Goal: Task Accomplishment & Management: Manage account settings

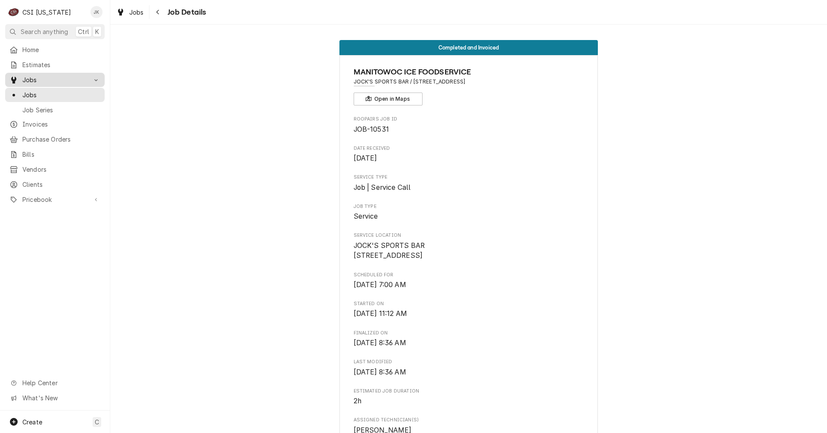
scroll to position [258, 0]
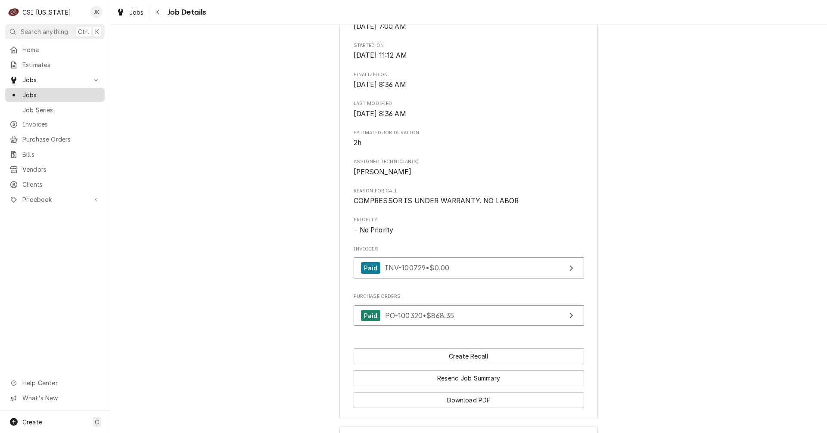
click at [32, 92] on span "Jobs" at bounding box center [61, 94] width 78 height 9
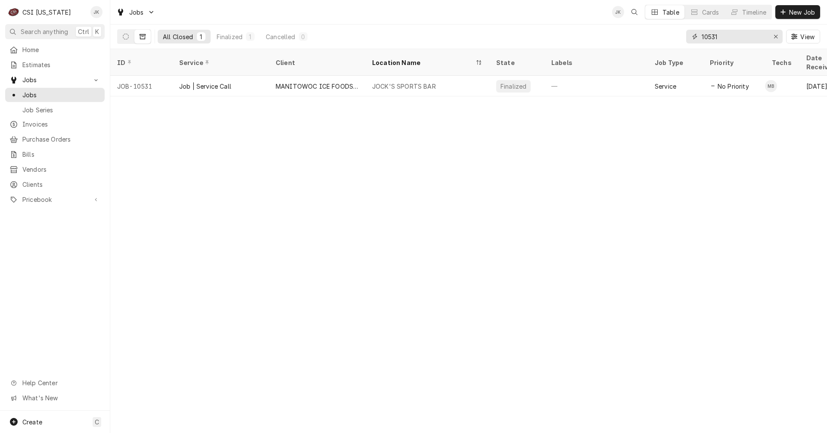
drag, startPoint x: 724, startPoint y: 35, endPoint x: 699, endPoint y: 35, distance: 25.4
click at [699, 35] on div "10531" at bounding box center [734, 37] width 96 height 14
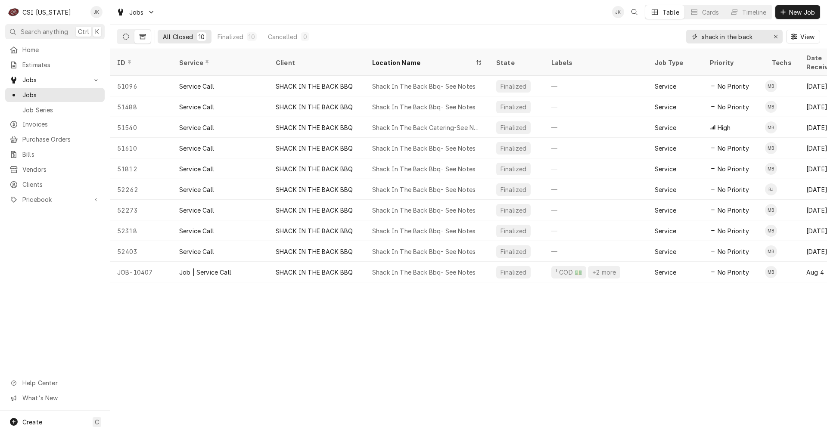
type input "shack in the back"
click at [125, 37] on icon "Dynamic Content Wrapper" at bounding box center [126, 37] width 6 height 6
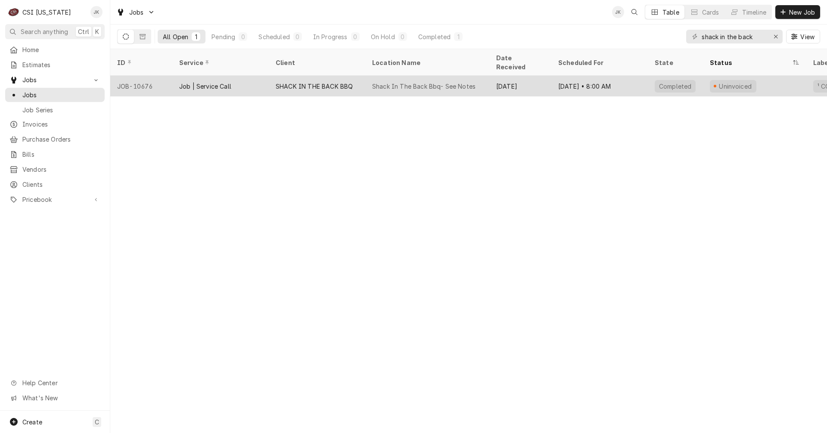
click at [334, 82] on div "SHACK IN THE BACK BBQ" at bounding box center [314, 86] width 77 height 9
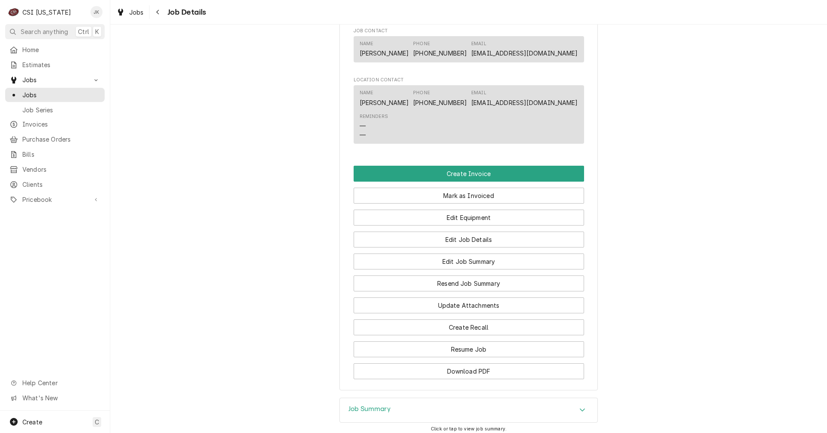
scroll to position [732, 0]
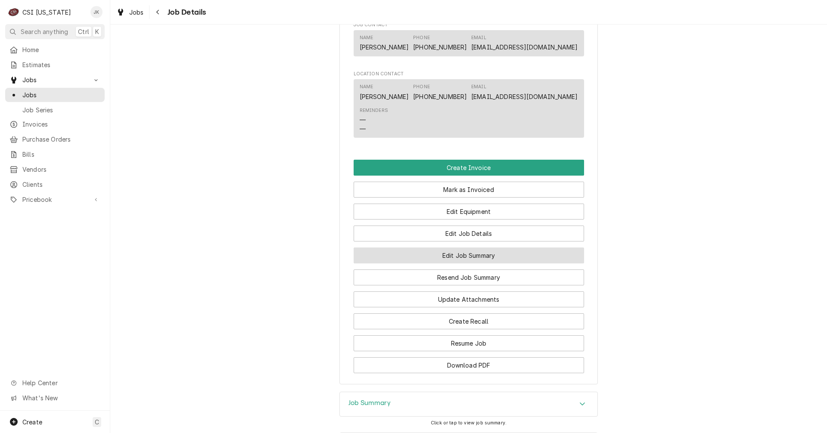
click at [472, 264] on button "Edit Job Summary" at bounding box center [469, 256] width 230 height 16
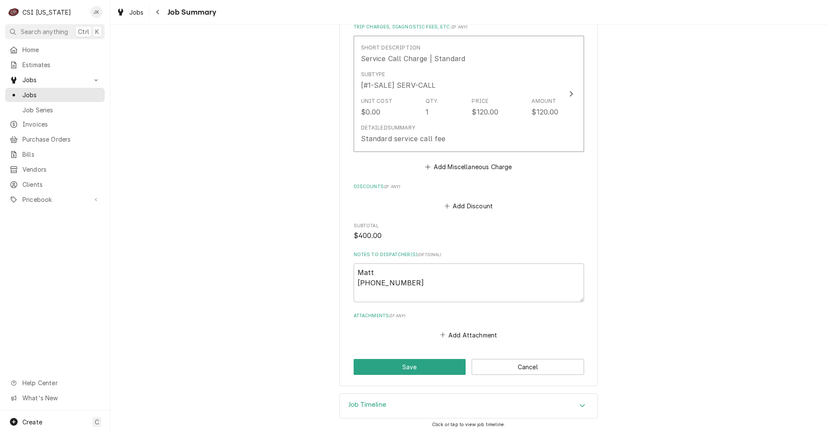
scroll to position [709, 0]
click at [439, 363] on button "Save" at bounding box center [410, 366] width 112 height 16
type textarea "x"
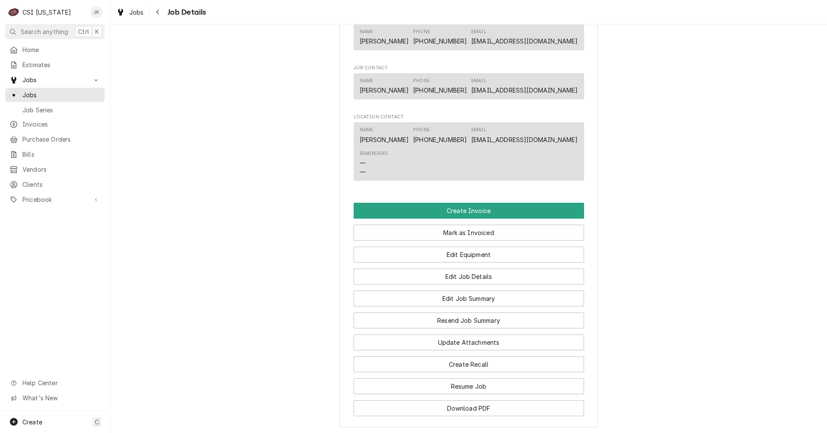
scroll to position [732, 0]
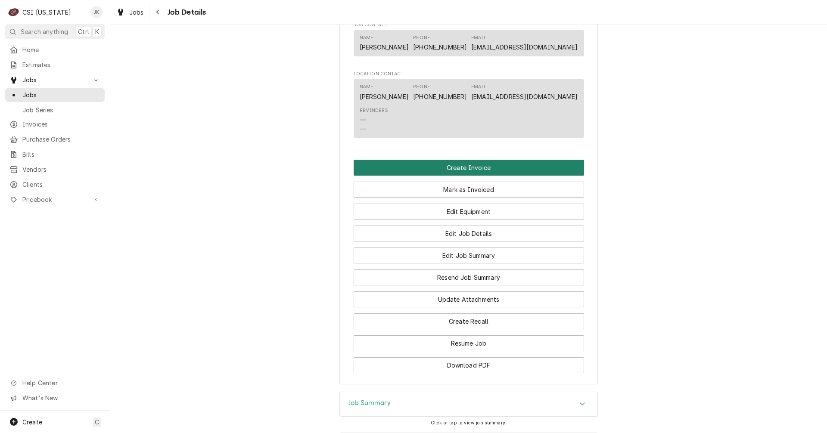
click at [457, 176] on button "Create Invoice" at bounding box center [469, 168] width 230 height 16
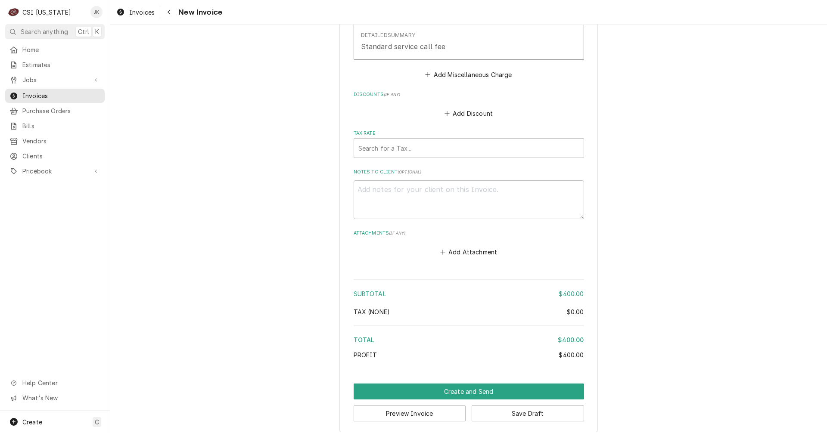
scroll to position [1486, 0]
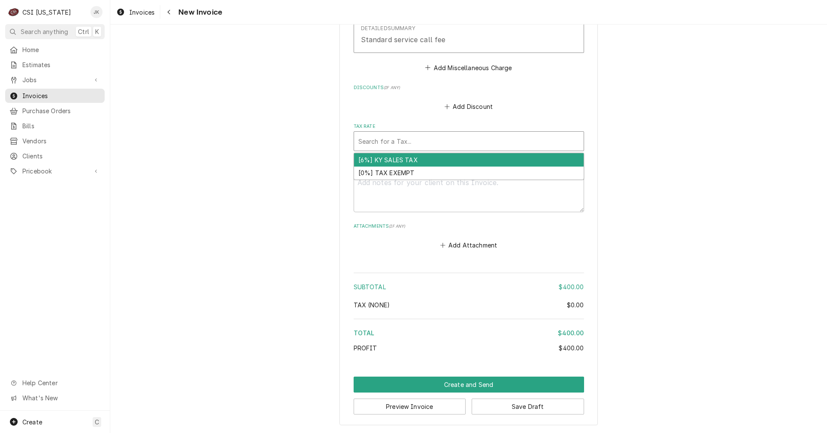
click at [439, 147] on div "Tax Rate" at bounding box center [468, 142] width 221 height 16
click at [390, 164] on div "[6%] KY SALES TAX" at bounding box center [469, 159] width 230 height 13
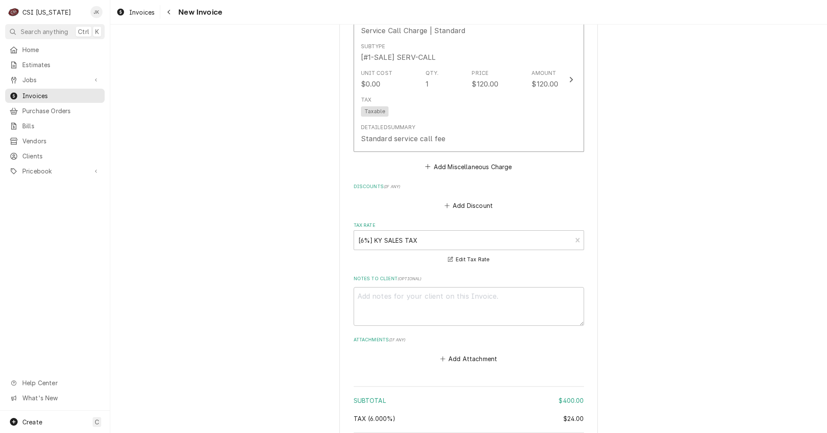
scroll to position [1400, 0]
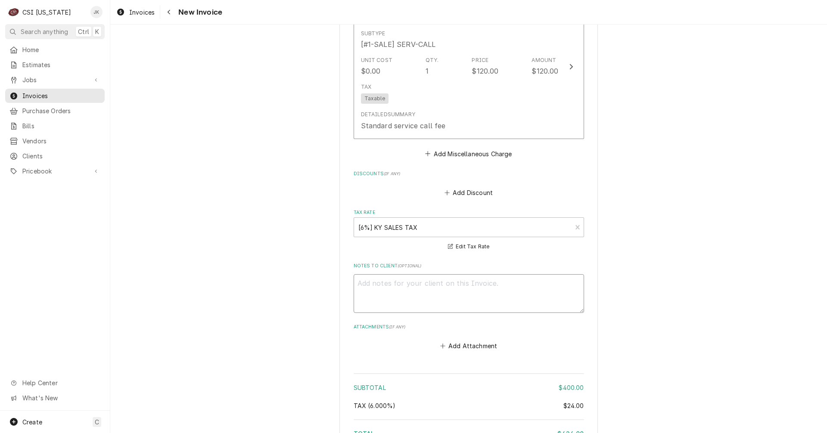
click at [406, 296] on textarea "Notes to Client ( optional )" at bounding box center [469, 293] width 230 height 39
type textarea "x"
type textarea "P"
type textarea "x"
type textarea "Pa"
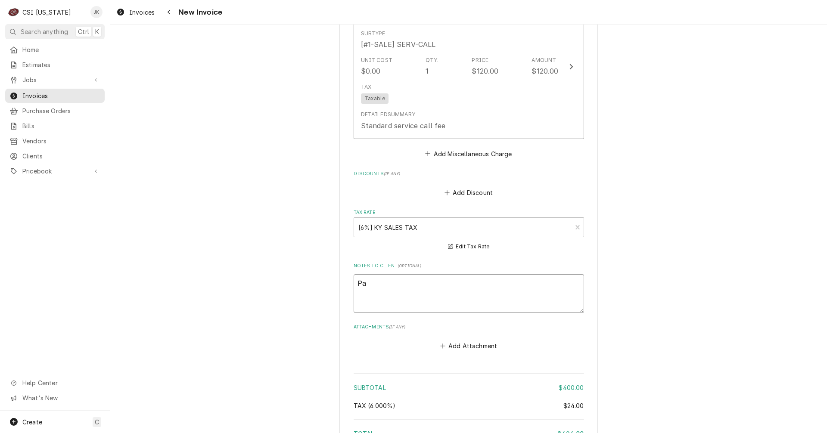
type textarea "x"
type textarea "Pai"
type textarea "x"
type textarea "Paif"
type textarea "x"
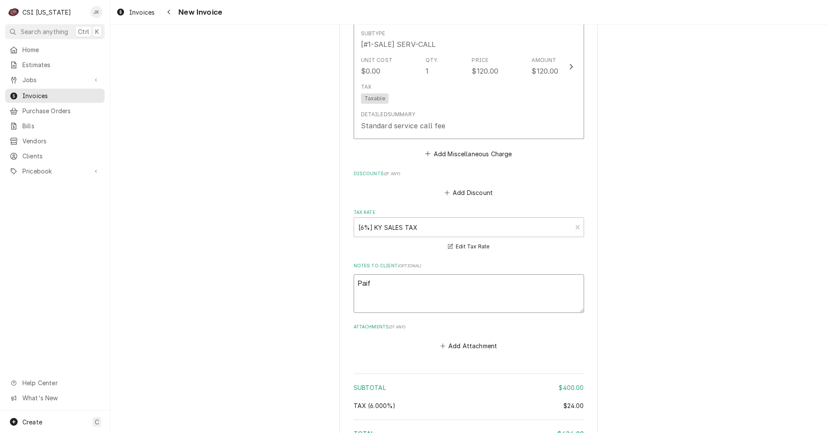
type textarea "Pai"
type textarea "x"
type textarea "Paid"
type textarea "x"
type textarea "Paid"
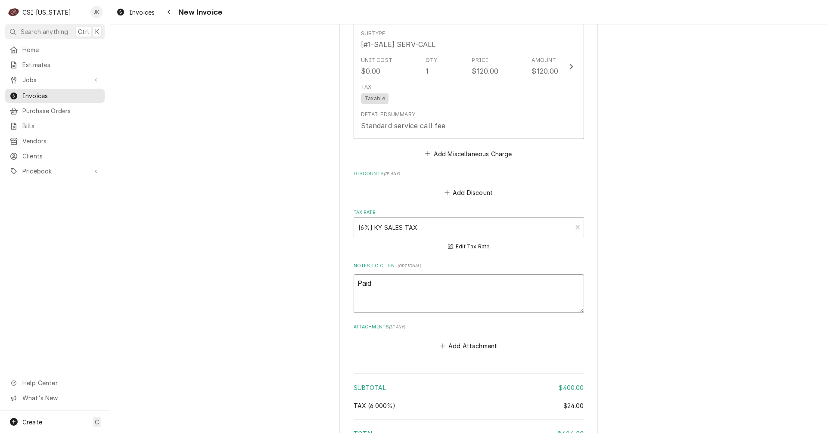
type textarea "x"
type textarea "Paid w"
type textarea "x"
type textarea "Paid wi"
type textarea "x"
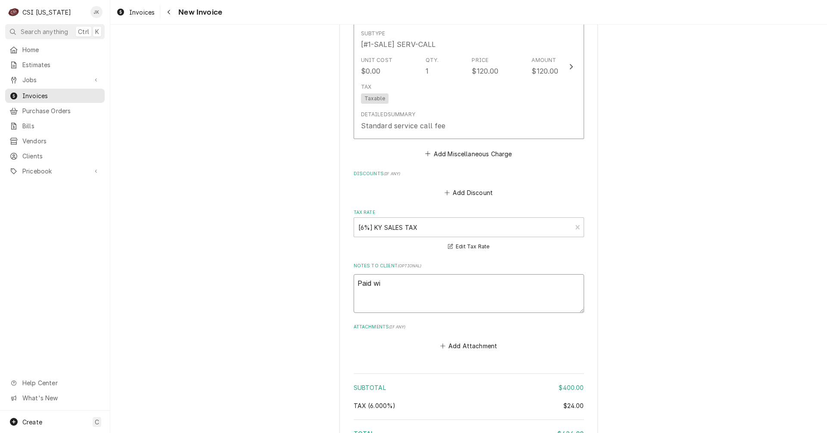
type textarea "Paid wit"
type textarea "x"
type textarea "Paid with"
type textarea "x"
type textarea "Paid with"
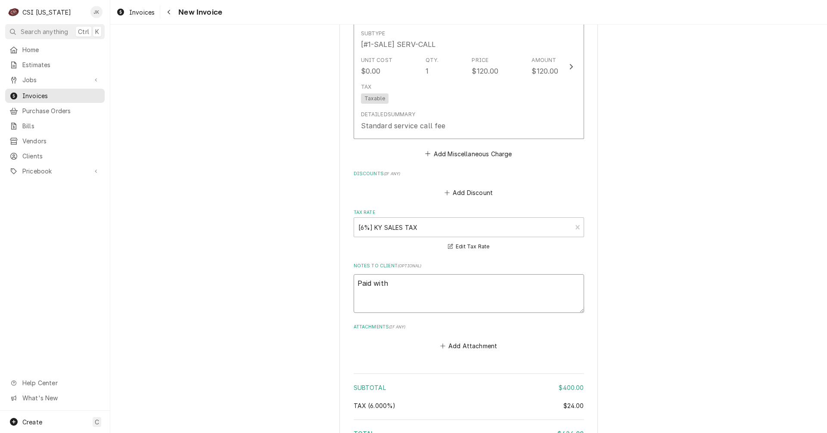
type textarea "x"
type textarea "Paid with c"
type textarea "x"
type textarea "Paid with ch"
type textarea "x"
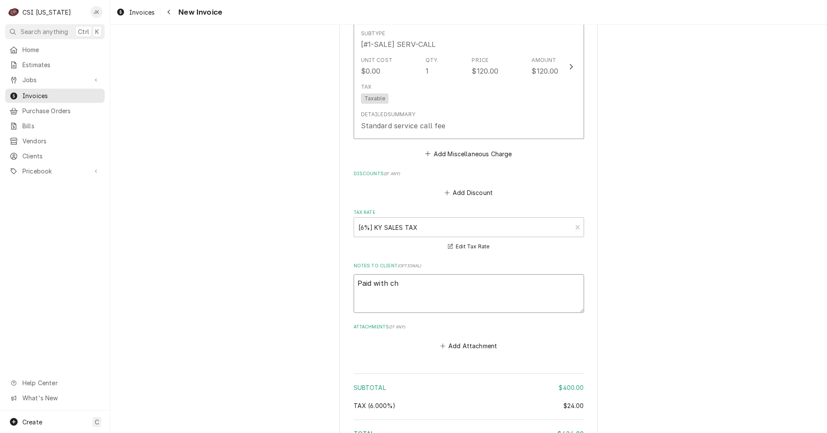
type textarea "Paid with che"
type textarea "x"
type textarea "Paid with chec"
type textarea "x"
type textarea "Paid with check"
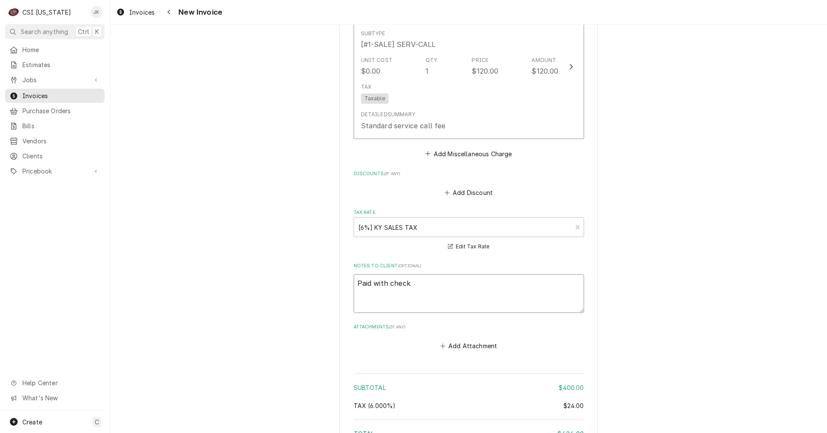
type textarea "x"
type textarea "Paid with check"
type textarea "x"
type textarea "Paid with check n"
type textarea "x"
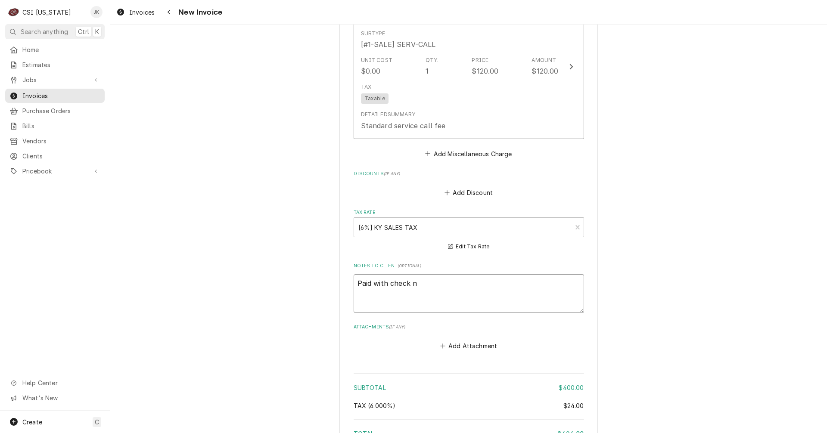
type textarea "Paid with check nu"
type textarea "x"
type textarea "Paid with check num"
type textarea "x"
type textarea "Paid with check numb"
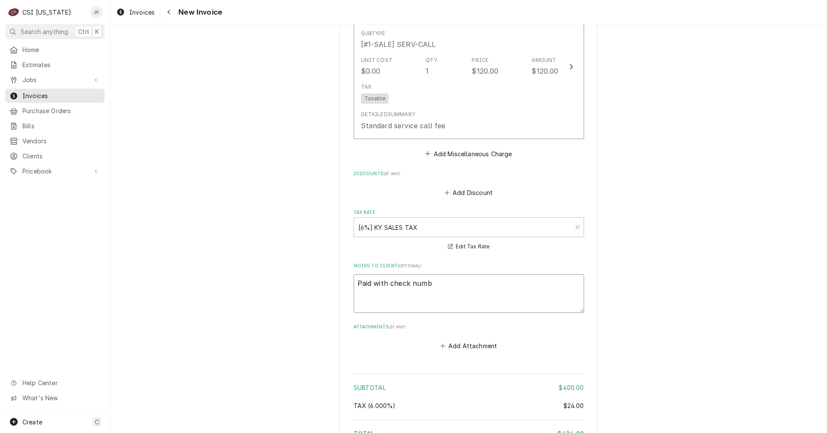
type textarea "x"
type textarea "Paid with check numbe"
type textarea "x"
type textarea "Paid with check number"
type textarea "x"
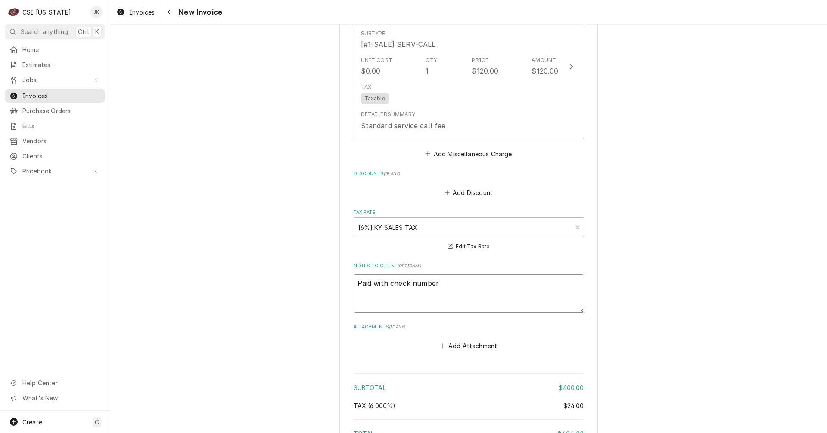
type textarea "Paid with check number"
type textarea "x"
type textarea "Paid with check number 3"
type textarea "x"
type textarea "Paid with check number 34"
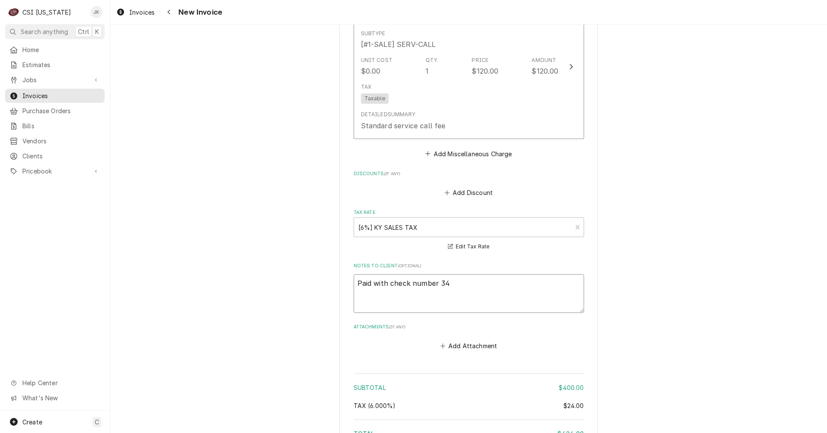
type textarea "x"
type textarea "Paid with check number 340"
type textarea "x"
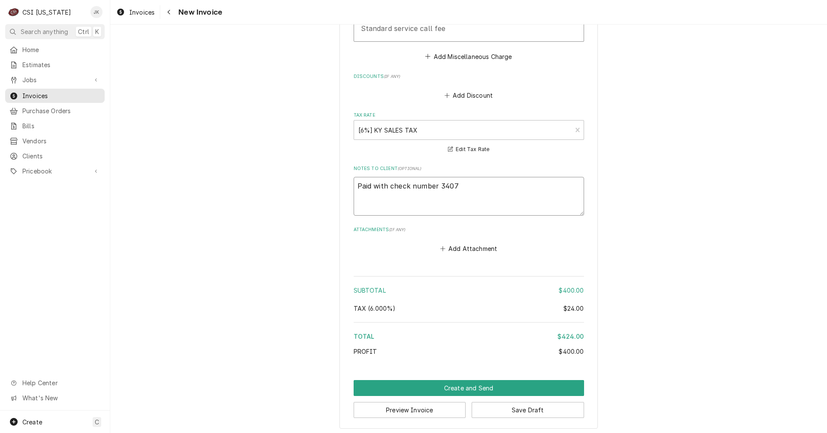
scroll to position [1501, 0]
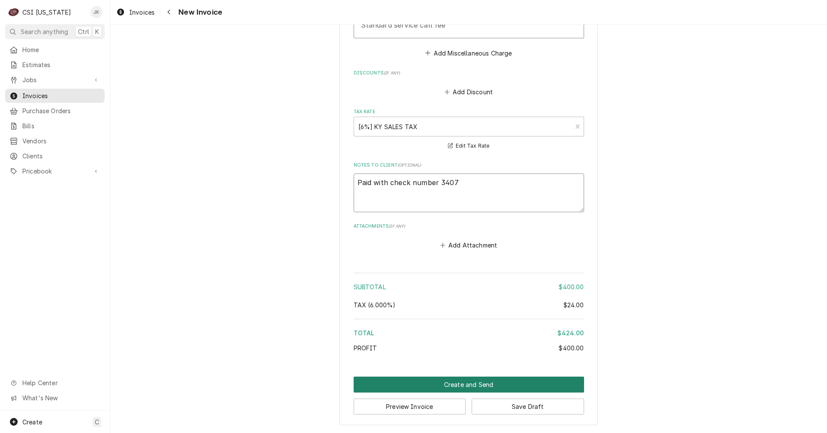
type textarea "Paid with check number 3407"
click at [450, 383] on button "Create and Send" at bounding box center [469, 385] width 230 height 16
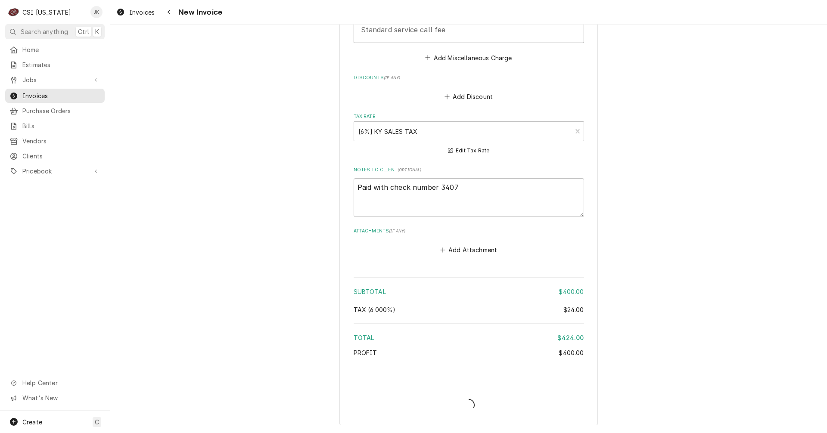
type textarea "x"
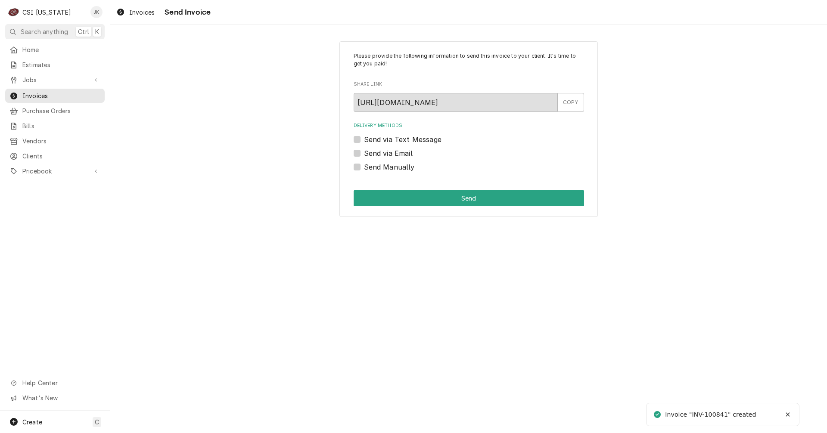
click at [391, 169] on label "Send Manually" at bounding box center [389, 167] width 51 height 10
click at [391, 169] on input "Send Manually" at bounding box center [479, 171] width 230 height 19
checkbox input "true"
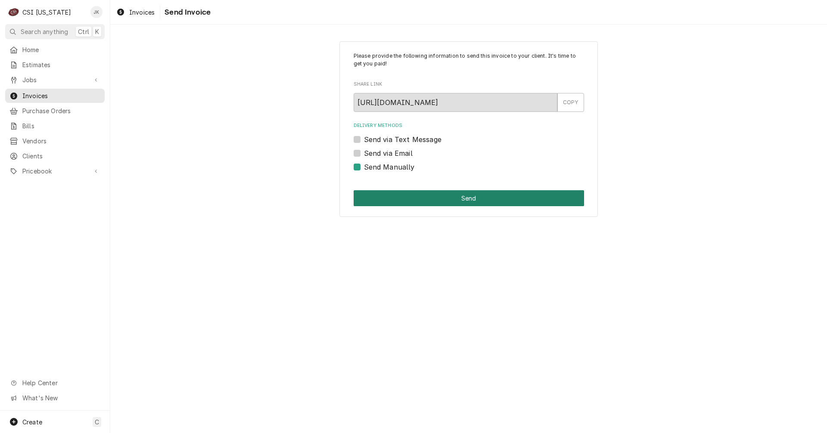
click at [431, 200] on button "Send" at bounding box center [469, 198] width 230 height 16
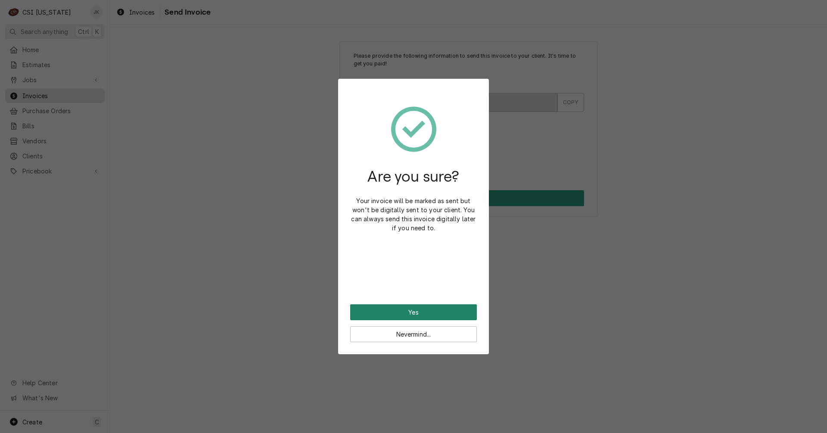
click at [416, 310] on button "Yes" at bounding box center [413, 313] width 127 height 16
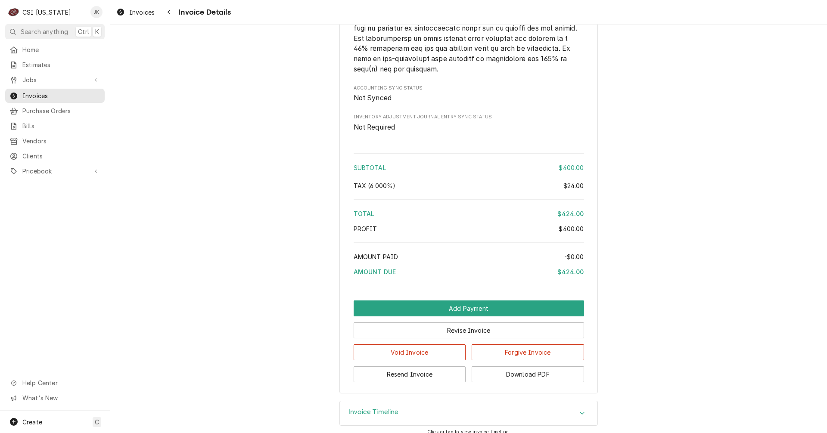
scroll to position [1564, 0]
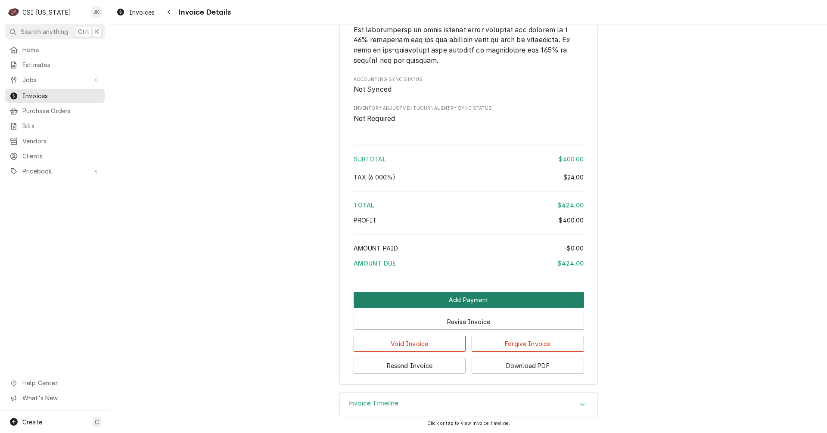
click at [439, 298] on button "Add Payment" at bounding box center [469, 300] width 230 height 16
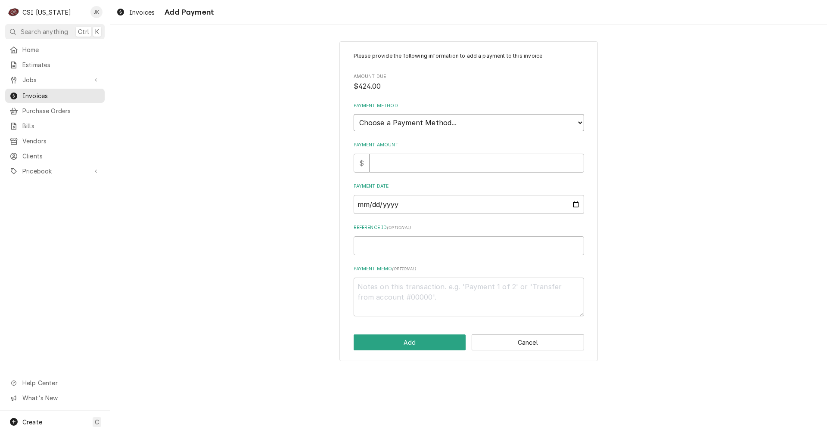
click at [471, 126] on select "Choose a Payment Method... Cash Check Credit/Debit Card ACH/eCheck Other" at bounding box center [469, 122] width 230 height 17
select select "2"
click at [354, 114] on select "Choose a Payment Method... Cash Check Credit/Debit Card ACH/eCheck Other" at bounding box center [469, 122] width 230 height 17
click at [414, 162] on input "Payment Amount" at bounding box center [477, 163] width 214 height 19
type textarea "x"
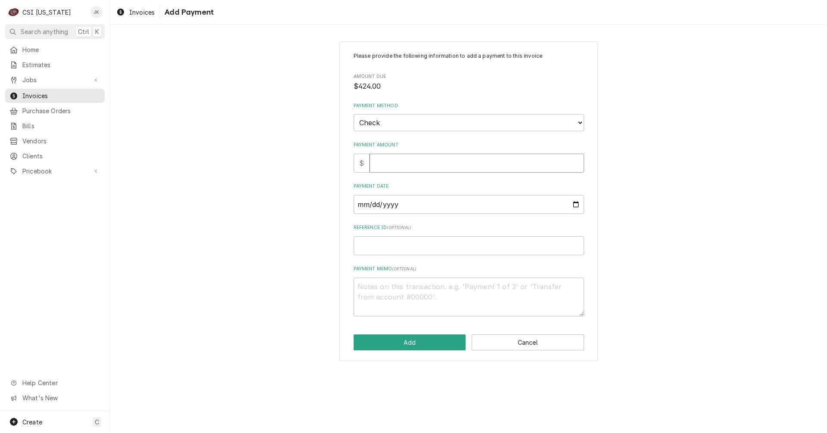
type input "4"
type textarea "x"
type input "42"
type textarea "x"
type input "424"
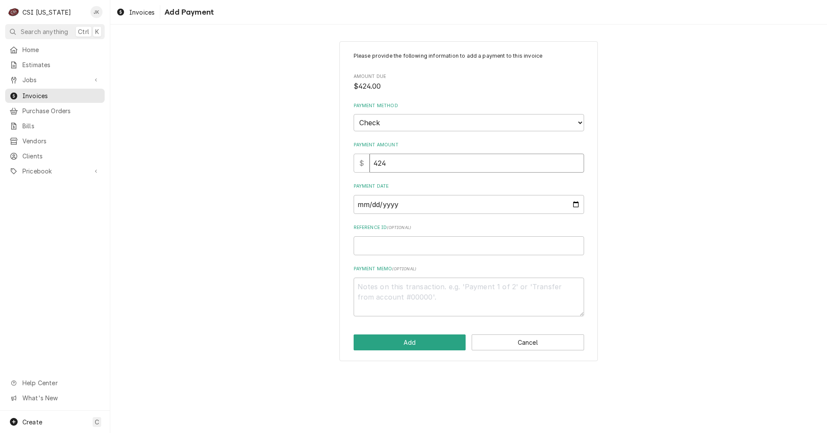
type textarea "x"
type input "424.0"
type textarea "x"
type input "424.00"
click at [420, 201] on input "Payment Date" at bounding box center [469, 204] width 230 height 19
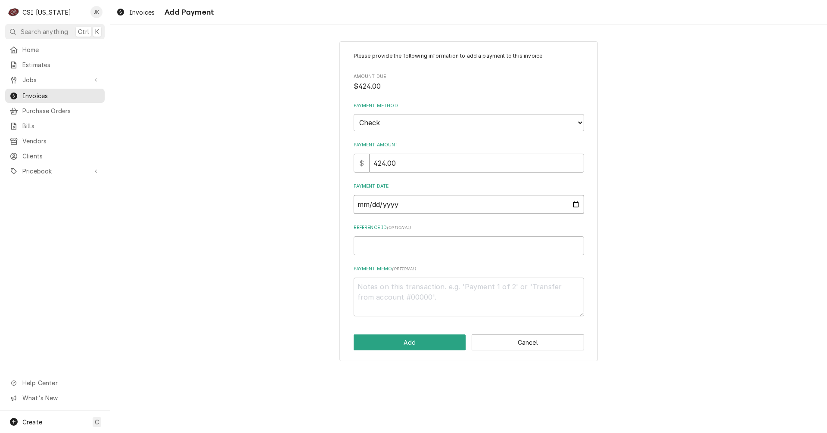
type input "0002-10-15"
type textarea "x"
type input "0020-10-15"
type textarea "x"
type input "0202-10-15"
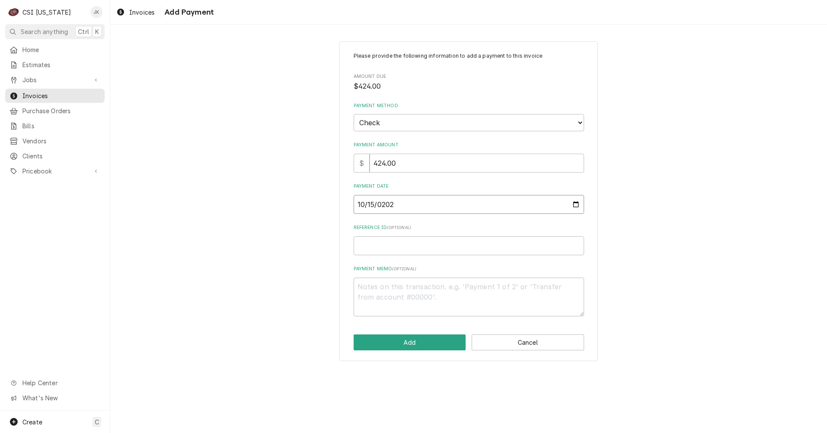
type textarea "x"
type input "2025-10-15"
click at [374, 286] on textarea "Payment Memo ( optional )" at bounding box center [469, 297] width 230 height 39
type textarea "x"
type textarea "C"
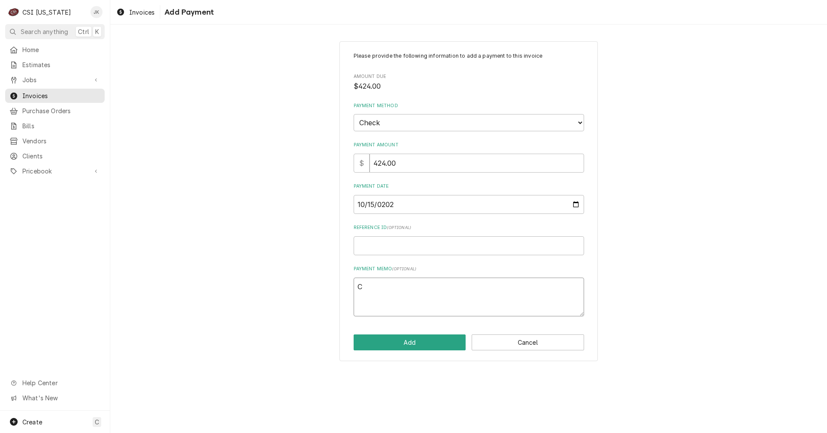
type textarea "x"
type textarea "Ch"
type textarea "x"
type textarea "Che"
type textarea "x"
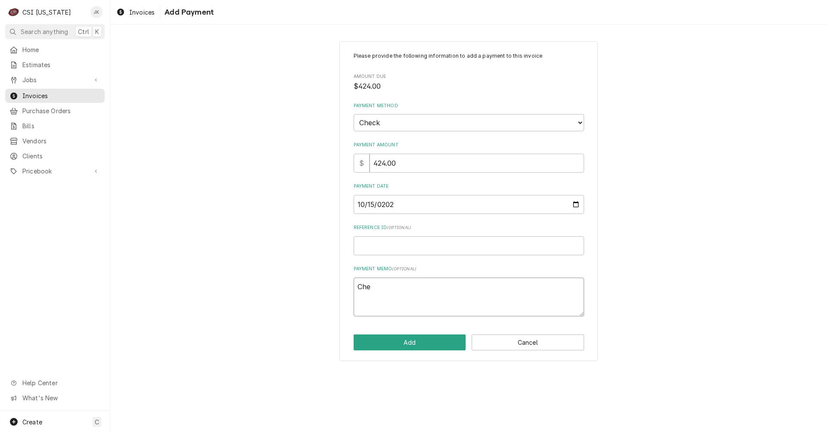
type textarea "Chec"
type textarea "x"
type textarea "Check"
type textarea "x"
type textarea "Check"
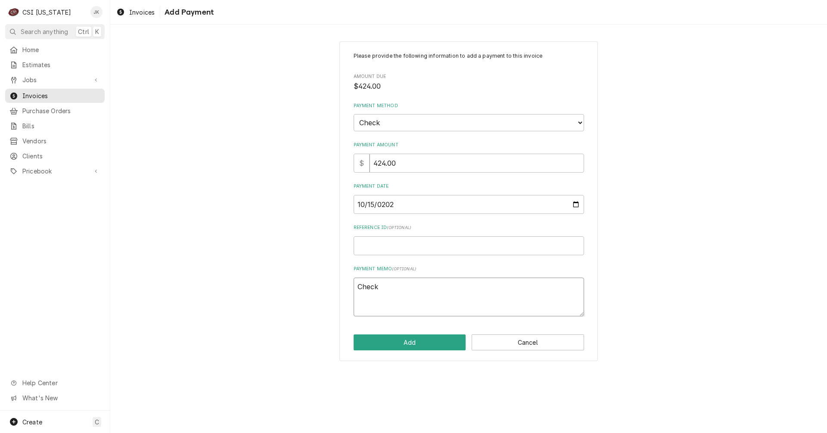
type textarea "x"
type textarea "Check n"
type textarea "x"
type textarea "Check nu"
type textarea "x"
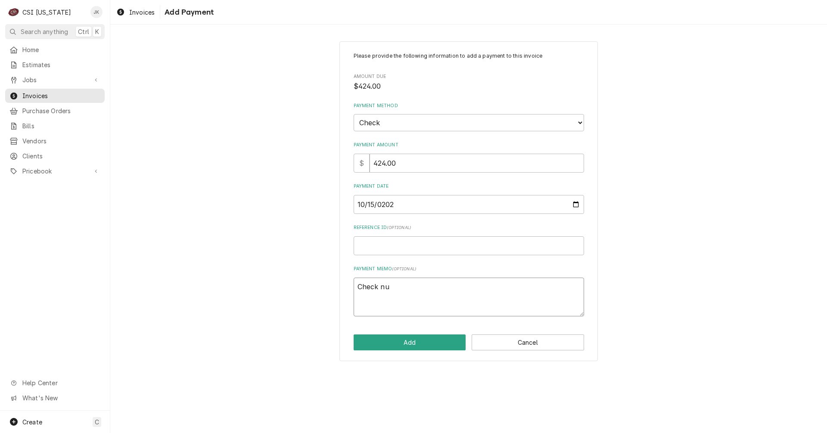
type textarea "Check num"
type textarea "x"
type textarea "Check numb"
type textarea "x"
type textarea "Check numbe"
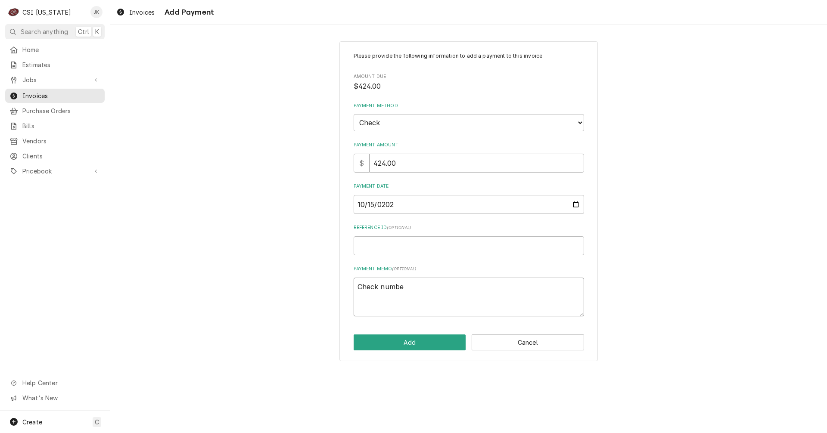
type textarea "x"
type textarea "Check number"
type textarea "x"
type textarea "Check number"
type textarea "x"
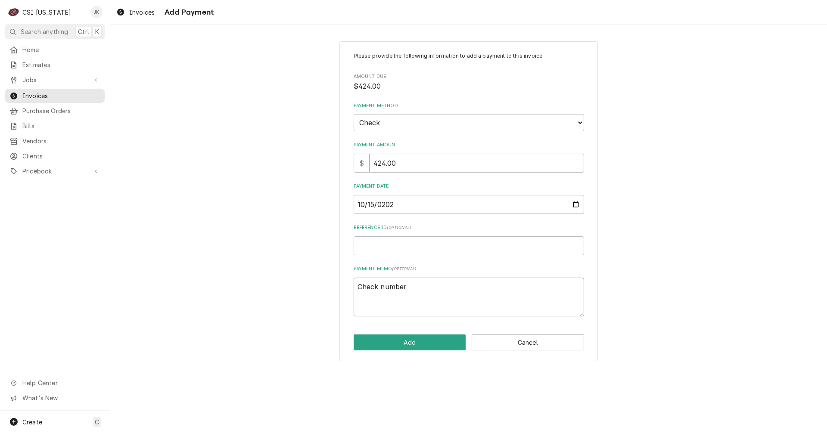
type textarea "Check number 3"
type textarea "x"
type textarea "Check number 34"
type textarea "x"
type textarea "Check number 340"
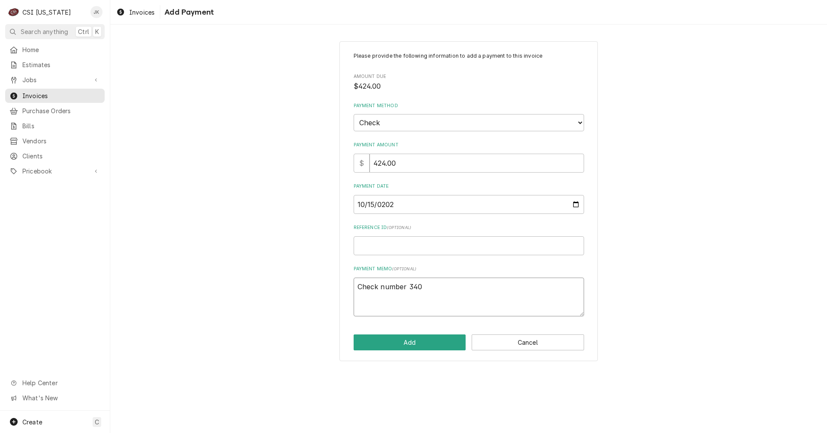
type textarea "x"
type textarea "Check number 3407"
click at [408, 342] on button "Add" at bounding box center [410, 343] width 112 height 16
type textarea "x"
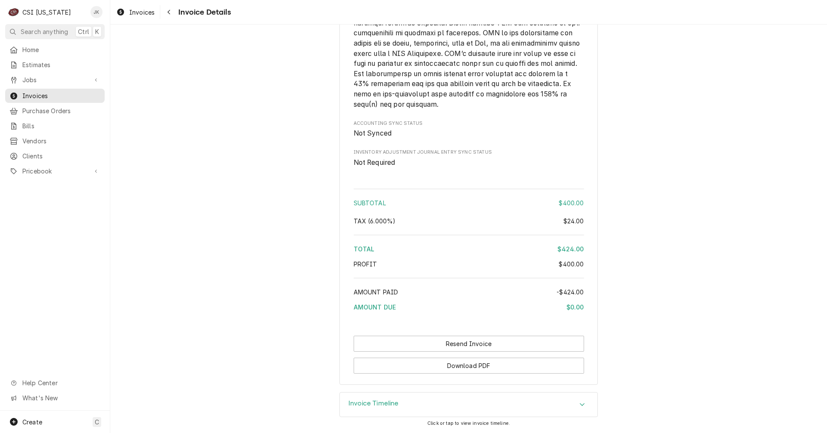
scroll to position [1638, 0]
click at [43, 92] on span "Invoices" at bounding box center [61, 95] width 78 height 9
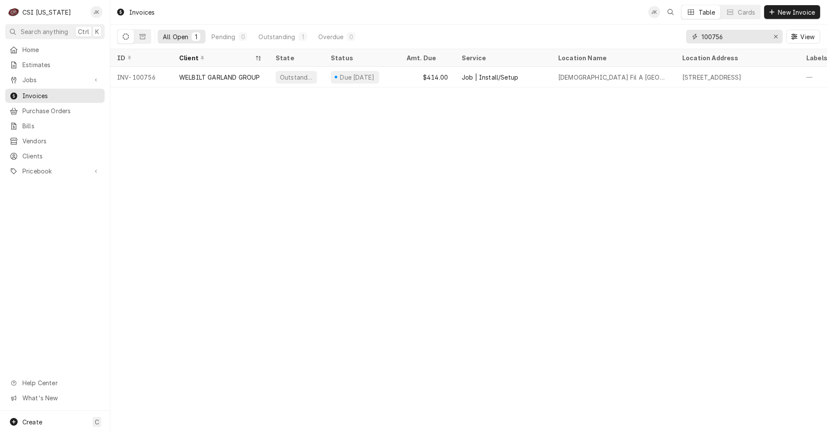
drag, startPoint x: 727, startPoint y: 34, endPoint x: 712, endPoint y: 34, distance: 15.1
click at [712, 34] on input "100756" at bounding box center [734, 37] width 65 height 14
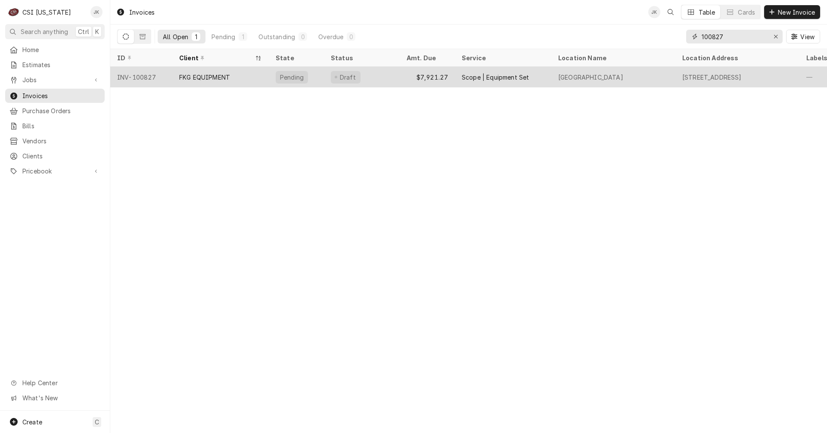
type input "100827"
click at [365, 78] on div "Draft" at bounding box center [362, 77] width 76 height 21
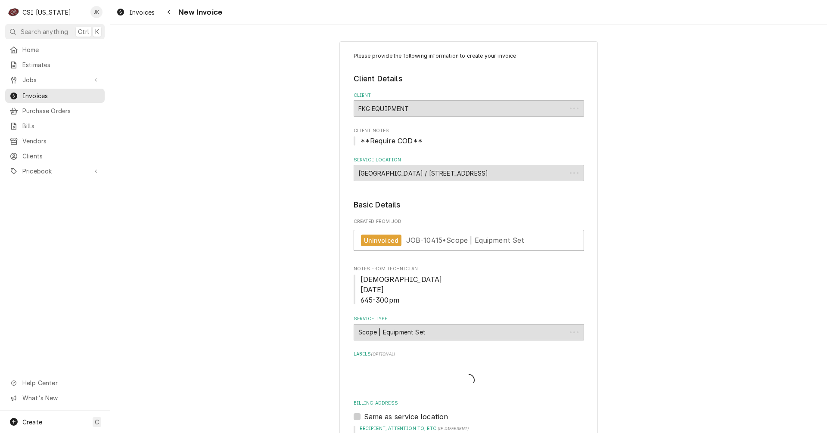
type textarea "x"
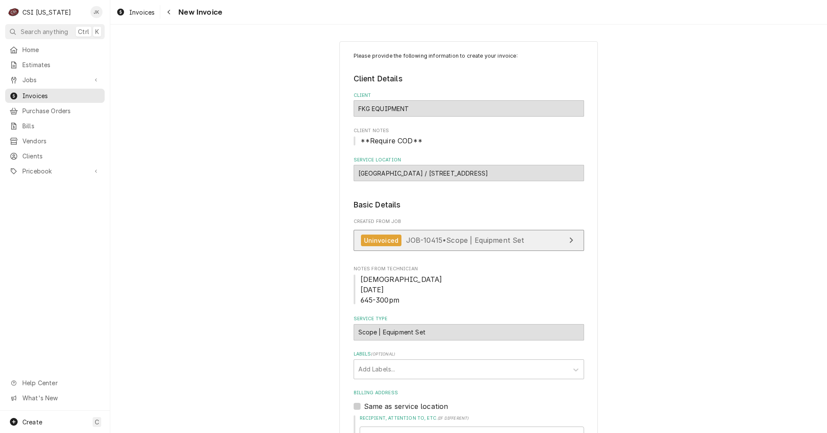
click at [432, 236] on span "JOB-10415 • Scope | Equipment Set" at bounding box center [465, 240] width 118 height 9
click at [131, 14] on span "Invoices" at bounding box center [141, 12] width 25 height 9
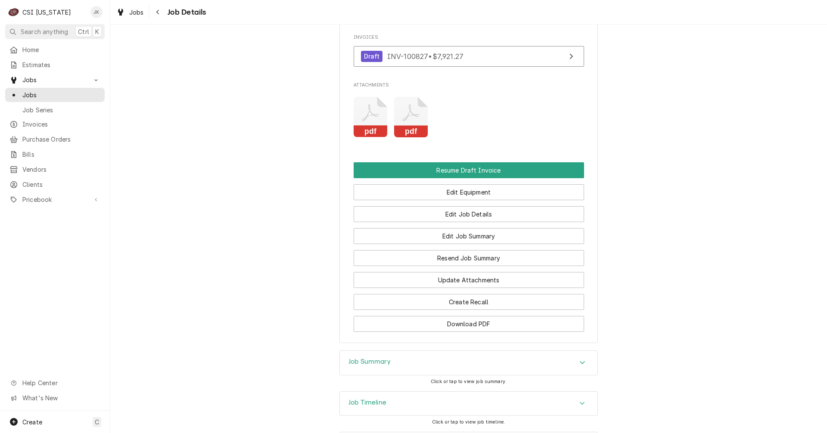
scroll to position [689, 0]
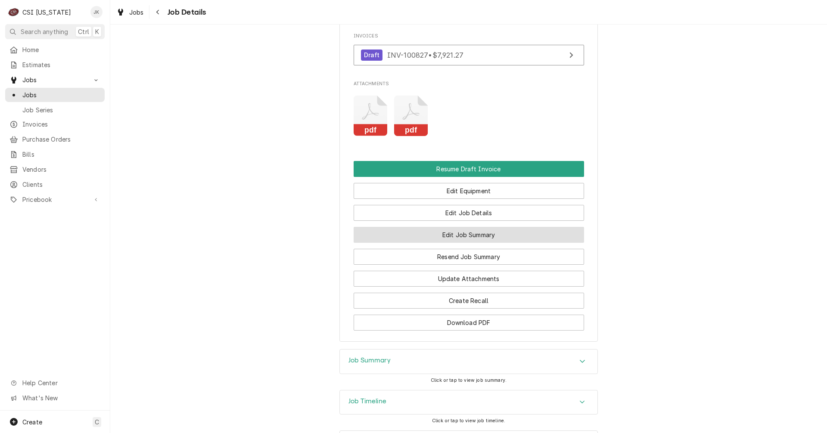
click at [484, 243] on button "Edit Job Summary" at bounding box center [469, 235] width 230 height 16
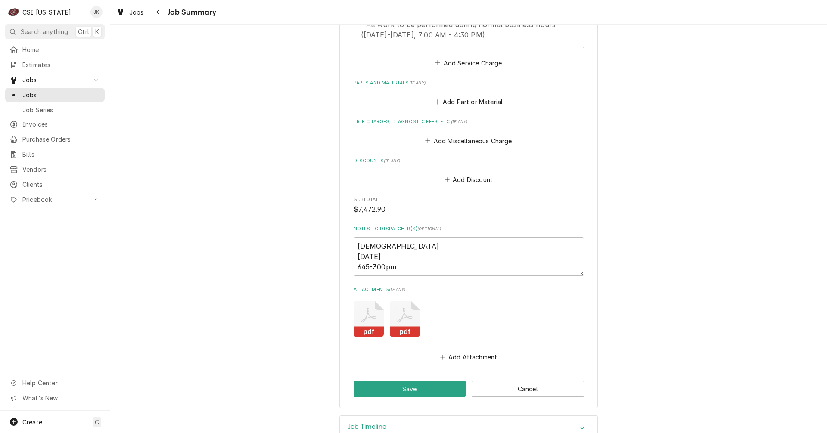
scroll to position [1122, 0]
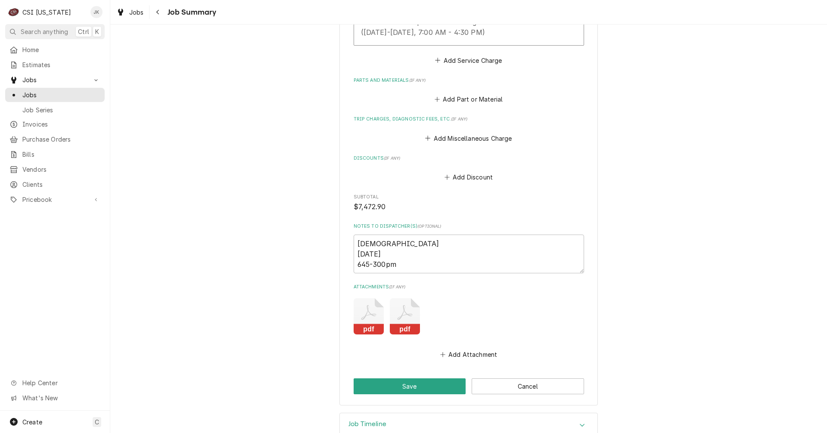
type textarea "x"
click at [123, 11] on div "Dynamic Content Wrapper" at bounding box center [120, 12] width 9 height 10
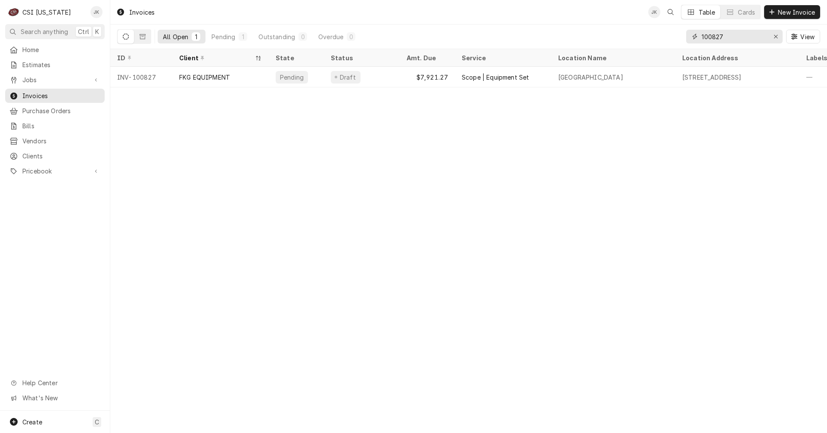
drag, startPoint x: 731, startPoint y: 37, endPoint x: 658, endPoint y: 31, distance: 73.5
click at [658, 31] on div "All Open 1 Pending 1 Outstanding 0 Overdue 0 100827 View" at bounding box center [468, 37] width 703 height 24
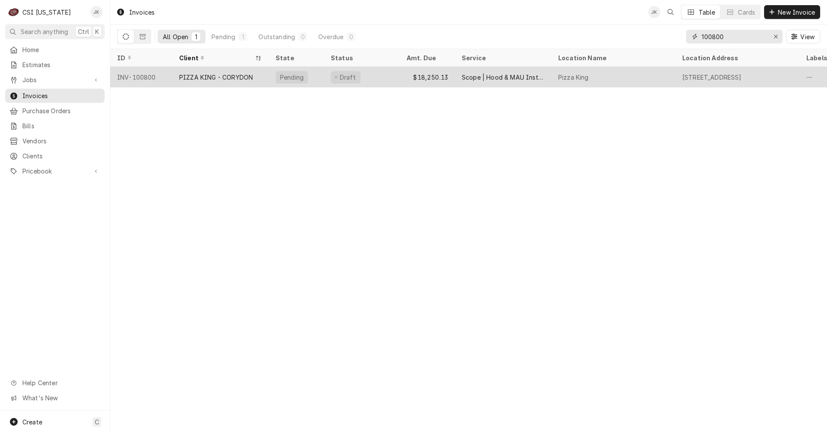
type input "100800"
click at [226, 74] on div "PIZZA KING - CORYDON" at bounding box center [216, 77] width 74 height 9
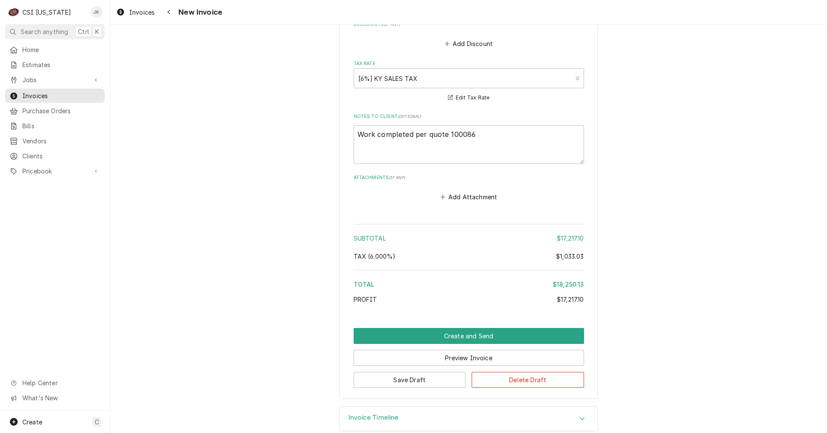
scroll to position [1743, 0]
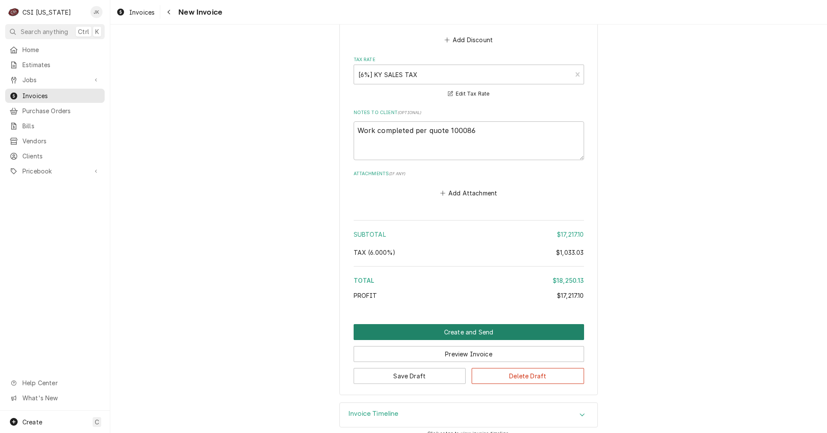
click at [475, 324] on button "Create and Send" at bounding box center [469, 332] width 230 height 16
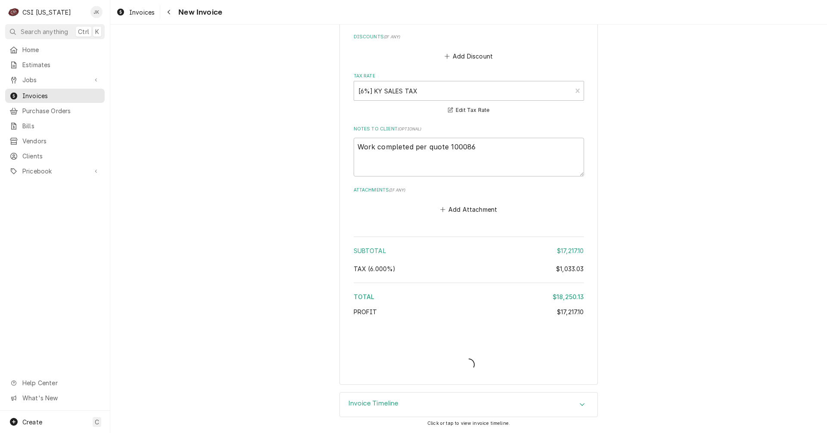
scroll to position [1717, 0]
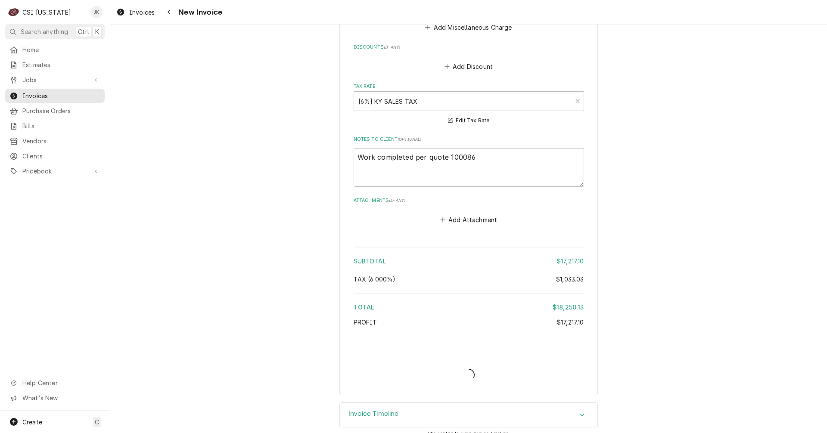
type textarea "x"
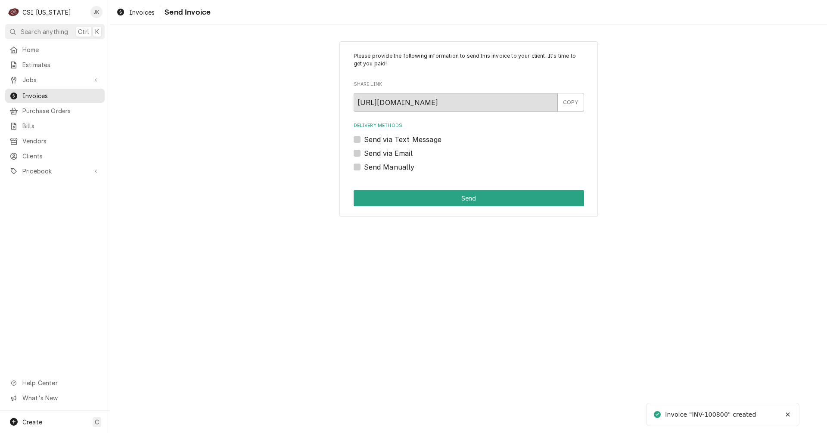
click at [383, 166] on label "Send Manually" at bounding box center [389, 167] width 51 height 10
click at [383, 166] on input "Send Manually" at bounding box center [479, 171] width 230 height 19
checkbox input "true"
click at [463, 196] on button "Send" at bounding box center [469, 198] width 230 height 16
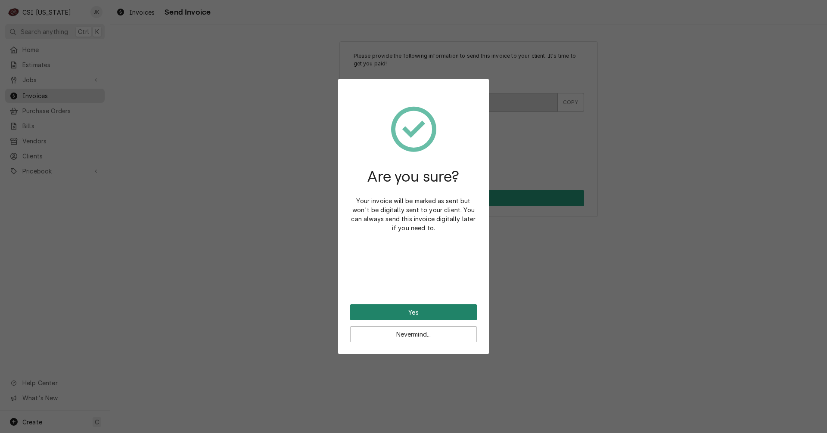
click at [445, 312] on button "Yes" at bounding box center [413, 313] width 127 height 16
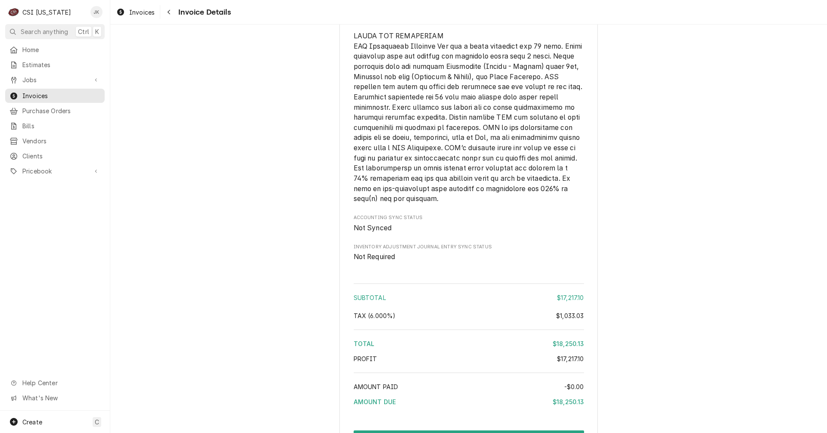
scroll to position [1464, 0]
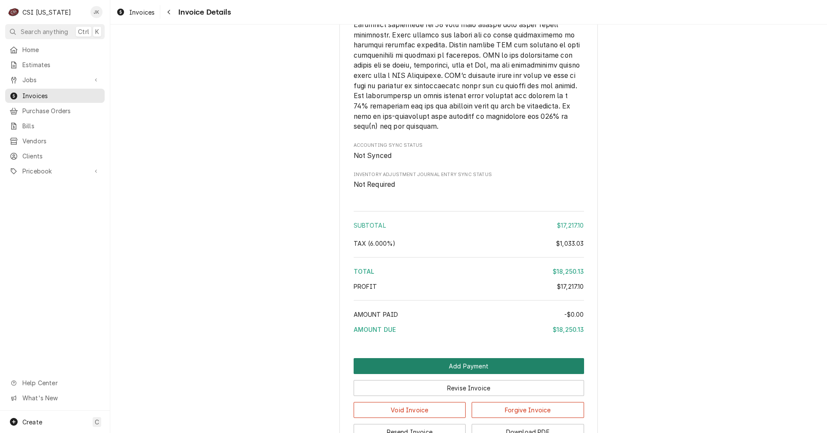
click at [473, 374] on button "Add Payment" at bounding box center [469, 366] width 230 height 16
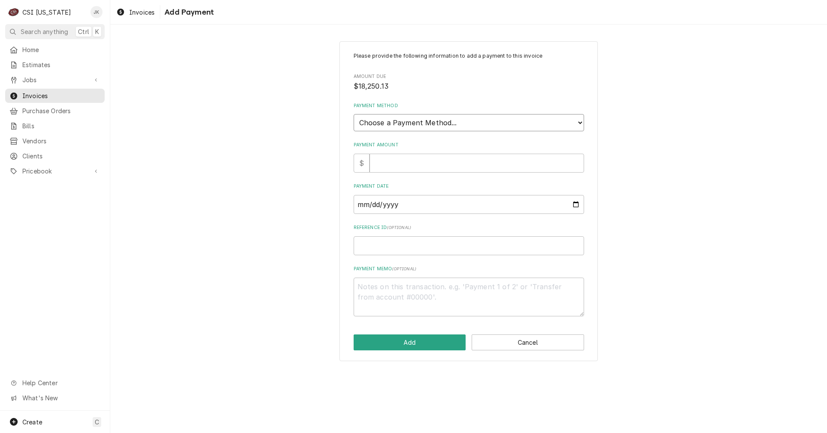
click at [455, 122] on select "Choose a Payment Method... Cash Check Credit/Debit Card ACH/eCheck Other" at bounding box center [469, 122] width 230 height 17
select select "2"
click at [354, 114] on select "Choose a Payment Method... Cash Check Credit/Debit Card ACH/eCheck Other" at bounding box center [469, 122] width 230 height 17
click at [414, 165] on input "Payment Amount" at bounding box center [477, 163] width 214 height 19
type textarea "x"
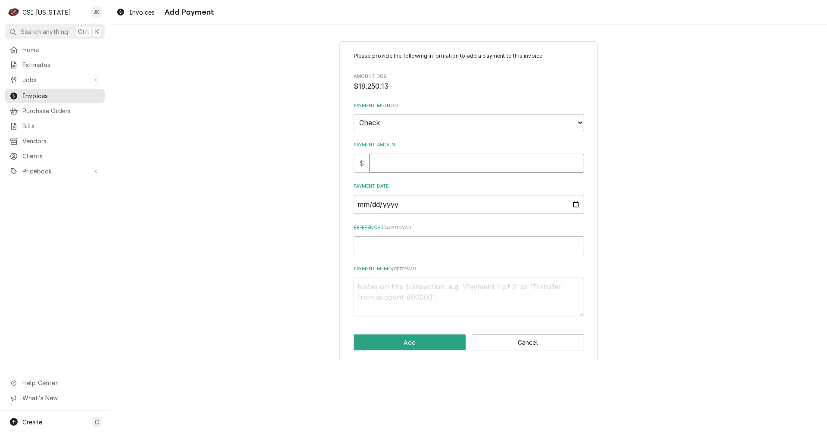
type input "1"
type textarea "x"
type input "18"
type textarea "x"
type input "182"
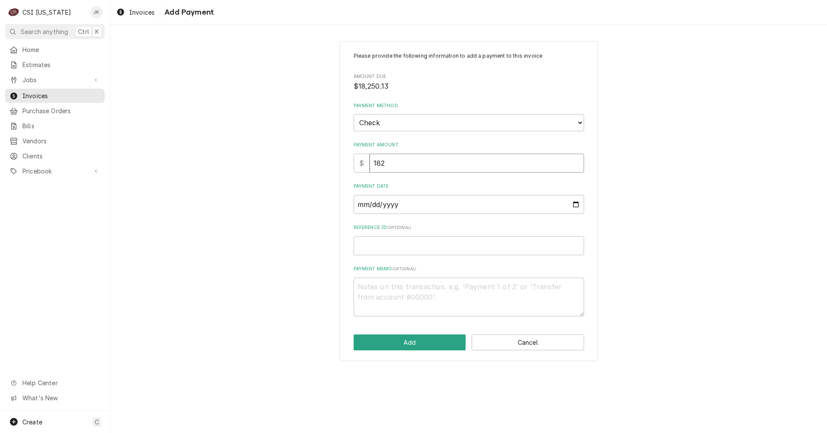
type textarea "x"
type input "1825"
type textarea "x"
type input "18250"
type textarea "x"
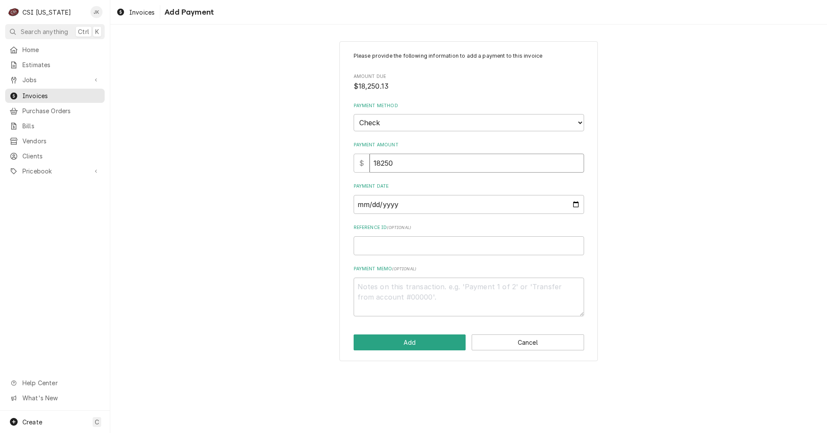
type input "18250.1"
type textarea "x"
type input "18250.13"
click at [407, 208] on input "Payment Date" at bounding box center [469, 204] width 230 height 19
click at [370, 205] on input "Payment Date" at bounding box center [469, 204] width 230 height 19
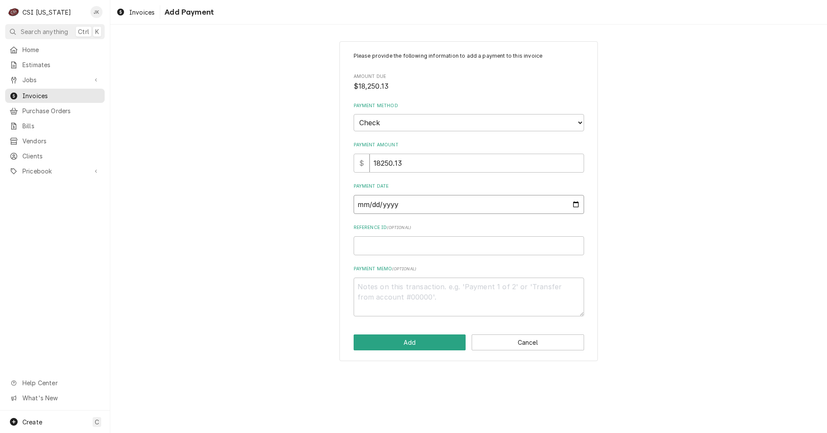
type input "0002-10-15"
type textarea "x"
type input "0020-10-15"
type textarea "x"
type input "0202-10-15"
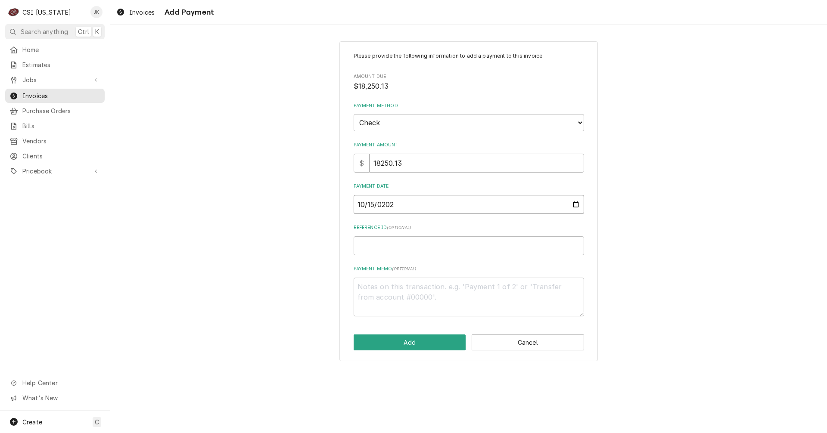
type textarea "x"
type input "2025-10-15"
click at [395, 289] on textarea "Payment Memo ( optional )" at bounding box center [469, 297] width 230 height 39
type textarea "x"
type textarea "3"
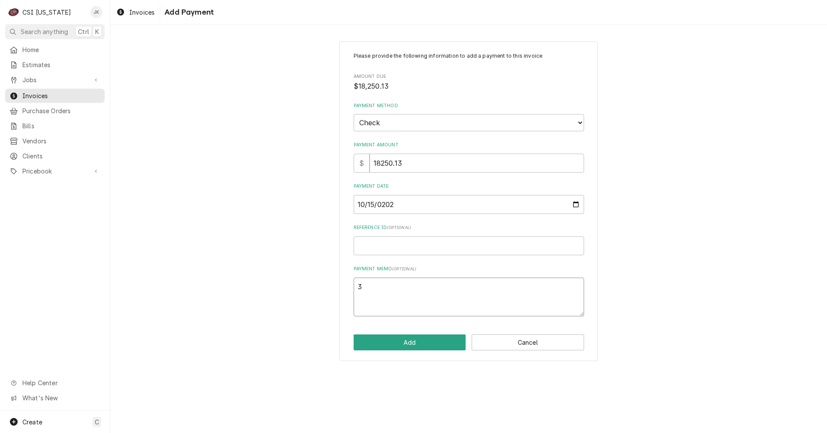
type textarea "x"
type textarea "36"
type textarea "x"
type textarea "366"
type textarea "x"
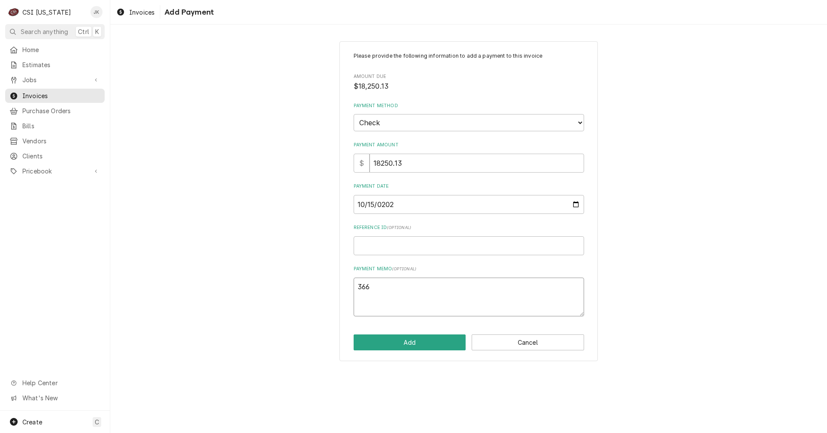
type textarea "3669"
type textarea "x"
type textarea "C3669"
type textarea "x"
type textarea "Ch3669"
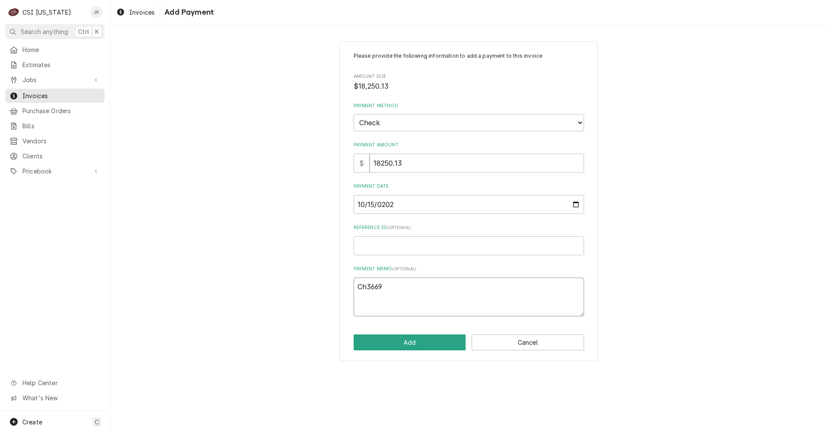
type textarea "x"
type textarea "Che3669"
type textarea "x"
type textarea "Chec3669"
type textarea "x"
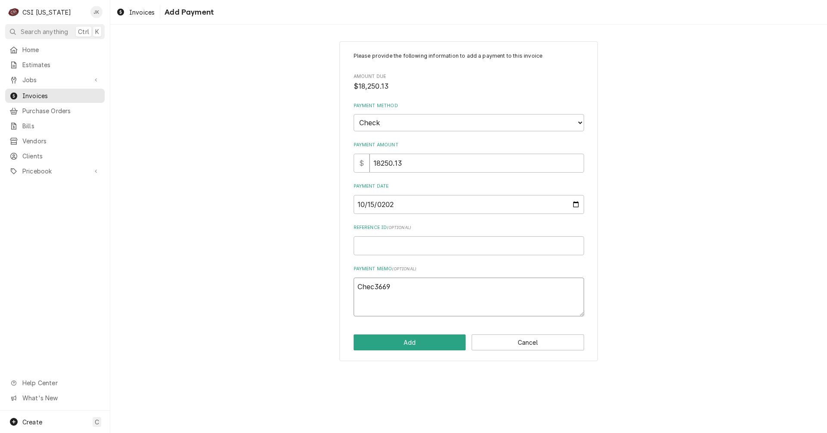
type textarea "Check3669"
type textarea "x"
type textarea "Check 3669"
type textarea "x"
type textarea "Check #3669"
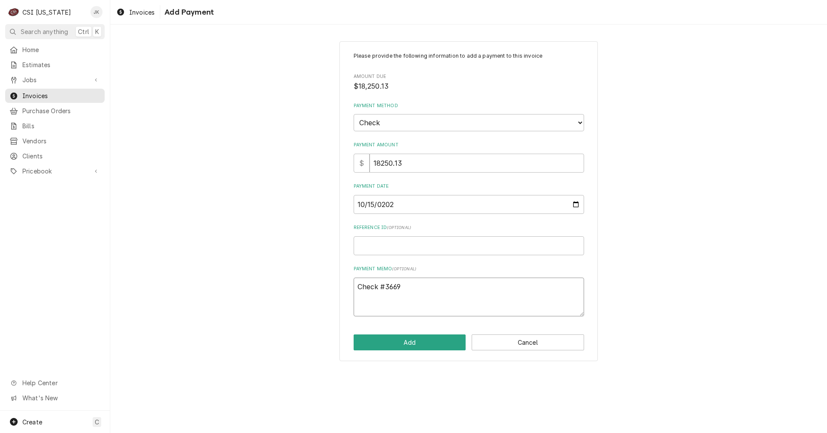
type textarea "x"
type textarea "Check #3669"
type textarea "x"
type textarea "Check #3669 f"
type textarea "x"
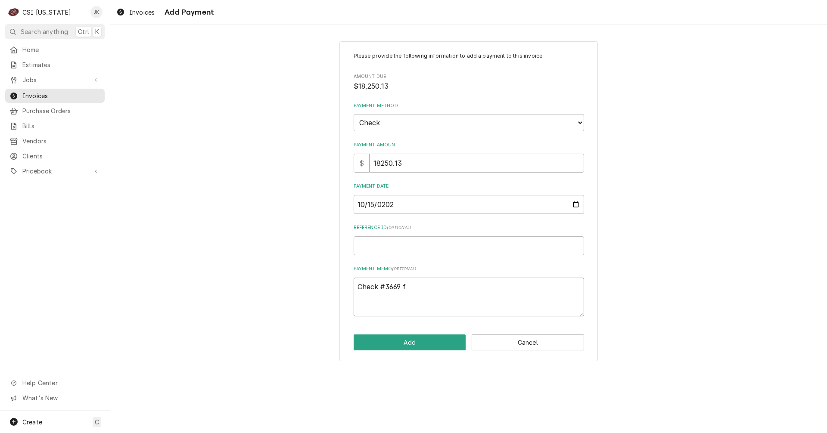
type textarea "Check #3669 fr"
type textarea "x"
type textarea "Check #3669 fro"
type textarea "x"
type textarea "Check #3669 from"
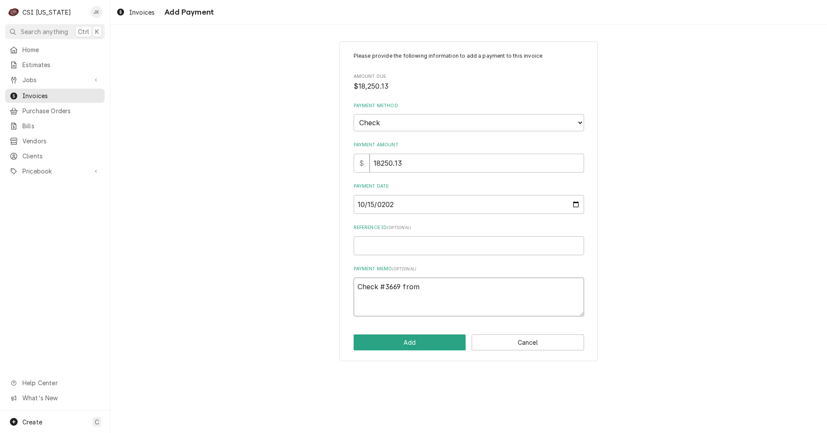
type textarea "x"
type textarea "Check #3669 from"
type textarea "x"
type textarea "Check #3669 from G"
type textarea "x"
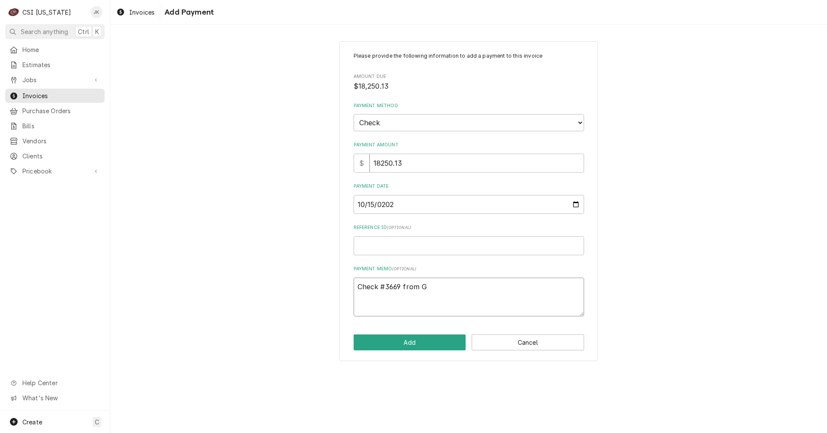
type textarea "Check #3669 from GC"
type textarea "x"
type textarea "Check #3669 from GC,"
type textarea "x"
type textarea "Check #3669 from GC,"
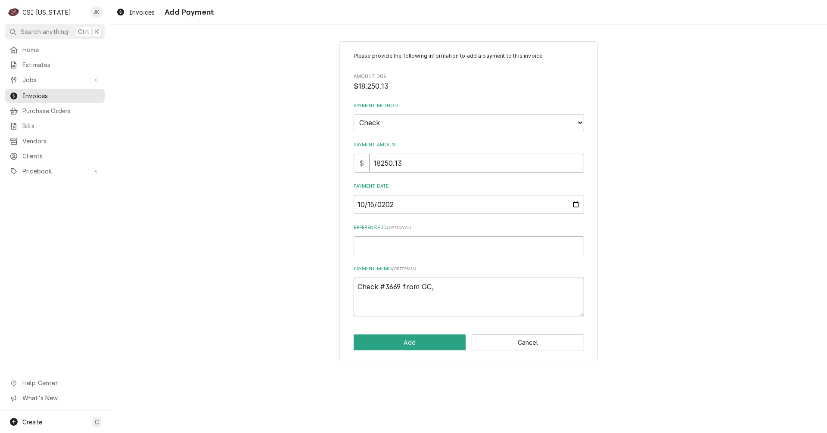
type textarea "x"
type textarea "Check #3669 from GC, H"
type textarea "x"
type textarea "Check #3669 from GC, Ho"
type textarea "x"
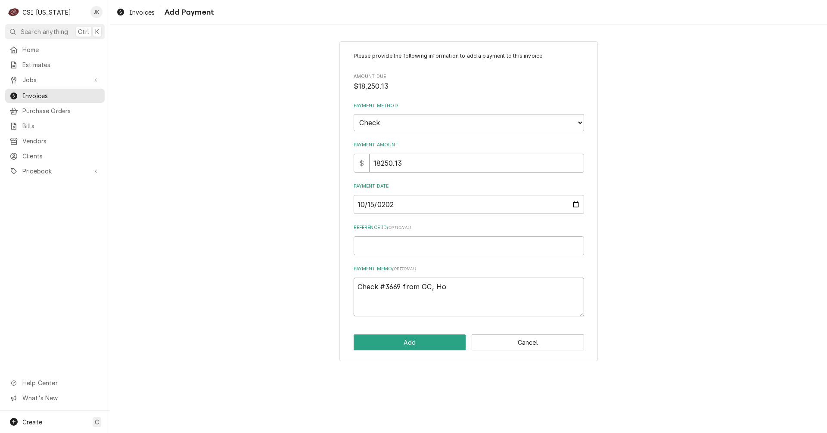
type textarea "Check #3669 from GC, Hol"
type textarea "x"
type textarea "Check #3669 from GC, Holt"
type textarea "x"
type textarea "Check #3669 from GC, Holto"
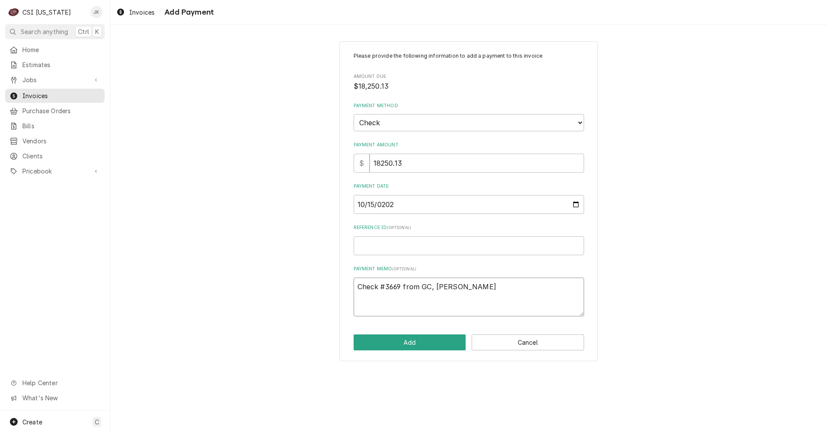
type textarea "x"
type textarea "Check #3669 from GC, Holton"
type textarea "x"
type textarea "Check #3669 from GC, Holton"
type textarea "x"
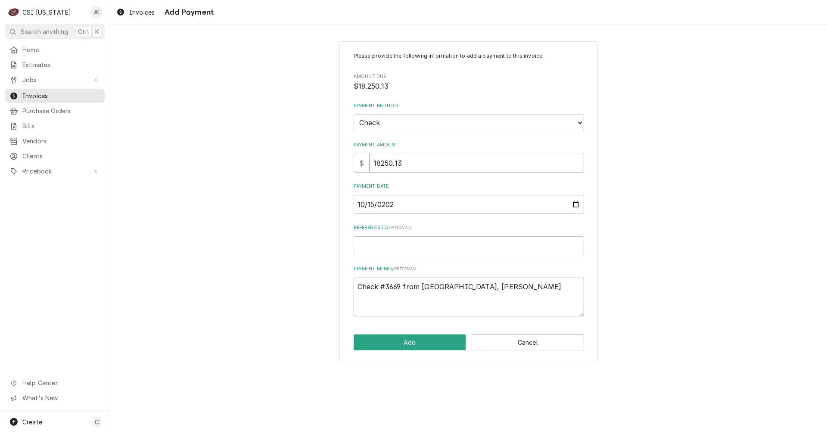
type textarea "Check #3669 from GC, Holton C"
type textarea "x"
type textarea "Check #3669 from GC, Holton CO"
type textarea "x"
type textarea "Check #3669 from GC, Holton COn"
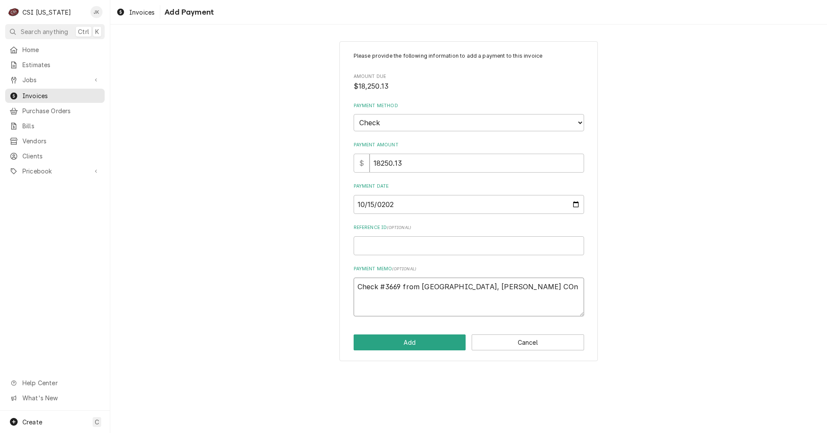
type textarea "x"
type textarea "Check #3669 from GC, Holton COnt"
type textarea "x"
type textarea "Check #3669 from GC, Holton COntr"
type textarea "x"
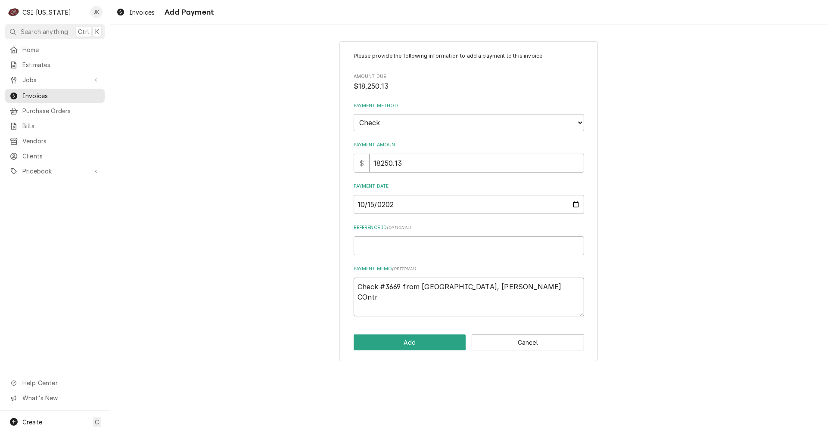
type textarea "Check #3669 from GC, Holton COntra"
type textarea "x"
type textarea "Check #3669 from GC, Holton COntrac"
type textarea "x"
type textarea "Check #3669 from GC, Holton COntract"
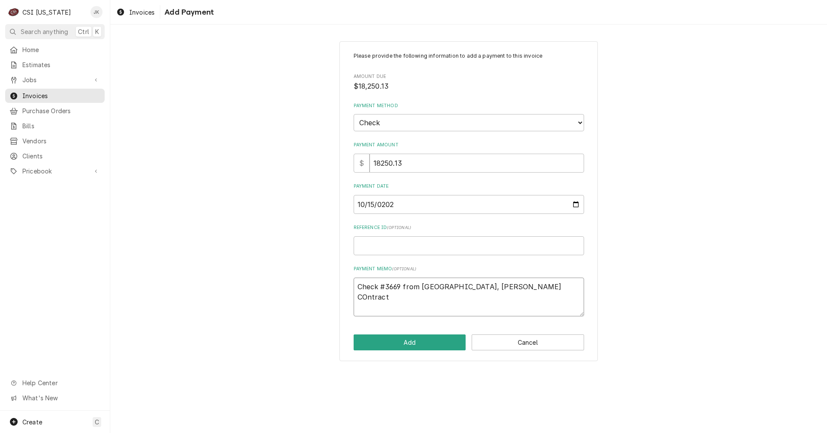
type textarea "x"
type textarea "Check #3669 from GC, Holton COntracti"
type textarea "x"
type textarea "Check #3669 from GC, Holton COntractin"
type textarea "x"
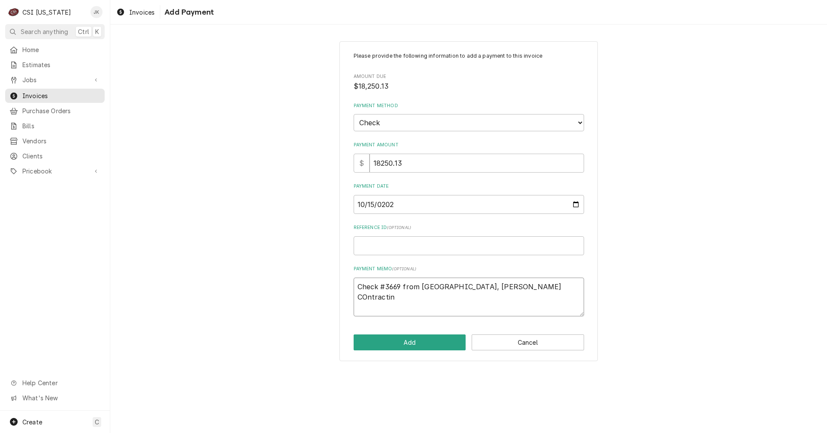
type textarea "Check #3669 from GC, Holton COntracting"
type textarea "x"
drag, startPoint x: 511, startPoint y: 288, endPoint x: 318, endPoint y: 283, distance: 193.0
click at [318, 283] on div "Please provide the following information to add a payment to this invoice Amoun…" at bounding box center [468, 202] width 717 height 336
type textarea "Check #3669 from GC, Holton Contracting"
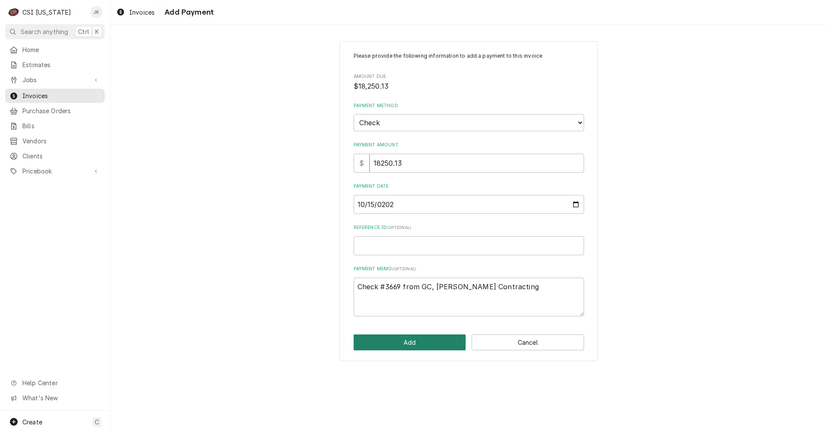
click at [381, 347] on button "Add" at bounding box center [410, 343] width 112 height 16
type textarea "x"
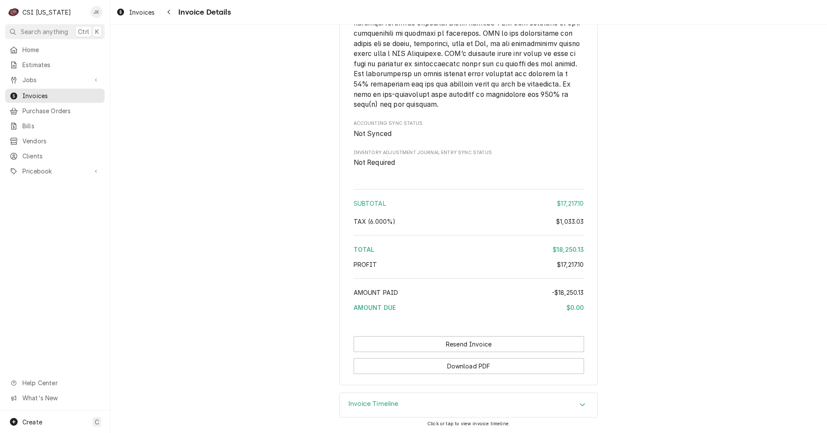
scroll to position [1632, 0]
click at [134, 10] on span "Invoices" at bounding box center [141, 12] width 25 height 9
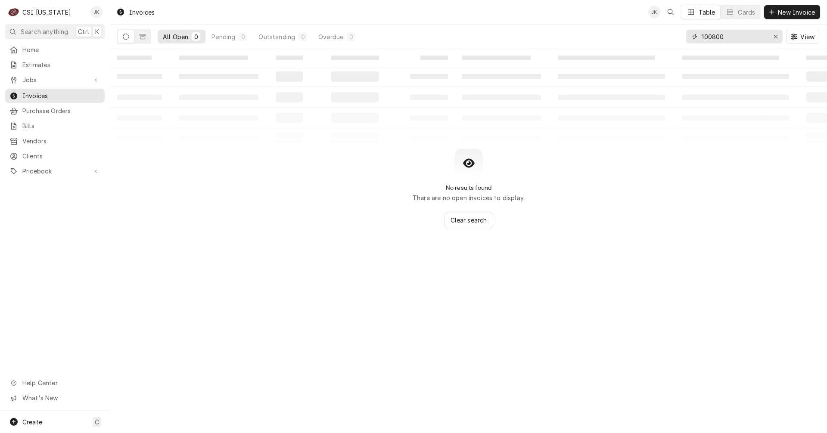
click at [721, 34] on input "100800" at bounding box center [734, 37] width 65 height 14
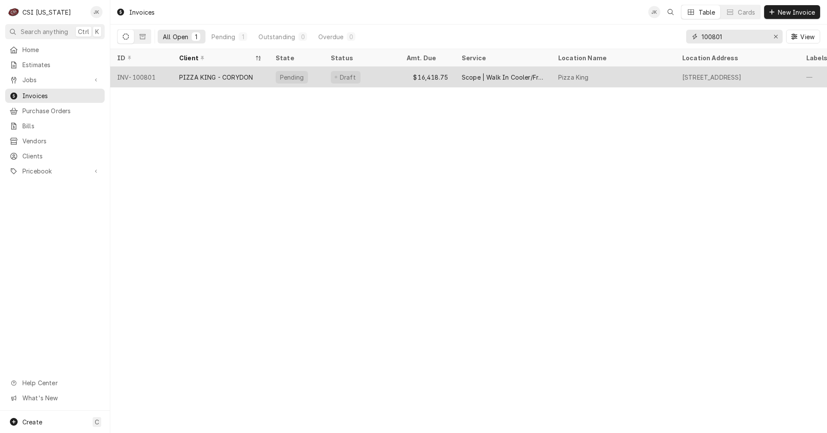
type input "100801"
click at [236, 78] on div "PIZZA KING - CORYDON" at bounding box center [216, 77] width 74 height 9
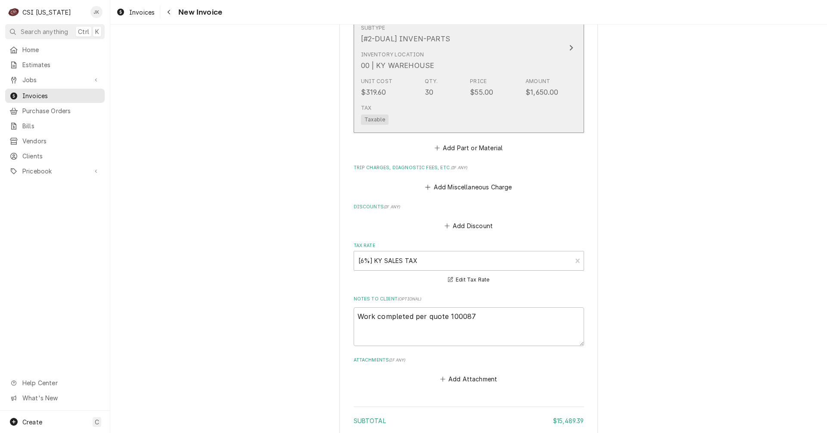
scroll to position [1787, 0]
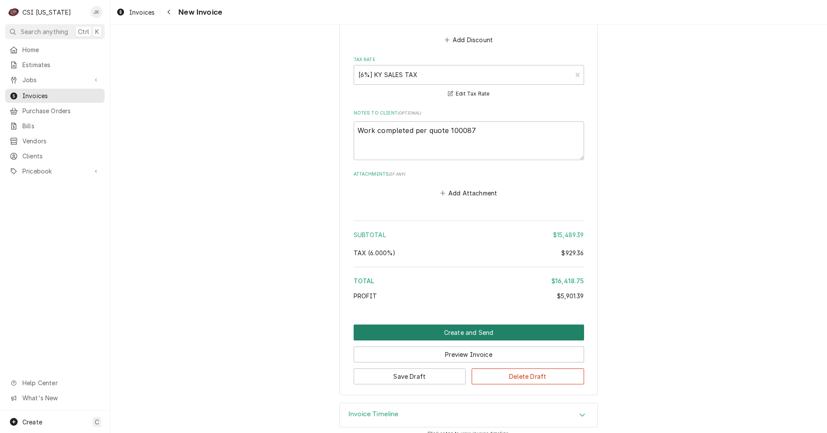
click at [471, 325] on button "Create and Send" at bounding box center [469, 333] width 230 height 16
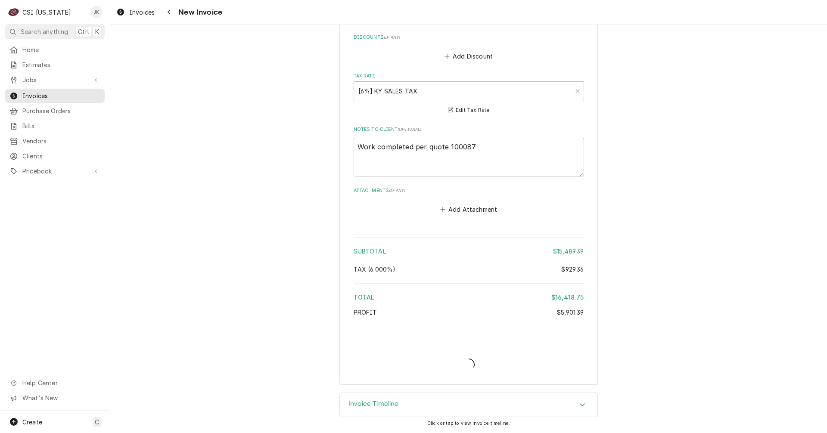
scroll to position [1760, 0]
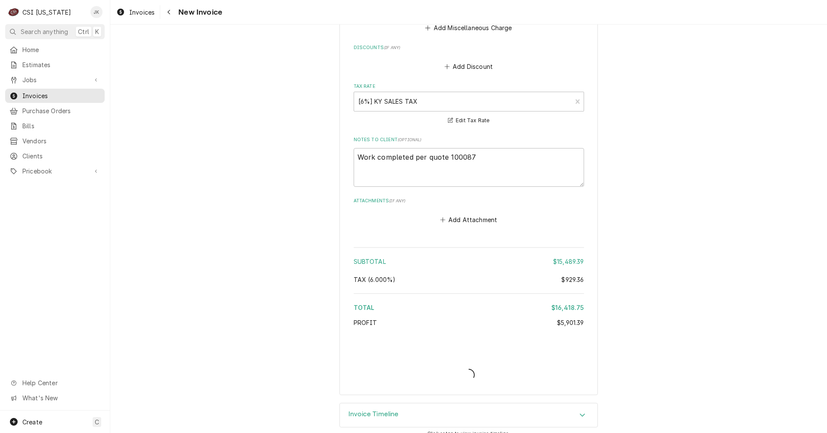
type textarea "x"
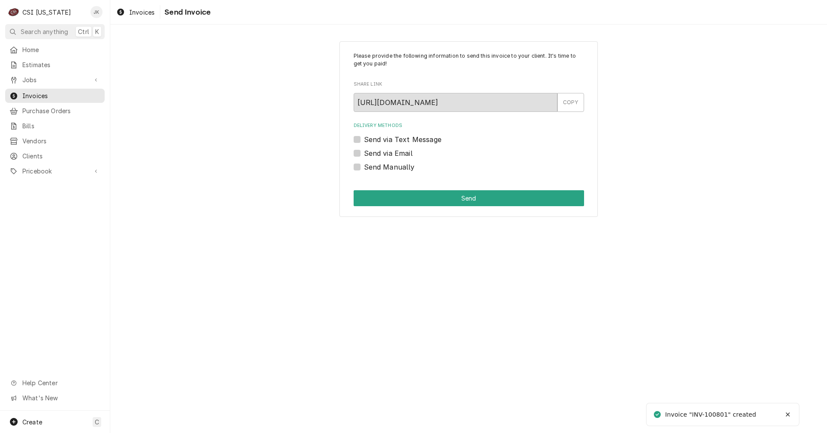
click at [373, 162] on label "Send Manually" at bounding box center [389, 167] width 51 height 10
click at [373, 162] on input "Send Manually" at bounding box center [479, 171] width 230 height 19
checkbox input "true"
click at [380, 199] on button "Send" at bounding box center [469, 198] width 230 height 16
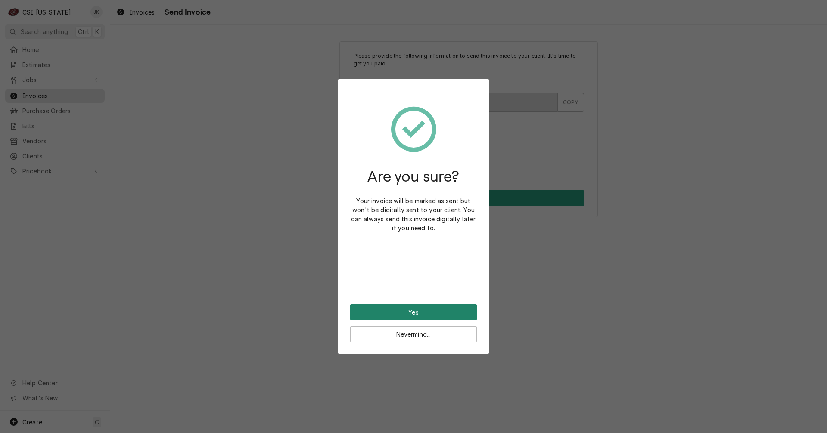
click at [412, 311] on button "Yes" at bounding box center [413, 313] width 127 height 16
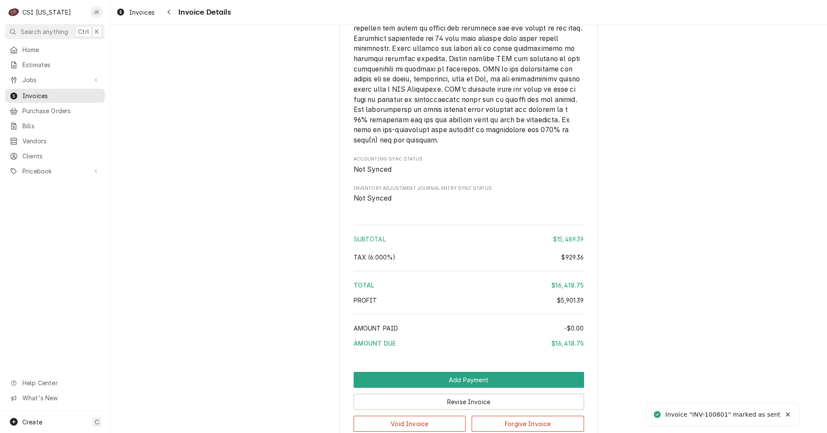
scroll to position [1642, 0]
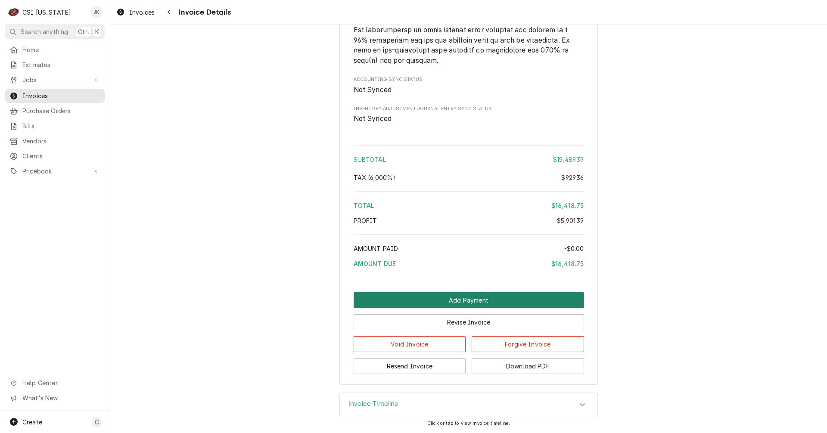
click at [432, 303] on button "Add Payment" at bounding box center [469, 300] width 230 height 16
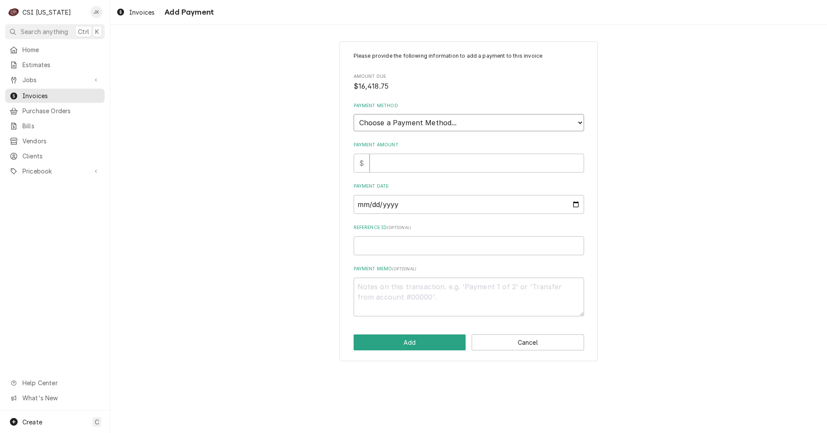
click at [411, 124] on select "Choose a Payment Method... Cash Check Credit/Debit Card ACH/eCheck Other" at bounding box center [469, 122] width 230 height 17
select select "2"
click at [354, 114] on select "Choose a Payment Method... Cash Check Credit/Debit Card ACH/eCheck Other" at bounding box center [469, 122] width 230 height 17
click at [395, 162] on input "Payment Amount" at bounding box center [477, 163] width 214 height 19
type textarea "x"
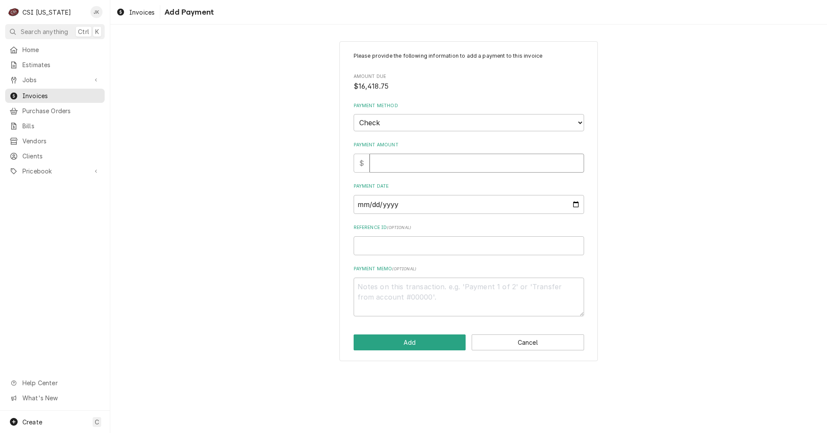
type input "1"
type textarea "x"
type input "16"
type textarea "x"
type input "164"
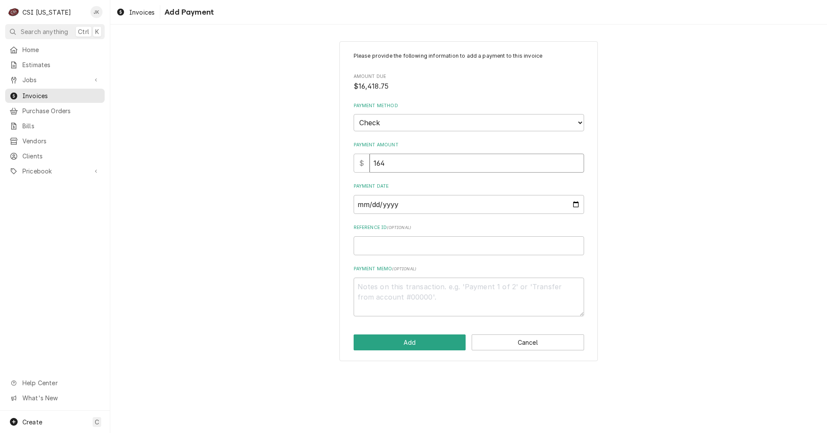
type textarea "x"
type input "1641"
type textarea "x"
type input "16418"
type textarea "x"
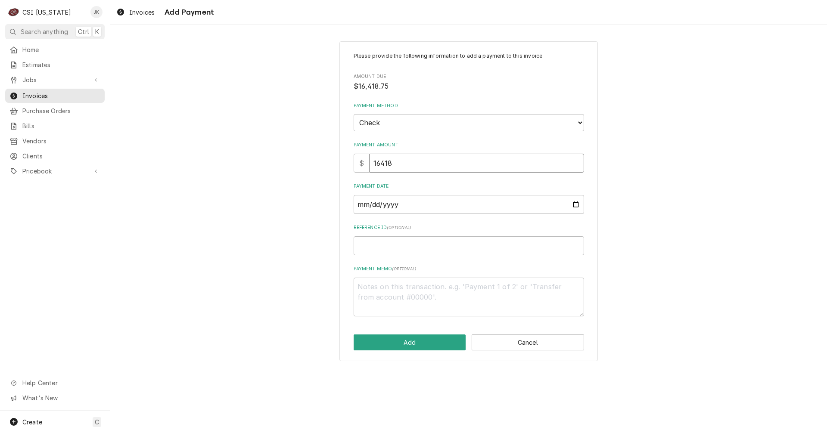
type input "16418.7"
type textarea "x"
type input "16418.75"
click at [397, 202] on input "Payment Date" at bounding box center [469, 204] width 230 height 19
click at [577, 204] on input "Payment Date" at bounding box center [469, 204] width 230 height 19
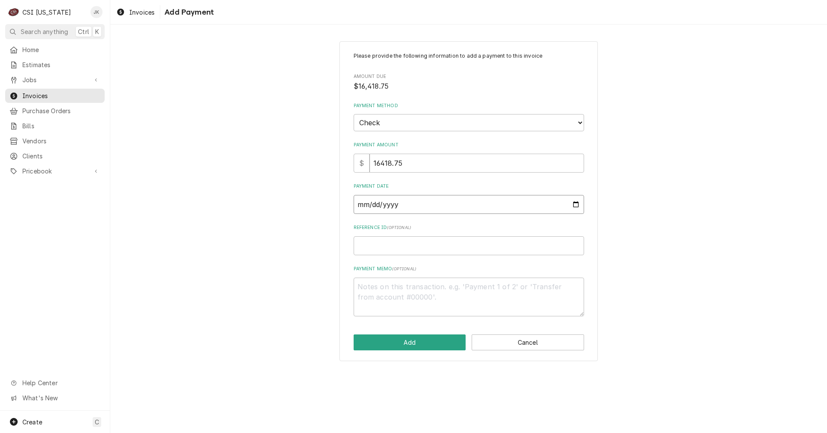
type textarea "x"
type input "2025-10-15"
click at [401, 287] on textarea "Payment Memo ( optional )" at bounding box center [469, 297] width 230 height 39
paste textarea "Check #3669 from GC, Holton Contracting"
type textarea "x"
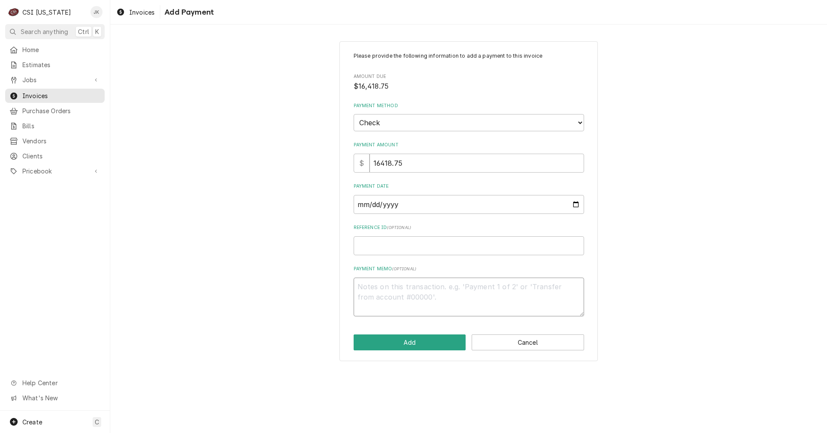
type textarea "Check #3669 from GC, Holton Contracting"
click at [399, 288] on textarea "Check #3669 from GC, Holton Contracting" at bounding box center [469, 297] width 230 height 39
type textarea "x"
type textarea "Check #367 from GC, Holton Contracting"
type textarea "x"
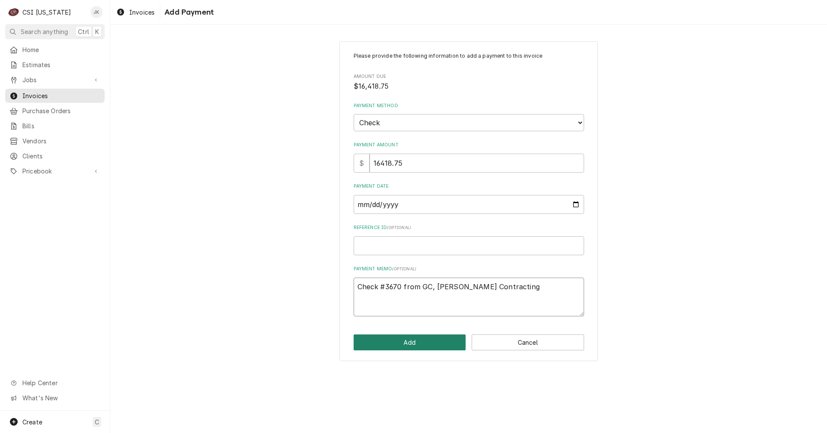
type textarea "Check #3670 from GC, Holton Contracting"
click at [400, 347] on button "Add" at bounding box center [410, 343] width 112 height 16
type textarea "x"
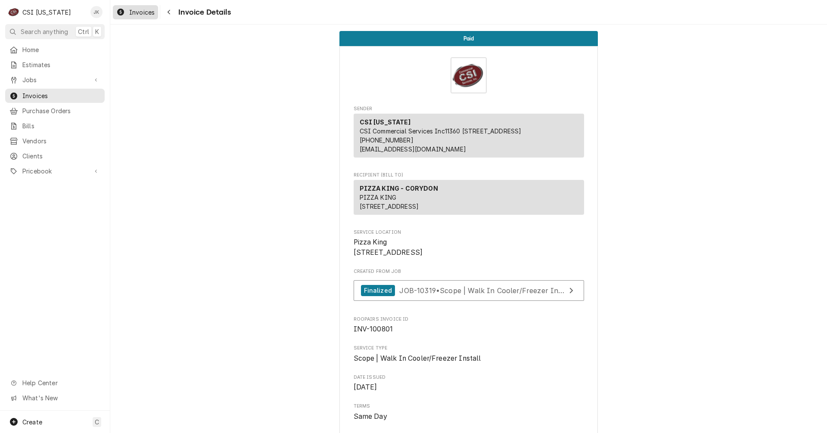
click at [146, 10] on span "Invoices" at bounding box center [141, 12] width 25 height 9
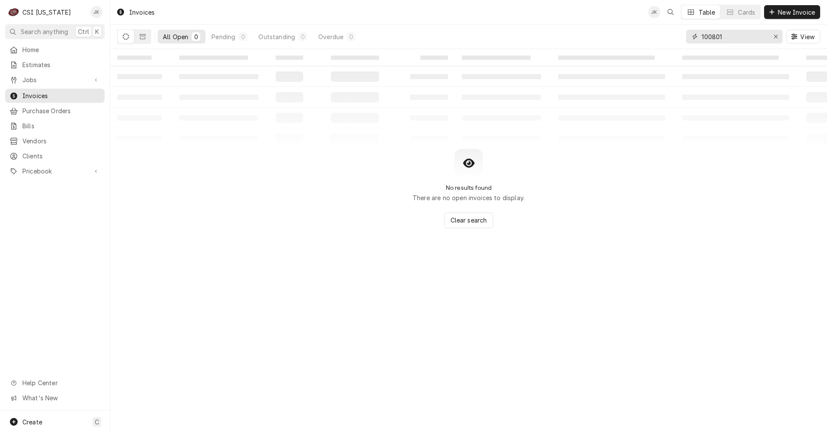
drag, startPoint x: 713, startPoint y: 35, endPoint x: 750, endPoint y: 38, distance: 37.6
click at [750, 38] on input "100801" at bounding box center [734, 37] width 65 height 14
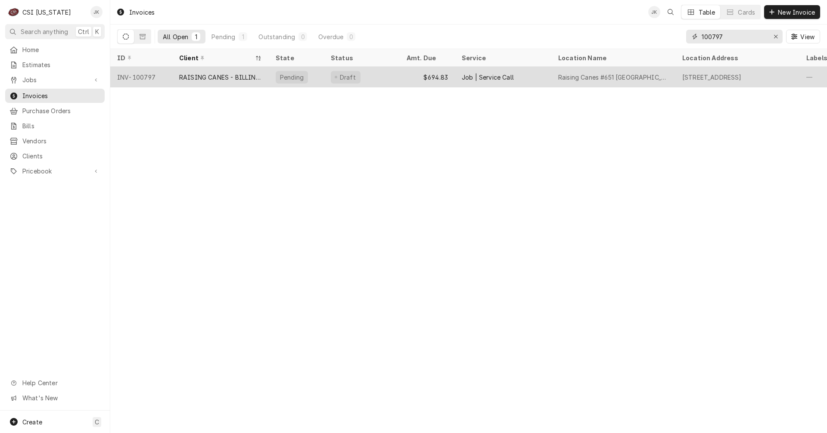
type input "100797"
click at [233, 78] on div "RAISING CANES - BILLING ACCOUNT" at bounding box center [220, 77] width 83 height 9
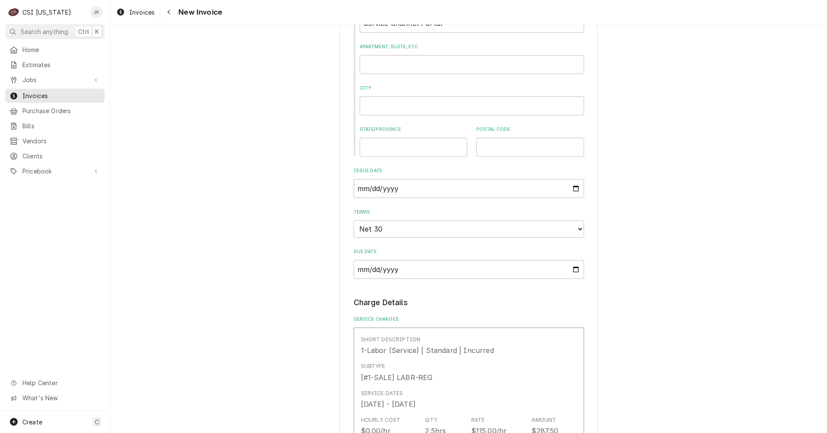
scroll to position [800, 0]
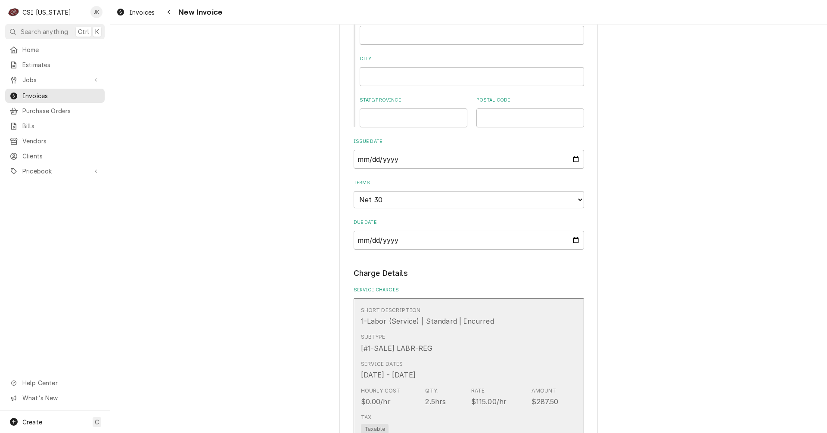
click at [457, 357] on div "Service Dates Aug 4, 2025 - Aug 15, 2025" at bounding box center [460, 370] width 198 height 27
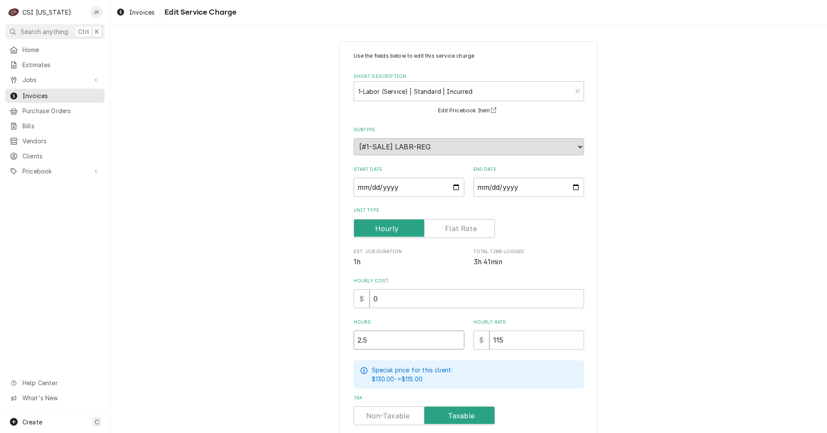
drag, startPoint x: 393, startPoint y: 337, endPoint x: 302, endPoint y: 332, distance: 90.6
click at [302, 332] on div "Use the fields below to edit this service charge Short Description 1-Labor (Ser…" at bounding box center [468, 344] width 717 height 621
type textarea "x"
type input "5"
type textarea "x"
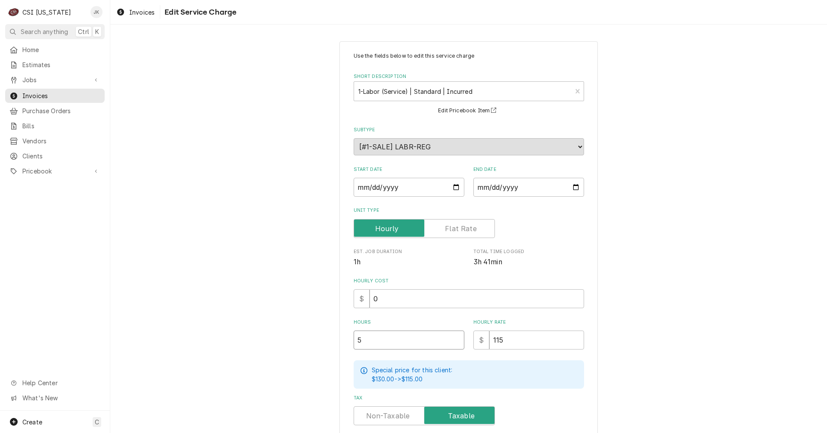
type input "55"
type textarea "x"
type input "5"
type textarea "x"
type input "5.5"
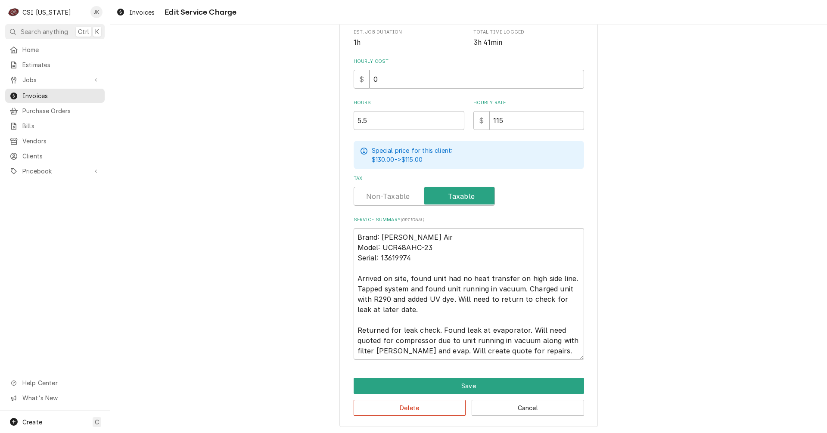
scroll to position [220, 0]
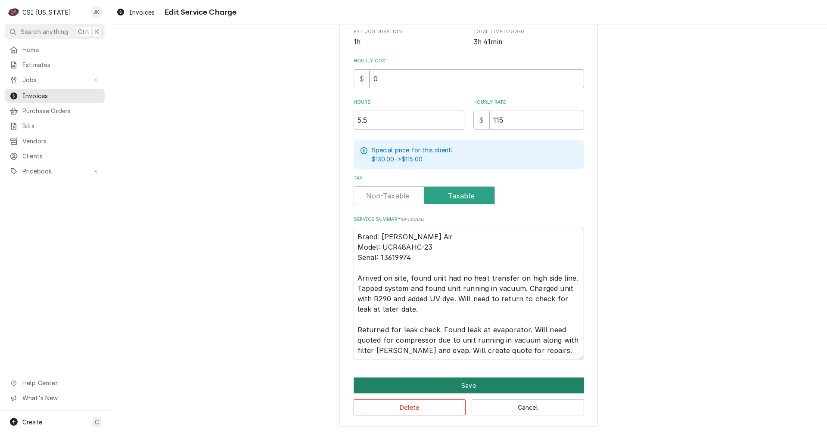
click at [438, 388] on button "Save" at bounding box center [469, 386] width 230 height 16
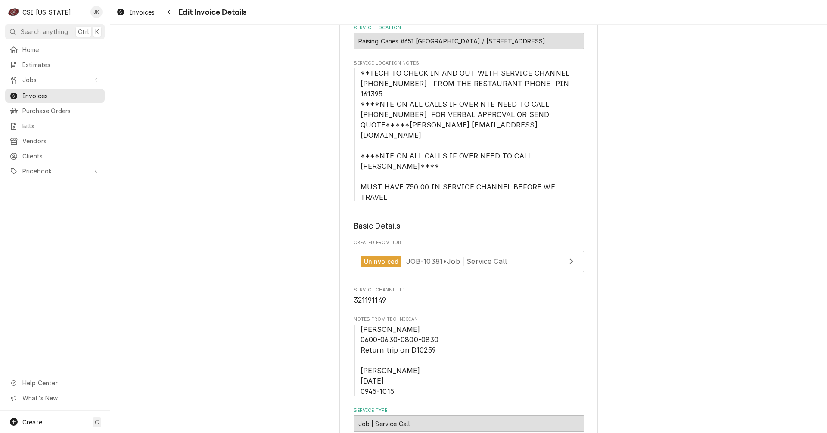
scroll to position [258, 0]
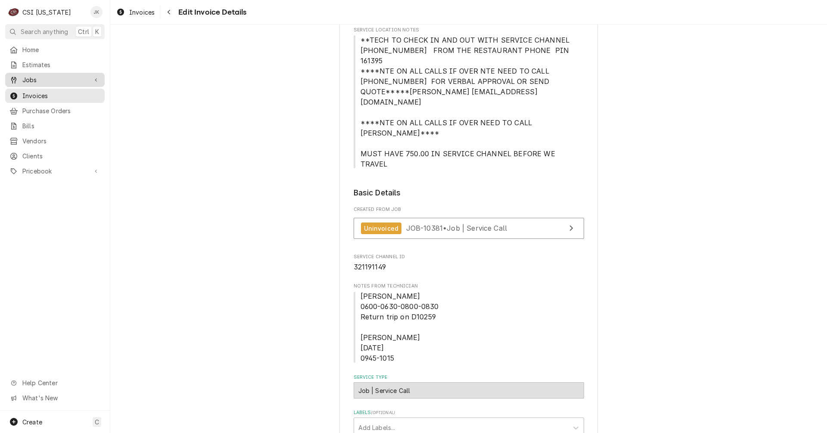
click at [30, 81] on span "Jobs" at bounding box center [54, 79] width 65 height 9
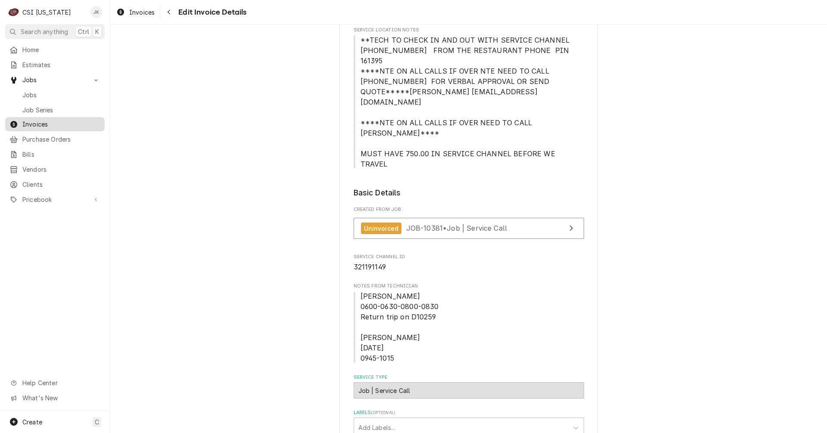
click at [32, 120] on span "Invoices" at bounding box center [61, 124] width 78 height 9
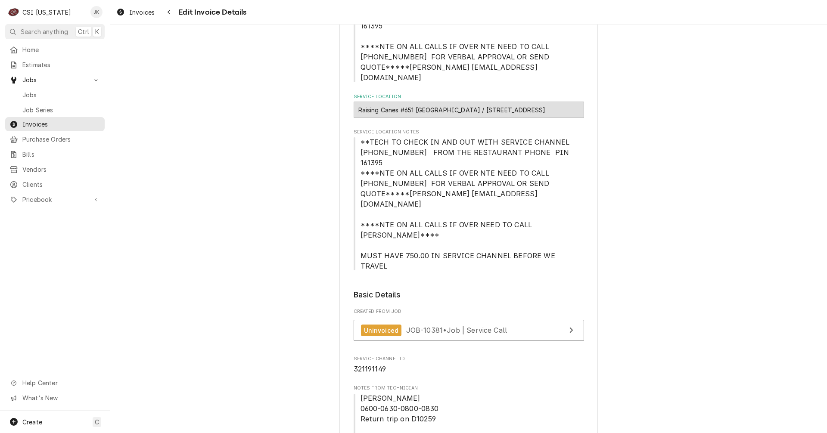
scroll to position [129, 0]
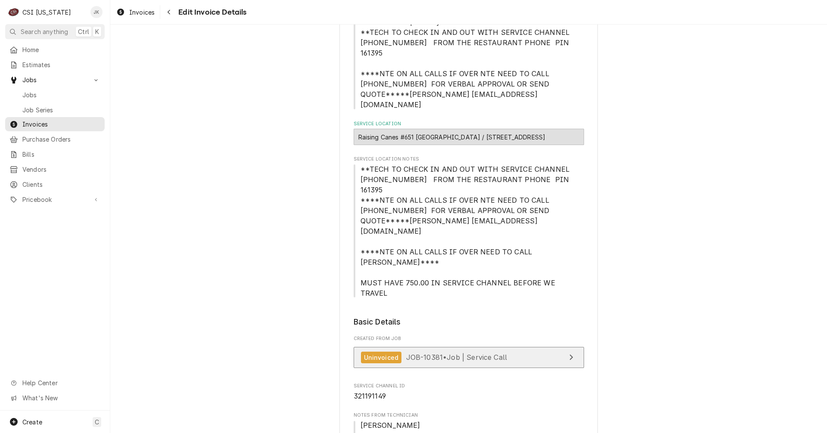
click at [435, 353] on span "JOB-10381 • Job | Service Call" at bounding box center [456, 357] width 101 height 9
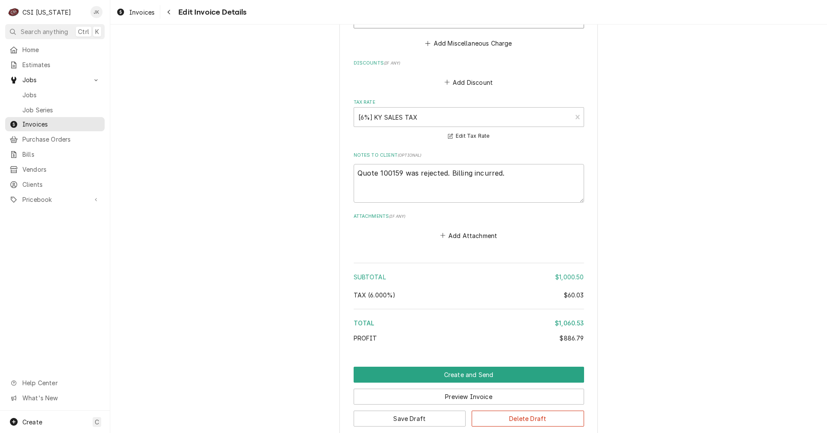
scroll to position [2092, 0]
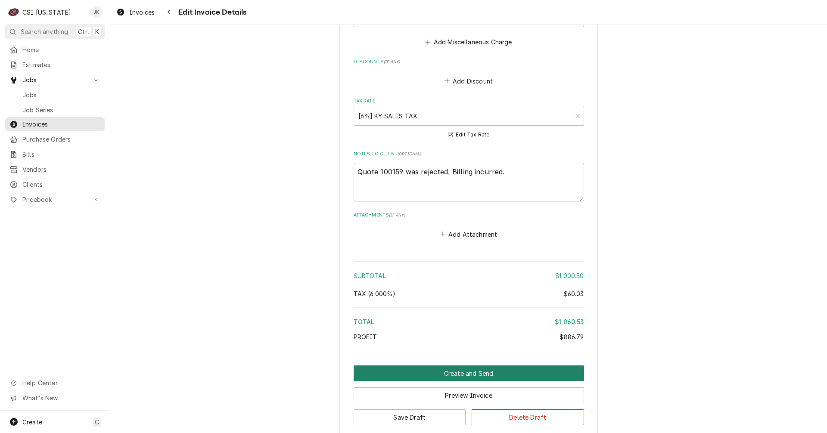
click at [454, 366] on button "Create and Send" at bounding box center [469, 374] width 230 height 16
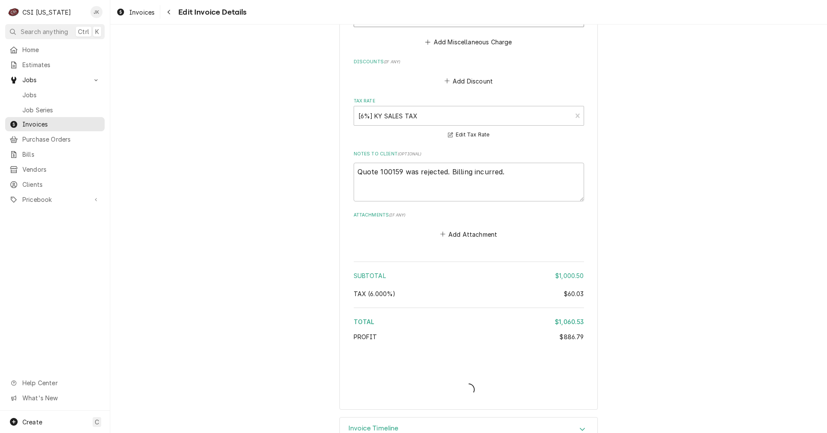
scroll to position [2066, 0]
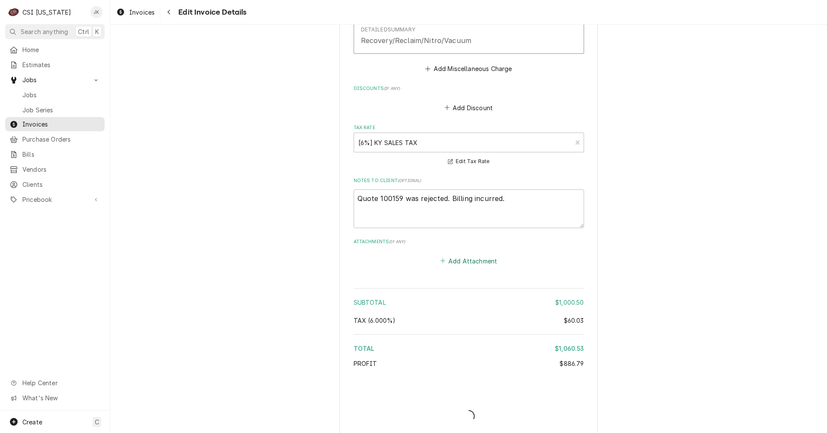
type textarea "x"
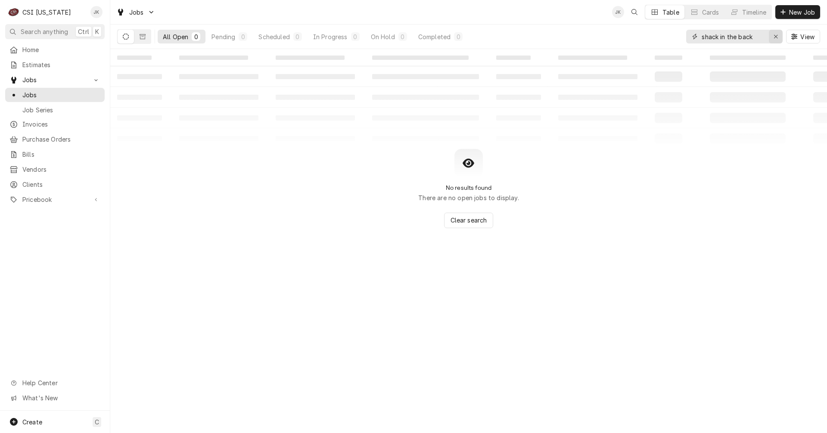
click at [774, 37] on icon "Erase input" at bounding box center [775, 36] width 3 height 3
type input "10259"
click at [140, 34] on icon "Dynamic Content Wrapper" at bounding box center [143, 37] width 6 height 6
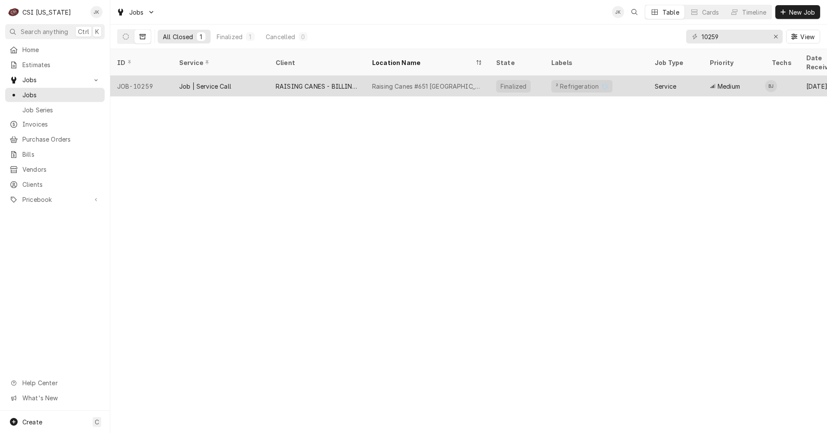
click at [242, 76] on div "Job | Service Call" at bounding box center [220, 86] width 96 height 21
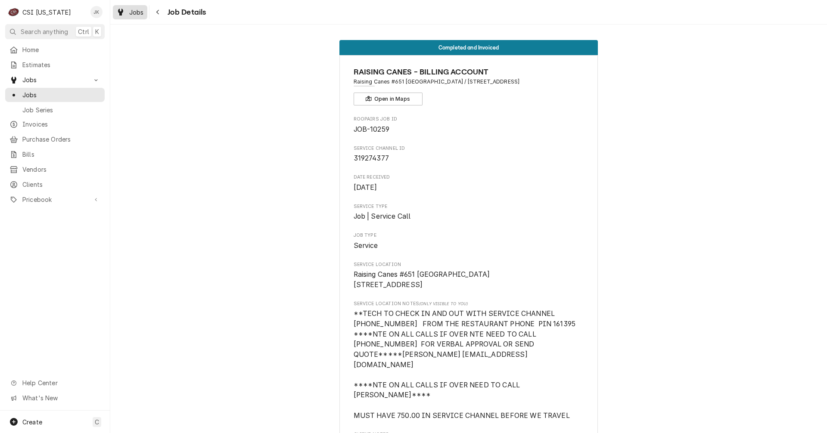
click at [129, 10] on div "Jobs" at bounding box center [130, 12] width 31 height 11
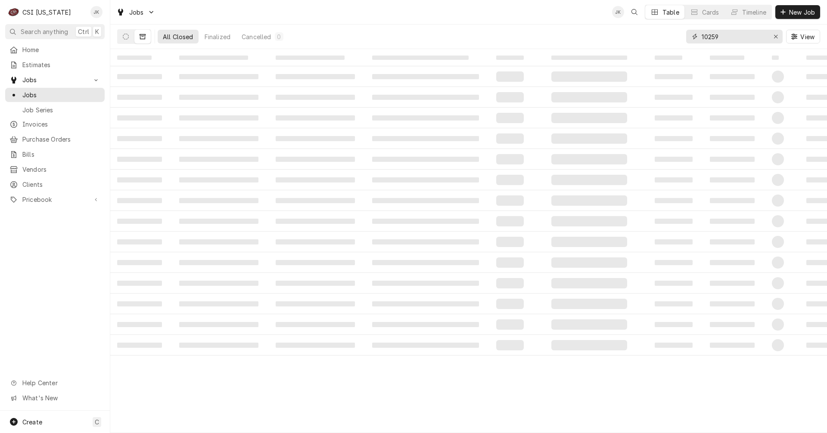
drag, startPoint x: 728, startPoint y: 36, endPoint x: 684, endPoint y: 33, distance: 44.4
click at [684, 33] on div "All Closed Finalized Cancelled 0 10259 View" at bounding box center [468, 37] width 703 height 24
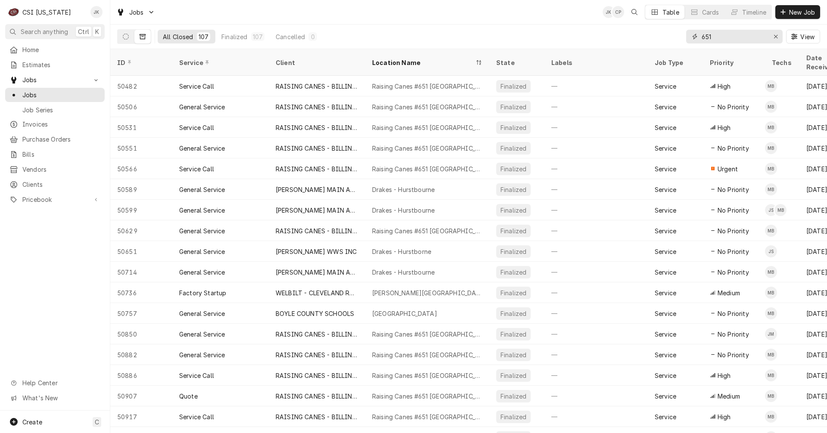
type input "651"
click at [456, 58] on div "Location Name" at bounding box center [423, 62] width 102 height 9
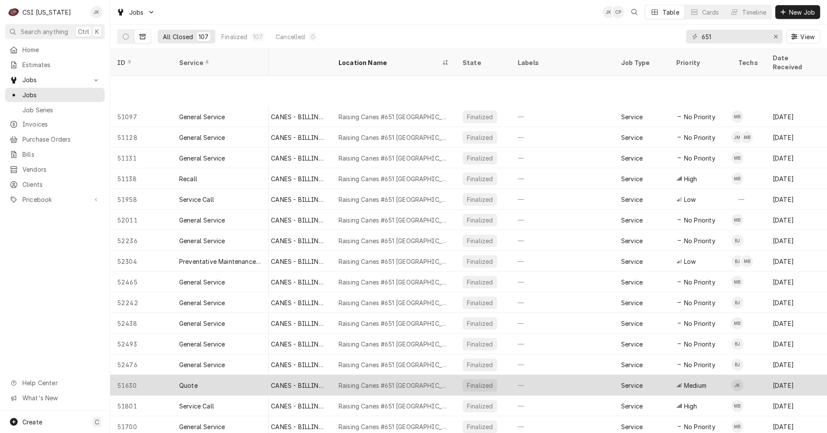
scroll to position [1044, 34]
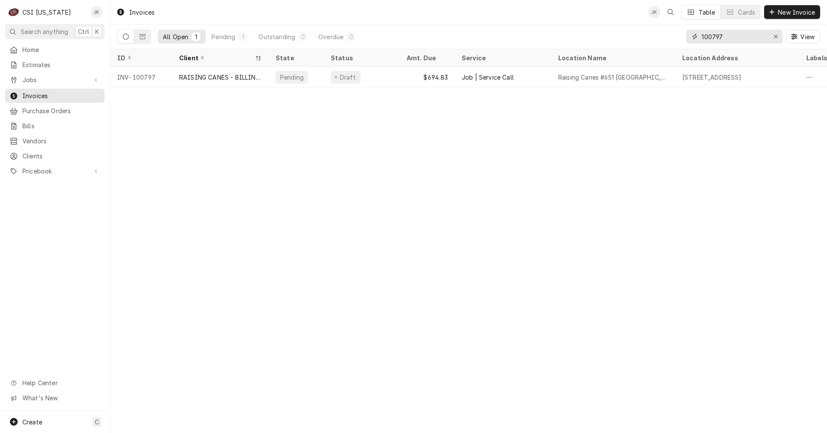
drag, startPoint x: 713, startPoint y: 37, endPoint x: 733, endPoint y: 37, distance: 20.7
click at [733, 37] on input "100797" at bounding box center [734, 37] width 65 height 14
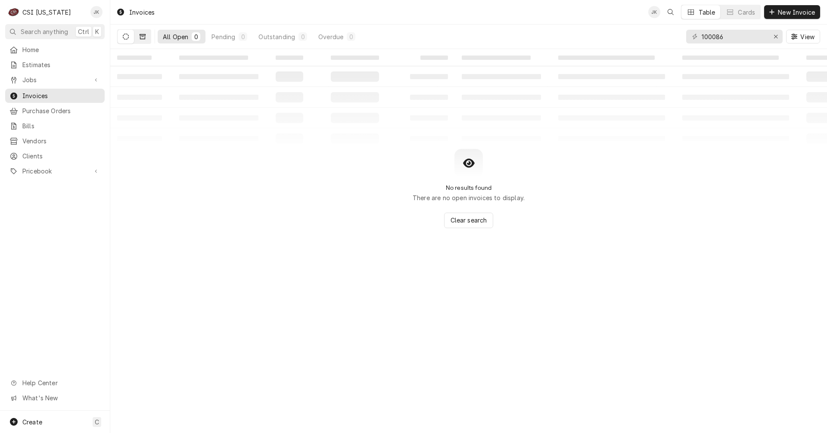
click at [144, 40] on button "Dynamic Content Wrapper" at bounding box center [142, 37] width 16 height 14
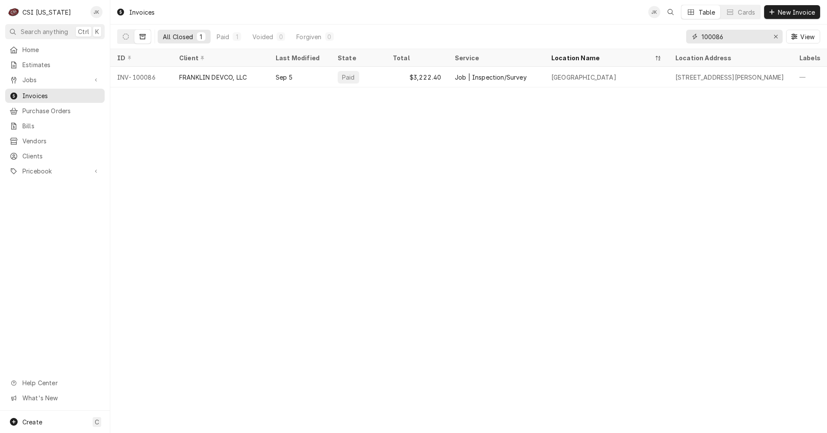
drag, startPoint x: 713, startPoint y: 36, endPoint x: 740, endPoint y: 36, distance: 26.7
click at [740, 36] on input "100086" at bounding box center [734, 37] width 65 height 14
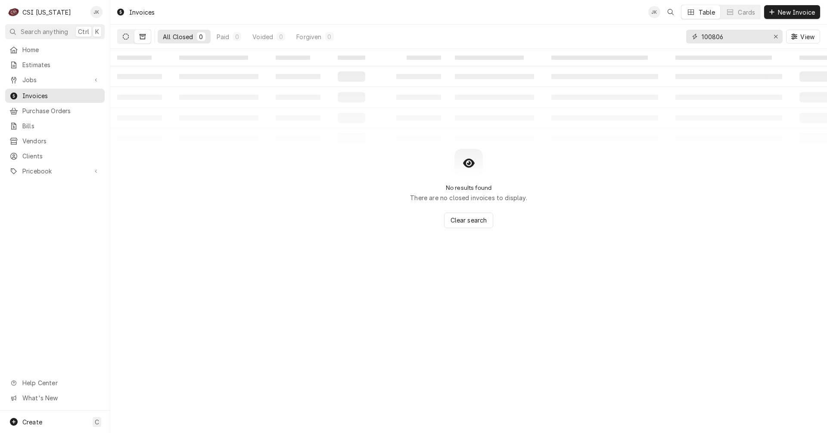
type input "100806"
click at [130, 37] on button "Dynamic Content Wrapper" at bounding box center [126, 37] width 16 height 14
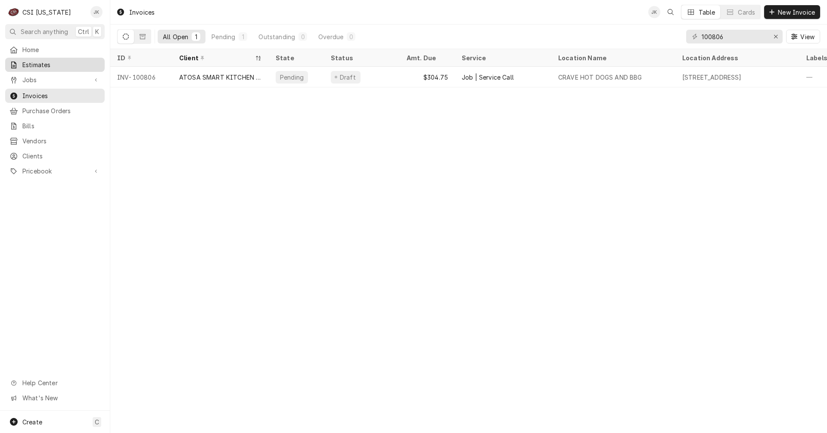
click at [52, 65] on span "Estimates" at bounding box center [61, 64] width 78 height 9
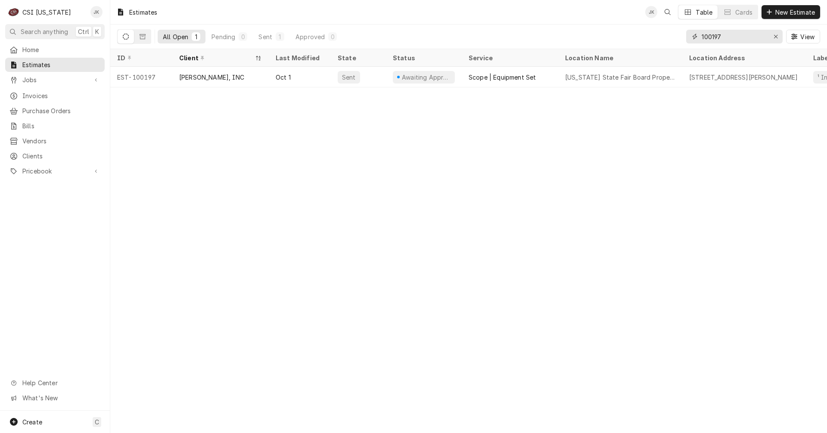
drag, startPoint x: 712, startPoint y: 36, endPoint x: 743, endPoint y: 35, distance: 30.6
click at [743, 35] on input "100197" at bounding box center [734, 37] width 65 height 14
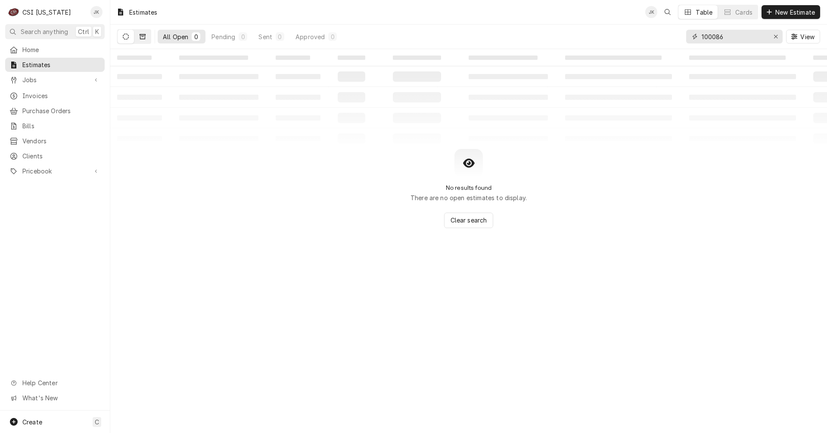
type input "100086"
click at [143, 37] on icon "Dynamic Content Wrapper" at bounding box center [143, 37] width 6 height 6
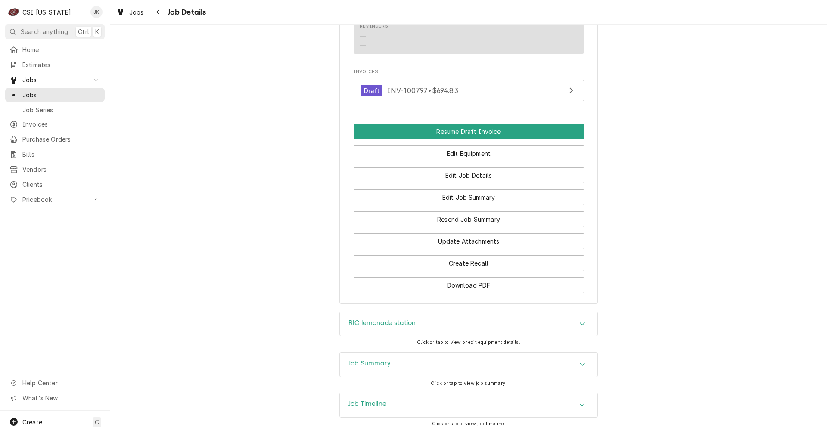
scroll to position [1222, 0]
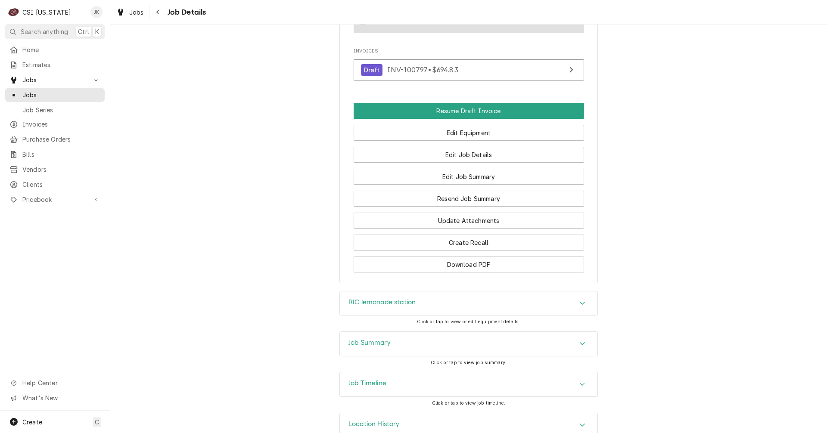
click at [370, 332] on div "Job Summary" at bounding box center [469, 344] width 258 height 24
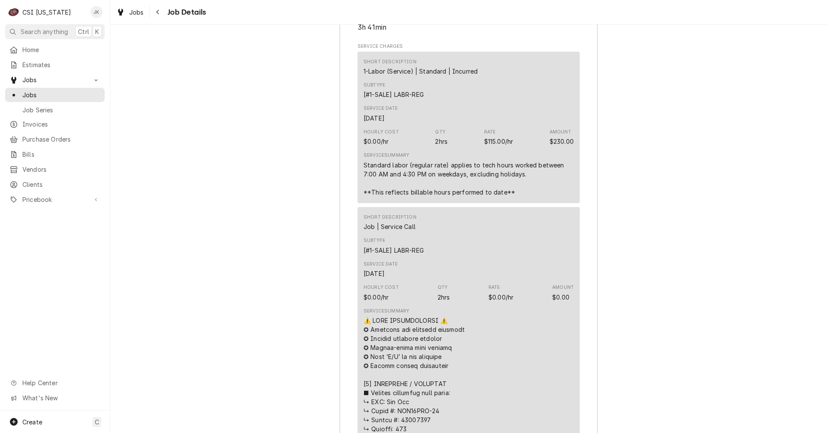
scroll to position [1739, 0]
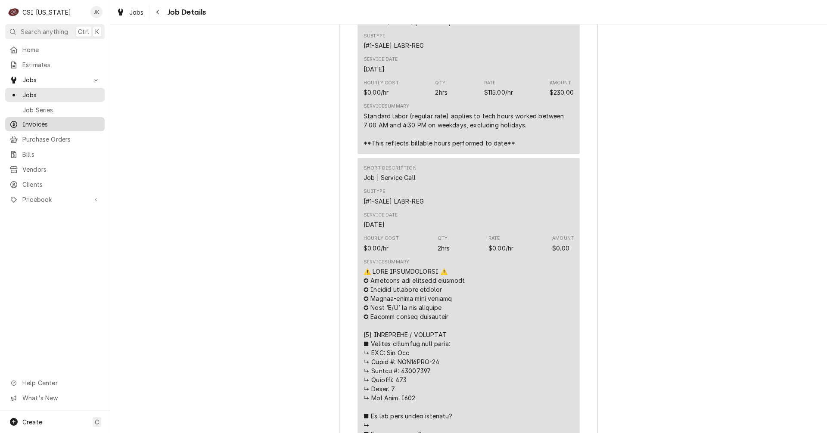
click at [50, 121] on span "Invoices" at bounding box center [61, 124] width 78 height 9
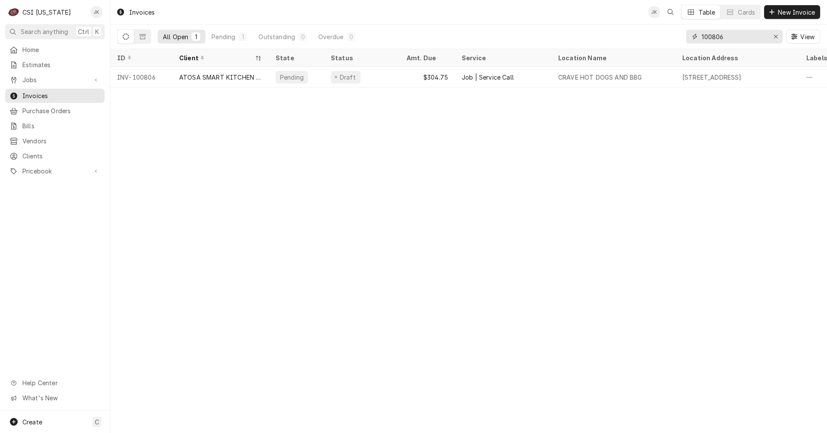
drag, startPoint x: 712, startPoint y: 38, endPoint x: 744, endPoint y: 35, distance: 32.0
click at [744, 35] on input "100806" at bounding box center [734, 37] width 65 height 14
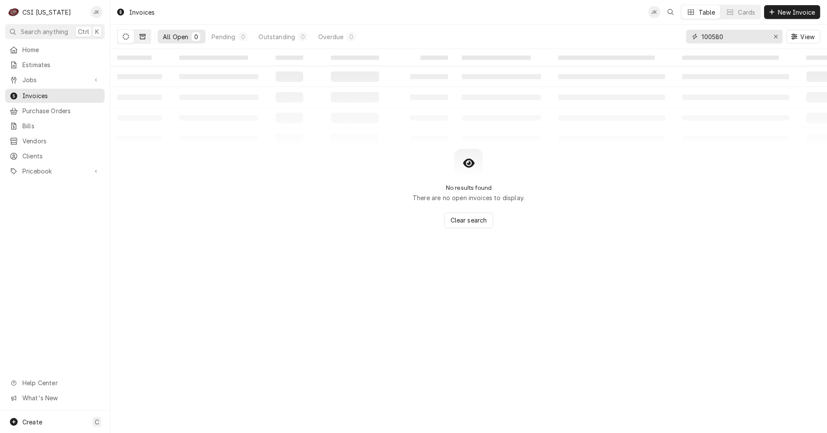
type input "100580"
click at [141, 38] on icon "Dynamic Content Wrapper" at bounding box center [143, 37] width 6 height 6
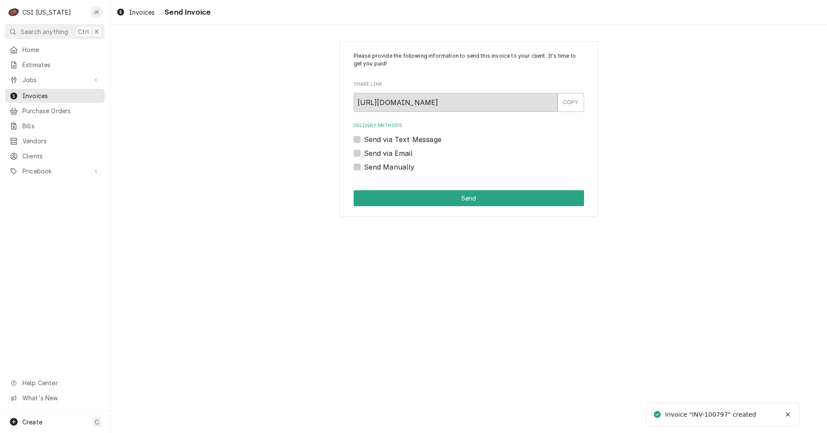
click at [381, 150] on label "Send via Email" at bounding box center [388, 153] width 49 height 10
click at [381, 150] on input "Send via Email" at bounding box center [479, 157] width 230 height 19
checkbox input "true"
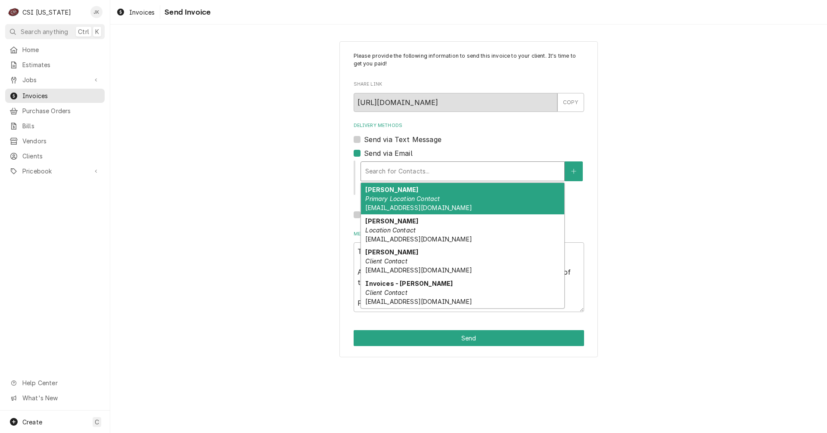
click at [388, 173] on div "Delivery Methods" at bounding box center [462, 172] width 195 height 16
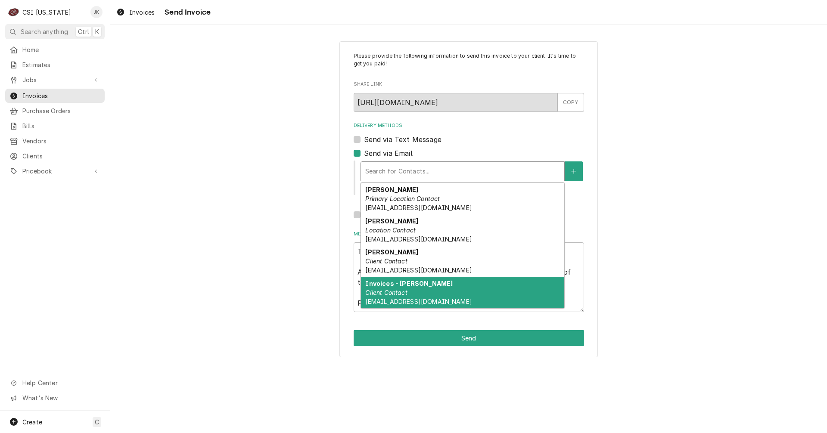
click at [393, 291] on em "Client Contact" at bounding box center [386, 292] width 42 height 7
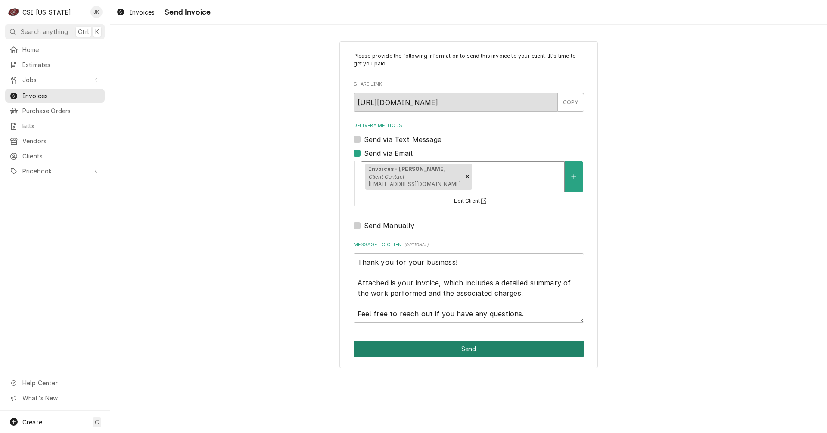
click at [432, 349] on button "Send" at bounding box center [469, 349] width 230 height 16
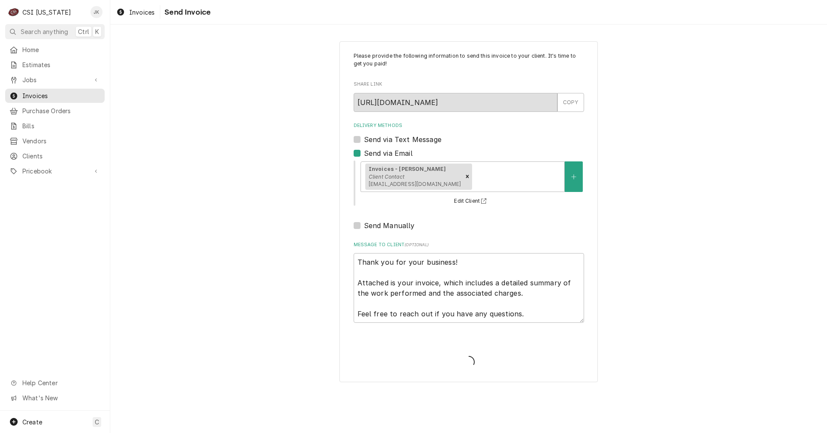
type textarea "x"
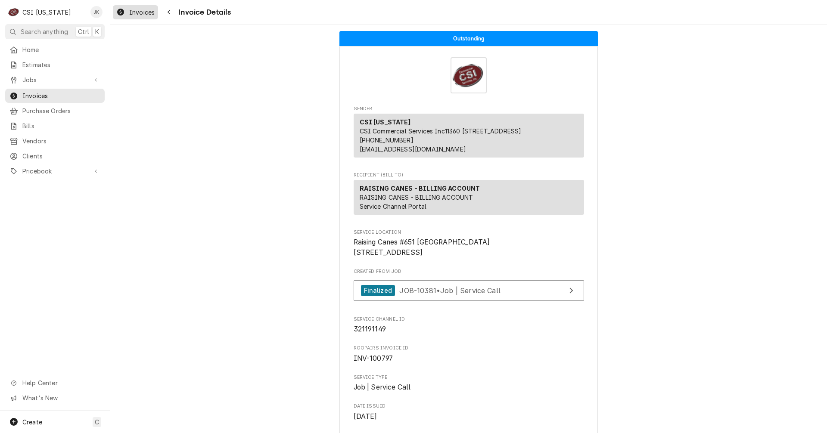
click at [143, 10] on span "Invoices" at bounding box center [141, 12] width 25 height 9
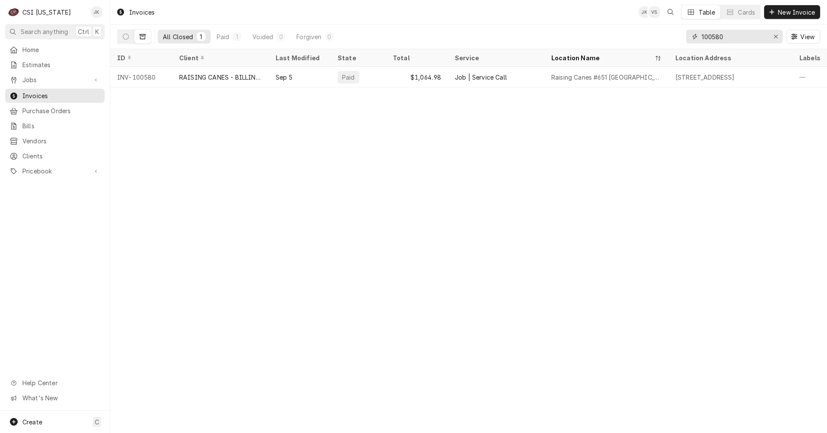
drag, startPoint x: 733, startPoint y: 35, endPoint x: 620, endPoint y: 34, distance: 112.4
click at [620, 34] on div "All Closed 1 Paid 1 Voided 0 Forgiven 0 100580 View" at bounding box center [468, 37] width 703 height 24
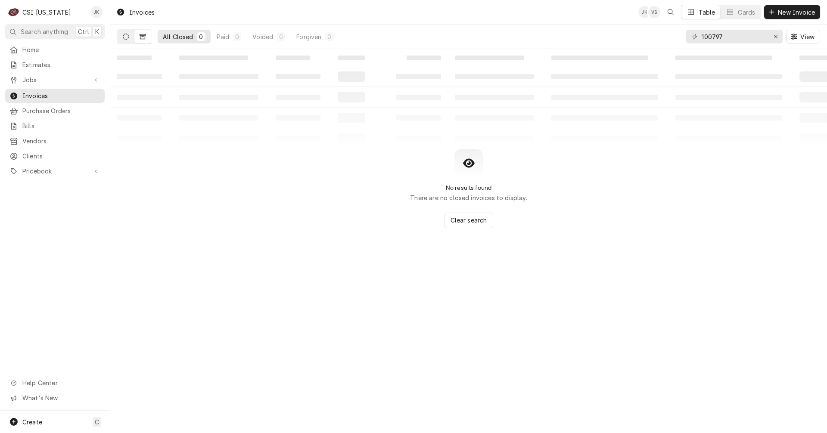
click at [129, 38] on button "Dynamic Content Wrapper" at bounding box center [126, 37] width 16 height 14
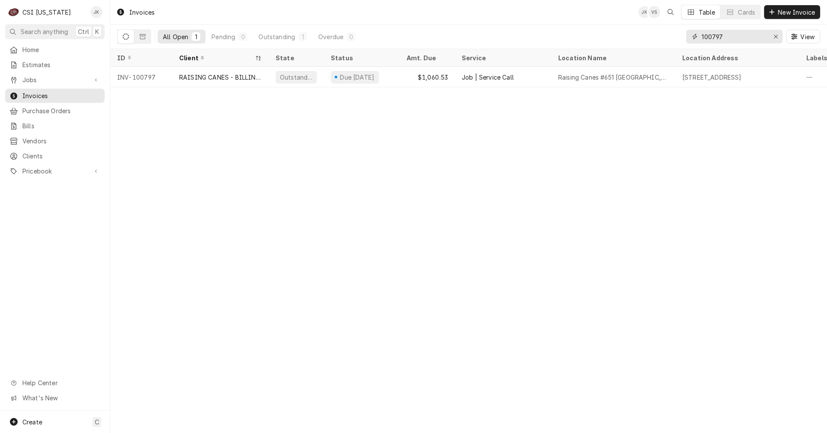
drag, startPoint x: 712, startPoint y: 37, endPoint x: 759, endPoint y: 38, distance: 47.0
click at [759, 38] on input "100797" at bounding box center [734, 37] width 65 height 14
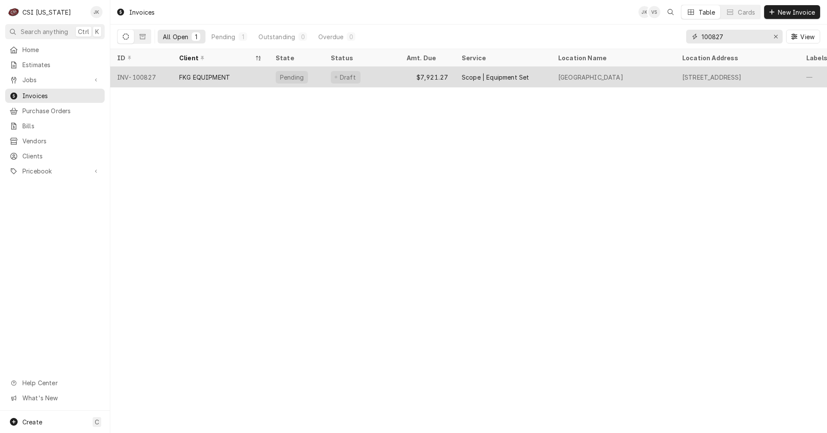
type input "100827"
click at [189, 76] on div "FKG EQUIPMENT" at bounding box center [204, 77] width 51 height 9
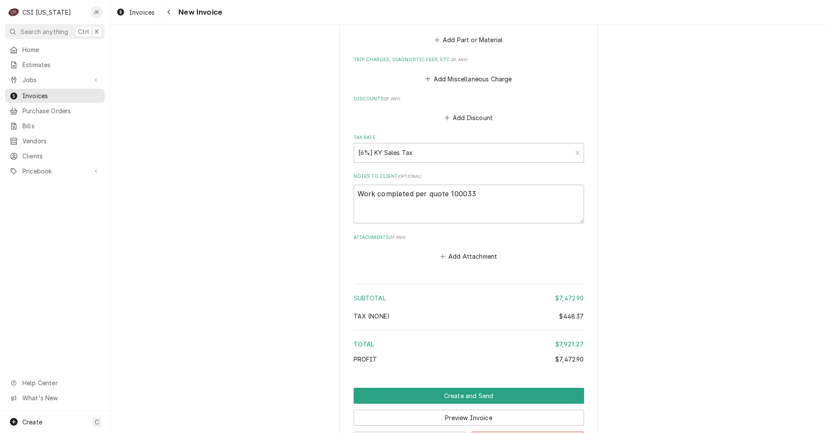
scroll to position [1123, 0]
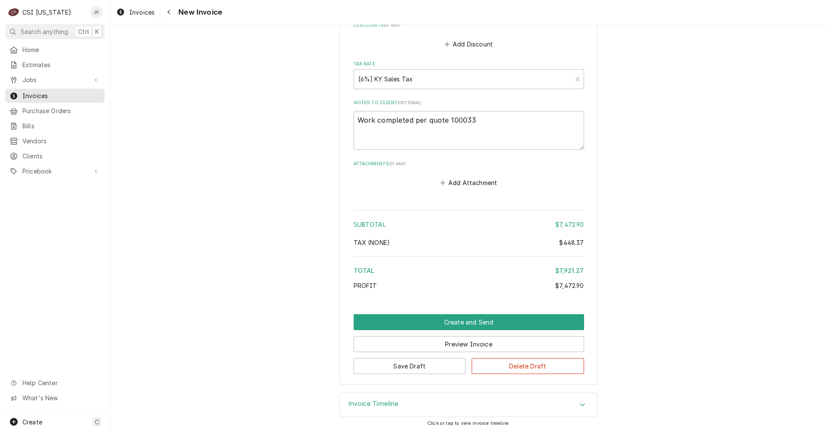
click at [395, 402] on h3 "Invoice Timeline" at bounding box center [373, 404] width 50 height 8
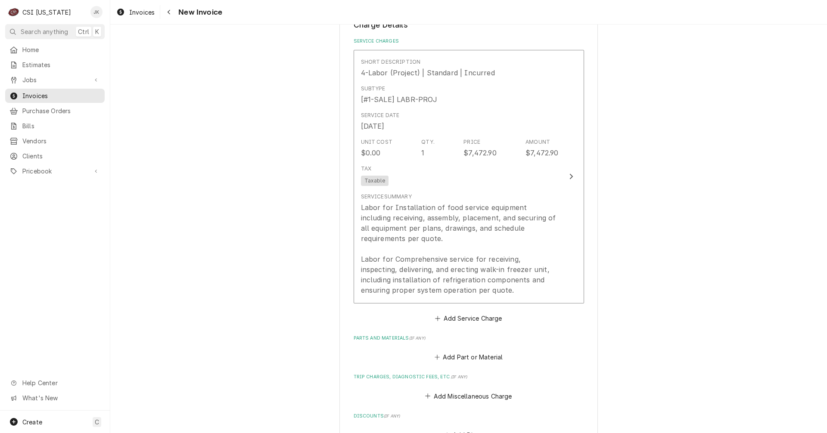
scroll to position [729, 0]
click at [465, 321] on button "Add Service Charge" at bounding box center [469, 321] width 70 height 12
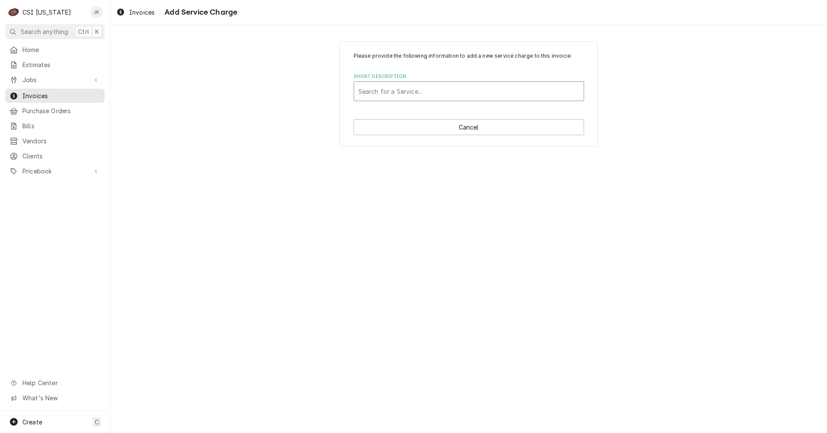
click at [424, 90] on div "Short Description" at bounding box center [468, 92] width 221 height 16
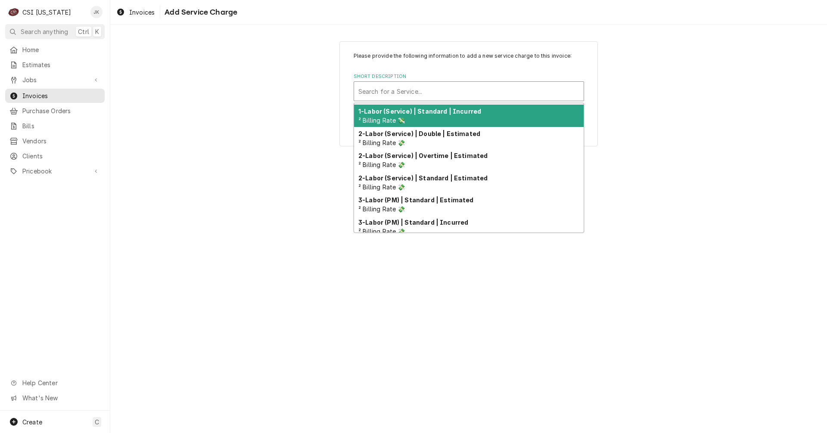
scroll to position [86, 0]
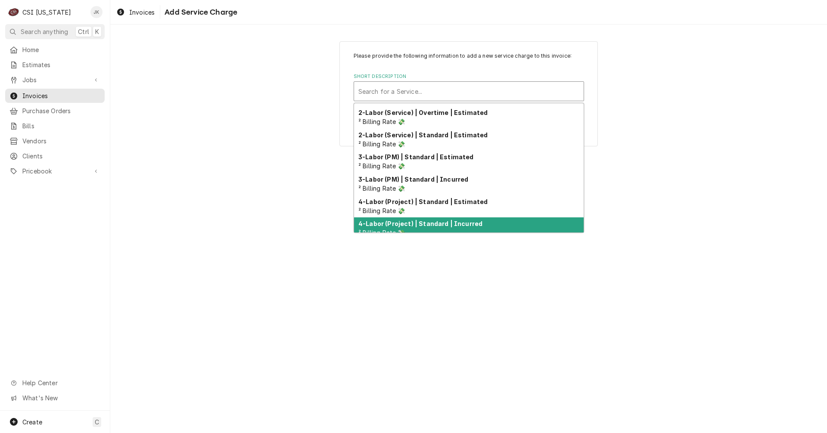
click at [431, 225] on strong "4-Labor (Project) | Standard | Incurred" at bounding box center [420, 223] width 124 height 7
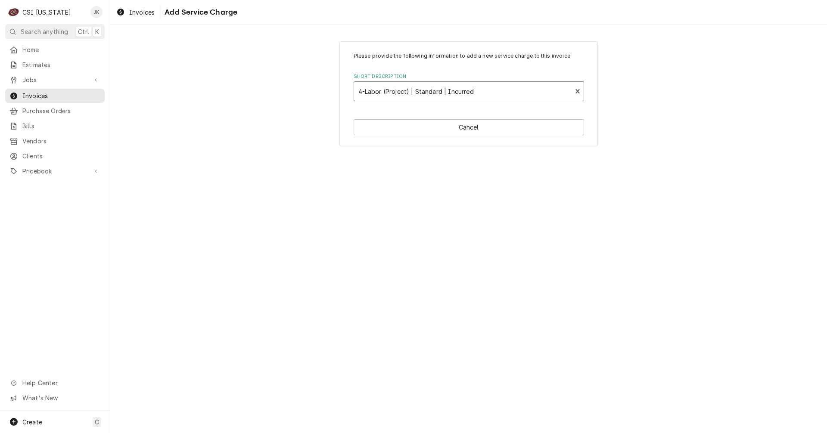
type textarea "x"
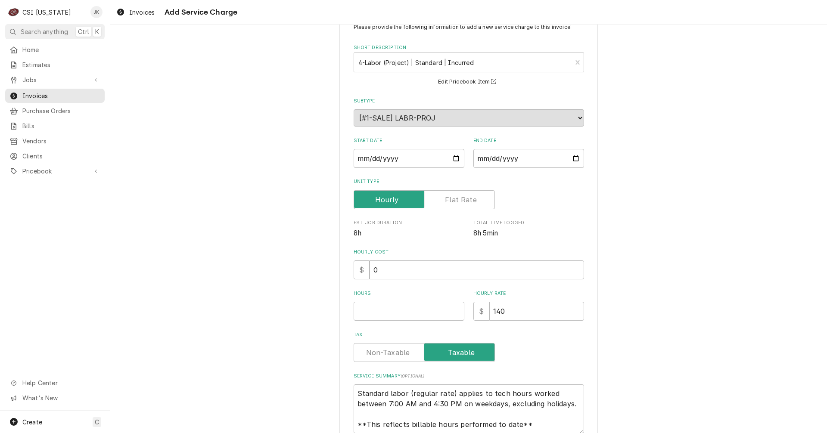
scroll to position [43, 0]
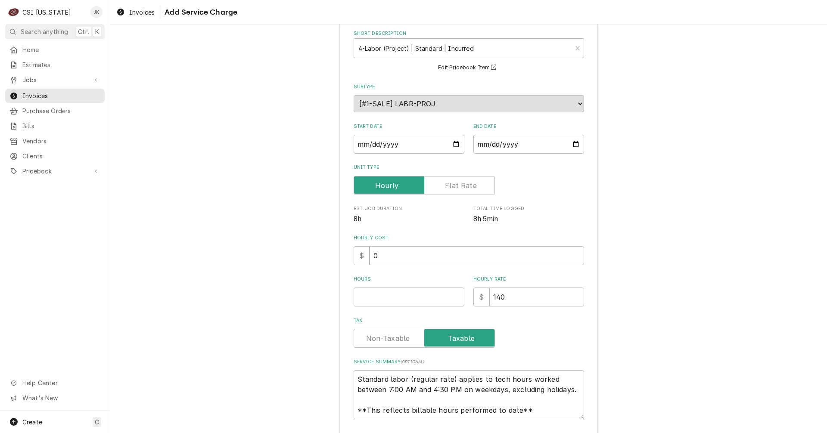
click at [459, 187] on label "Unit Type" at bounding box center [424, 185] width 141 height 19
click at [459, 187] on input "Unit Type" at bounding box center [424, 185] width 134 height 19
checkbox input "true"
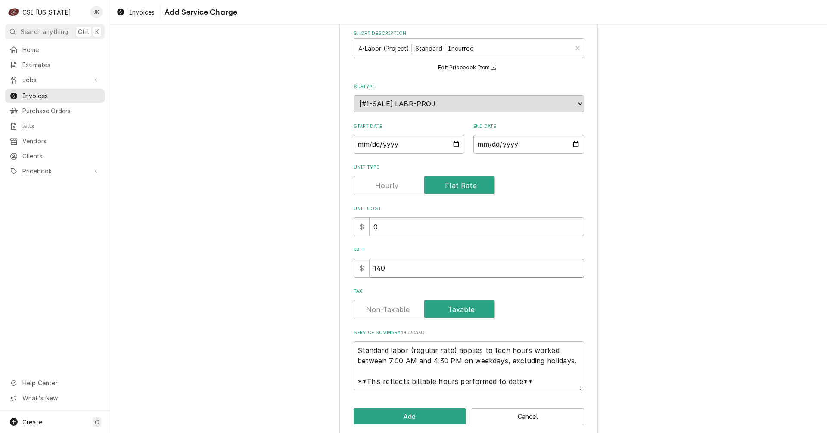
drag, startPoint x: 392, startPoint y: 268, endPoint x: 342, endPoint y: 265, distance: 50.0
click at [343, 266] on div "Please provide the following information to add a new service charge to this in…" at bounding box center [468, 217] width 258 height 438
type textarea "x"
type input "1"
type textarea "x"
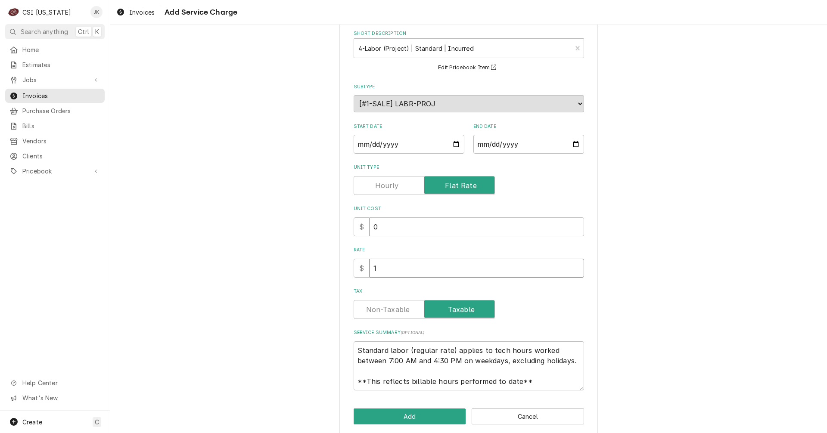
type input "10"
type textarea "x"
type input "107"
type textarea "x"
type input "1074"
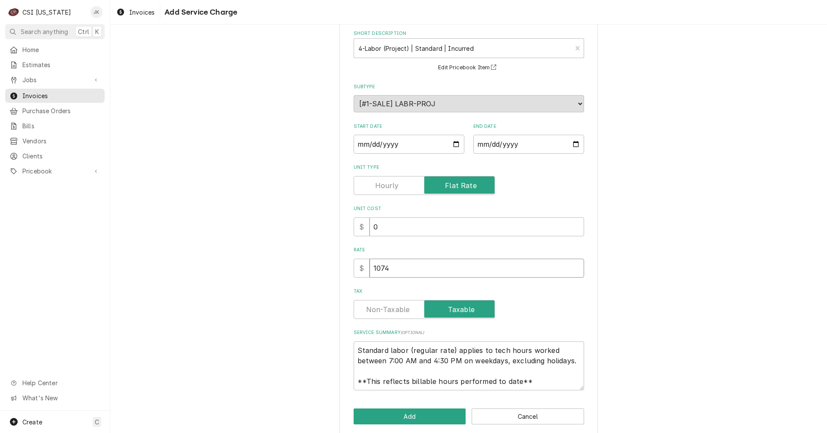
type textarea "x"
type input "1074.7"
type textarea "x"
type input "1074.73"
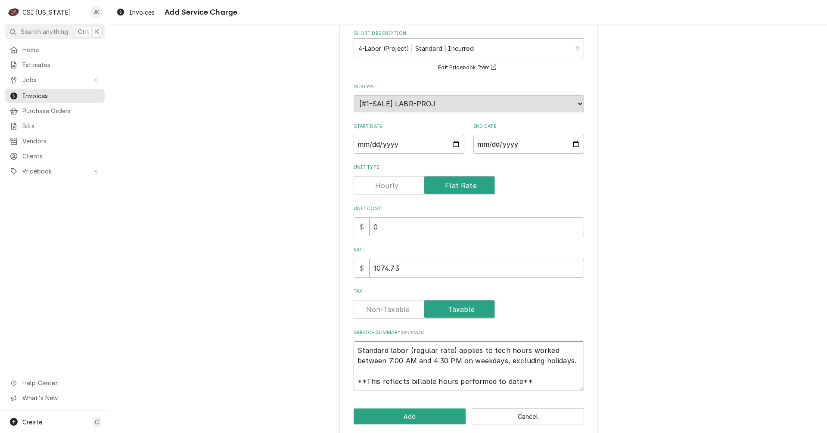
drag, startPoint x: 528, startPoint y: 381, endPoint x: 332, endPoint y: 341, distance: 199.5
click at [332, 341] on div "Please provide the following information to add a new service charge to this in…" at bounding box center [468, 217] width 717 height 453
type textarea "x"
type textarea "A"
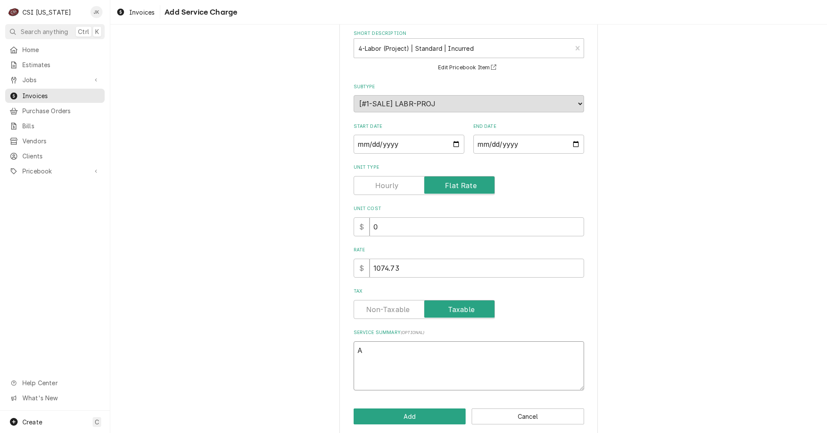
scroll to position [43, 0]
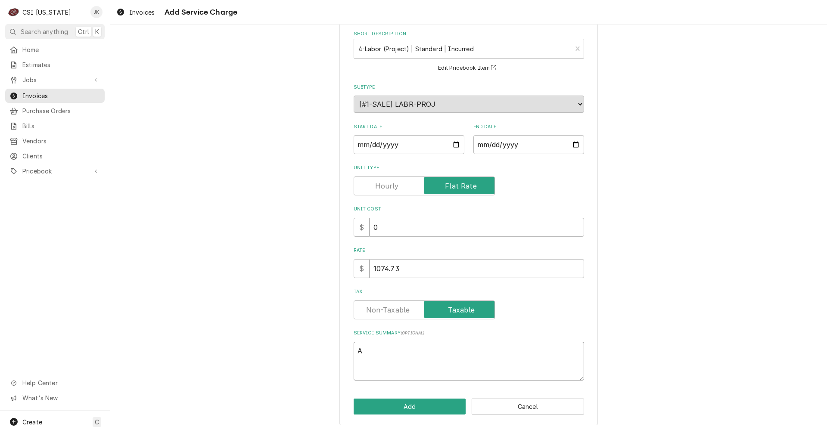
type textarea "x"
type textarea "Ad"
type textarea "x"
type textarea "Add"
type textarea "x"
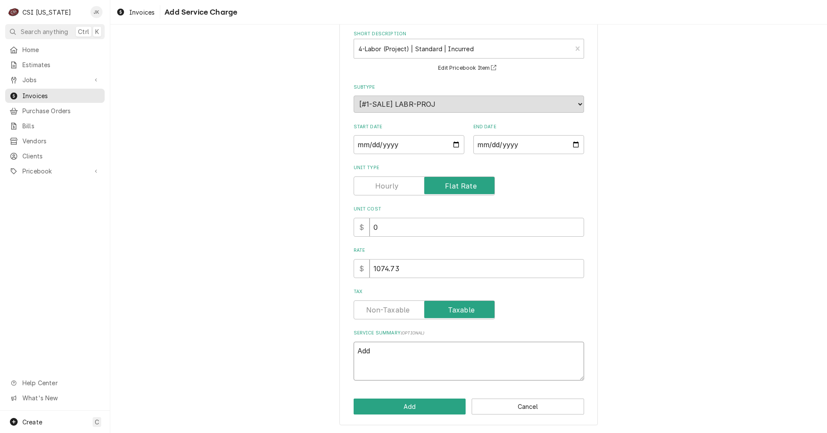
type textarea "Addi"
type textarea "x"
type textarea "Addit"
type textarea "x"
type textarea "Additi"
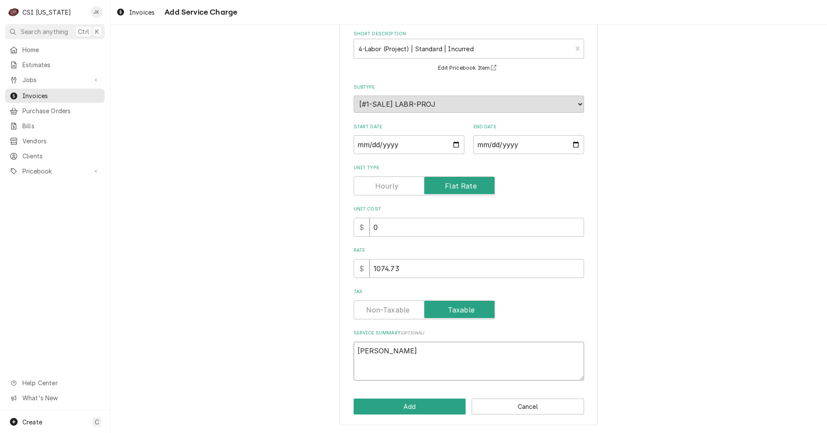
type textarea "x"
type textarea "Additio"
type textarea "x"
type textarea "Addition"
type textarea "x"
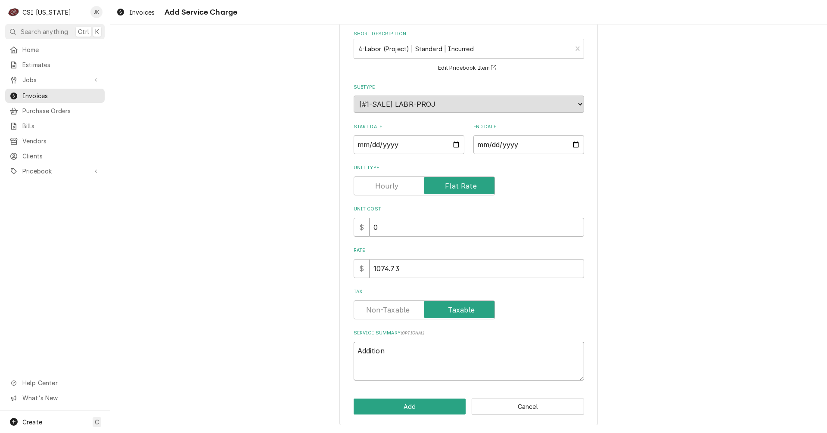
type textarea "Additiona"
type textarea "x"
type textarea "Additional"
type textarea "x"
type textarea "Additional"
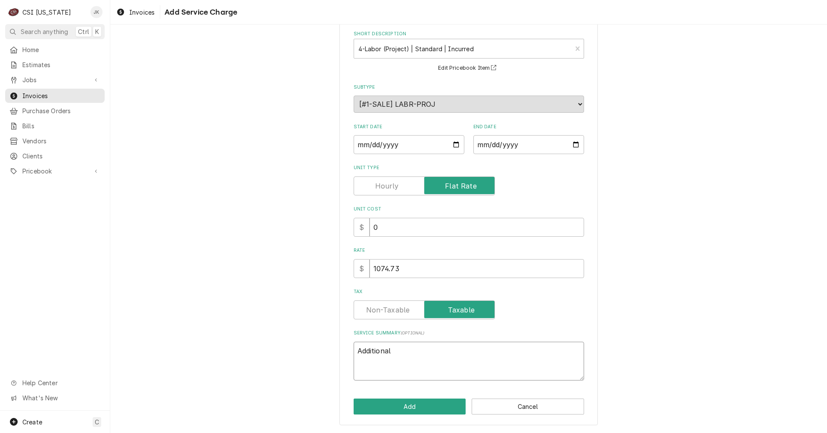
type textarea "x"
type textarea "Additional c"
type textarea "x"
type textarea "Additional ch"
type textarea "x"
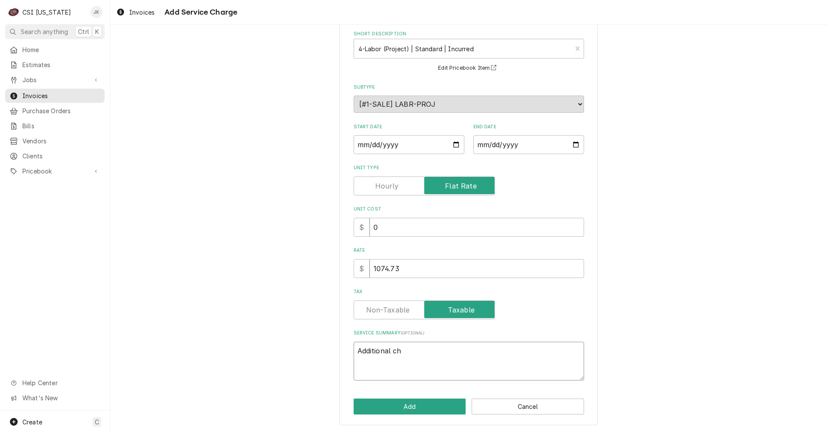
type textarea "Additional cha"
type textarea "x"
type textarea "Additional char"
type textarea "x"
type textarea "Additional charg"
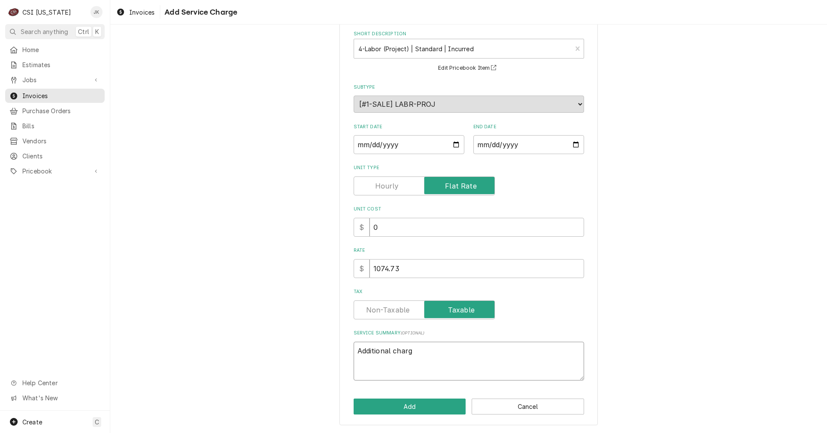
type textarea "x"
type textarea "Additional chargr"
type textarea "x"
type textarea "Additional charg"
type textarea "x"
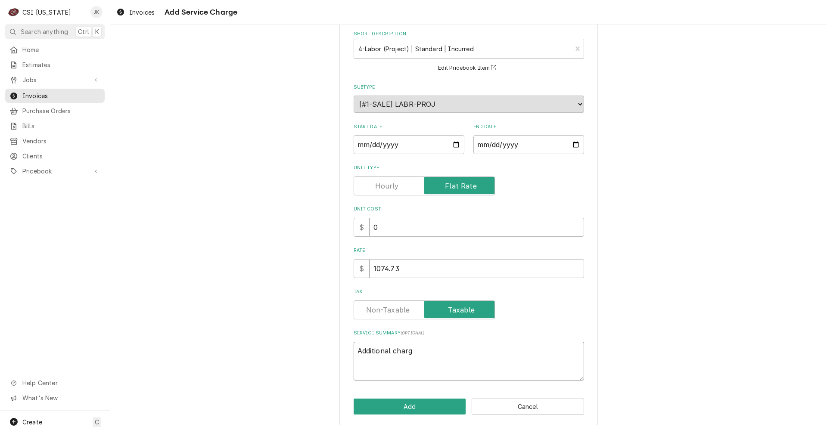
type textarea "Additional charge"
type textarea "x"
type textarea "Additional charges"
type textarea "x"
type textarea "Additional charges f"
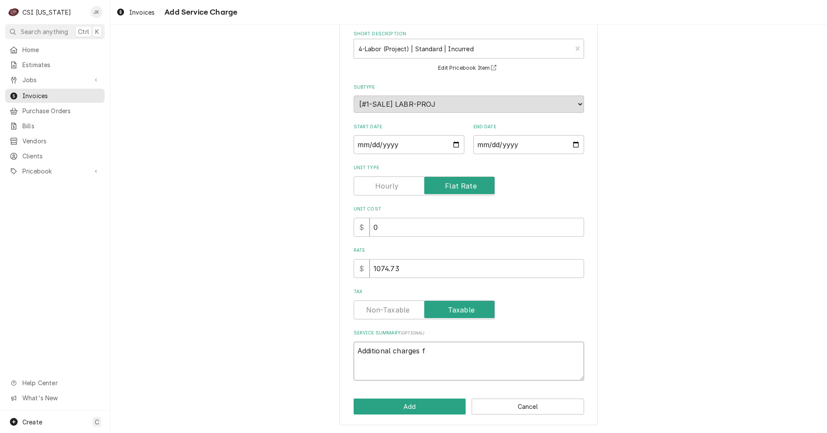
type textarea "x"
type textarea "Additional charges fo"
type textarea "x"
type textarea "Additional charges for"
type textarea "x"
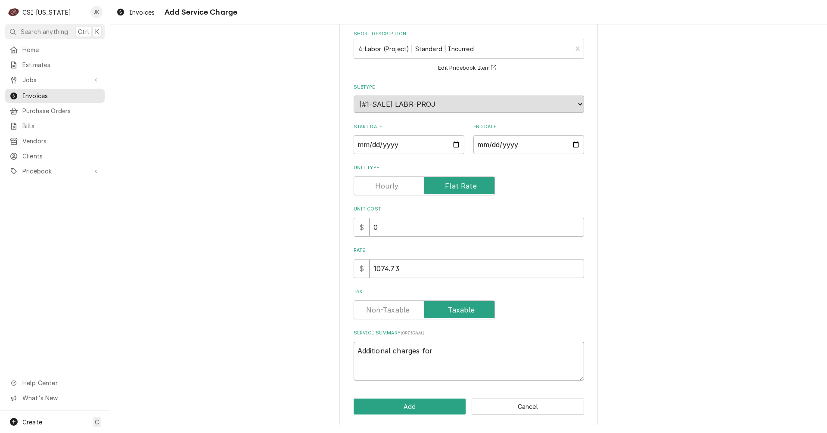
type textarea "Additional charges for"
type textarea "x"
type textarea "Additional charges for a"
type textarea "x"
type textarea "Additional charges for ad"
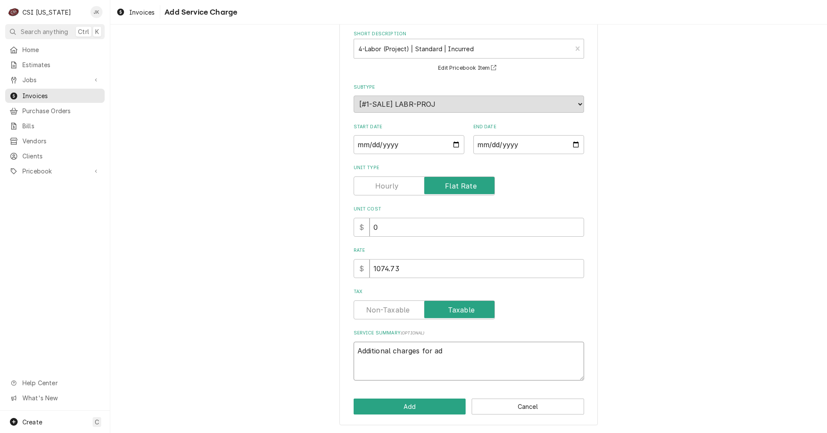
type textarea "x"
type textarea "Additional charges for add"
type textarea "x"
type textarea "Additional charges for adde"
type textarea "x"
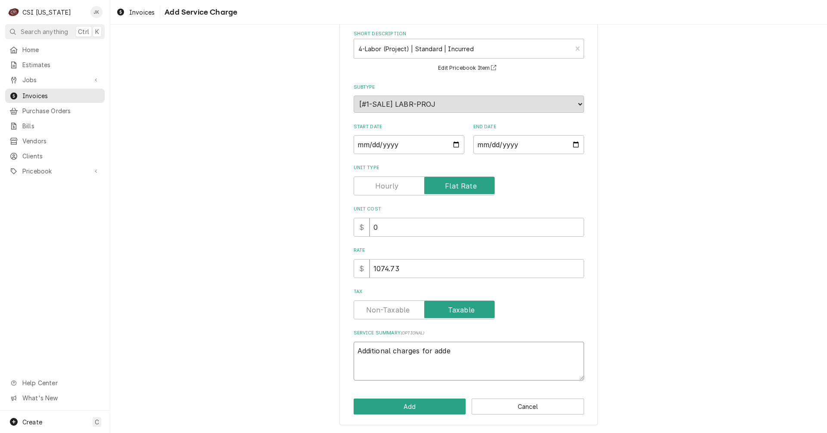
type textarea "Additional charges for added"
type textarea "x"
type textarea "Additional charges for added"
type textarea "x"
type textarea "Additional charges for added s"
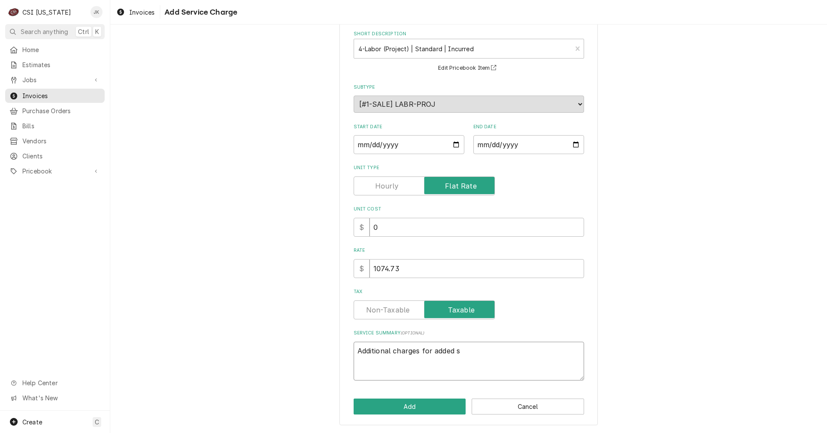
type textarea "x"
type textarea "Additional charges for added sc"
type textarea "x"
type textarea "Additional charges for added sco"
type textarea "x"
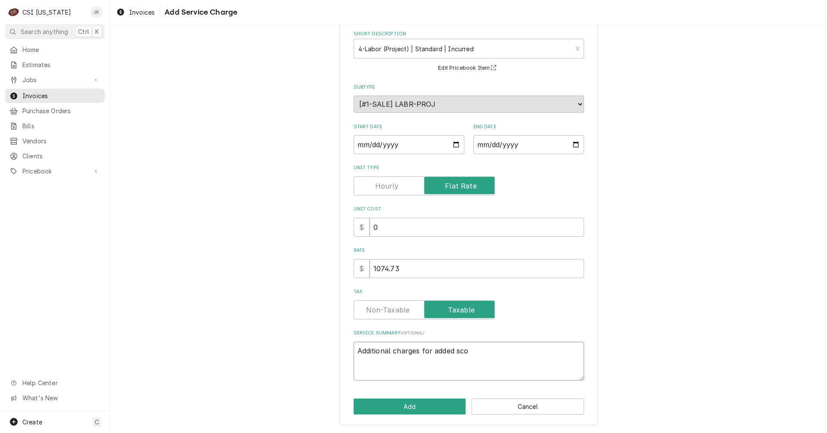
type textarea "Additional charges for added scop"
type textarea "x"
type textarea "Additional charges for added scope"
type textarea "x"
type textarea "Additional charges for added scope"
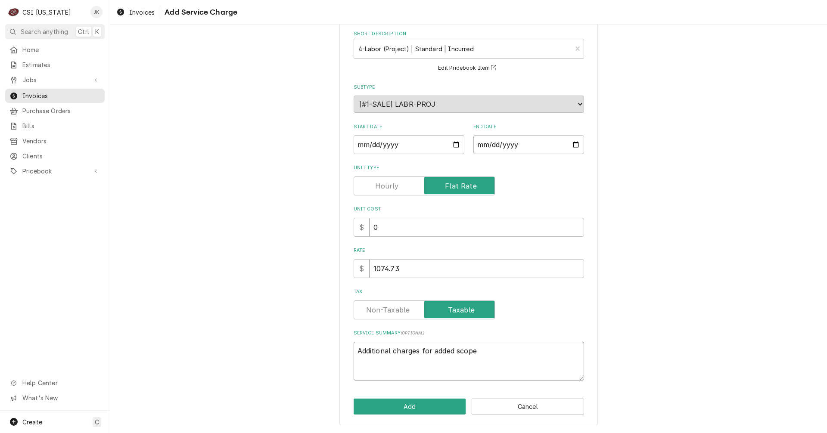
type textarea "x"
type textarea "Additional charges for added scope o"
type textarea "x"
type textarea "Additional charges for added scope ou"
type textarea "x"
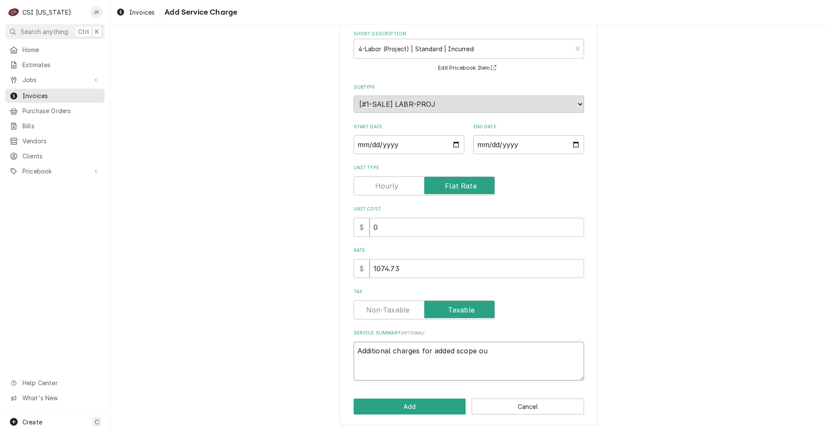
type textarea "Additional charges for added scope out"
type textarea "x"
type textarea "Additional charges for added scope outs"
type textarea "x"
type textarea "Additional charges for added scope outsi"
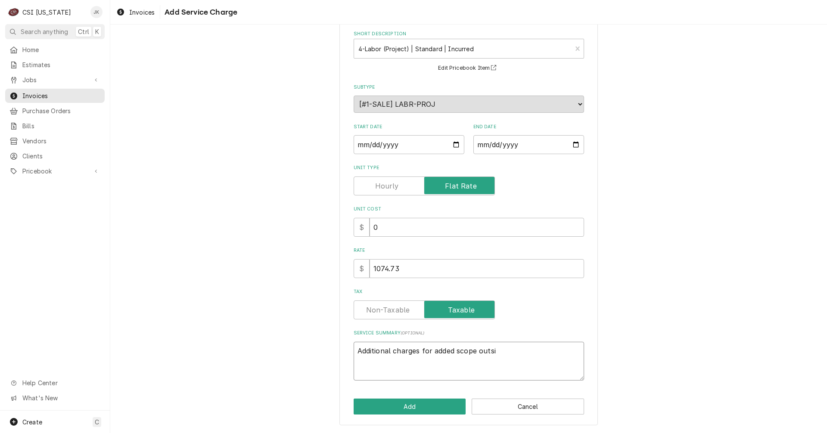
type textarea "x"
type textarea "Additional charges for added scope outsid"
type textarea "x"
type textarea "Additional charges for added scope outside"
type textarea "x"
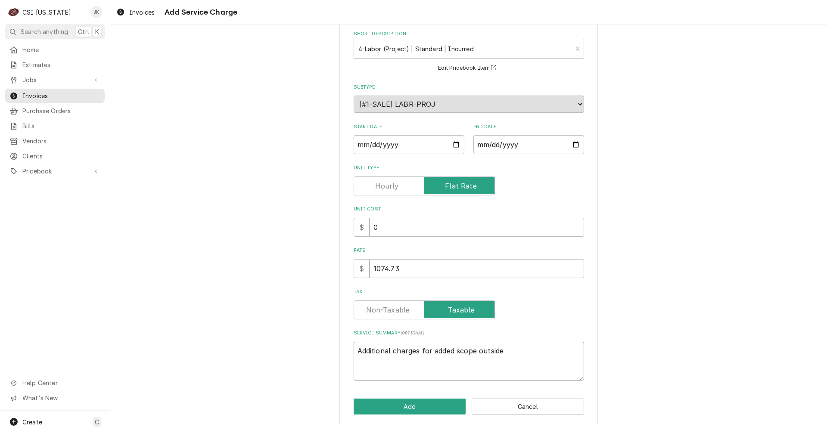
type textarea "Additional charges for added scope outside"
type textarea "x"
type textarea "Additional charges for added scope outside o"
type textarea "x"
type textarea "Additional charges for added scope outside of"
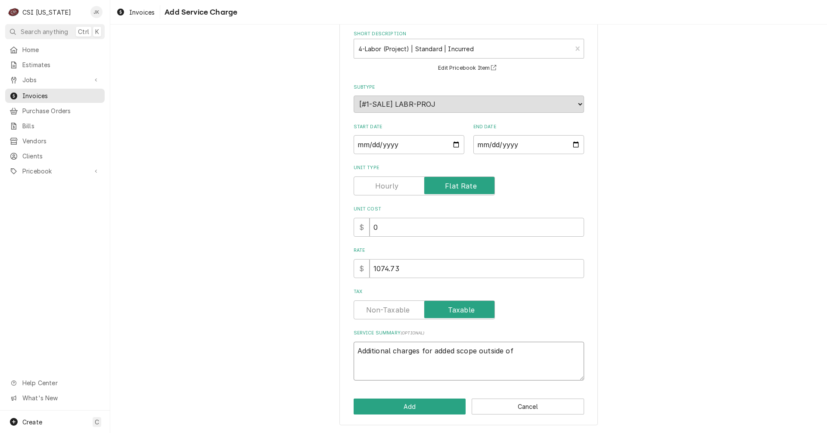
type textarea "x"
type textarea "Additional charges for added scope outside of"
type textarea "x"
type textarea "Additional charges for added scope outside of o"
type textarea "x"
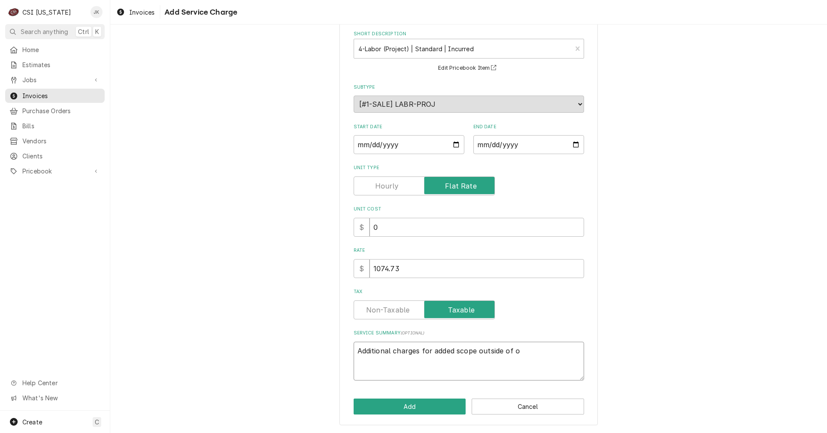
type textarea "Additional charges for added scope outside of or"
type textarea "x"
type textarea "Additional charges for added scope outside of ori"
type textarea "x"
type textarea "Additional charges for added scope outside of orig"
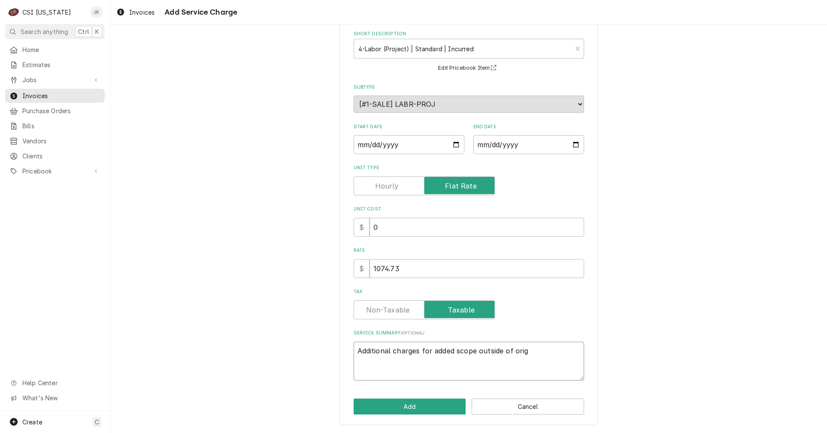
type textarea "x"
type textarea "Additional charges for added scope outside of origi"
type textarea "x"
type textarea "Additional charges for added scope outside of origin"
type textarea "x"
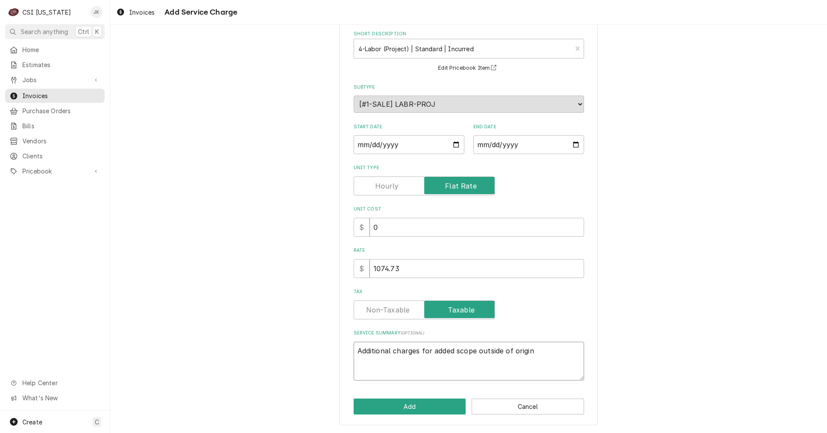
type textarea "Additional charges for added scope outside of origina"
type textarea "x"
type textarea "Additional charges for added scope outside of original"
type textarea "x"
type textarea "Additional charges for added scope outside of original"
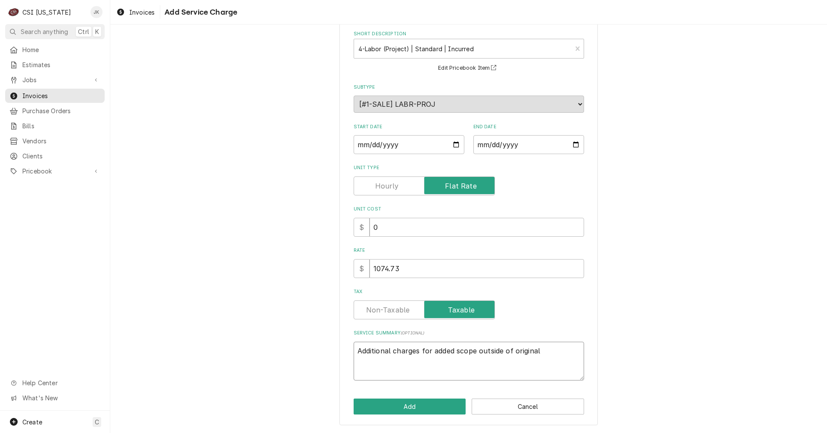
type textarea "x"
type textarea "Additional charges for added scope outside of original e"
type textarea "x"
type textarea "Additional charges for added scope outside of original es"
type textarea "x"
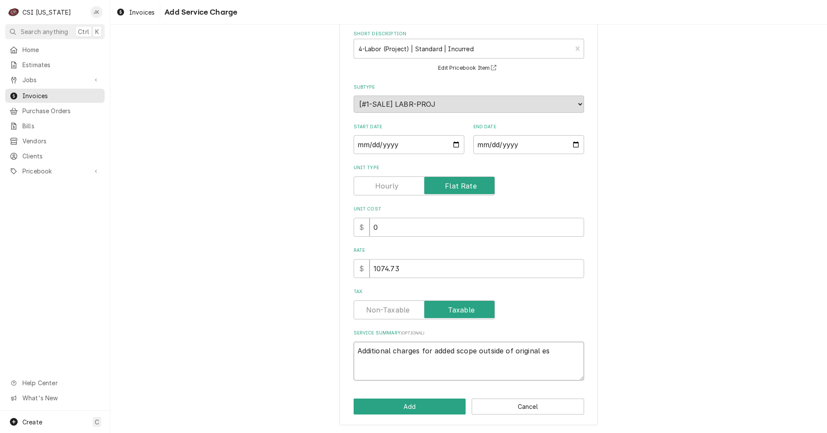
type textarea "Additional charges for added scope outside of original est"
type textarea "x"
type textarea "Additional charges for added scope outside of original esti"
type textarea "x"
type textarea "Additional charges for added scope outside of original estim"
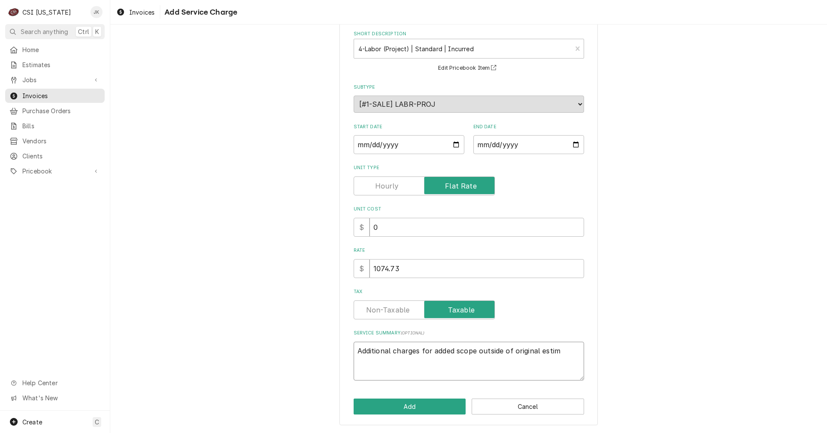
type textarea "x"
type textarea "Additional charges for added scope outside of original estima"
type textarea "x"
type textarea "Additional charges for added scope outside of original estimat"
type textarea "x"
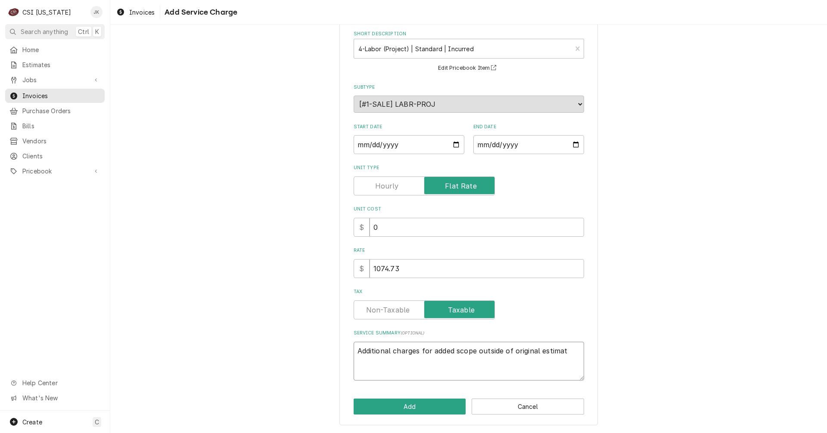
type textarea "Additional charges for added scope outside of original estimate"
type textarea "x"
type textarea "Additional charges for added scope outside of original estimate."
click at [426, 139] on input "Start Date" at bounding box center [409, 144] width 111 height 19
click at [449, 145] on input "Start Date" at bounding box center [409, 144] width 111 height 19
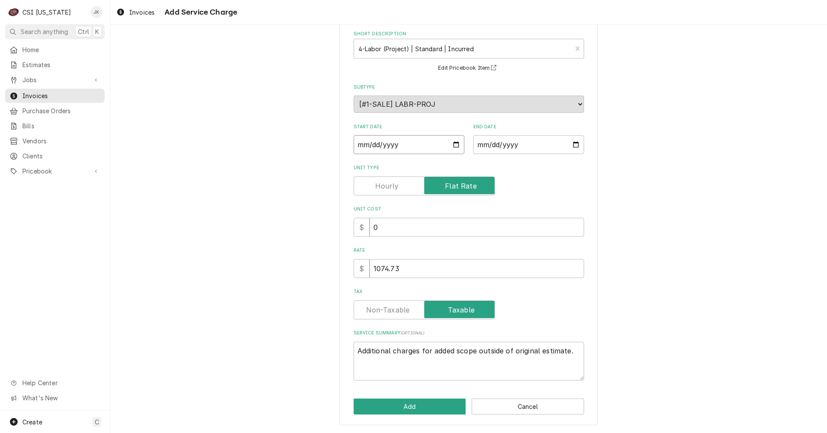
type textarea "x"
type input "2025-09-12"
click at [515, 148] on input "End Date" at bounding box center [528, 144] width 111 height 19
click at [573, 146] on input "End Date" at bounding box center [528, 144] width 111 height 19
type input "2025-10-20"
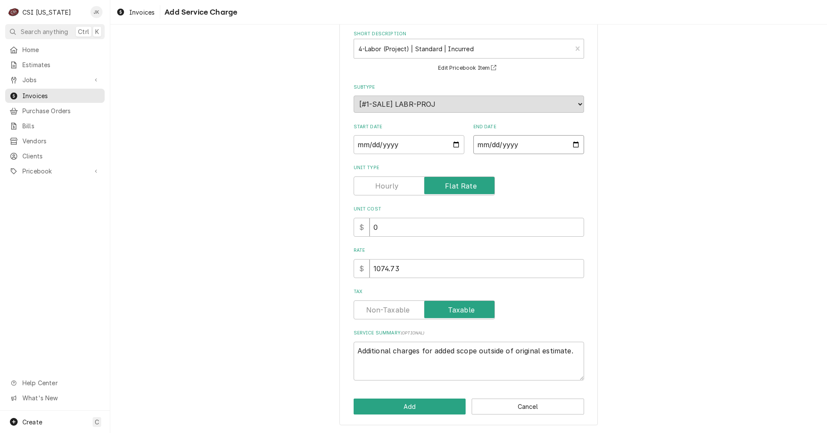
type textarea "x"
click at [575, 141] on input "2025-10-20" at bounding box center [528, 144] width 111 height 19
type input "2025-09-19"
click at [420, 408] on button "Add" at bounding box center [410, 407] width 112 height 16
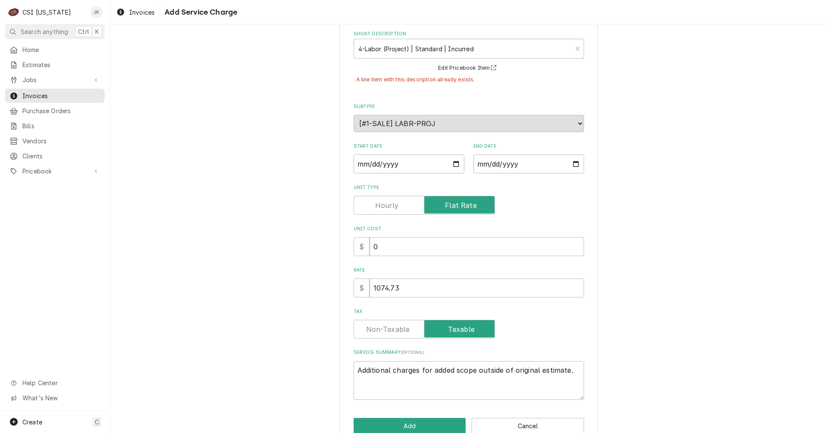
scroll to position [0, 0]
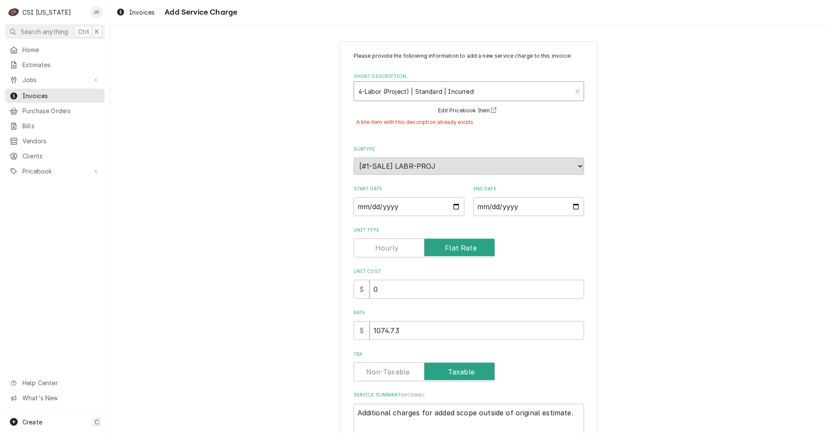
click at [426, 93] on div "Short Description" at bounding box center [462, 92] width 209 height 16
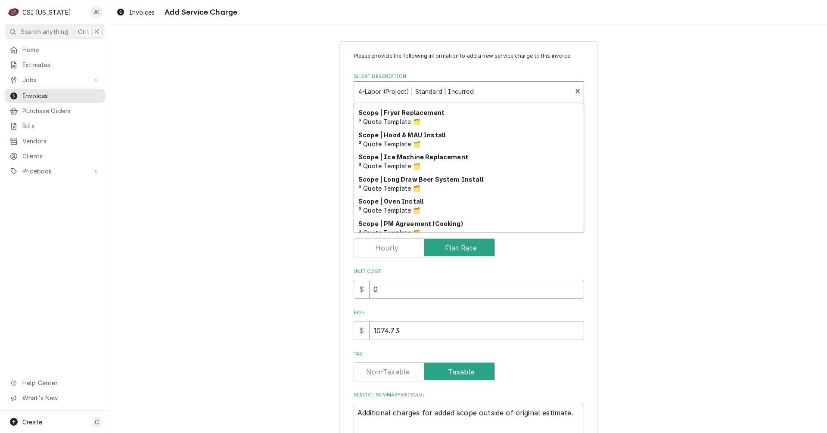
scroll to position [373, 0]
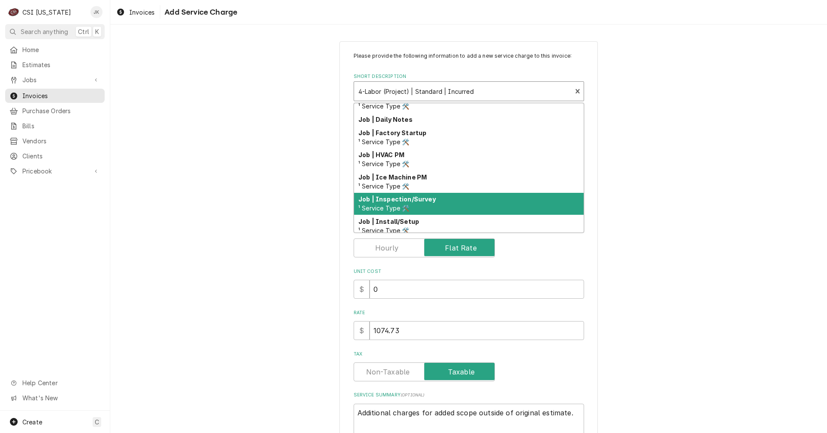
click at [684, 181] on div "Please provide the following information to add a new service charge to this in…" at bounding box center [468, 265] width 717 height 462
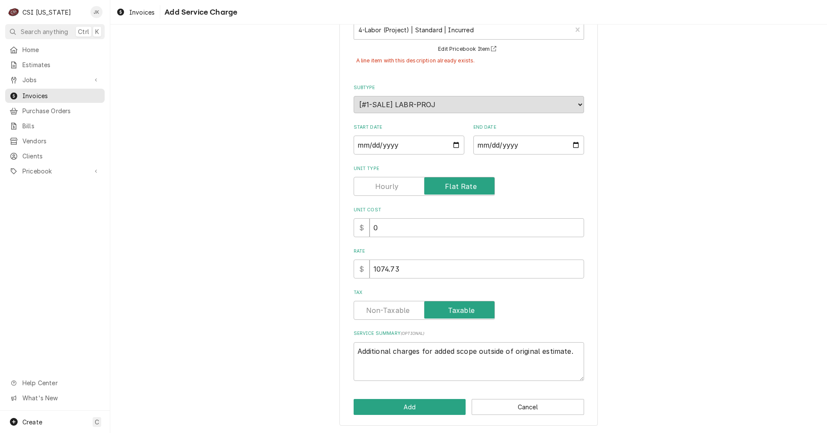
scroll to position [62, 0]
drag, startPoint x: 575, startPoint y: 353, endPoint x: 319, endPoint y: 363, distance: 255.6
click at [319, 363] on div "Please provide the following information to add a new service charge to this in…" at bounding box center [468, 203] width 717 height 462
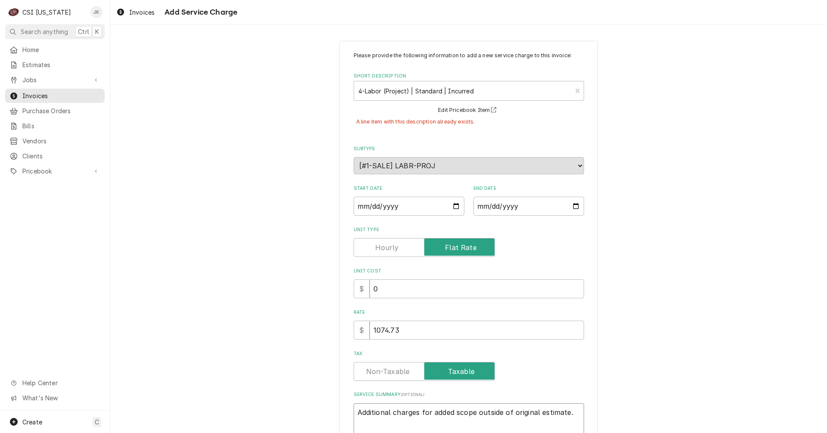
scroll to position [0, 0]
click at [445, 88] on div "Short Description" at bounding box center [462, 92] width 209 height 16
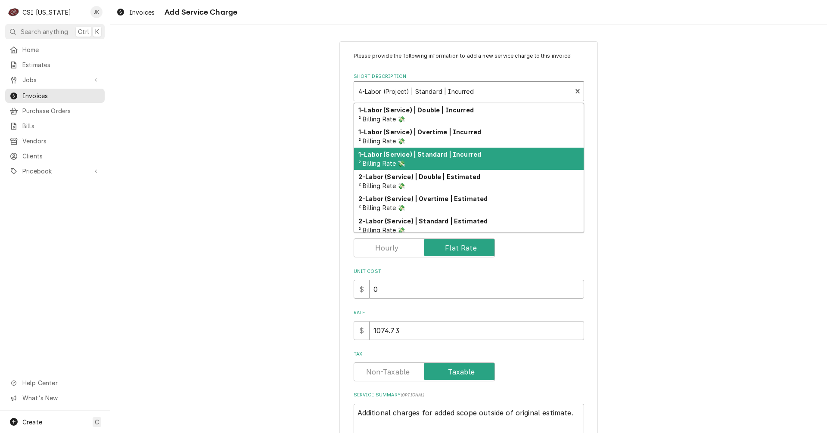
click at [420, 157] on strong "1-Labor (Service) | Standard | Incurred" at bounding box center [419, 154] width 123 height 7
type textarea "x"
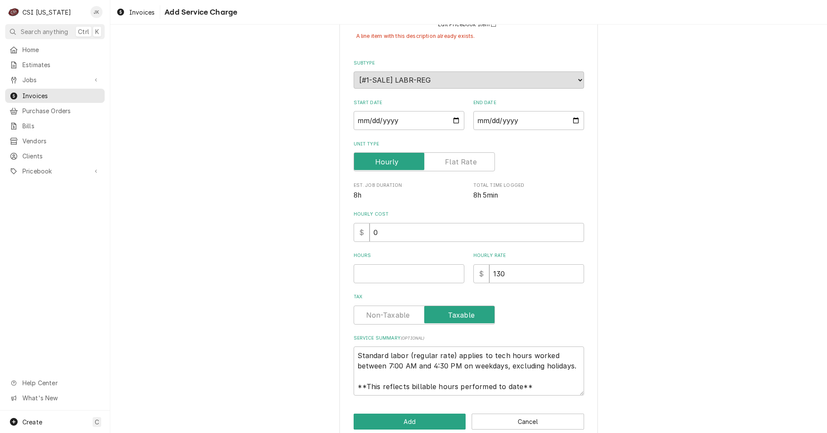
click at [449, 162] on label "Unit Type" at bounding box center [424, 161] width 141 height 19
click at [449, 162] on input "Unit Type" at bounding box center [424, 161] width 134 height 19
checkbox input "true"
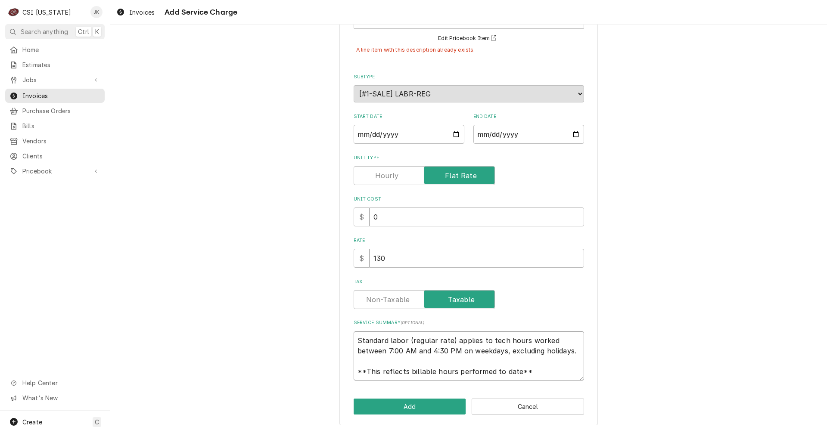
click at [396, 353] on textarea "Standard labor (regular rate) applies to tech hours worked between 7:00 AM and …" at bounding box center [469, 356] width 230 height 49
paste textarea "Additional charges for added scope outside of original estimate."
type textarea "x"
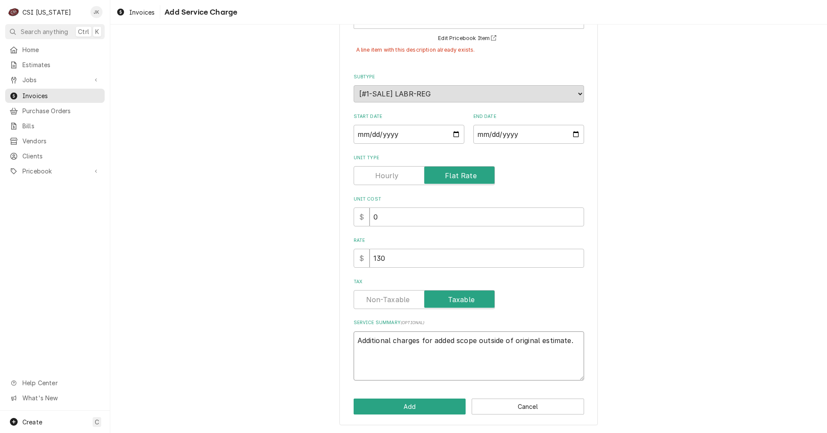
scroll to position [62, 0]
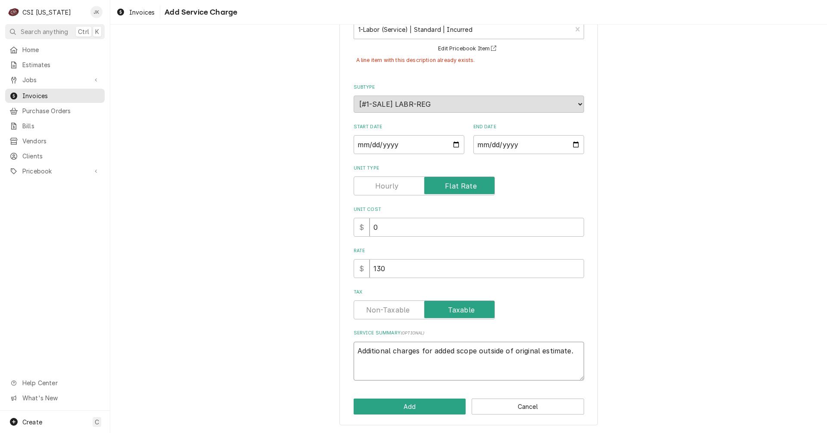
type textarea "Additional charges for added scope outside of original estimate."
drag, startPoint x: 382, startPoint y: 268, endPoint x: 341, endPoint y: 268, distance: 41.8
click at [345, 268] on div "Please provide the following information to add a new service charge to this in…" at bounding box center [468, 202] width 258 height 447
type textarea "x"
type input "1"
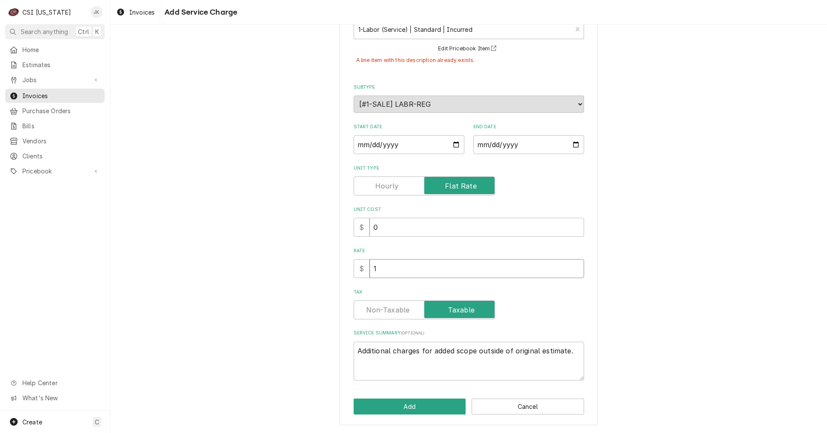
type textarea "x"
type input "10"
type textarea "x"
type input "107"
type textarea "x"
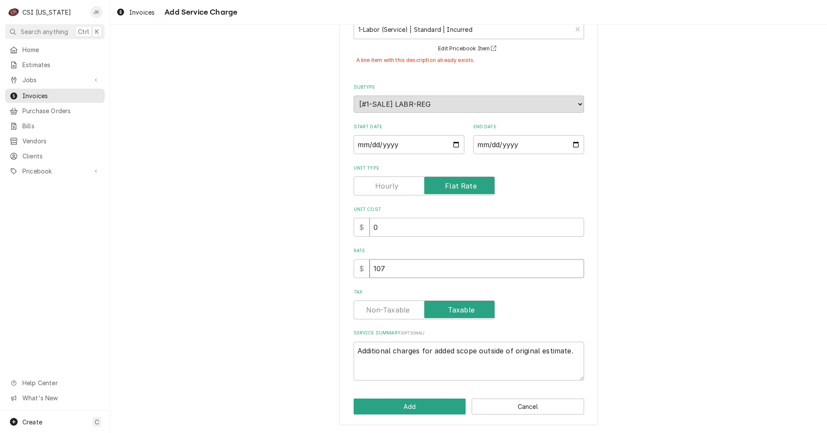
type input "1074"
type textarea "x"
type input "1074.7"
type textarea "x"
type input "1074.73"
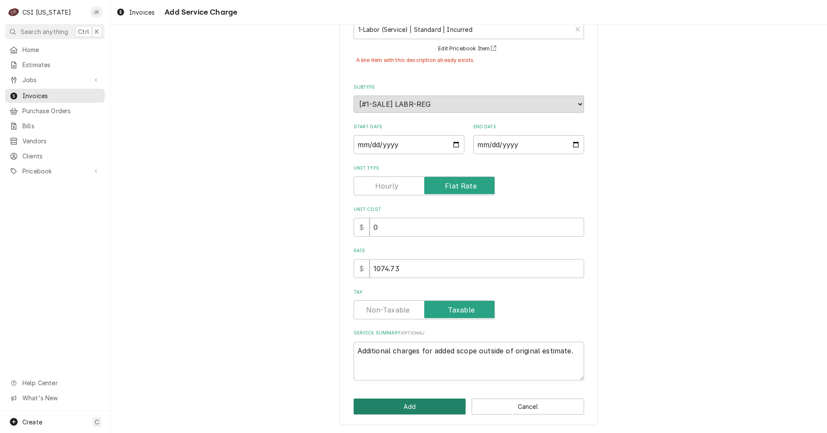
click at [427, 403] on button "Add" at bounding box center [410, 407] width 112 height 16
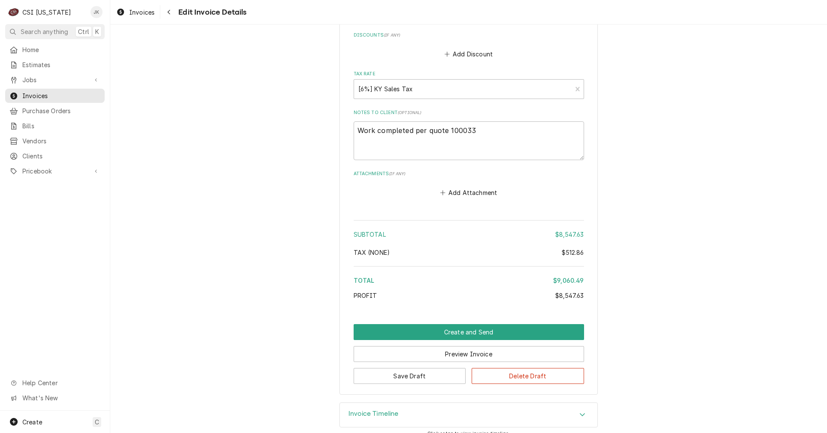
scroll to position [1309, 0]
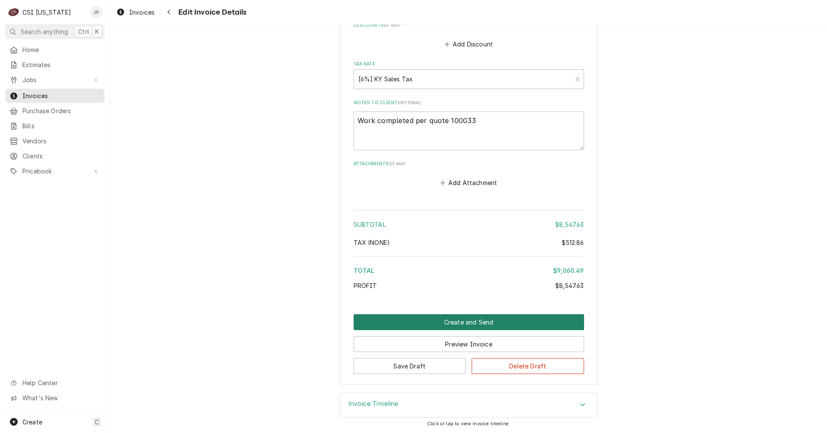
click at [472, 323] on button "Create and Send" at bounding box center [469, 322] width 230 height 16
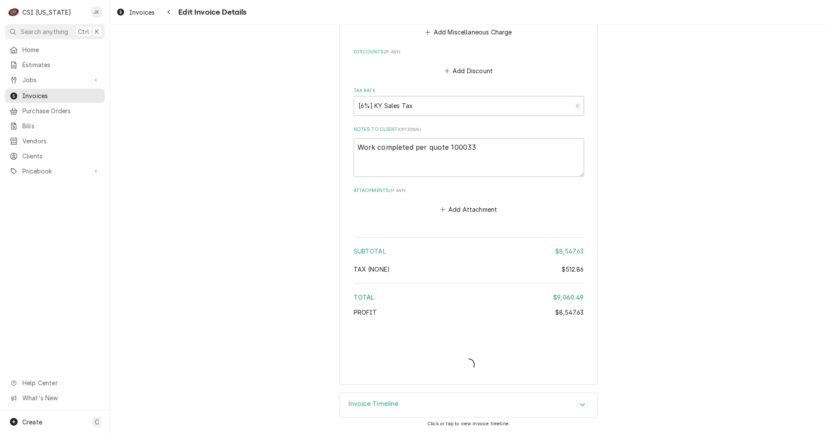
type textarea "x"
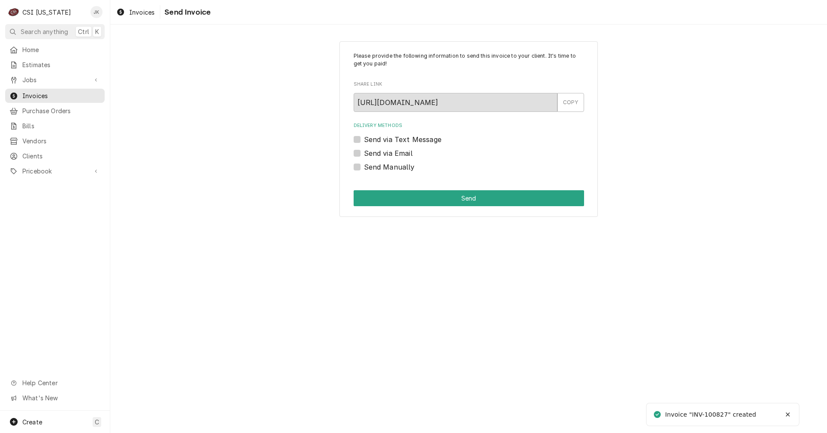
click at [368, 154] on label "Send via Email" at bounding box center [388, 153] width 49 height 10
click at [368, 154] on input "Send via Email" at bounding box center [479, 157] width 230 height 19
checkbox input "true"
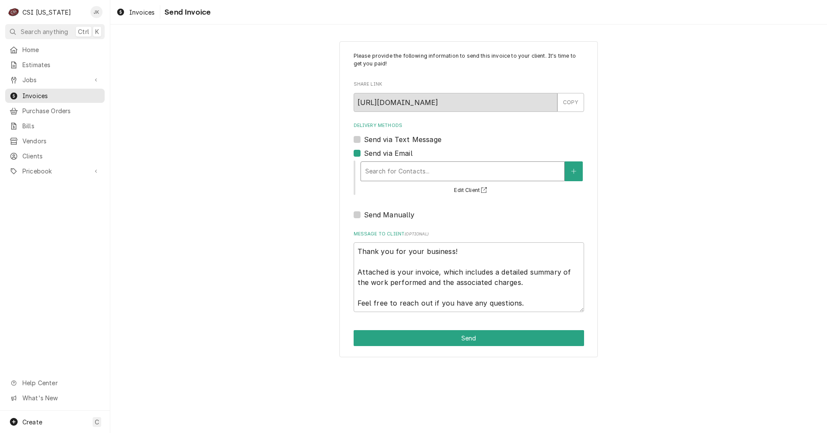
click at [383, 172] on div "Delivery Methods" at bounding box center [462, 172] width 195 height 16
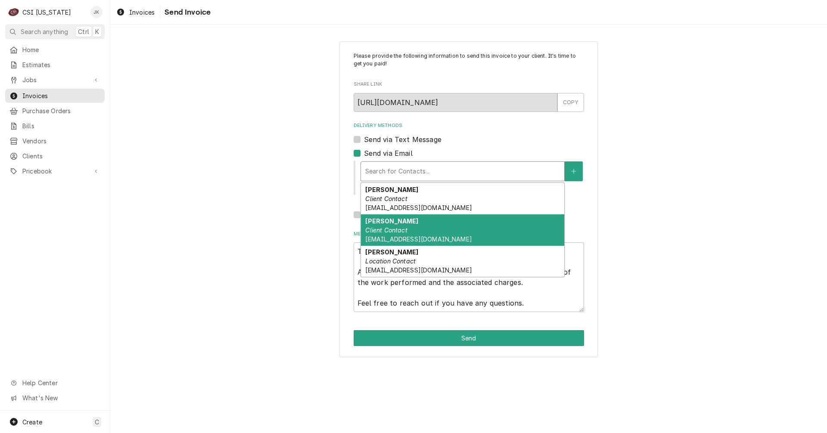
click at [407, 234] on div "[PERSON_NAME] Client Contact [EMAIL_ADDRESS][DOMAIN_NAME]" at bounding box center [462, 229] width 203 height 31
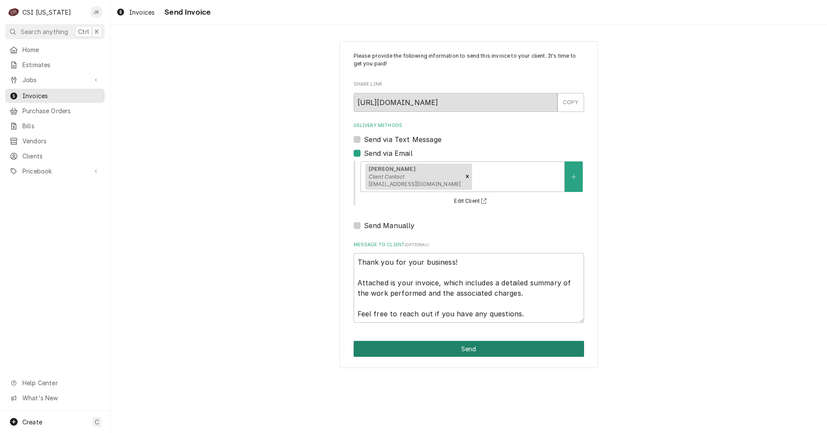
click at [459, 346] on button "Send" at bounding box center [469, 349] width 230 height 16
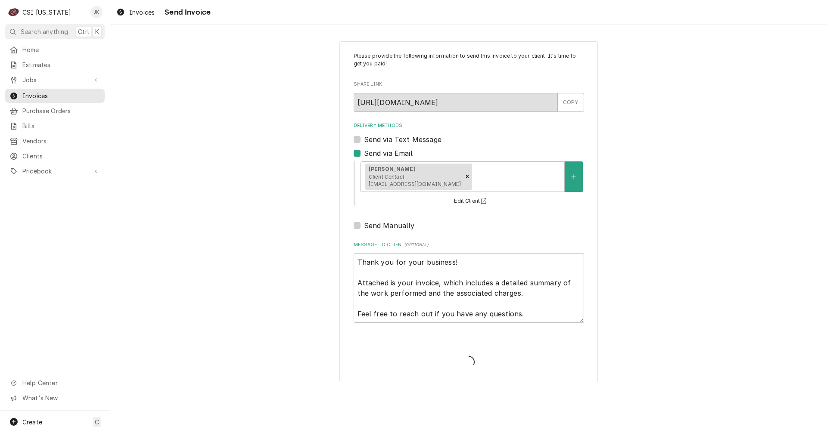
type textarea "x"
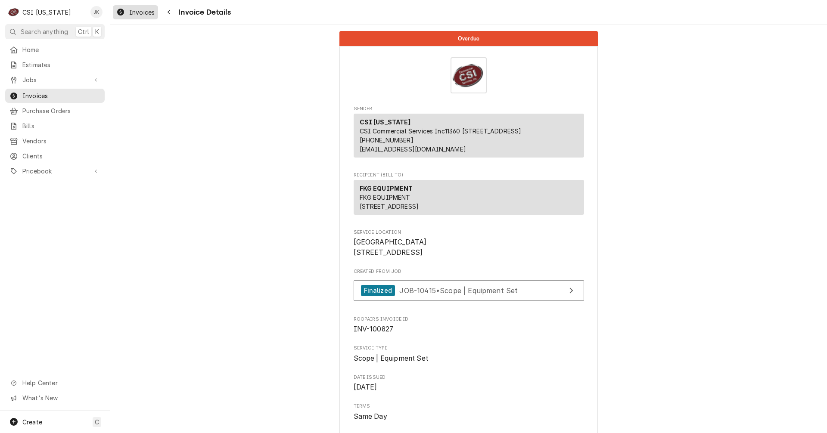
click at [140, 15] on span "Invoices" at bounding box center [141, 12] width 25 height 9
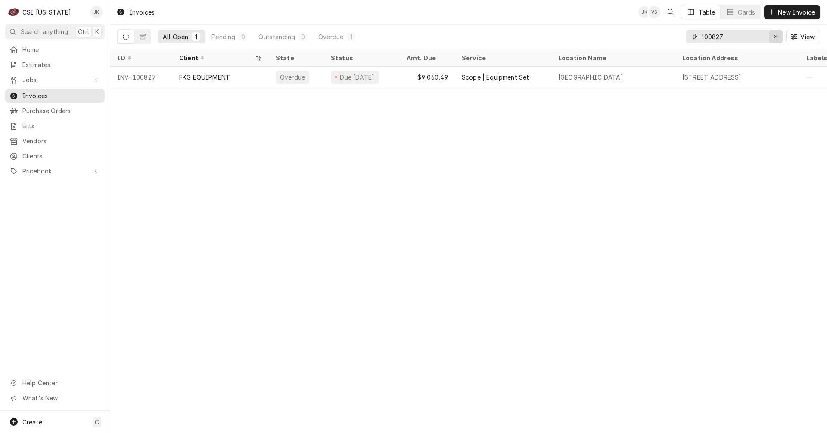
drag, startPoint x: 712, startPoint y: 39, endPoint x: 771, endPoint y: 39, distance: 59.4
click at [771, 39] on div "100827" at bounding box center [734, 37] width 96 height 14
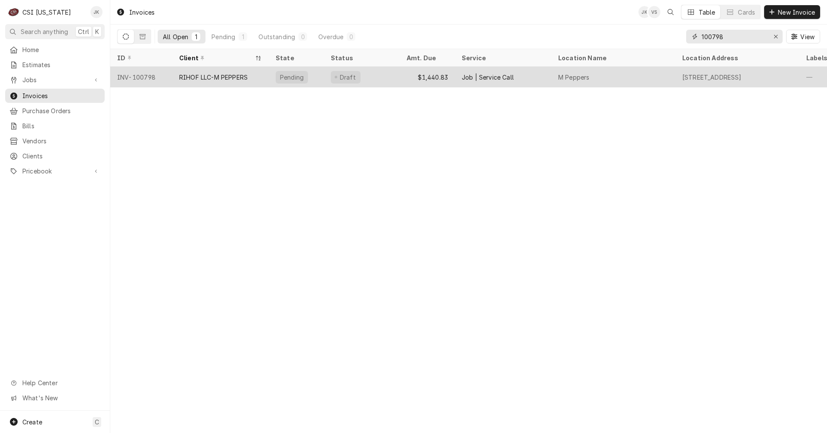
type input "100798"
click at [230, 78] on div "RIHOF LLC-M PEPPERS" at bounding box center [213, 77] width 68 height 9
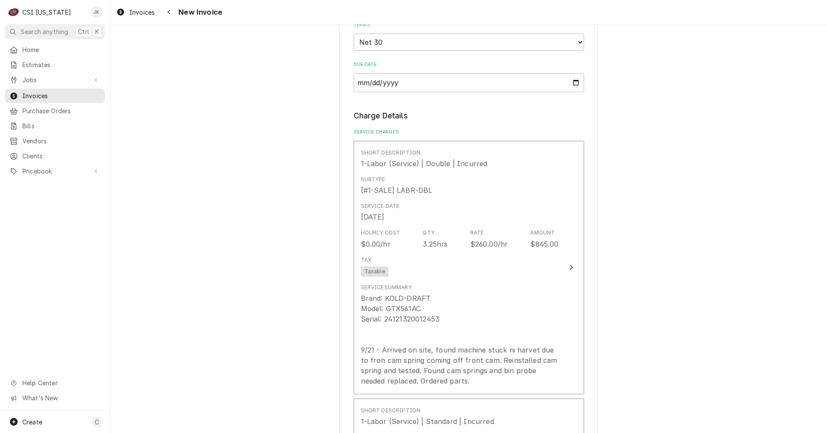
scroll to position [689, 0]
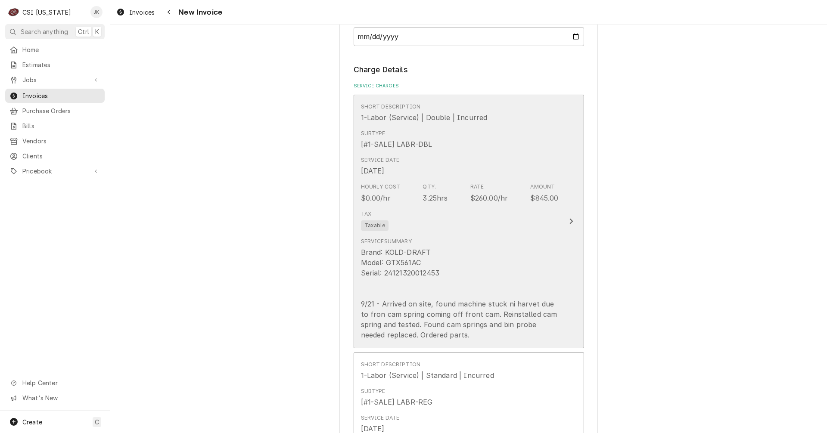
click at [508, 306] on div "Brand: KOLD-DRAFT Model: GTX561AC Serial: 24121320012453 9/21 - Arrived on site…" at bounding box center [460, 293] width 198 height 93
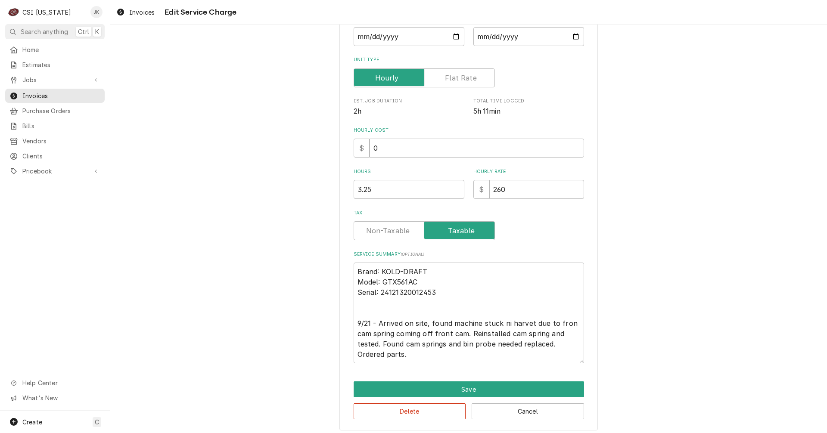
scroll to position [155, 0]
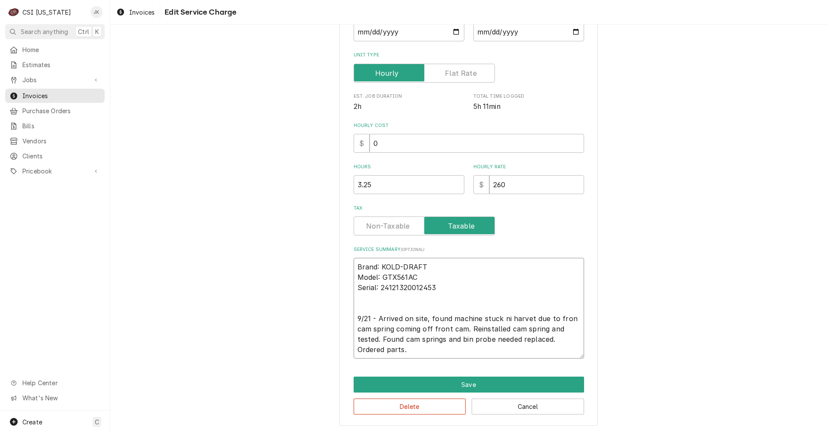
drag, startPoint x: 499, startPoint y: 318, endPoint x: 505, endPoint y: 318, distance: 5.6
click at [505, 318] on textarea "Brand: KOLD-DRAFT Model: GTX561AC Serial: 24121320012453 9/21 - Arrived on site…" at bounding box center [469, 308] width 230 height 101
type textarea "x"
type textarea "Brand: KOLD-DRAFT Model: GTX561AC Serial: 24121320012453 9/21 - Arrived on site…"
type textarea "x"
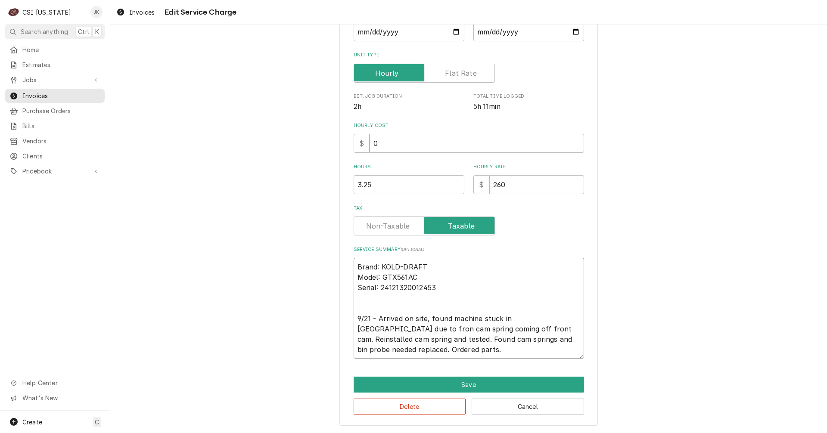
type textarea "Brand: KOLD-DRAFT Model: GTX561AC Serial: 24121320012453 9/21 - Arrived on site…"
type textarea "x"
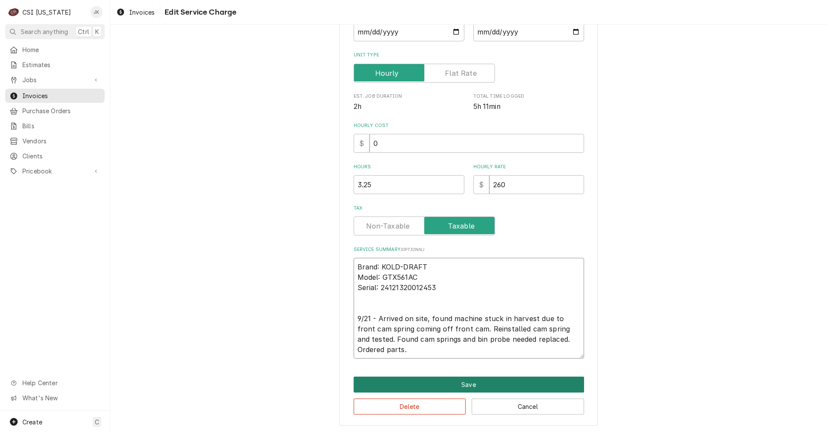
type textarea "Brand: KOLD-DRAFT Model: GTX561AC Serial: 24121320012453 9/21 - Arrived on site…"
click at [456, 382] on button "Save" at bounding box center [469, 385] width 230 height 16
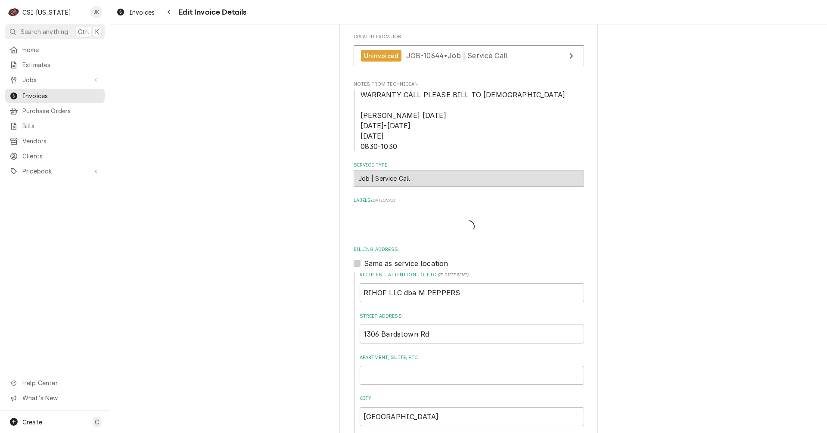
type textarea "x"
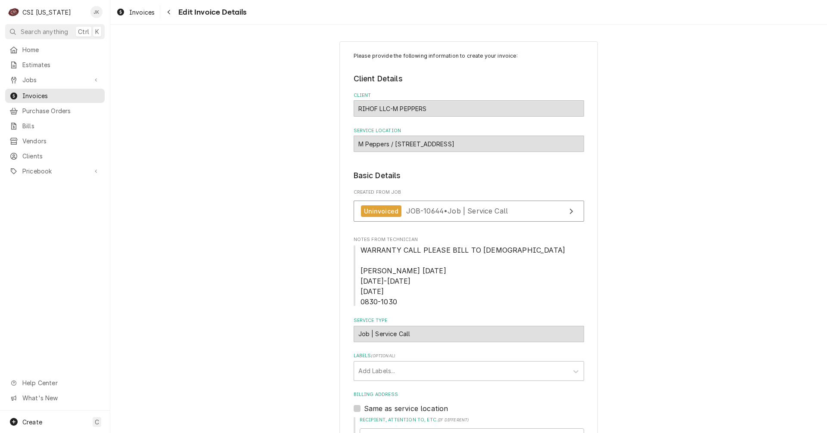
drag, startPoint x: 144, startPoint y: 14, endPoint x: 263, endPoint y: 47, distance: 123.4
click at [144, 14] on span "Invoices" at bounding box center [141, 12] width 25 height 9
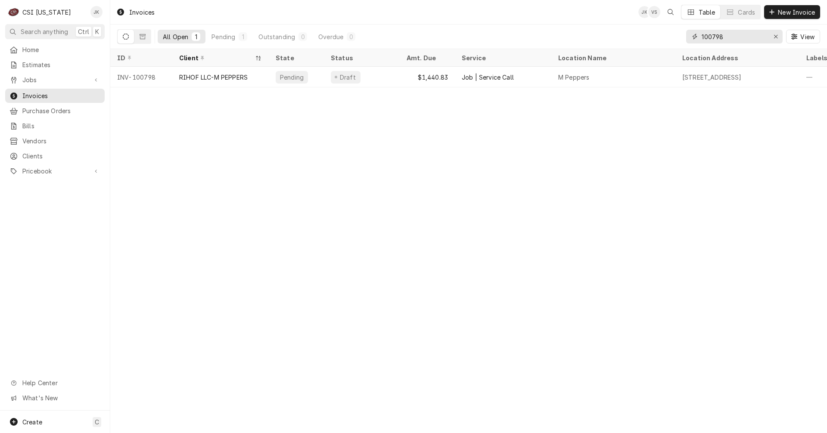
drag, startPoint x: 717, startPoint y: 36, endPoint x: 732, endPoint y: 36, distance: 14.6
click at [732, 36] on input "100798" at bounding box center [734, 37] width 65 height 14
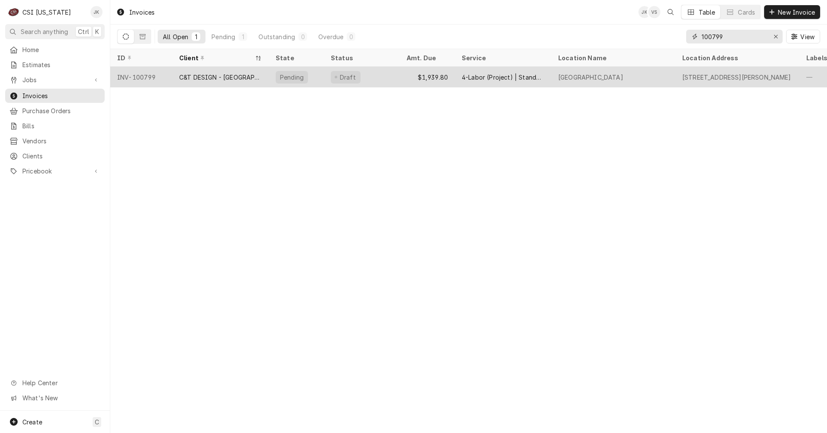
type input "100799"
click at [228, 79] on div "C&T DESIGN - [GEOGRAPHIC_DATA]" at bounding box center [220, 77] width 83 height 9
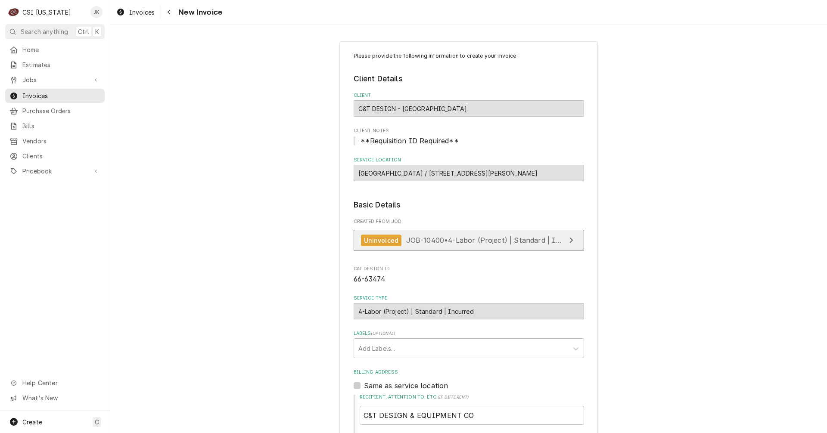
click at [499, 242] on span "JOB-10400 • 4-Labor (Project) | Standard | Incurred" at bounding box center [494, 240] width 176 height 9
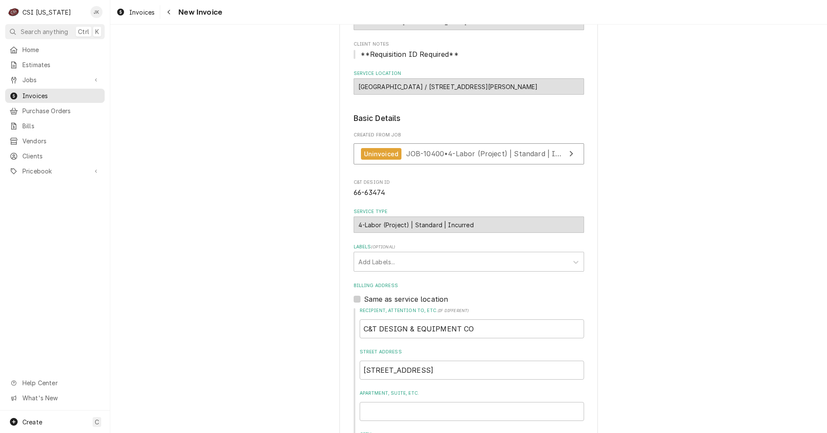
scroll to position [86, 0]
click at [449, 157] on span "JOB-10400 • 4-Labor (Project) | Standard | Incurred" at bounding box center [494, 154] width 176 height 9
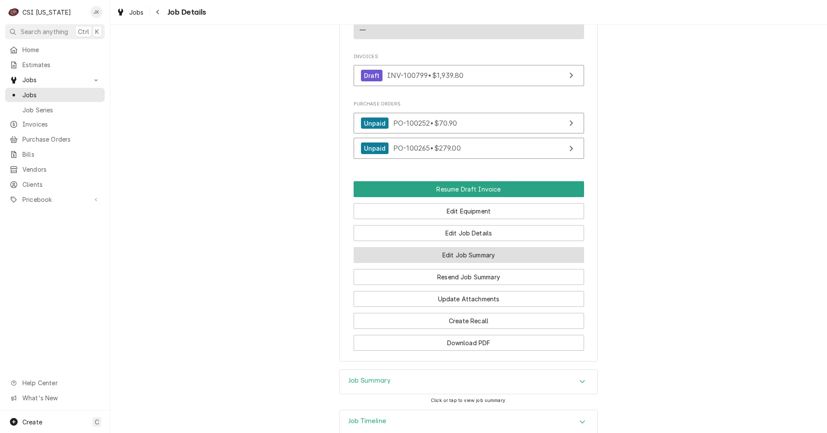
scroll to position [799, 0]
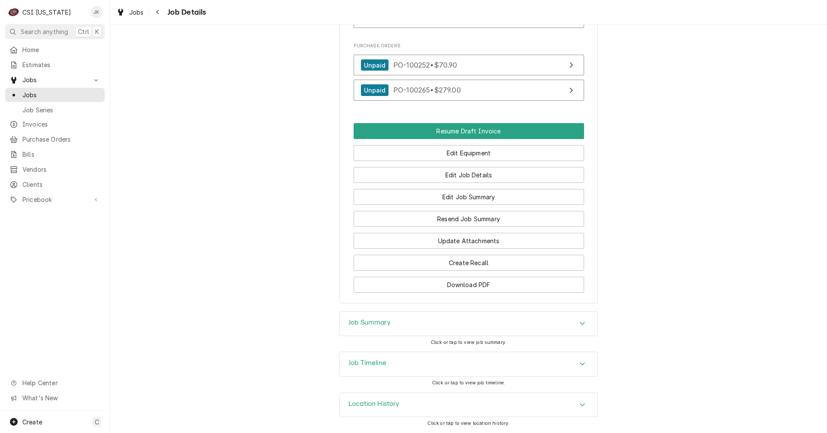
click at [397, 326] on div "Job Summary" at bounding box center [469, 324] width 258 height 24
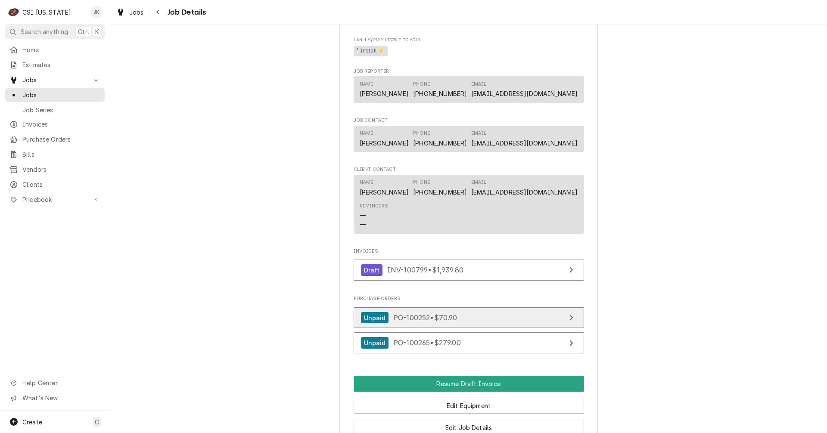
scroll to position [550, 0]
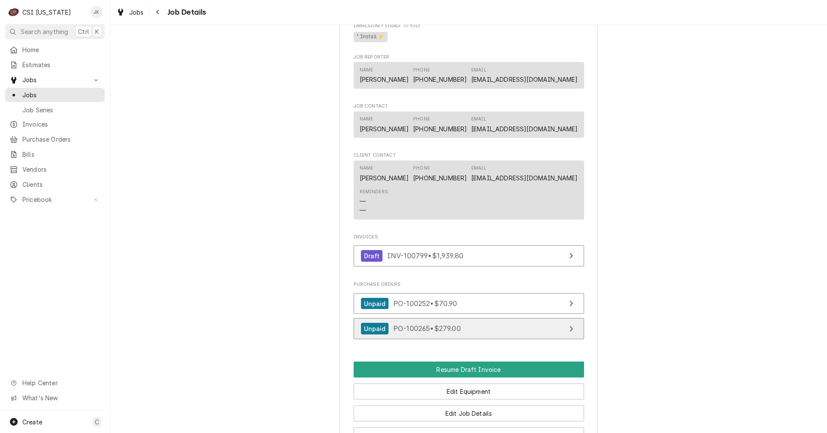
click at [484, 339] on link "Unpaid PO-100265 • $279.00" at bounding box center [469, 328] width 230 height 21
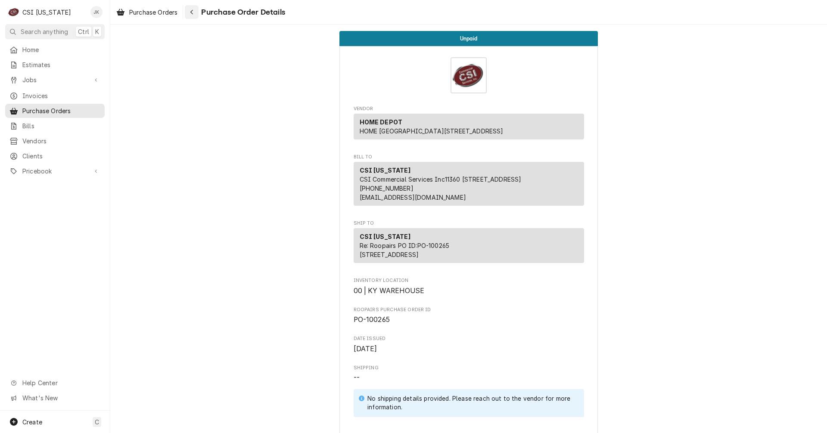
click at [194, 13] on icon "Navigate back" at bounding box center [192, 12] width 4 height 6
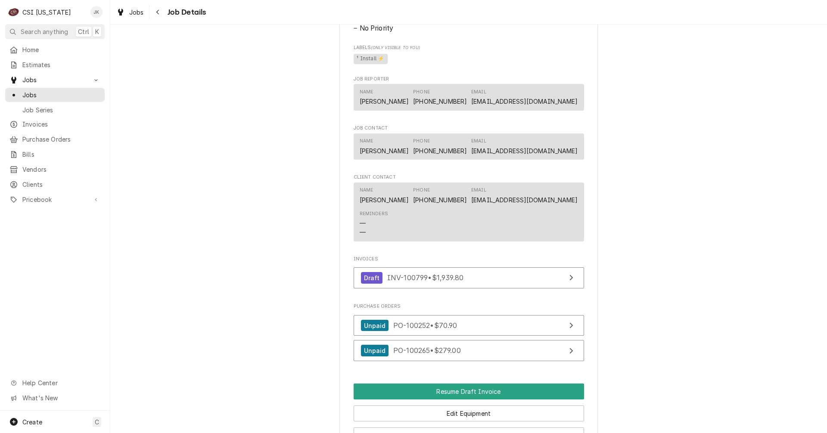
scroll to position [689, 0]
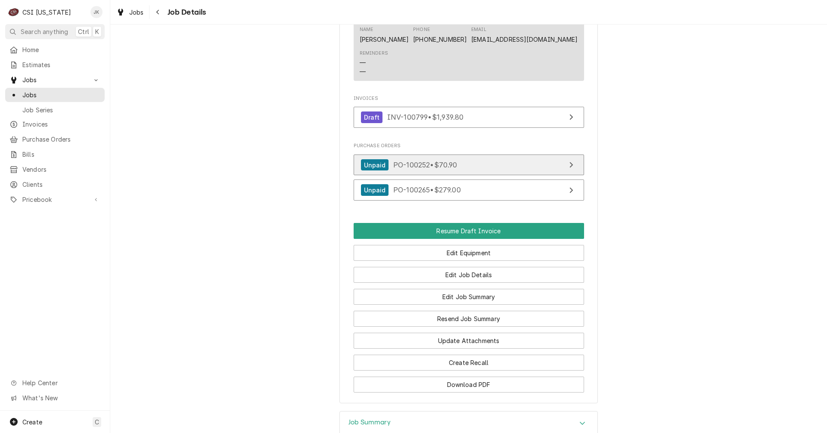
click at [466, 176] on link "Unpaid PO-100252 • $70.90" at bounding box center [469, 165] width 230 height 21
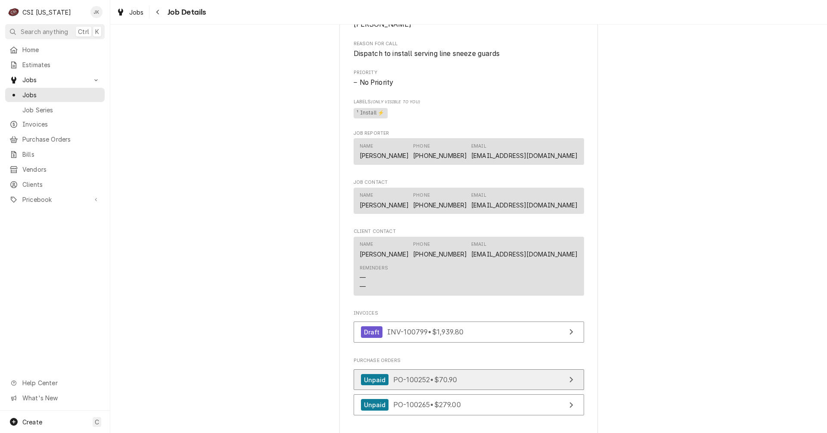
scroll to position [474, 0]
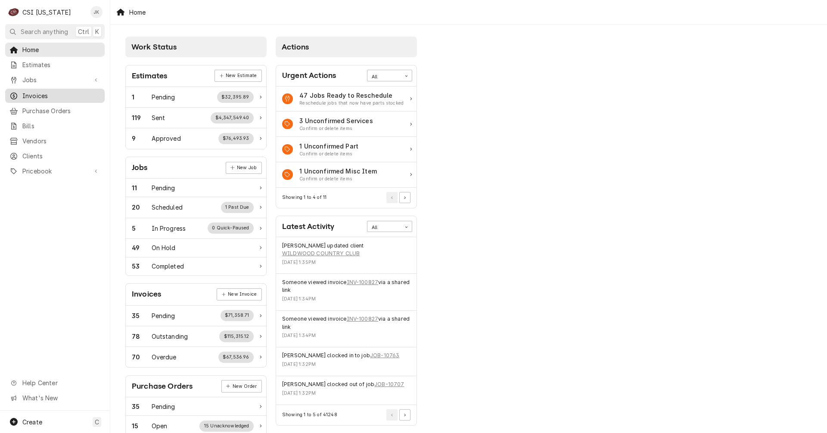
click at [29, 94] on span "Invoices" at bounding box center [61, 95] width 78 height 9
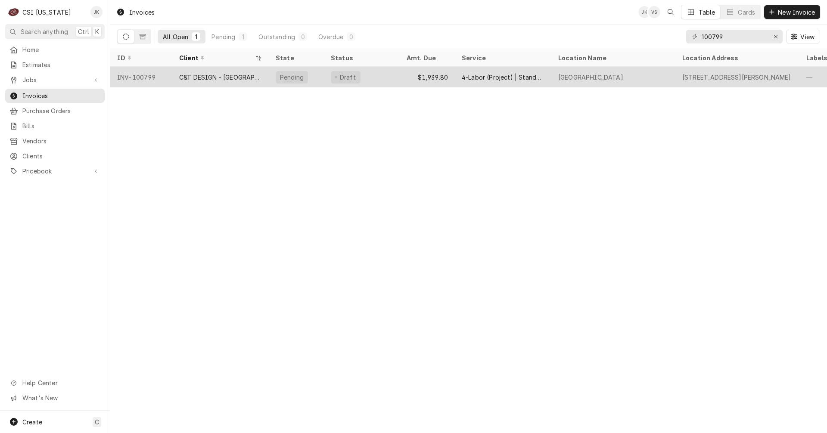
click at [234, 78] on div "C&T DESIGN - [GEOGRAPHIC_DATA]" at bounding box center [220, 77] width 83 height 9
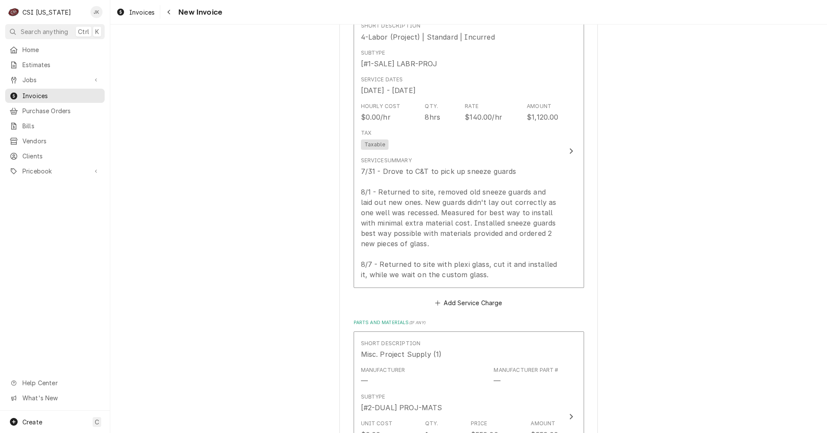
scroll to position [861, 0]
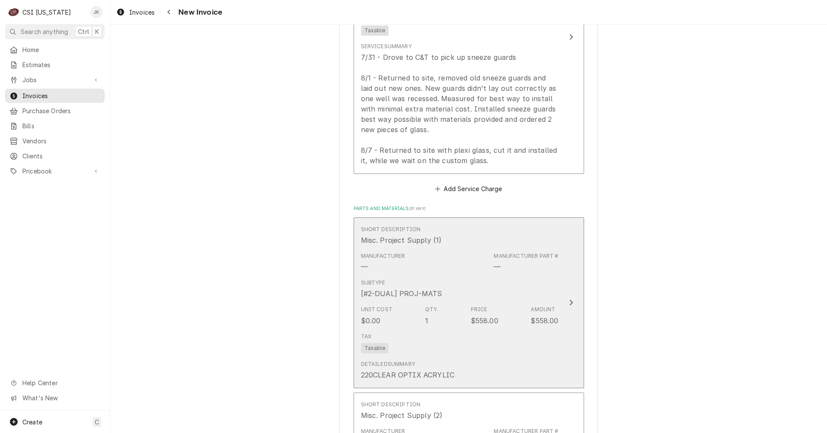
click at [427, 274] on div "Manufacturer — Manufacturer Part # —" at bounding box center [460, 262] width 198 height 27
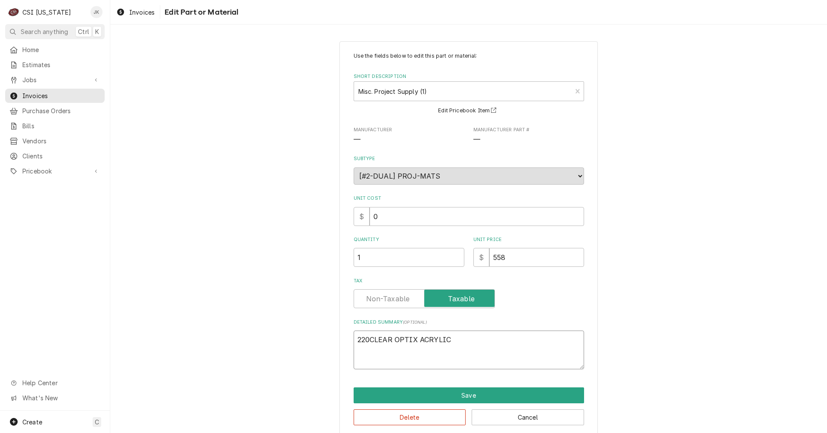
drag, startPoint x: 366, startPoint y: 339, endPoint x: 341, endPoint y: 339, distance: 25.0
click at [341, 339] on div "Use the fields below to edit this part or material: Short Description Misc. Pro…" at bounding box center [468, 238] width 258 height 395
type textarea "x"
type textarea "TCLEAR OPTIX ACRYLIC"
type textarea "x"
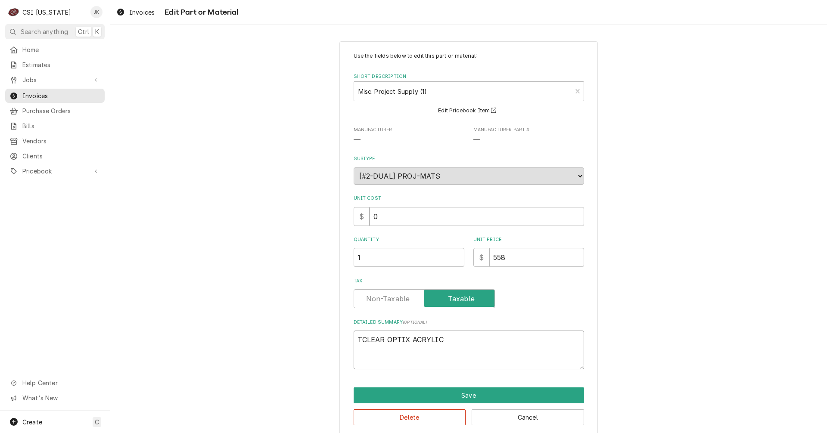
type textarea "TeCLEAR OPTIX ACRYLIC"
type textarea "x"
type textarea "TemCLEAR OPTIX ACRYLIC"
type textarea "x"
type textarea "TempCLEAR OPTIX ACRYLIC"
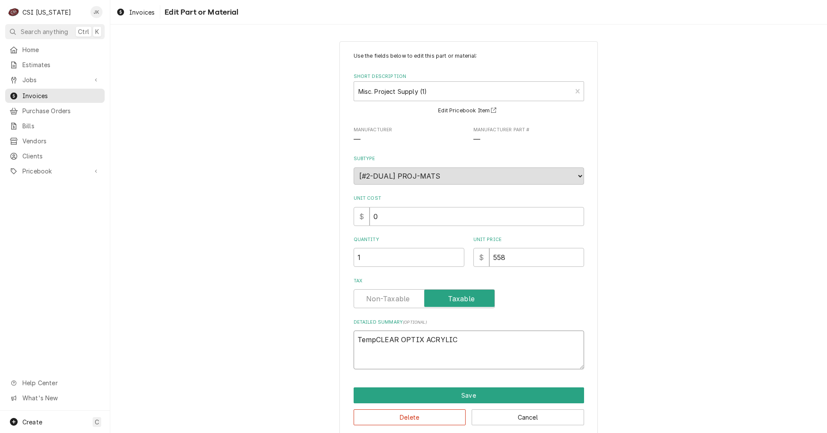
type textarea "x"
type textarea "TempoCLEAR OPTIX ACRYLIC"
type textarea "x"
type textarea "TemporCLEAR OPTIX ACRYLIC"
type textarea "x"
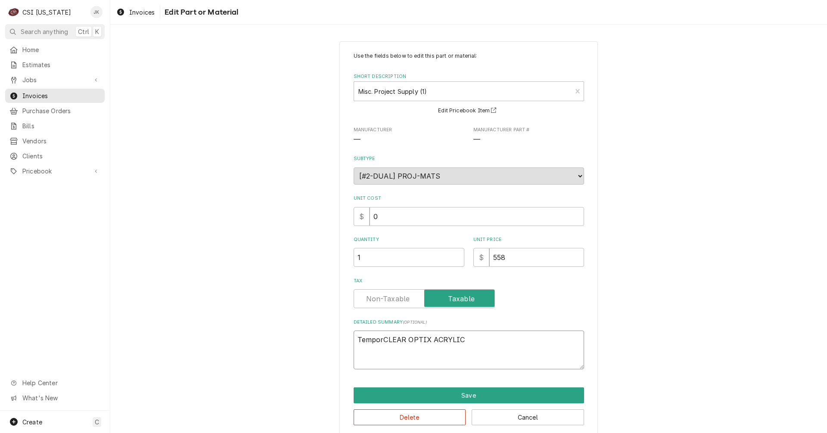
type textarea "TemporaCLEAR OPTIX ACRYLIC"
type textarea "x"
type textarea "TemporarCLEAR OPTIX ACRYLIC"
type textarea "x"
type textarea "TemporaryCLEAR OPTIX ACRYLIC"
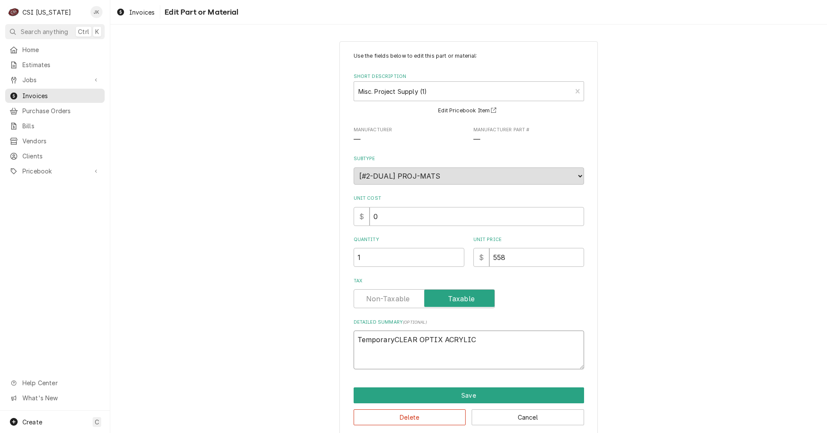
type textarea "x"
type textarea "Temporary CLEAR OPTIX ACRYLIC"
click at [480, 339] on textarea "Temporary CLEAR OPTIX ACRYLIC" at bounding box center [469, 350] width 230 height 39
type textarea "x"
type textarea "Temporary CLEAR OPTIX ACRYLIC"
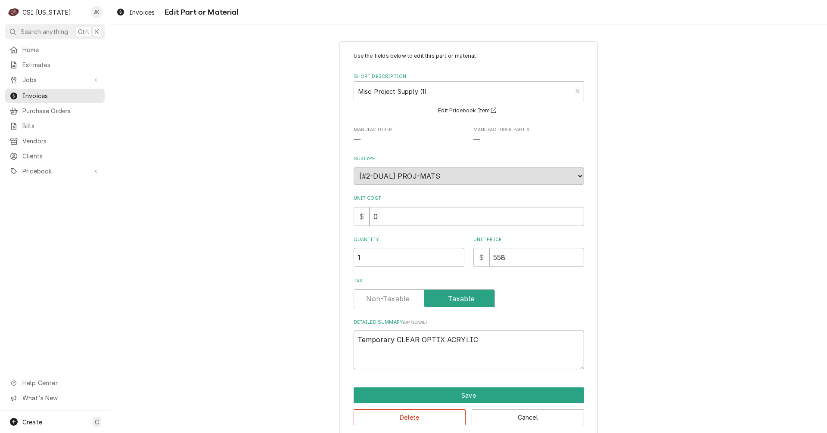
type textarea "x"
type textarea "Temporary CLEAR OPTIX ACRYLIC 2"
type textarea "x"
type textarea "Temporary CLEAR OPTIX ACRYLIC 2p"
type textarea "x"
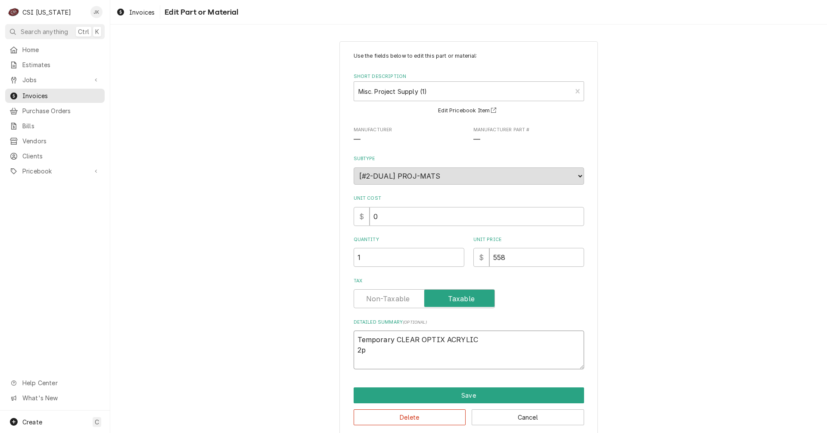
type textarea "Temporary CLEAR OPTIX ACRYLIC 2pc"
type textarea "x"
type textarea "Temporary CLEAR OPTIX ACRYLIC 2pcs"
type textarea "x"
type textarea "Temporary CLEAR OPTIX ACRYLIC 2pcs"
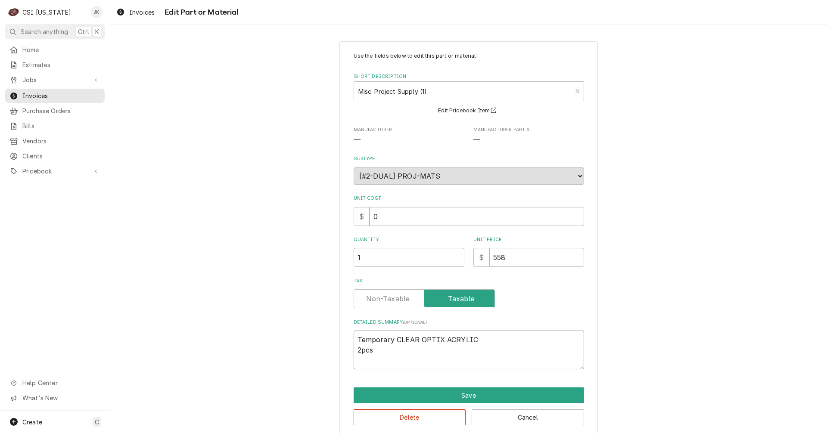
type textarea "x"
type textarea "Temporary CLEAR OPTIX ACRYLIC 2pcs o"
type textarea "x"
type textarea "Temporary CLEAR OPTIX ACRYLIC 2pcs of"
type textarea "x"
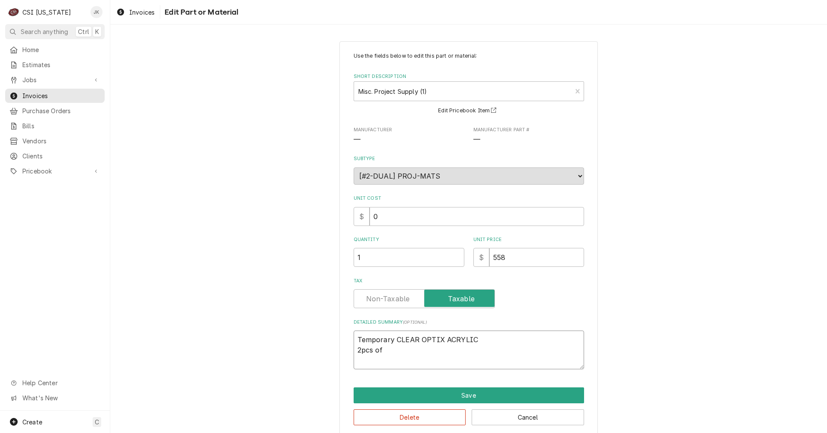
type textarea "Temporary CLEAR OPTIX ACRYLIC 2pcs of"
type textarea "x"
type textarea "Temporary CLEAR OPTIX ACRYLIC 2pcs of c"
type textarea "x"
type textarea "Temporary CLEAR OPTIX ACRYLIC 2pcs of cu"
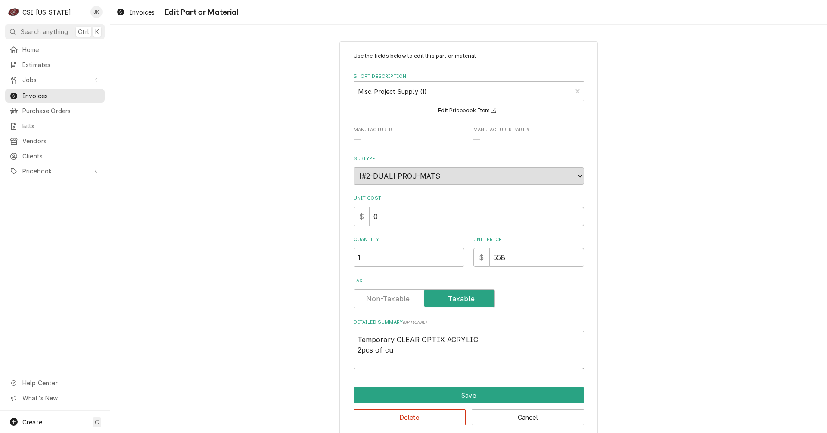
type textarea "x"
type textarea "Temporary CLEAR OPTIX ACRYLIC 2pcs of cus"
type textarea "x"
type textarea "Temporary CLEAR OPTIX ACRYLIC 2pcs of cust"
type textarea "x"
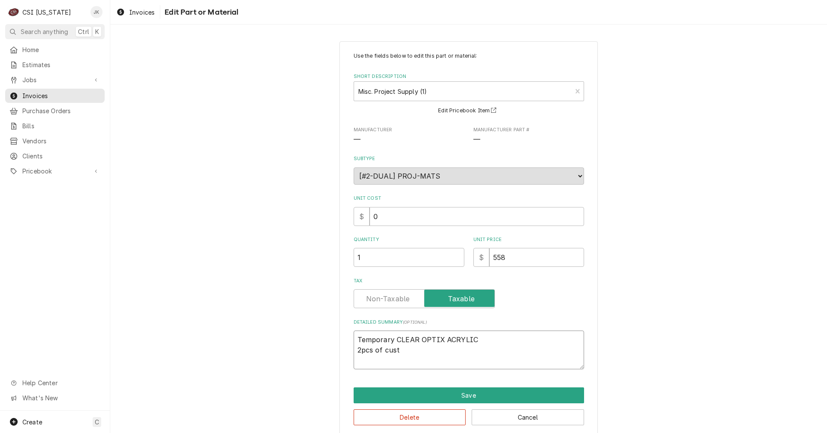
type textarea "Temporary CLEAR OPTIX ACRYLIC 2pcs of custo"
type textarea "x"
type textarea "Temporary CLEAR OPTIX ACRYLIC 2pcs of custom"
type textarea "x"
type textarea "Temporary CLEAR OPTIX ACRYLIC 2pcs of custome"
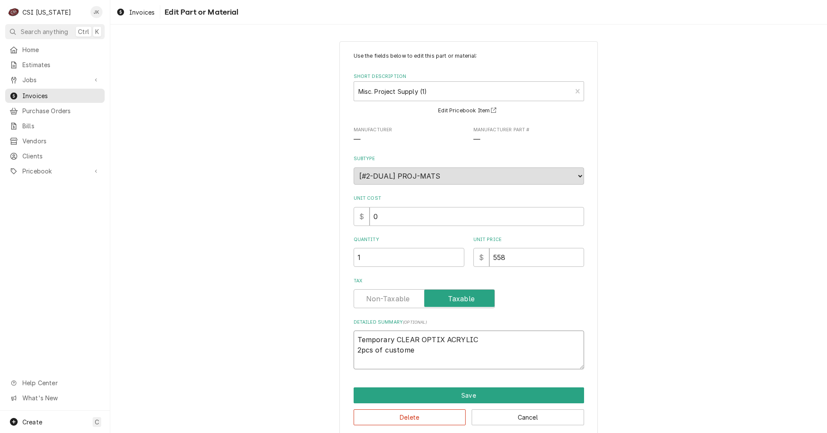
type textarea "x"
type textarea "Temporary CLEAR OPTIX ACRYLIC 2pcs of custom"
type textarea "x"
type textarea "Temporary CLEAR OPTIX ACRYLIC 2pcs of custom"
type textarea "x"
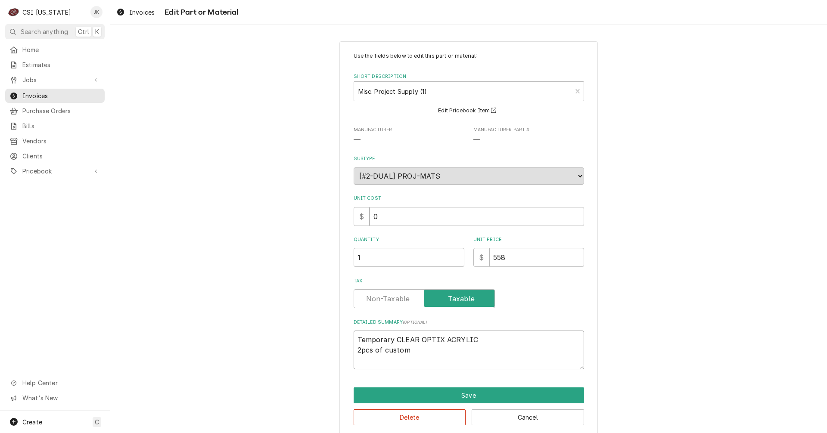
type textarea "Temporary CLEAR OPTIX ACRYLIC 2pcs of custom 3"
type textarea "x"
type textarea "Temporary CLEAR OPTIX ACRYLIC 2pcs of custom 3/"
type textarea "x"
type textarea "Temporary CLEAR OPTIX ACRYLIC 2pcs of custom 3/8"
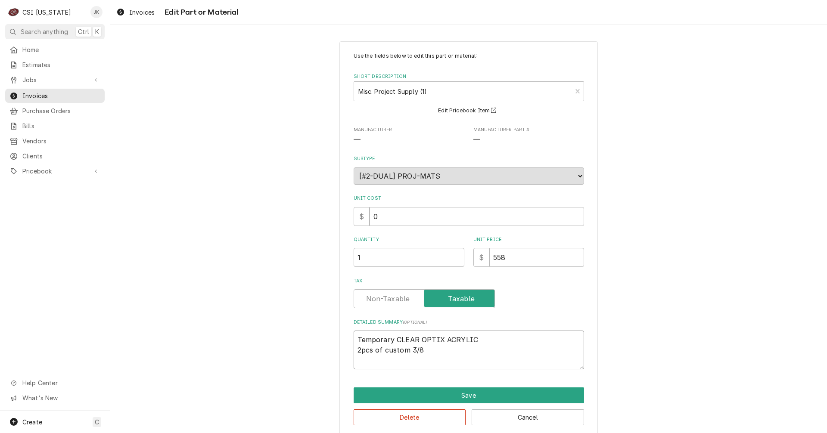
type textarea "x"
type textarea "Temporary CLEAR OPTIX ACRYLIC 2pcs of custom 3/8"
type textarea "x"
type textarea "Temporary CLEAR OPTIX ACRYLIC 2pcs of custom 3/8 c"
type textarea "x"
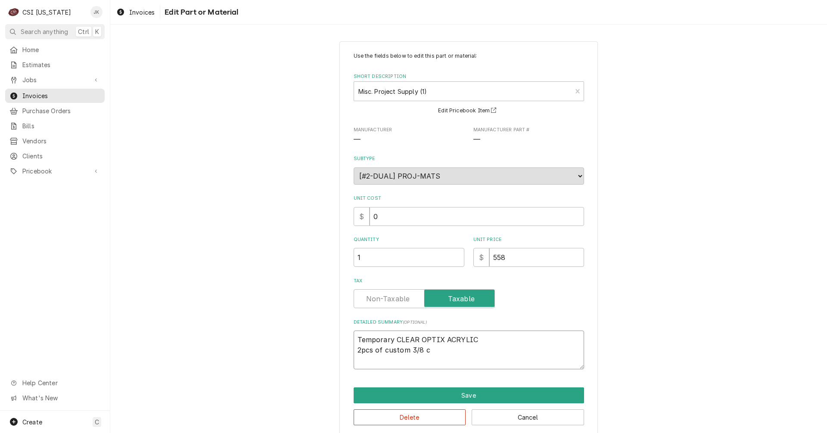
type textarea "Temporary CLEAR OPTIX ACRYLIC 2pcs of custom 3/8 cl"
type textarea "x"
type textarea "Temporary CLEAR OPTIX ACRYLIC 2pcs of custom 3/8 cle"
type textarea "x"
type textarea "Temporary CLEAR OPTIX ACRYLIC 2pcs of custom 3/8 clea"
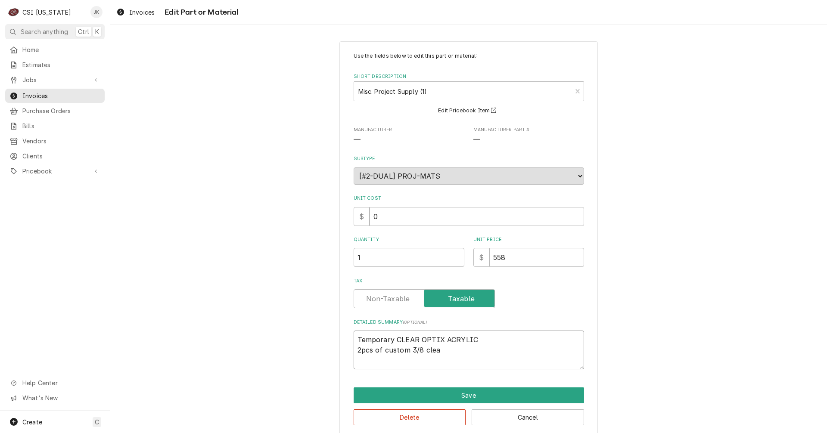
type textarea "x"
type textarea "Temporary CLEAR OPTIX ACRYLIC 2pcs of custom 3/8 clear"
type textarea "x"
type textarea "Temporary CLEAR OPTIX ACRYLIC 2pcs of custom 3/8 clear"
type textarea "x"
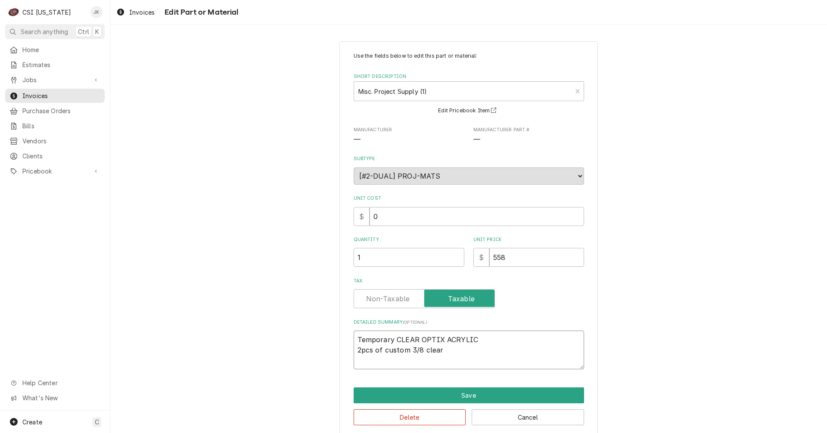
type textarea "Temporary CLEAR OPTIX ACRYLIC 2pcs of custom 3/8 clear t"
type textarea "x"
type textarea "Temporary CLEAR OPTIX ACRYLIC 2pcs of custom 3/8 clear te"
type textarea "x"
type textarea "Temporary CLEAR OPTIX ACRYLIC 2pcs of custom 3/8 clear tem"
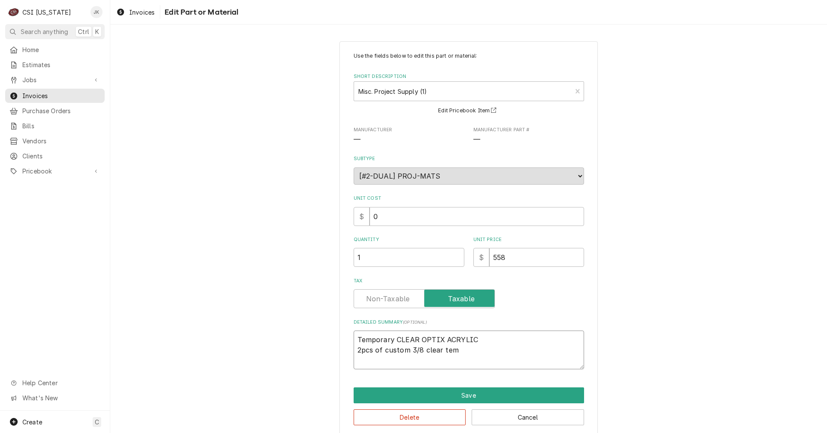
type textarea "x"
type textarea "Temporary CLEAR OPTIX ACRYLIC 2pcs of custom 3/8 clear temp"
type textarea "x"
type textarea "Temporary CLEAR OPTIX ACRYLIC 2pcs of custom 3/8 clear tempe"
type textarea "x"
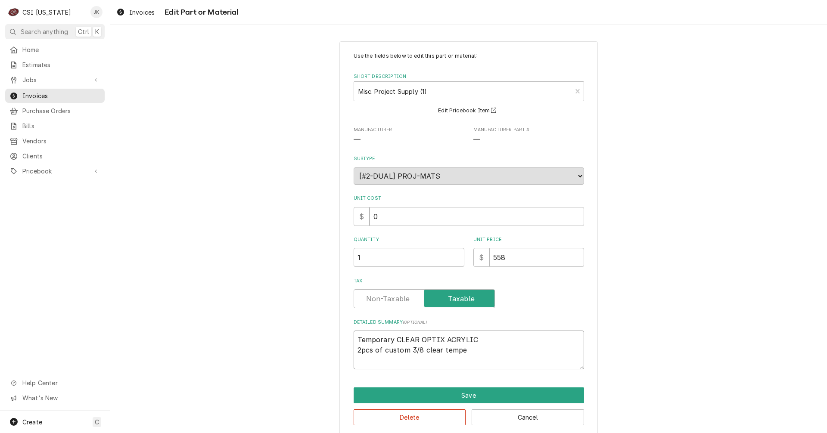
type textarea "Temporary CLEAR OPTIX ACRYLIC 2pcs of custom 3/8 clear temper"
type textarea "x"
type textarea "Temporary CLEAR OPTIX ACRYLIC 2pcs of custom 3/8 clear tempere"
type textarea "x"
type textarea "Temporary CLEAR OPTIX ACRYLIC 2pcs of custom 3/8 clear tempered"
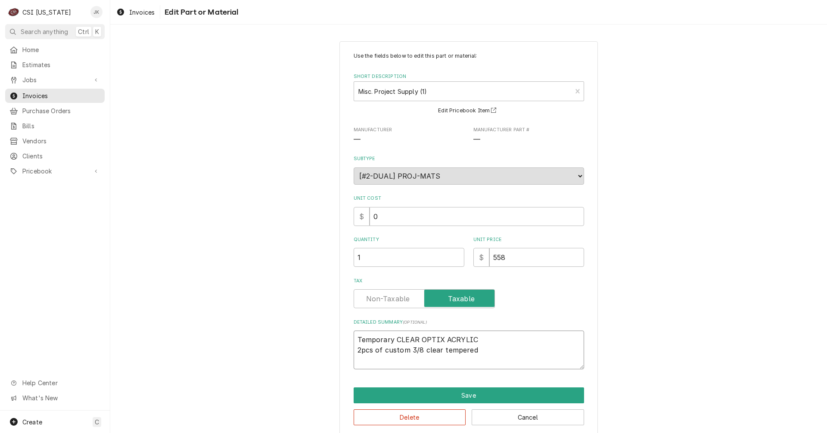
type textarea "x"
type textarea "Temporary CLEAR OPTIX ACRYLIC 2pcs of custom 3/8 clear tempered"
type textarea "x"
type textarea "Temporary CLEAR OPTIX ACRYLIC 2pcs of custom 3/8 clear tempered g"
type textarea "x"
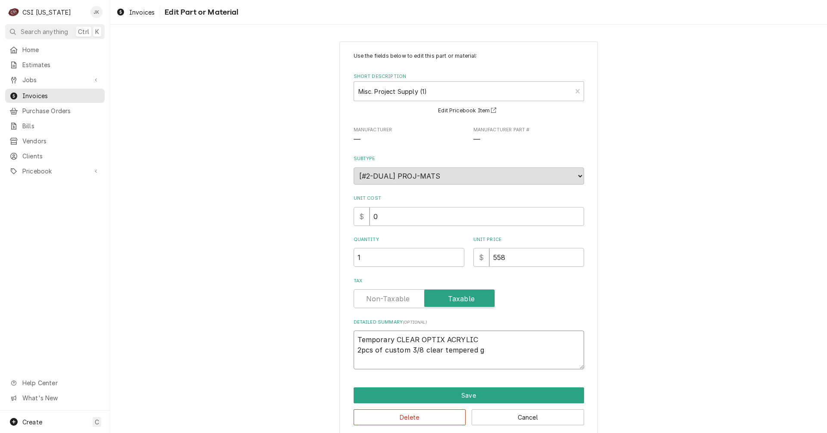
type textarea "Temporary CLEAR OPTIX ACRYLIC 2pcs of custom 3/8 clear tempered gl"
type textarea "x"
type textarea "Temporary CLEAR OPTIX ACRYLIC 2pcs of custom 3/8 clear tempered gla"
type textarea "x"
type textarea "Temporary CLEAR OPTIX ACRYLIC 2pcs of custom 3/8 clear tempered glas"
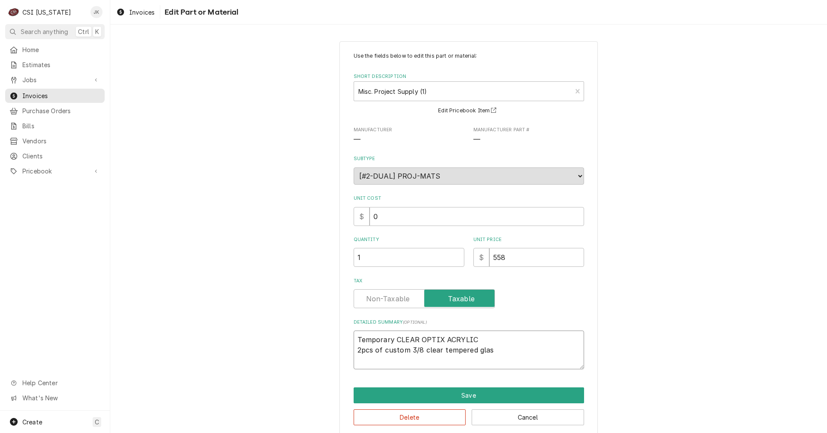
type textarea "x"
type textarea "Temporary CLEAR OPTIX ACRYLIC 2pcs of custom 3/8 clear tempered glass"
type textarea "x"
type textarea "Temporary CLEAR OPTIX ACRYLIC 2pcs of custom 3/8 clear tempered glass"
click at [406, 394] on button "Save" at bounding box center [469, 396] width 230 height 16
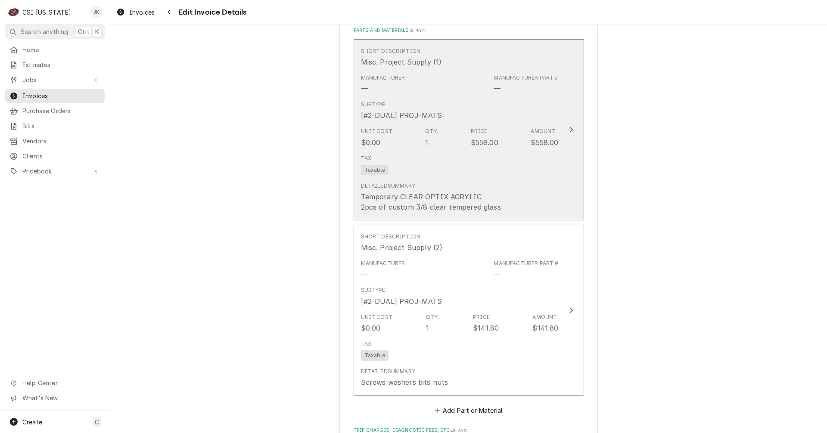
scroll to position [1050, 0]
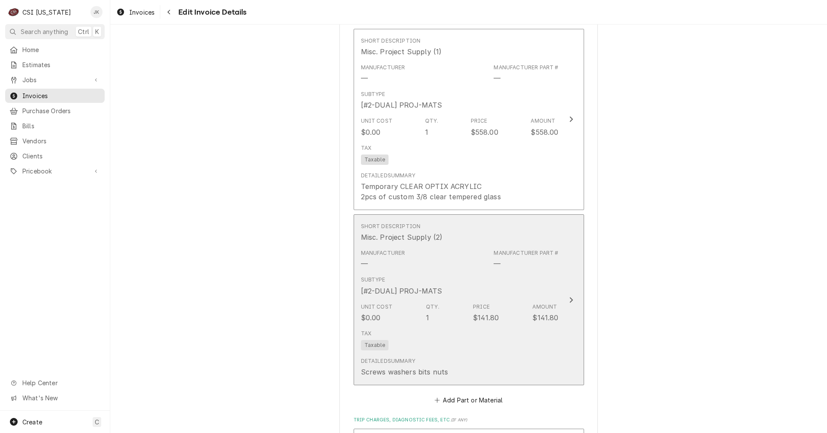
click at [438, 329] on div "Tax Taxable" at bounding box center [460, 340] width 198 height 28
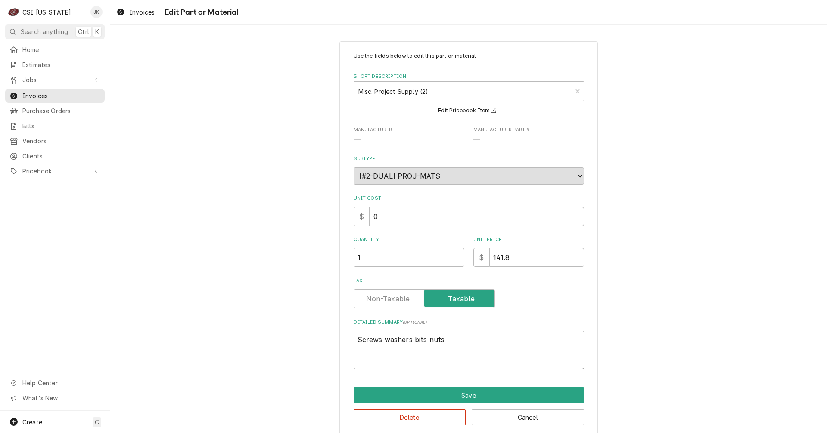
drag, startPoint x: 440, startPoint y: 338, endPoint x: 350, endPoint y: 334, distance: 90.1
click at [354, 334] on textarea "Screws washers bits nuts" at bounding box center [469, 350] width 230 height 39
type textarea "x"
type textarea "P"
type textarea "x"
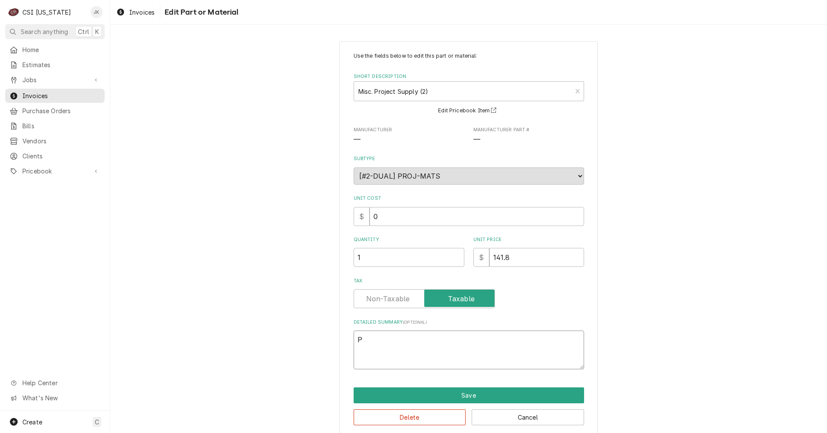
type textarea "Pr"
type textarea "x"
type textarea "Pro"
type textarea "x"
type textarea "Prop"
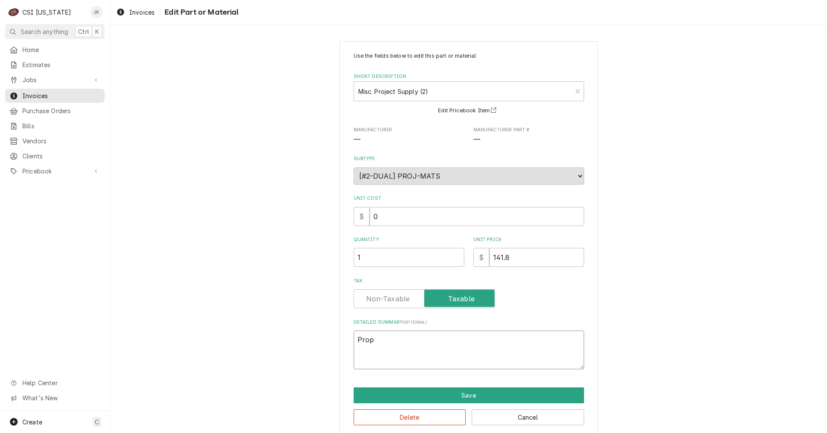
type textarea "x"
type textarea "Prope"
type textarea "x"
type textarea "Proper"
type textarea "x"
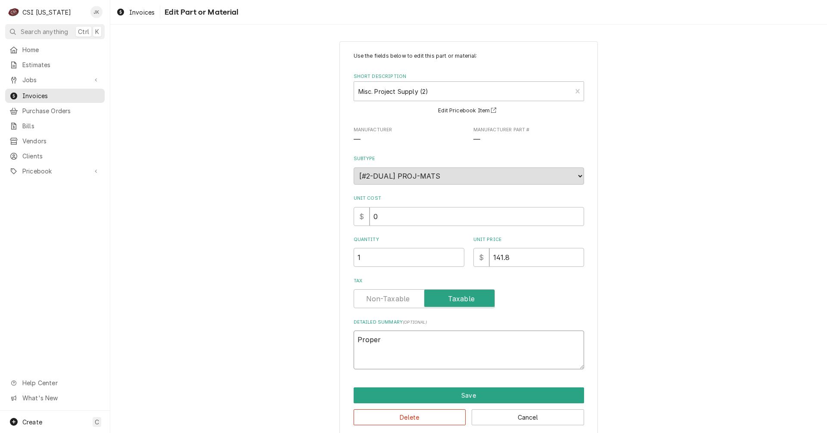
type textarea "Proper"
type textarea "x"
type textarea "Proper s"
type textarea "x"
type textarea "Proper st"
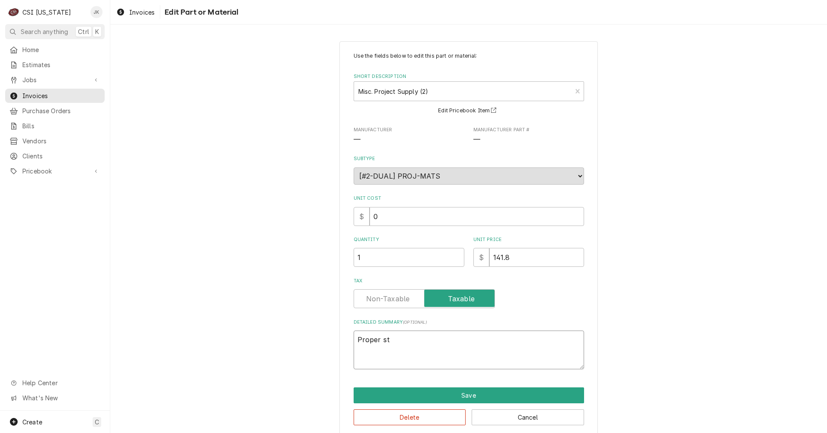
type textarea "x"
type textarea "Proper sta"
type textarea "x"
type textarea "Proper stai"
type textarea "x"
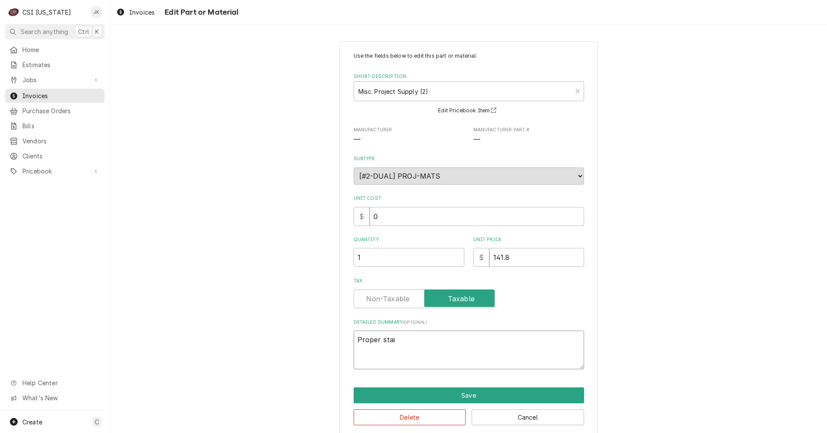
type textarea "Proper stain"
type textarea "x"
type textarea "Proper stainl"
type textarea "x"
type textarea "Proper stainle"
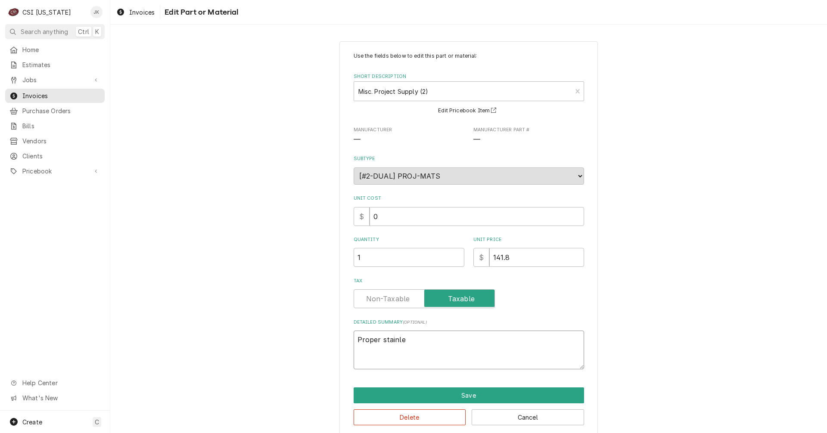
type textarea "x"
type textarea "Proper stainles"
type textarea "x"
type textarea "Proper stainless"
type textarea "x"
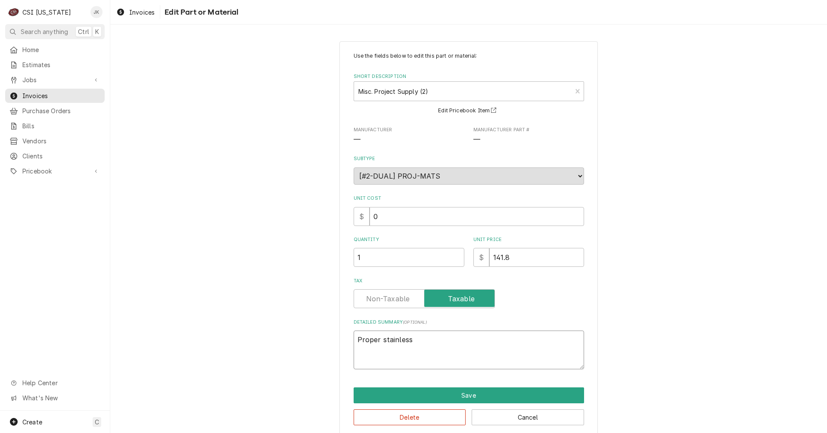
type textarea "Proper stainless"
type textarea "x"
type textarea "Proper stainless h"
type textarea "x"
type textarea "Proper stainless ha"
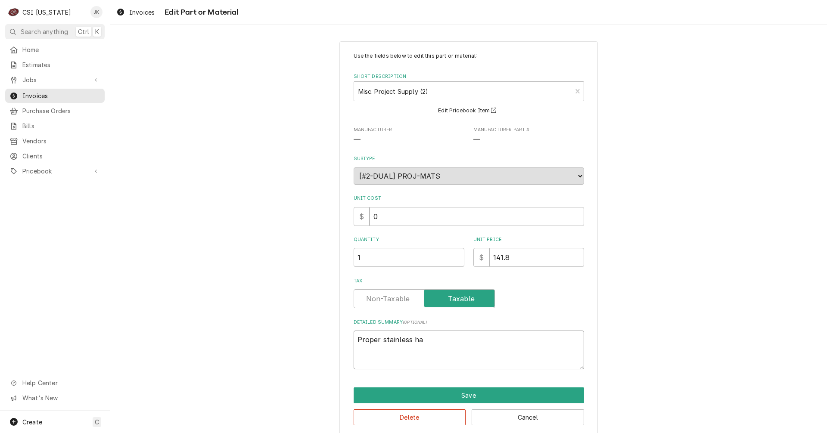
type textarea "x"
type textarea "Proper stainless har"
type textarea "x"
type textarea "Proper stainless hard"
type textarea "x"
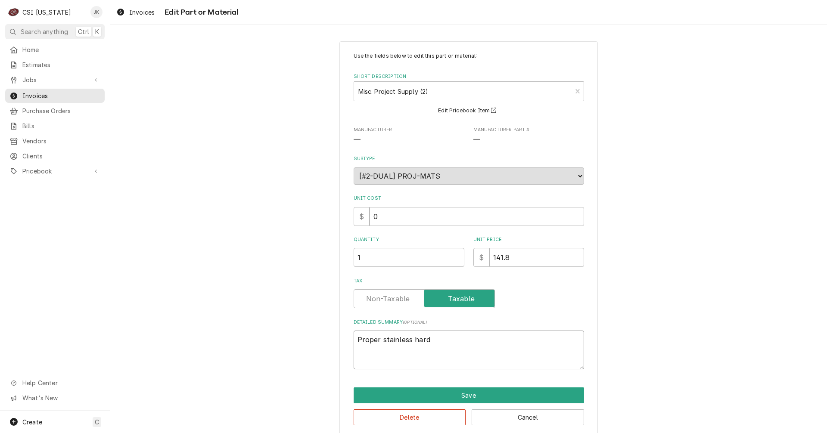
type textarea "Proper stainless hardw"
type textarea "x"
type textarea "Proper stainless hardwa"
type textarea "x"
type textarea "Proper stainless hardwar"
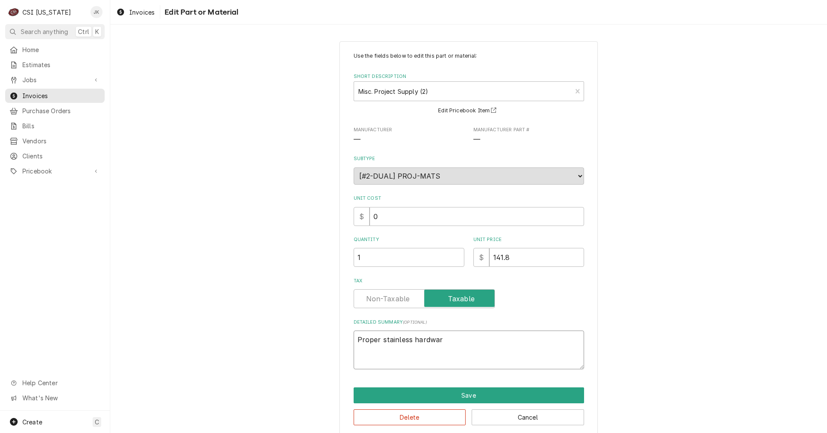
type textarea "x"
type textarea "Proper stainless hardware"
type textarea "x"
type textarea "Proper stainless hardware"
type textarea "x"
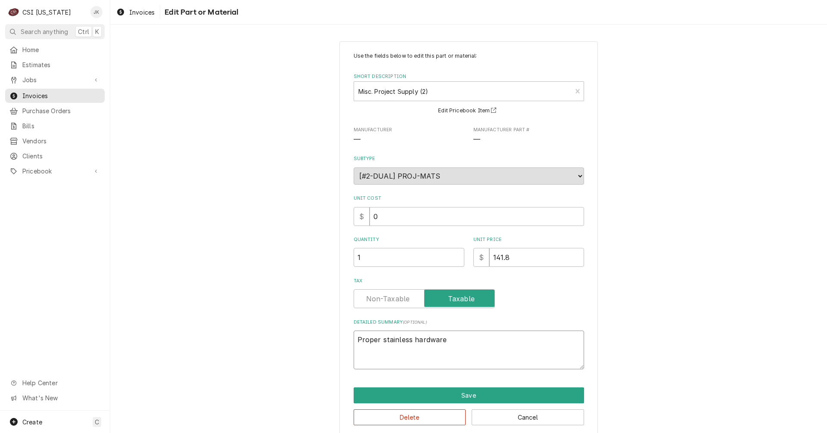
type textarea "Proper stainless hardware t"
type textarea "x"
type textarea "Proper stainless hardware t"
type textarea "x"
type textarea "Proper stainless hardware t"
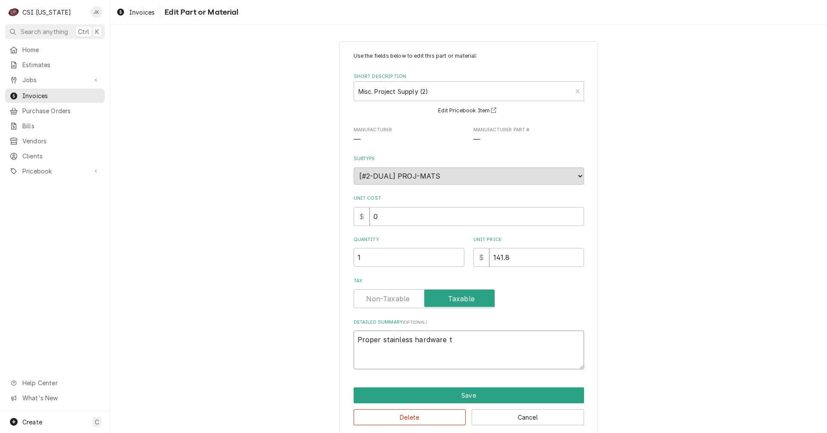
type textarea "x"
type textarea "Proper stainless hardware to"
type textarea "x"
type textarea "Proper stainless hardware to"
type textarea "x"
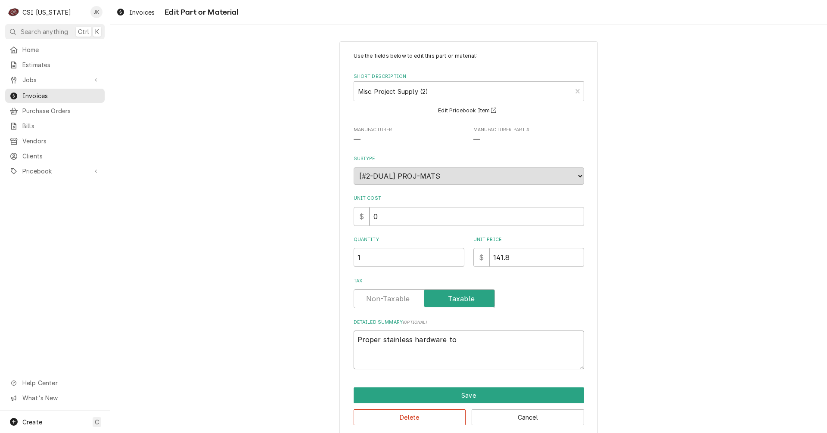
type textarea "Proper stainless hardware to t"
type textarea "x"
type textarea "Proper stainless hardware to th"
type textarea "x"
type textarea "Proper stainless hardware to thr"
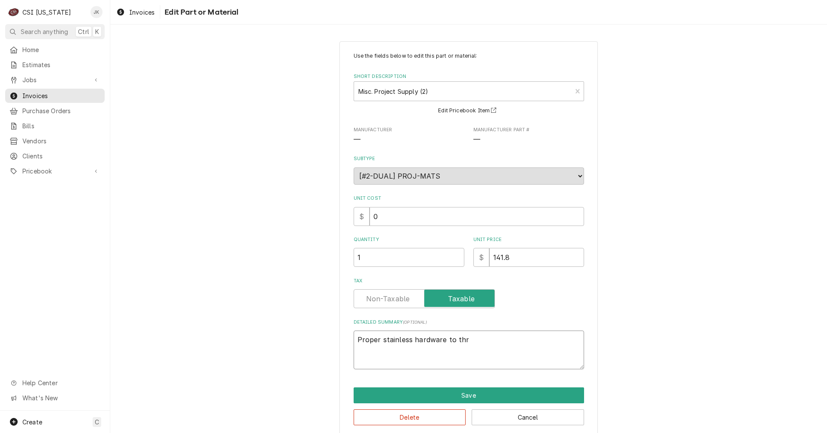
type textarea "x"
type textarea "Proper stainless hardware to thro"
type textarea "x"
type textarea "Proper stainless hardware to throu"
type textarea "x"
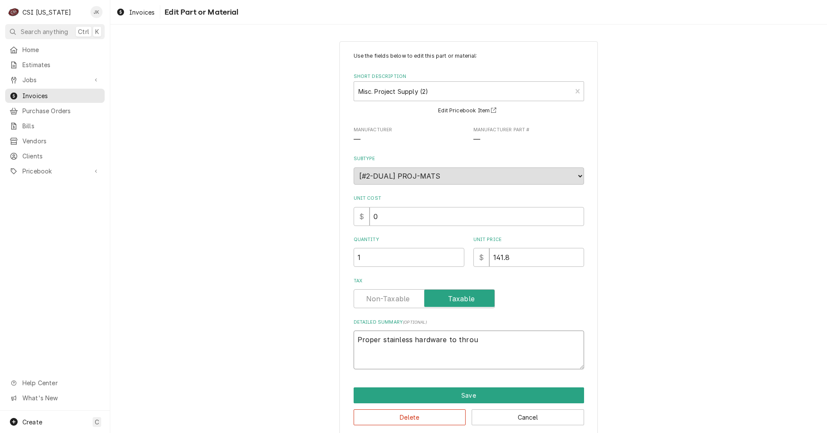
type textarea "Proper stainless hardware to throug"
type textarea "x"
type textarea "Proper stainless hardware to through"
type textarea "x"
type textarea "Proper stainless hardware to through"
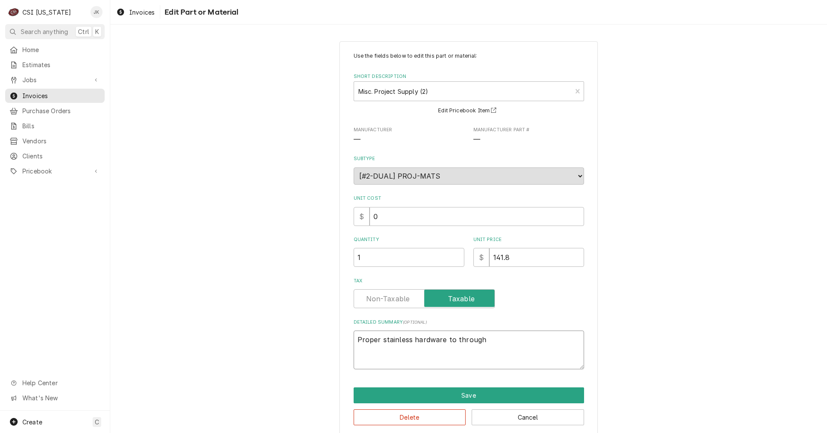
type textarea "x"
type textarea "Proper stainless hardware to through b"
type textarea "x"
type textarea "Proper stainless hardware to through bo"
type textarea "x"
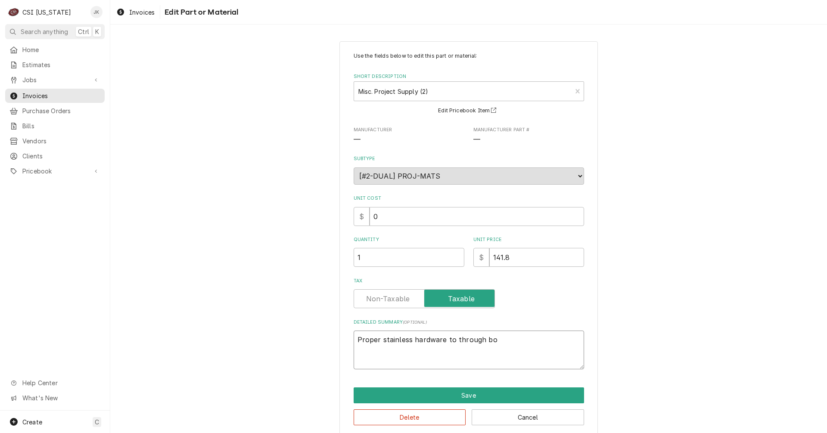
type textarea "Proper stainless hardware to through bol"
type textarea "x"
type textarea "Proper stainless hardware to through bolt"
type textarea "x"
type textarea "Proper stainless hardware to through bolt"
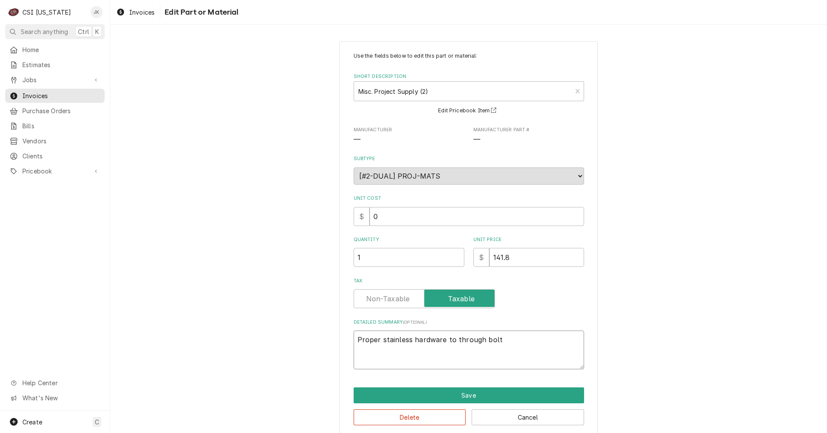
type textarea "x"
type textarea "Proper stainless hardware to through bolt m"
type textarea "x"
type textarea "Proper stainless hardware to through bolt mo"
type textarea "x"
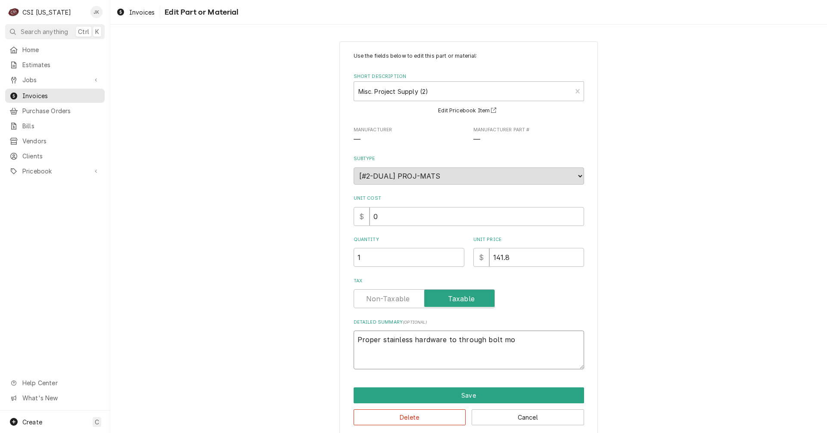
type textarea "Proper stainless hardware to through bolt mou"
drag, startPoint x: 534, startPoint y: 342, endPoint x: 519, endPoint y: 341, distance: 14.7
click at [519, 341] on textarea "Proper stainless hardware to through bolt mount stanchions," at bounding box center [469, 350] width 230 height 39
drag, startPoint x: 516, startPoint y: 340, endPoint x: 552, endPoint y: 339, distance: 35.8
click at [552, 339] on textarea "Proper stainless hardware to through bolt mount stanchions," at bounding box center [469, 350] width 230 height 39
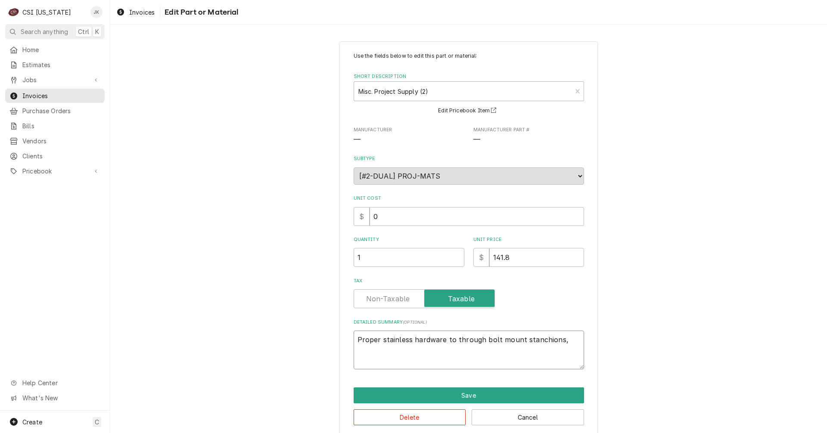
click at [479, 342] on textarea "Proper stainless hardware to through bolt mount stanchions," at bounding box center [469, 350] width 230 height 39
click at [563, 340] on textarea "Proper stainless hardware to through-bolt mount stanchions," at bounding box center [469, 350] width 230 height 39
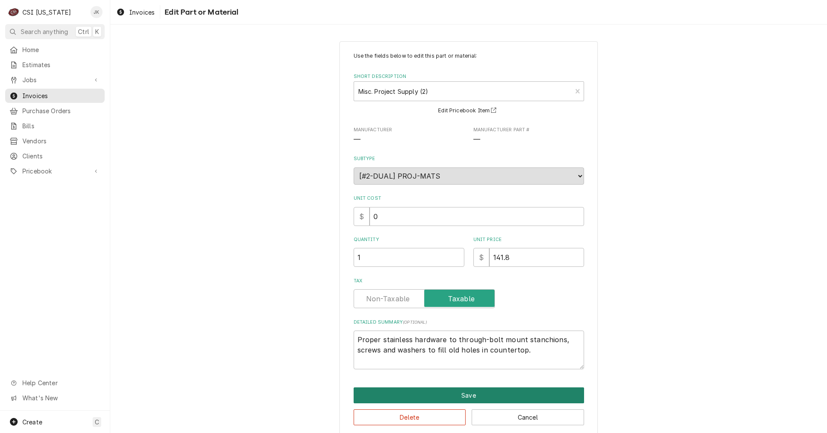
click at [476, 395] on button "Save" at bounding box center [469, 396] width 230 height 16
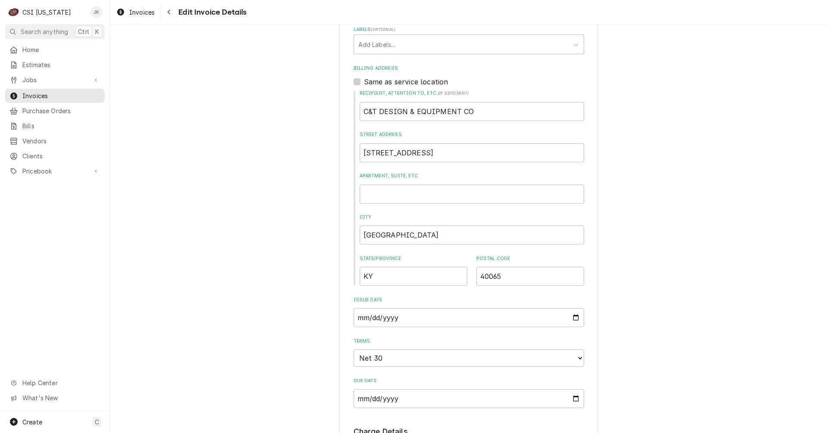
scroll to position [162, 0]
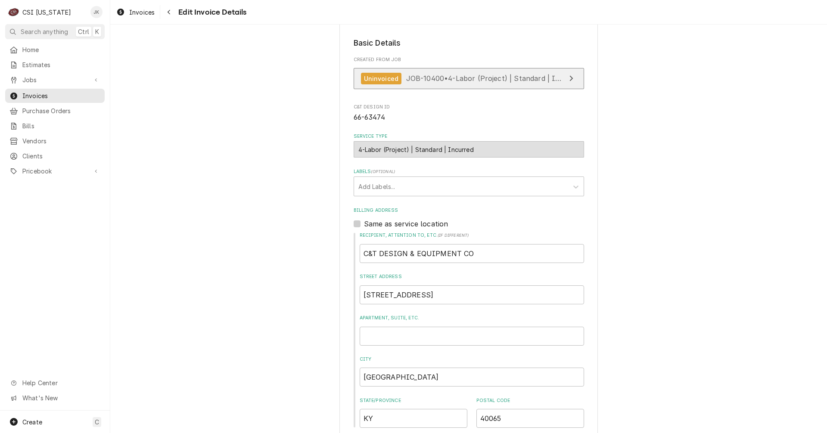
click at [445, 80] on span "JOB-10400 • 4-Labor (Project) | Standard | Incurred" at bounding box center [494, 78] width 176 height 9
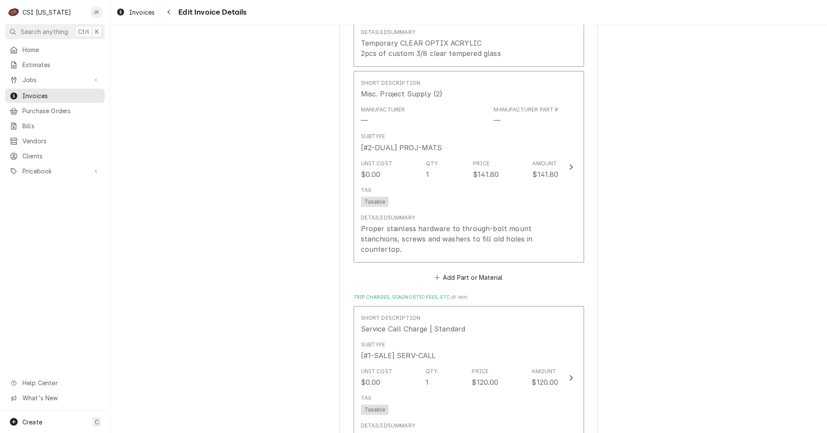
scroll to position [1151, 0]
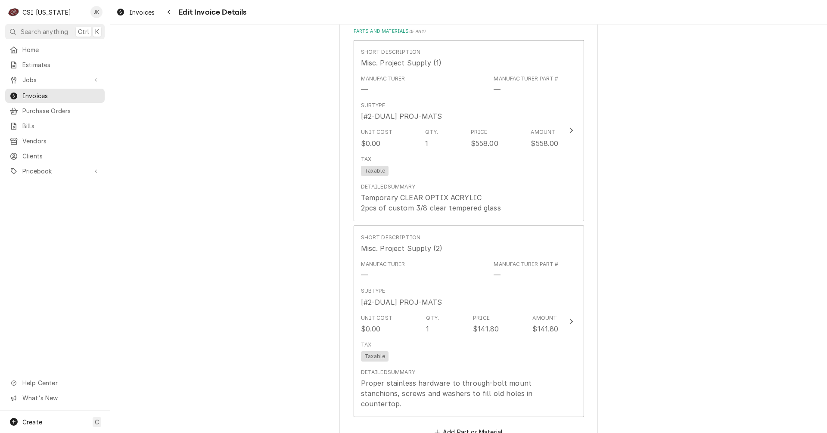
scroll to position [1065, 0]
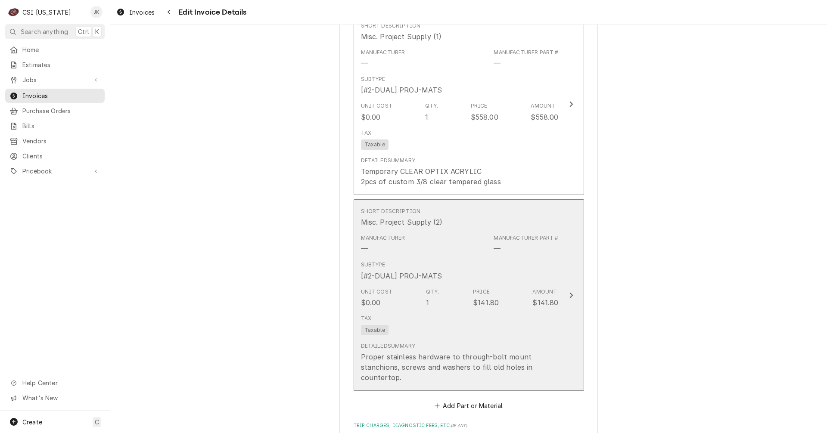
click at [462, 300] on div "Unit Cost $0.00 Qty. 1 Price $141.80 Amount $141.80" at bounding box center [460, 298] width 198 height 27
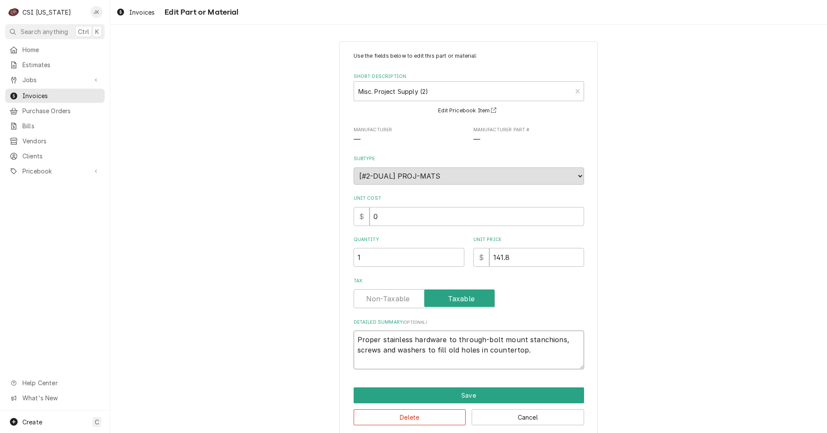
drag, startPoint x: 523, startPoint y: 353, endPoint x: 261, endPoint y: 334, distance: 262.6
click at [261, 334] on div "Use the fields below to edit this part or material: Short Description Misc. Pro…" at bounding box center [468, 239] width 717 height 410
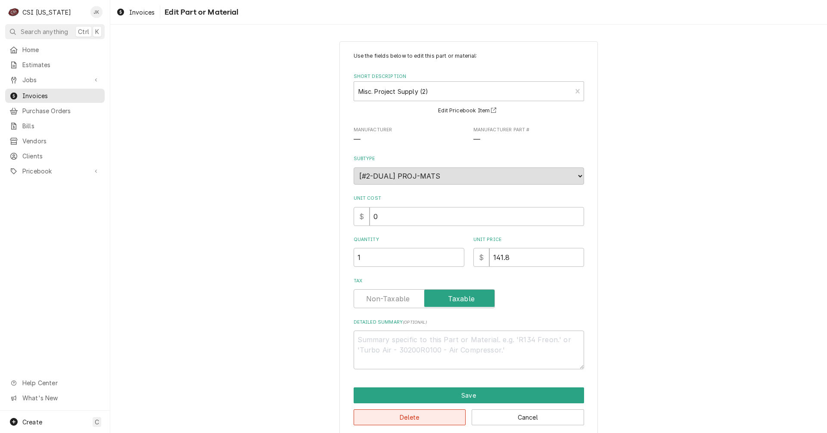
click at [405, 416] on button "Delete" at bounding box center [410, 418] width 112 height 16
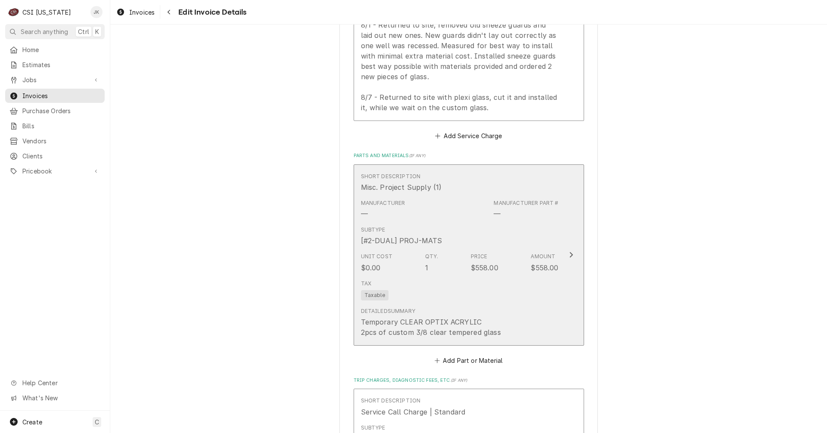
scroll to position [909, 0]
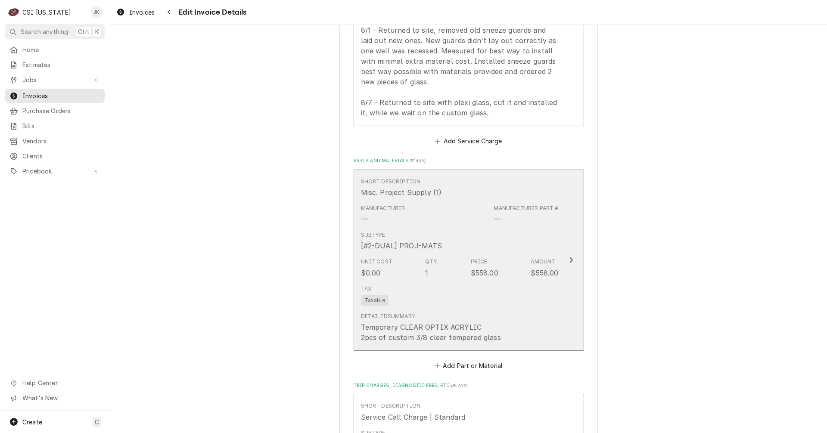
click at [468, 225] on div "Manufacturer — Manufacturer Part # —" at bounding box center [460, 214] width 198 height 27
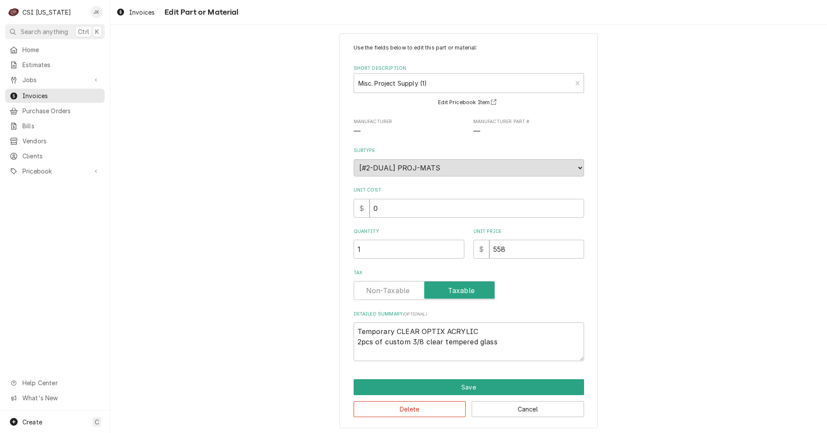
scroll to position [11, 0]
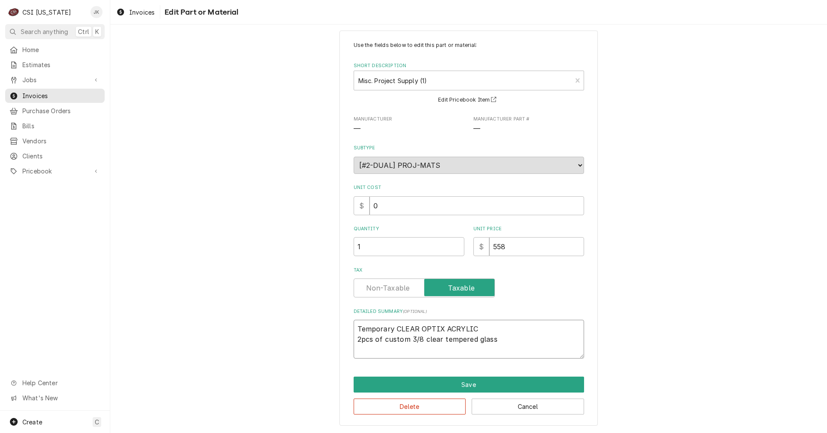
drag, startPoint x: 492, startPoint y: 339, endPoint x: 500, endPoint y: 337, distance: 8.8
click at [492, 339] on textarea "Temporary CLEAR OPTIX ACRYLIC 2pcs of custom 3/8 clear tempered glass" at bounding box center [469, 339] width 230 height 39
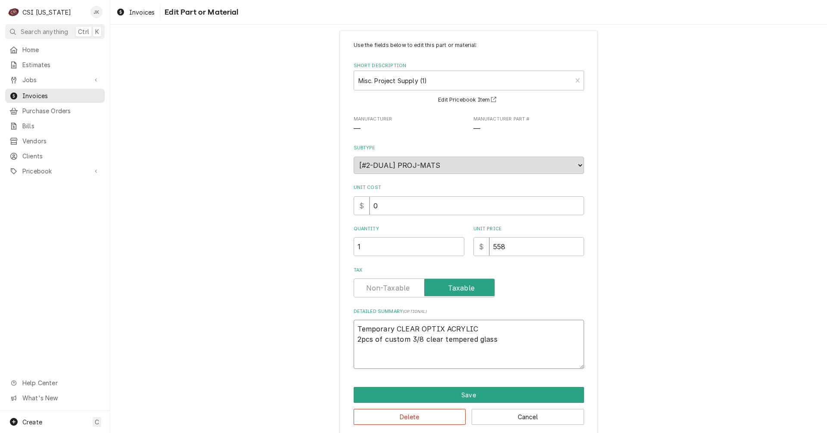
paste textarea "Proper stainless hardware to through-bolt mount stanchions, screws and washers …"
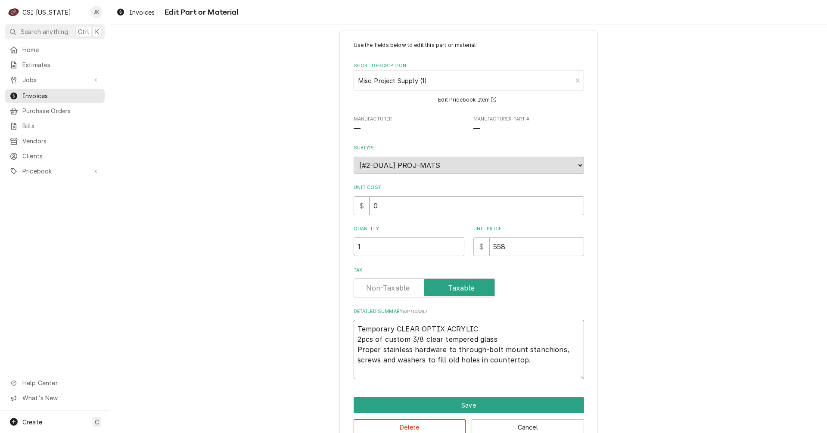
drag, startPoint x: 392, startPoint y: 329, endPoint x: 472, endPoint y: 329, distance: 79.7
click at [472, 329] on textarea "Temporary CLEAR OPTIX ACRYLIC 2pcs of custom 3/8 clear tempered glass Proper st…" at bounding box center [469, 349] width 230 height 59
click at [354, 360] on textarea "Temporary clear acrylic 2pcs of custom 3/8 clear tempered glass Proper stainles…" at bounding box center [469, 349] width 230 height 59
drag, startPoint x: 556, startPoint y: 354, endPoint x: 557, endPoint y: 346, distance: 7.4
click at [556, 353] on textarea "Temporary clear acrylic 2pcs of custom 3/8 clear tempered glass Proper stainles…" at bounding box center [469, 349] width 230 height 59
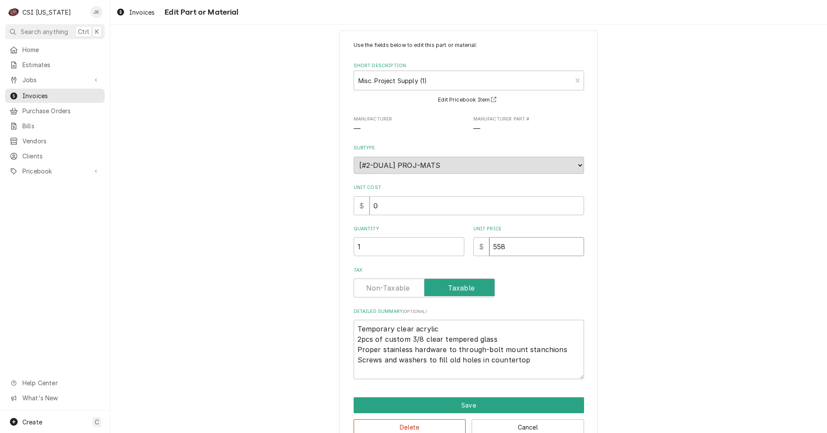
drag, startPoint x: 507, startPoint y: 245, endPoint x: 473, endPoint y: 245, distance: 33.6
click at [473, 245] on div "$ 558" at bounding box center [528, 246] width 111 height 19
click at [482, 404] on button "Save" at bounding box center [469, 406] width 230 height 16
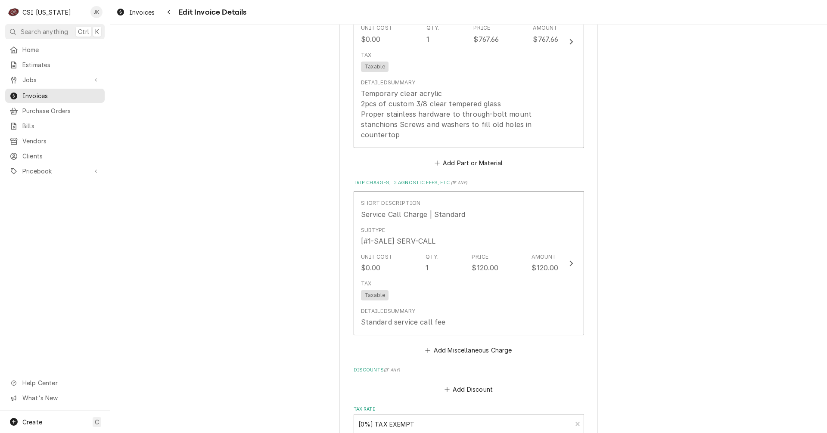
scroll to position [1141, 0]
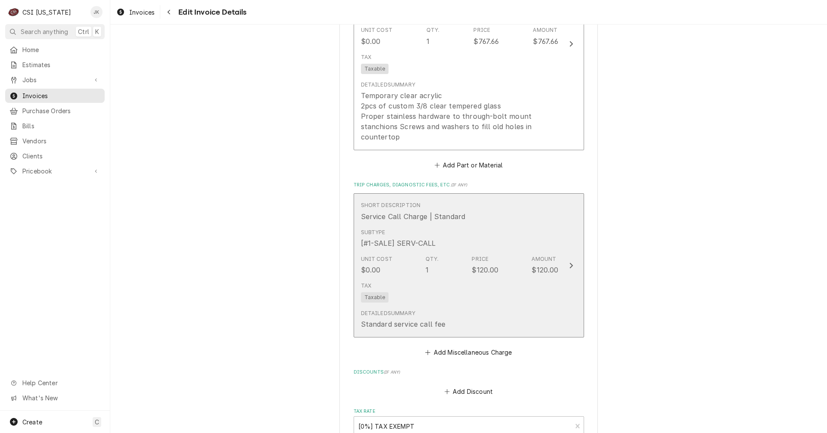
click at [534, 261] on div "Amount" at bounding box center [543, 259] width 25 height 8
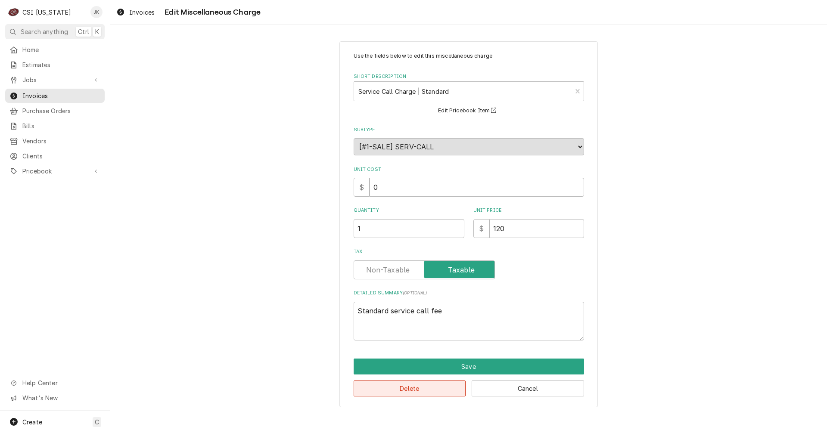
click at [412, 391] on button "Delete" at bounding box center [410, 389] width 112 height 16
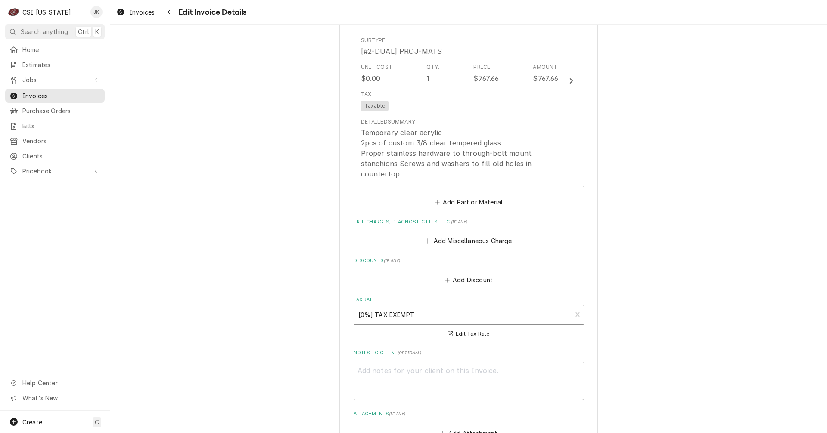
scroll to position [926, 0]
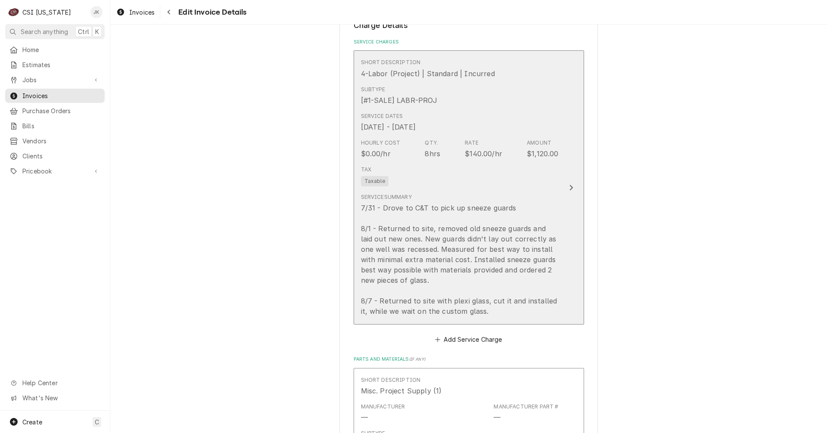
click at [452, 137] on div "Hourly Cost $0.00/hr Qty. 8hrs Rate $140.00/hr Amount $1,120.00" at bounding box center [460, 149] width 198 height 27
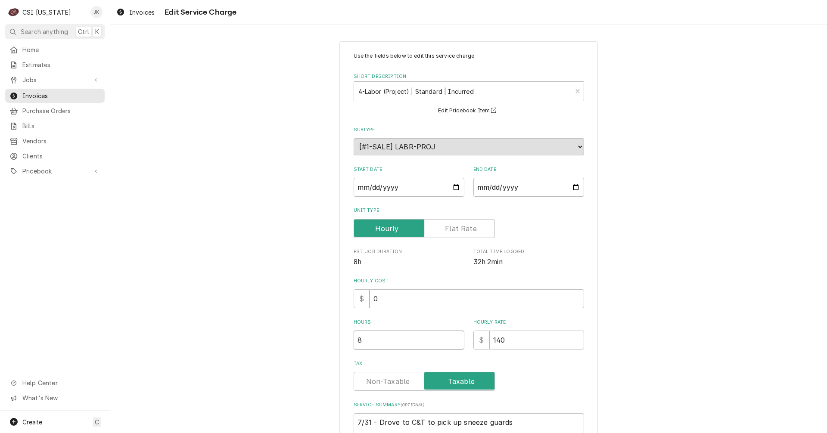
drag, startPoint x: 363, startPoint y: 340, endPoint x: 345, endPoint y: 340, distance: 17.7
click at [347, 340] on div "Use the fields below to edit this service charge Short Description 4-Labor (Pro…" at bounding box center [468, 316] width 258 height 550
drag, startPoint x: 495, startPoint y: 340, endPoint x: 480, endPoint y: 337, distance: 15.3
click at [480, 337] on div "$ 140" at bounding box center [528, 340] width 111 height 19
click at [716, 270] on div "Use the fields below to edit this service charge Short Description 4-Labor (Pro…" at bounding box center [468, 317] width 717 height 566
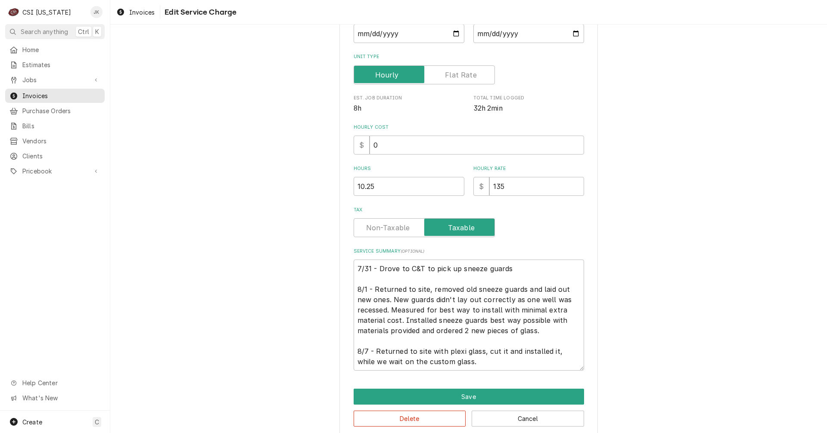
scroll to position [166, 0]
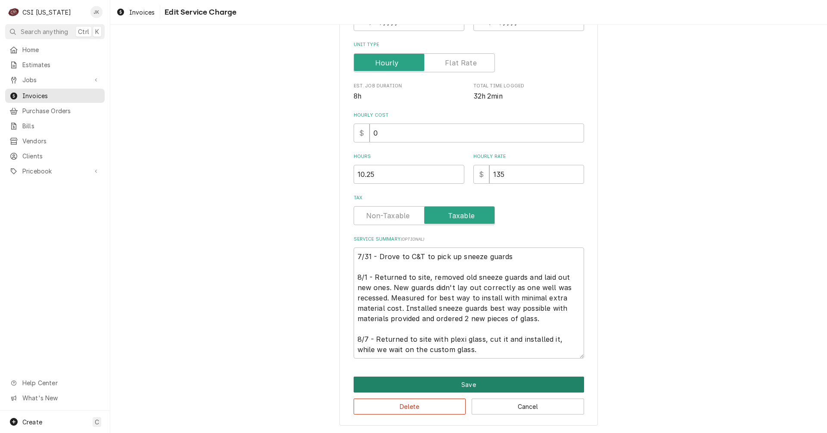
click at [465, 388] on button "Save" at bounding box center [469, 385] width 230 height 16
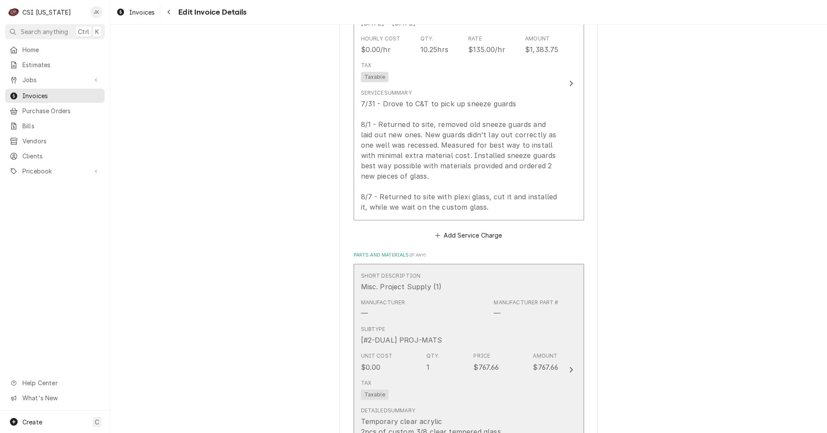
scroll to position [795, 0]
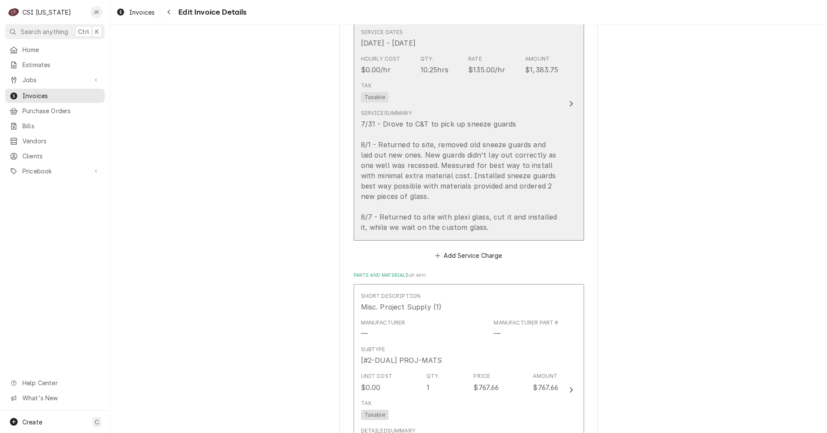
click at [522, 232] on div "7/31 - Drove to C&T to pick up sneeze guards 8/1 - Returned to site, removed ol…" at bounding box center [460, 176] width 198 height 114
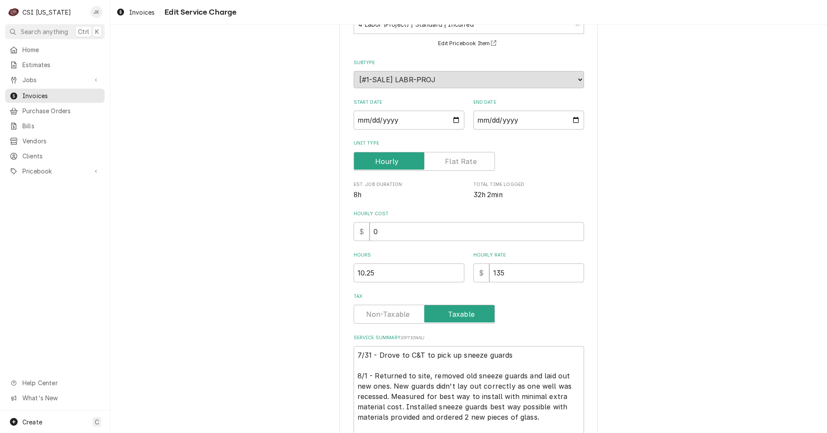
scroll to position [166, 0]
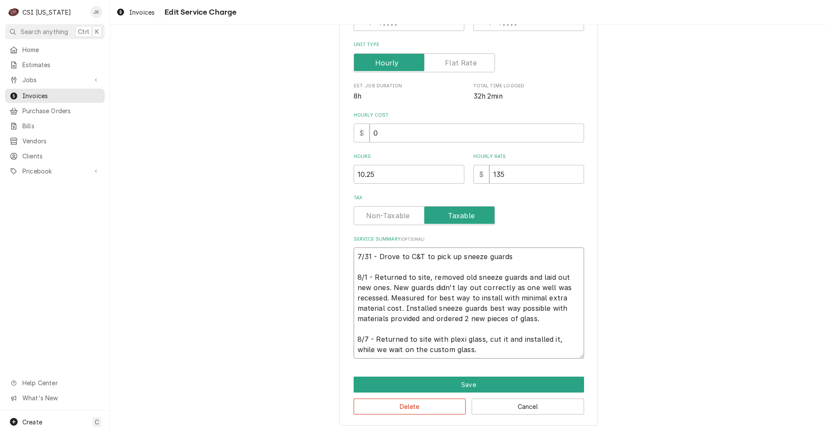
click at [478, 354] on textarea "7/31 - Drove to C&T to pick up sneeze guards 8/1 - Returned to site, removed ol…" at bounding box center [469, 303] width 230 height 111
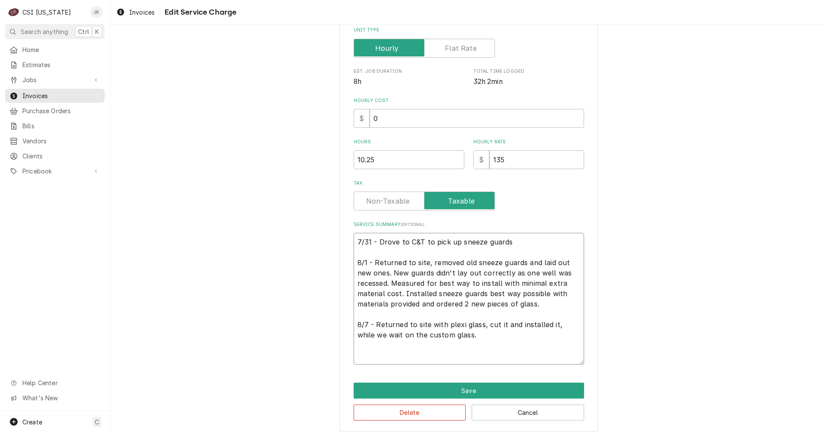
scroll to position [186, 0]
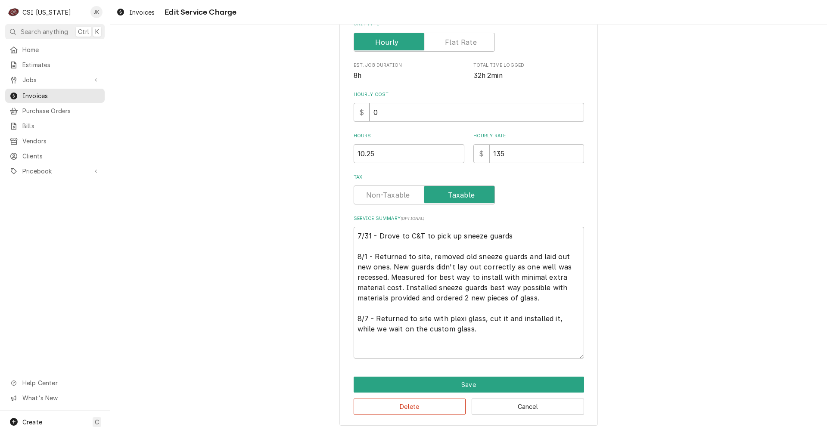
click at [436, 362] on div "Use the fields below to edit this service charge Short Description 4-Labor (Pro…" at bounding box center [468, 140] width 258 height 571
click at [432, 354] on textarea "7/31 - Drove to C&T to pick up sneeze guards 8/1 - Returned to site, removed ol…" at bounding box center [469, 293] width 230 height 132
drag, startPoint x: 442, startPoint y: 322, endPoint x: 458, endPoint y: 322, distance: 15.5
click at [458, 322] on textarea "7/31 - Drove to C&T to pick up sneeze guards 8/1 - Returned to site, removed ol…" at bounding box center [469, 293] width 230 height 132
click at [532, 349] on textarea "7/31 - Drove to C&T to pick up sneeze guards 8/1 - Returned to site, removed ol…" at bounding box center [469, 293] width 230 height 132
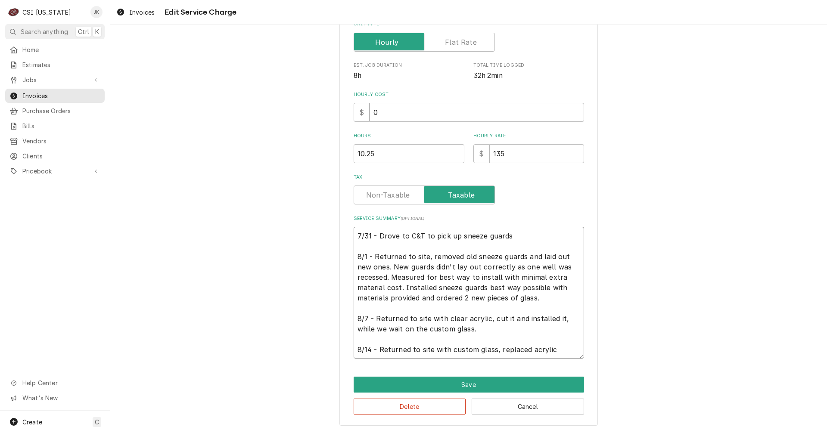
drag, startPoint x: 430, startPoint y: 350, endPoint x: 490, endPoint y: 350, distance: 59.9
click at [490, 350] on textarea "7/31 - Drove to C&T to pick up sneeze guards 8/1 - Returned to site, removed ol…" at bounding box center [469, 293] width 230 height 132
click at [500, 351] on textarea "7/31 - Drove to C&T to pick up sneeze guards 8/1 - Returned to site, removed ol…" at bounding box center [469, 293] width 230 height 132
paste textarea "with custom glass"
click at [429, 351] on textarea "7/31 - Drove to C&T to pick up sneeze guards 8/1 - Returned to site, removed ol…" at bounding box center [469, 293] width 230 height 132
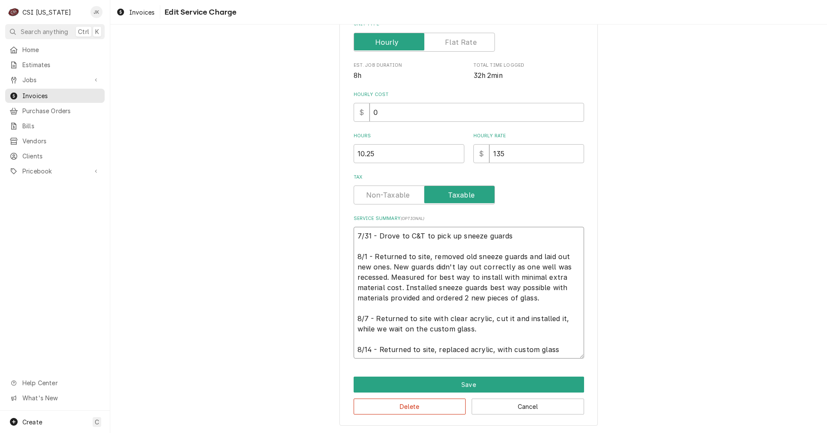
drag, startPoint x: 550, startPoint y: 350, endPoint x: 553, endPoint y: 294, distance: 56.5
click at [550, 350] on textarea "7/31 - Drove to C&T to pick up sneeze guards 8/1 - Returned to site, removed ol…" at bounding box center [469, 293] width 230 height 132
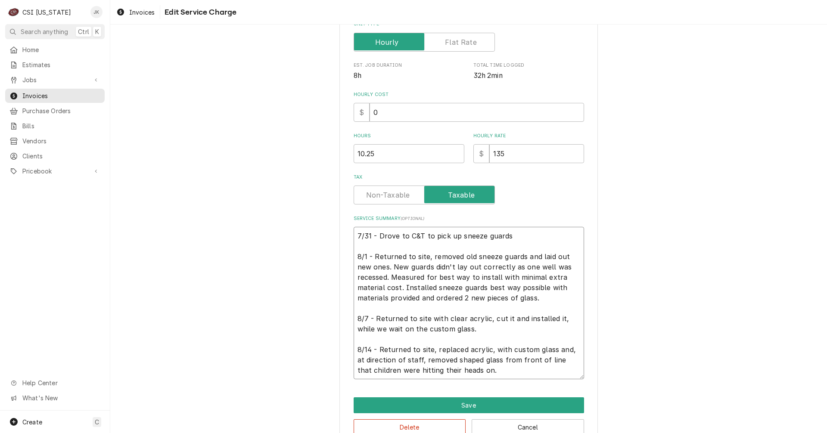
scroll to position [207, 0]
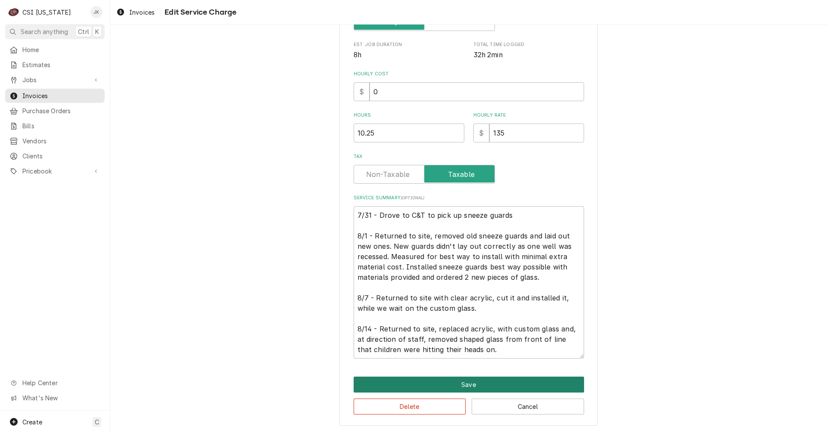
click at [472, 384] on button "Save" at bounding box center [469, 385] width 230 height 16
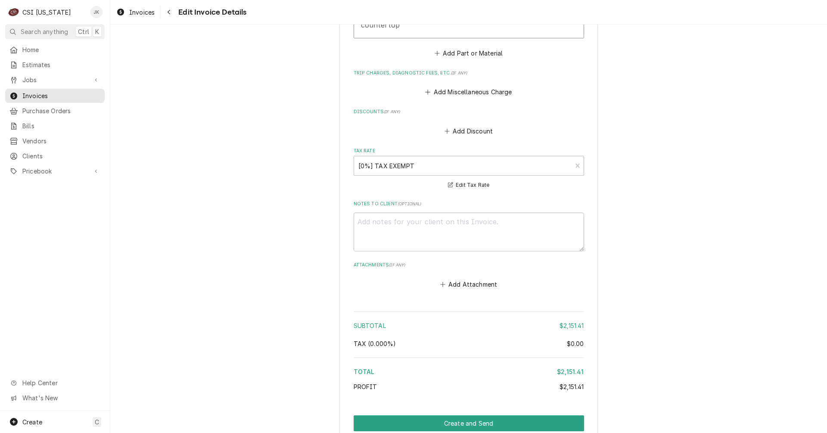
scroll to position [1371, 0]
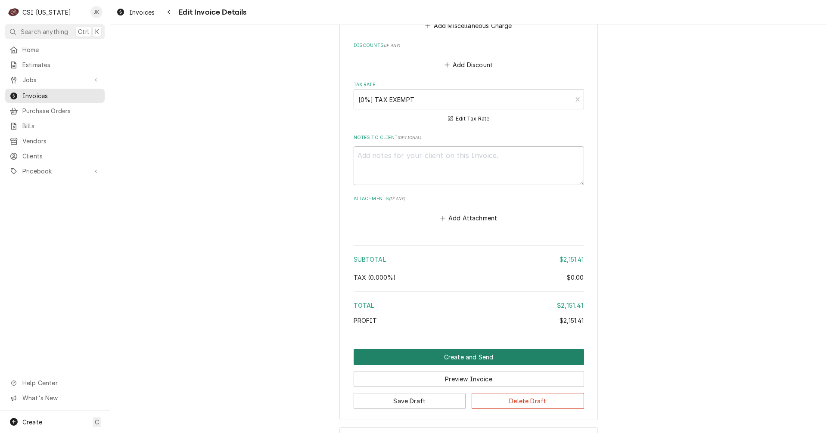
click at [473, 349] on button "Create and Send" at bounding box center [469, 357] width 230 height 16
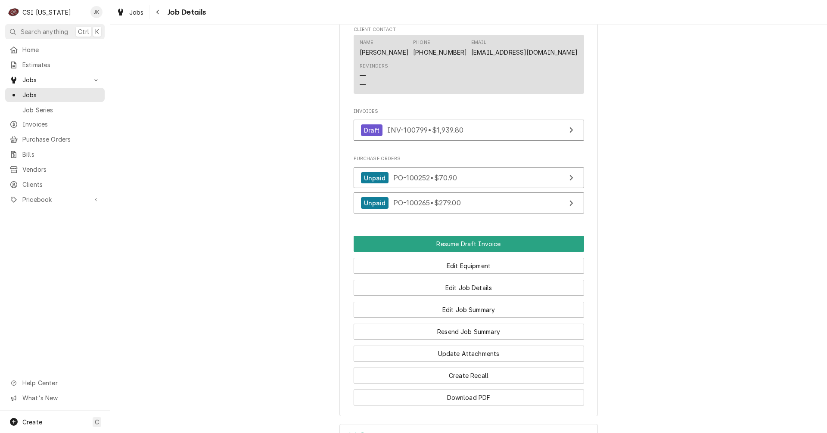
scroll to position [732, 0]
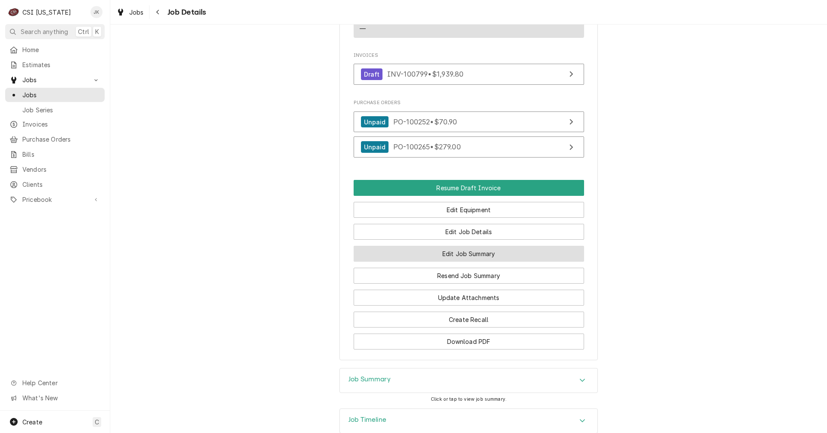
click at [463, 261] on button "Edit Job Summary" at bounding box center [469, 254] width 230 height 16
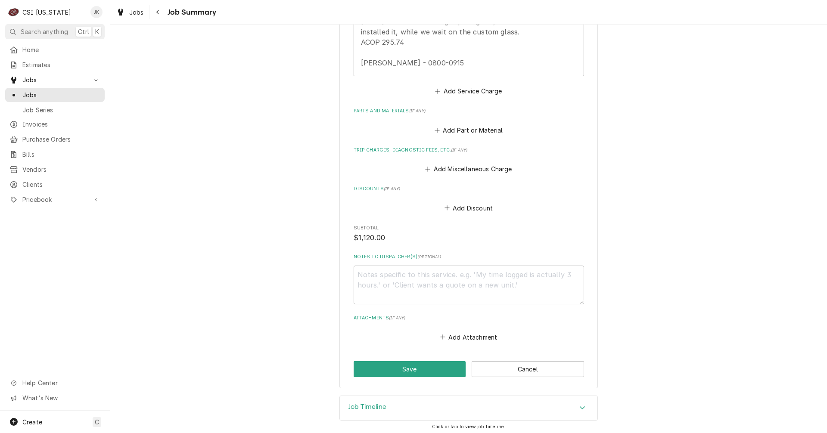
scroll to position [614, 0]
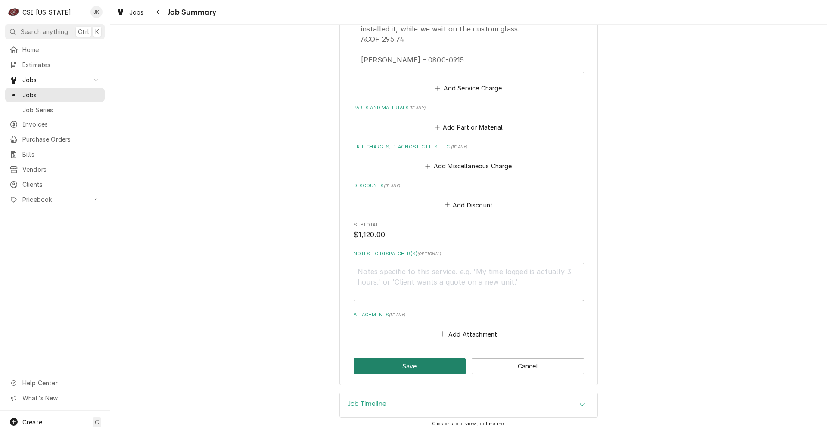
click at [398, 362] on button "Save" at bounding box center [410, 366] width 112 height 16
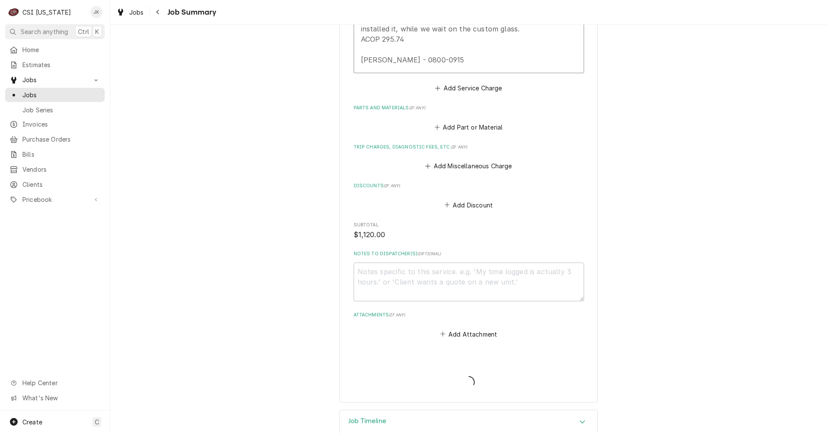
type textarea "x"
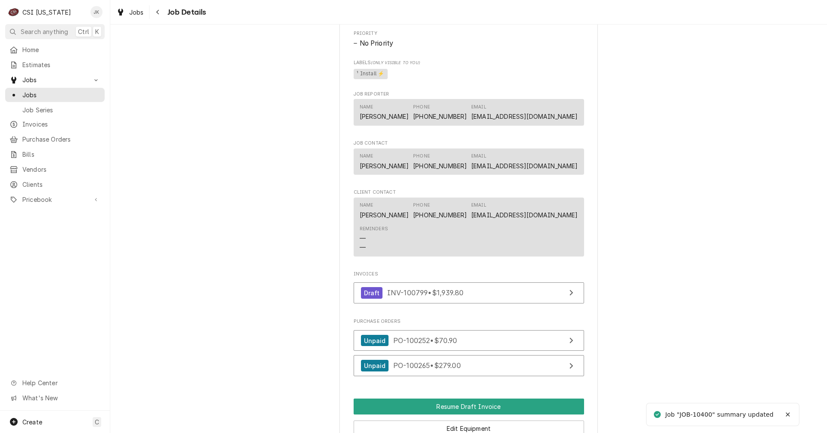
scroll to position [560, 0]
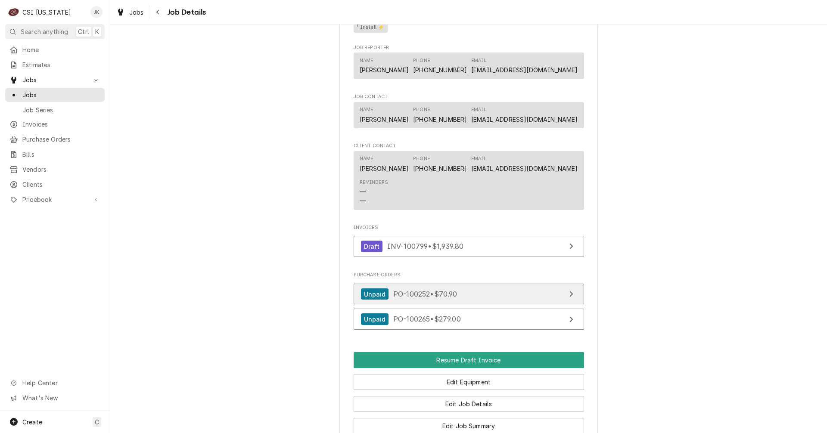
click at [421, 298] on span "PO-100252 • $70.90" at bounding box center [425, 294] width 64 height 9
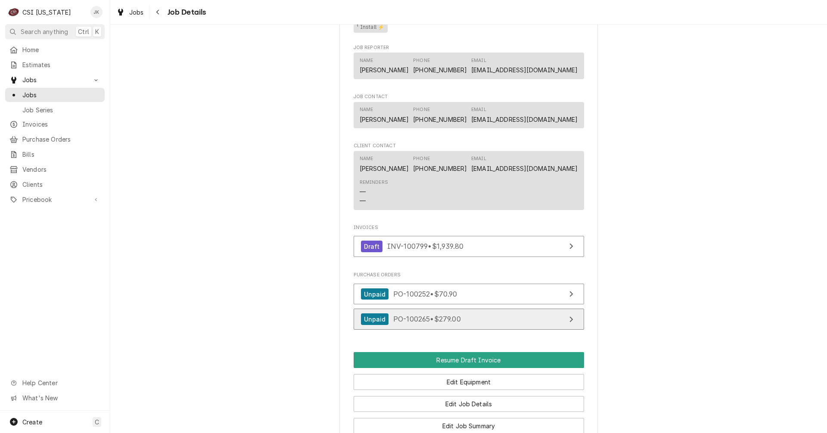
click at [451, 324] on div "Unpaid PO-100265 • $279.00" at bounding box center [411, 320] width 100 height 12
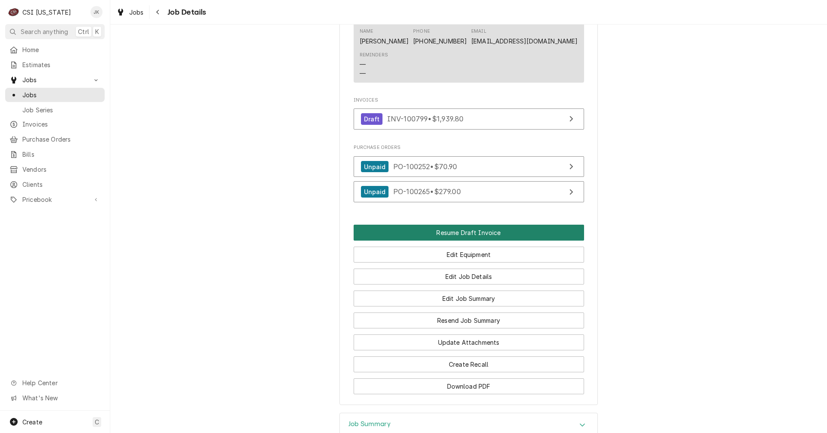
scroll to position [689, 0]
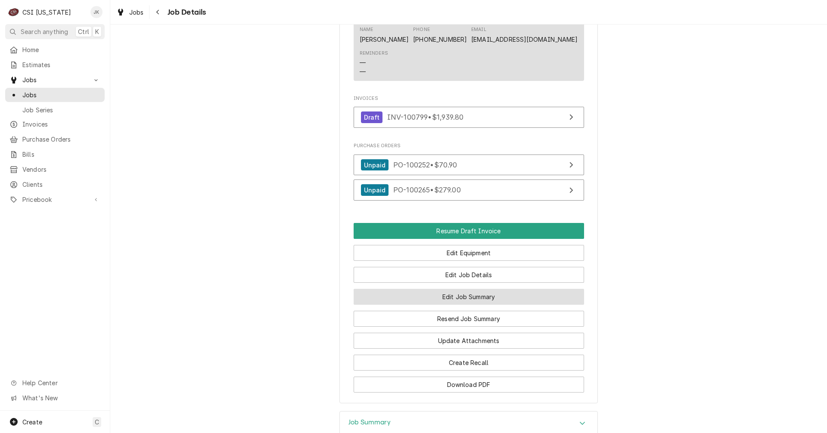
click at [468, 305] on button "Edit Job Summary" at bounding box center [469, 297] width 230 height 16
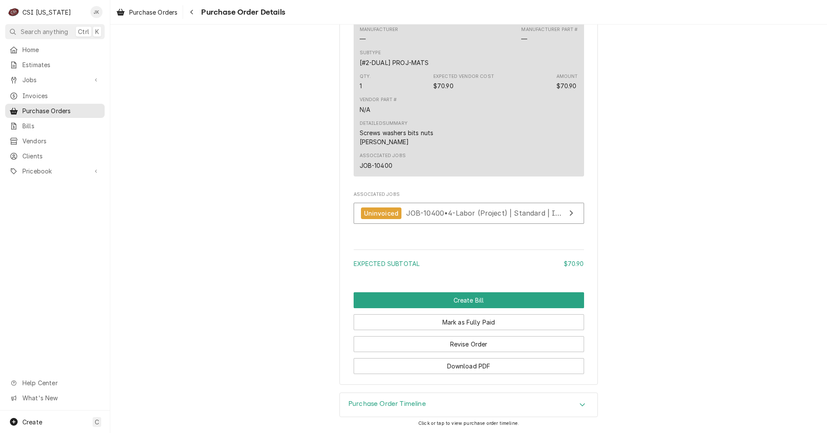
scroll to position [639, 0]
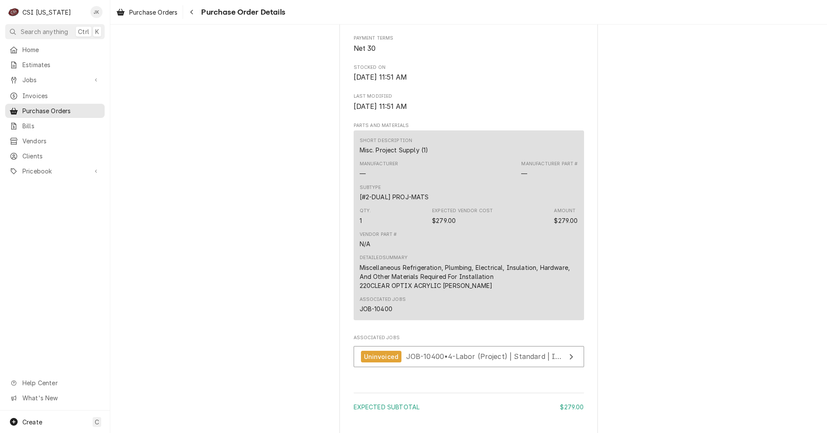
scroll to position [679, 0]
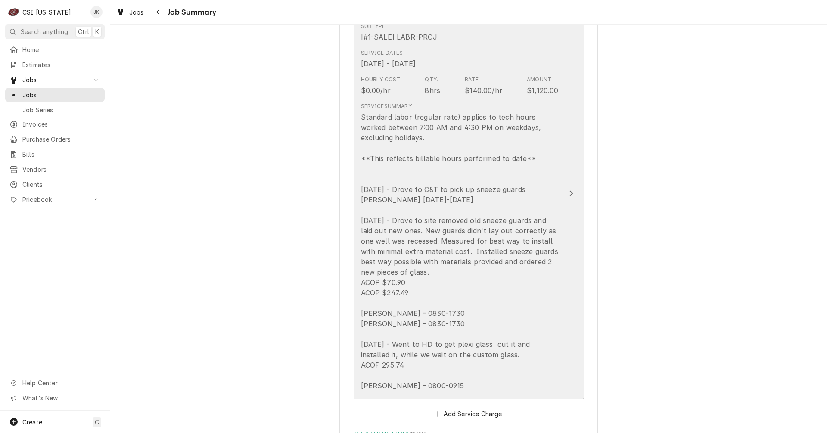
scroll to position [301, 0]
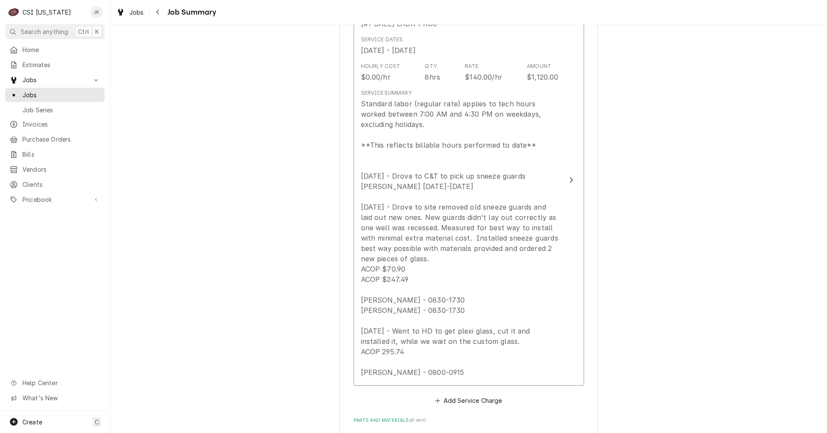
type textarea "x"
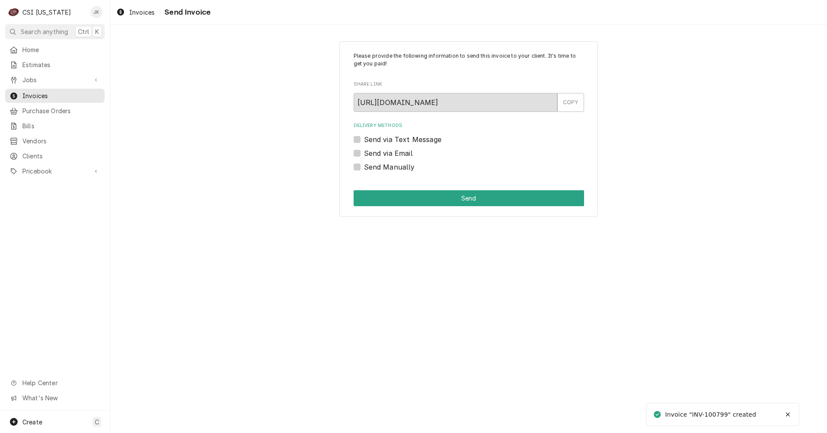
click at [370, 151] on label "Send via Email" at bounding box center [388, 153] width 49 height 10
click at [370, 151] on input "Send via Email" at bounding box center [479, 157] width 230 height 19
checkbox input "true"
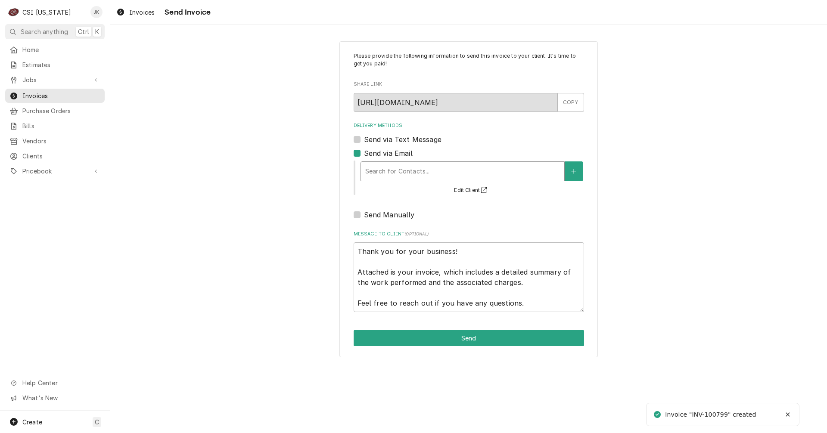
click at [385, 171] on div "Delivery Methods" at bounding box center [462, 172] width 195 height 16
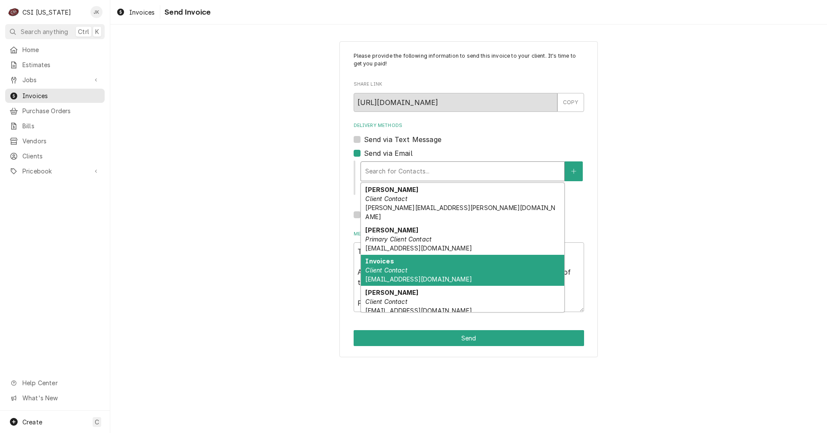
click at [398, 267] on em "Client Contact" at bounding box center [386, 270] width 42 height 7
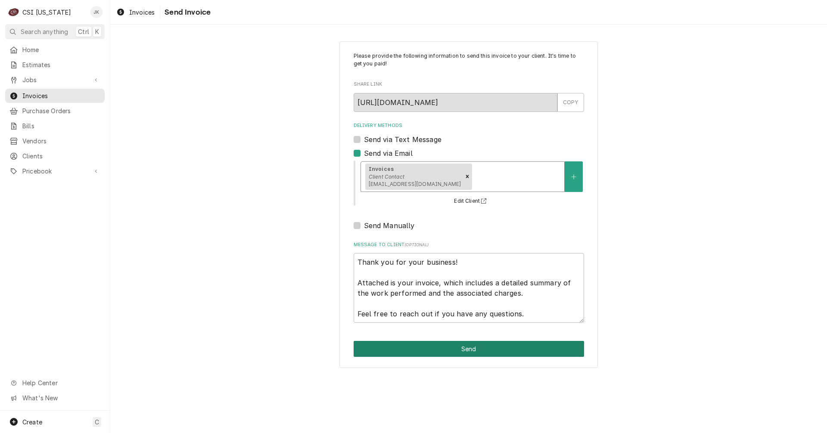
click at [486, 346] on button "Send" at bounding box center [469, 349] width 230 height 16
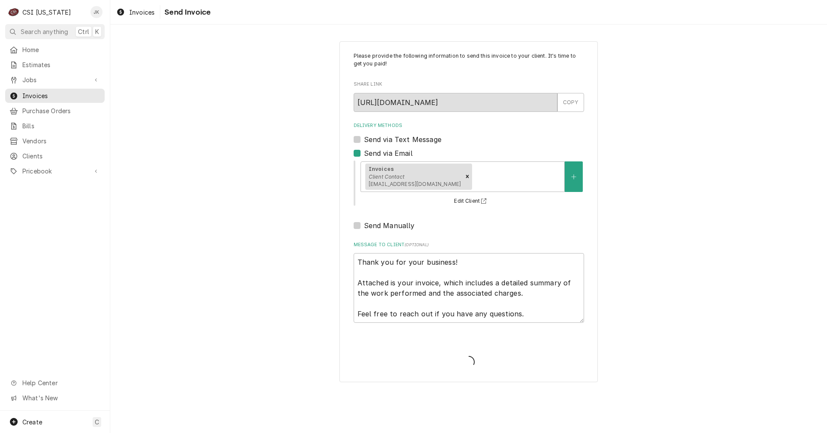
type textarea "x"
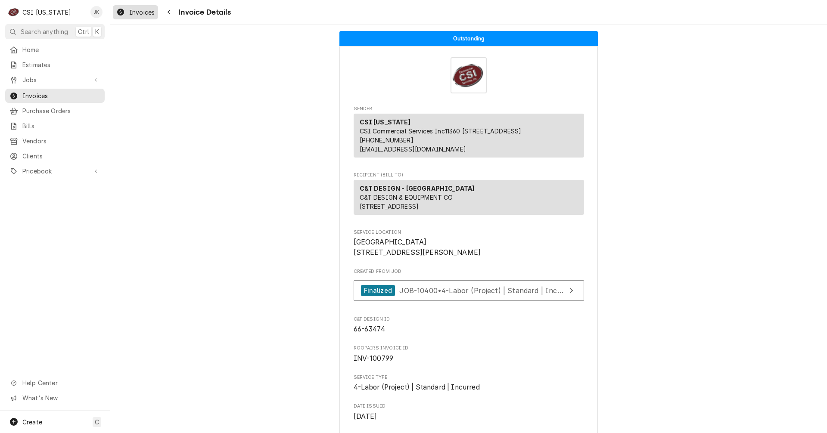
click at [130, 11] on span "Invoices" at bounding box center [141, 12] width 25 height 9
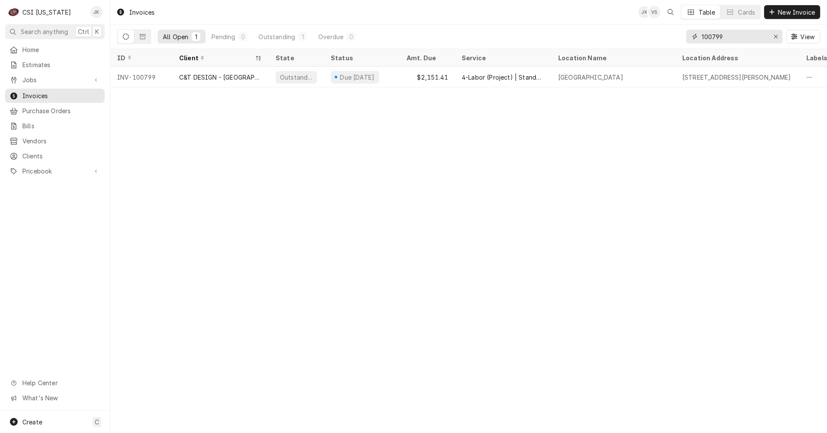
drag, startPoint x: 712, startPoint y: 36, endPoint x: 755, endPoint y: 35, distance: 43.1
click at [755, 35] on input "100799" at bounding box center [734, 37] width 65 height 14
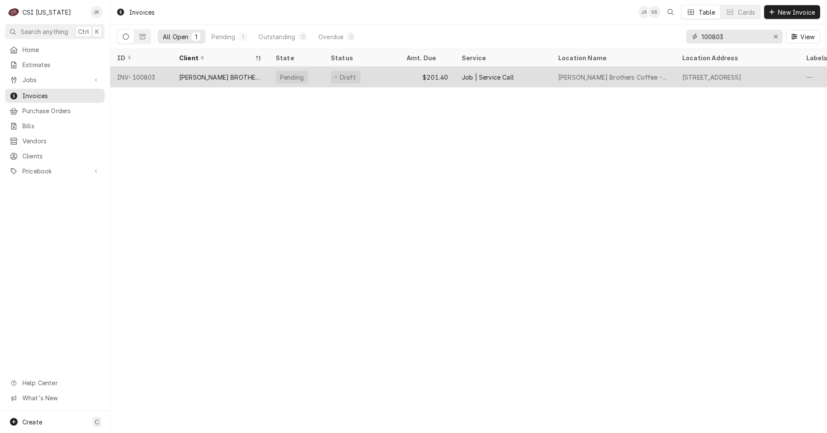
type input "100803"
click at [220, 77] on div "HEINE BROTHERS COFFEE" at bounding box center [220, 77] width 83 height 9
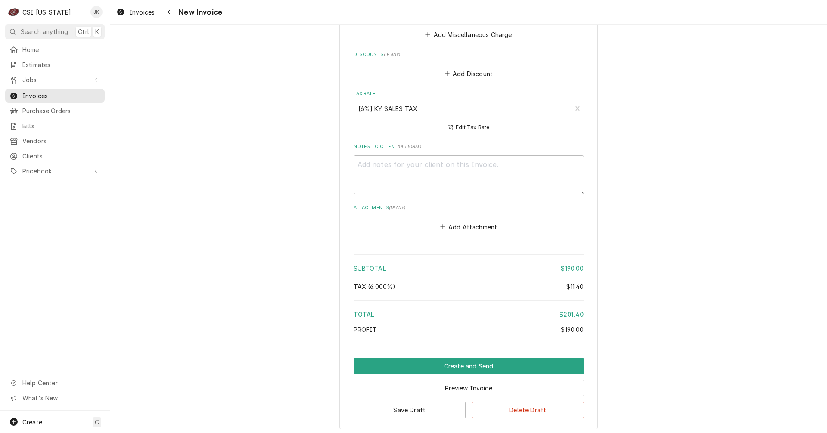
scroll to position [1249, 0]
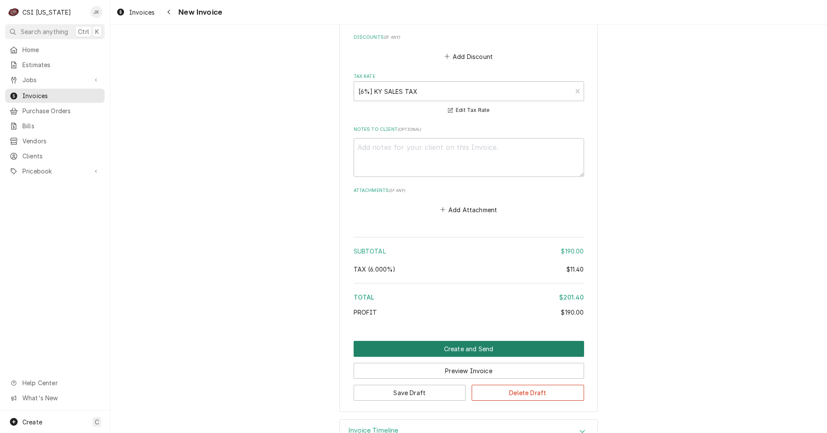
click at [457, 341] on button "Create and Send" at bounding box center [469, 349] width 230 height 16
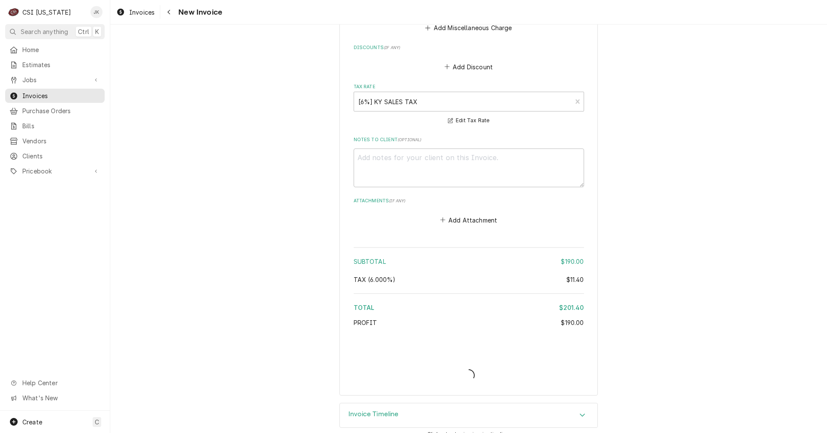
type textarea "x"
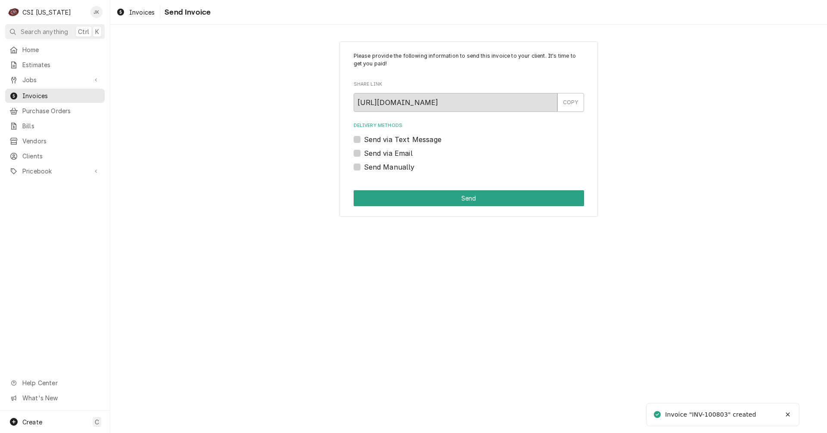
click at [401, 152] on label "Send via Email" at bounding box center [388, 153] width 49 height 10
click at [401, 152] on input "Send via Email" at bounding box center [479, 157] width 230 height 19
checkbox input "true"
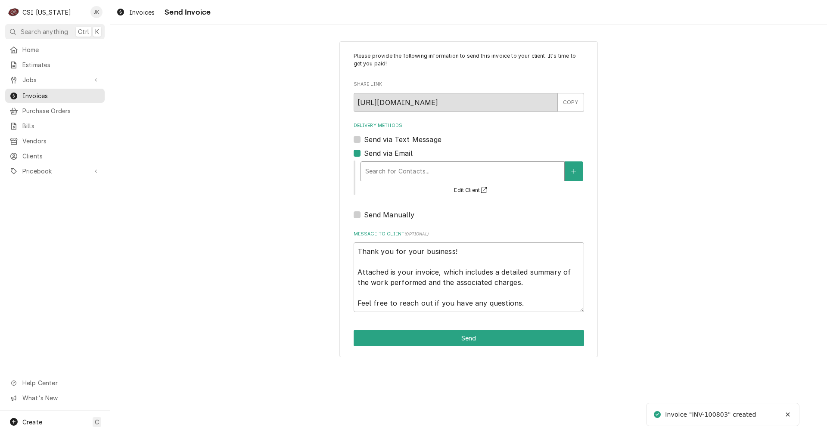
click at [401, 162] on div "Search for Contacts..." at bounding box center [462, 171] width 203 height 19
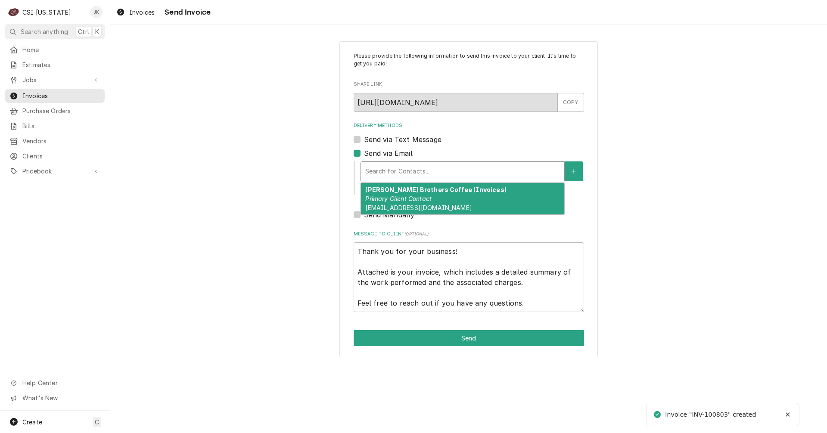
click at [408, 195] on em "Primary Client Contact" at bounding box center [398, 198] width 66 height 7
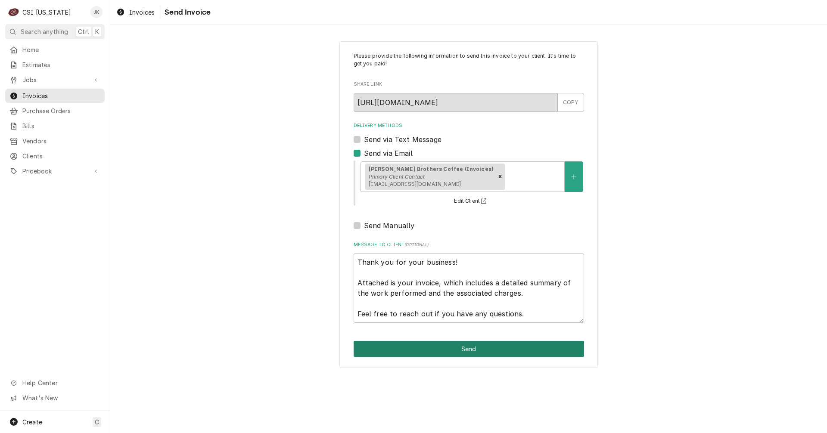
click at [426, 348] on button "Send" at bounding box center [469, 349] width 230 height 16
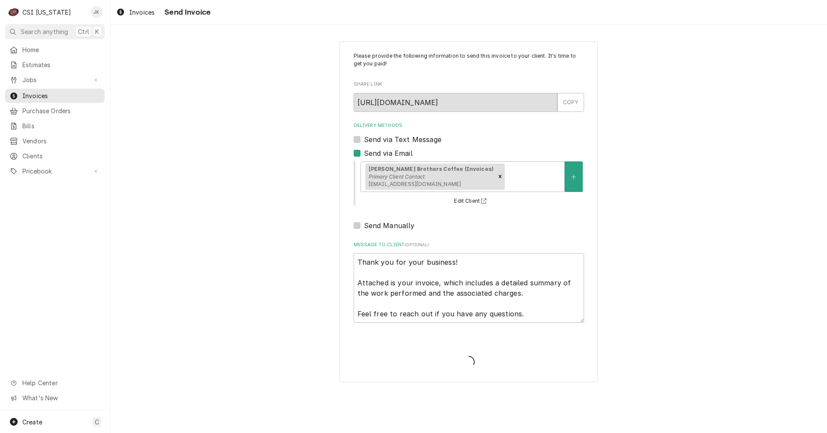
type textarea "x"
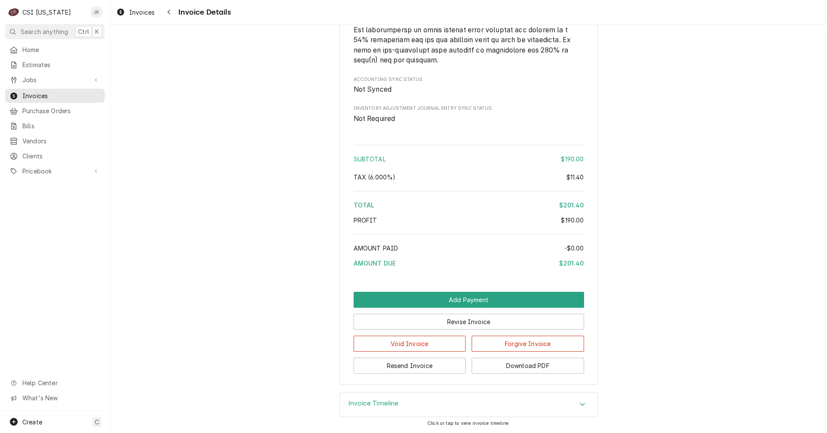
scroll to position [1383, 0]
click at [387, 405] on h3 "Invoice Timeline" at bounding box center [373, 404] width 50 height 8
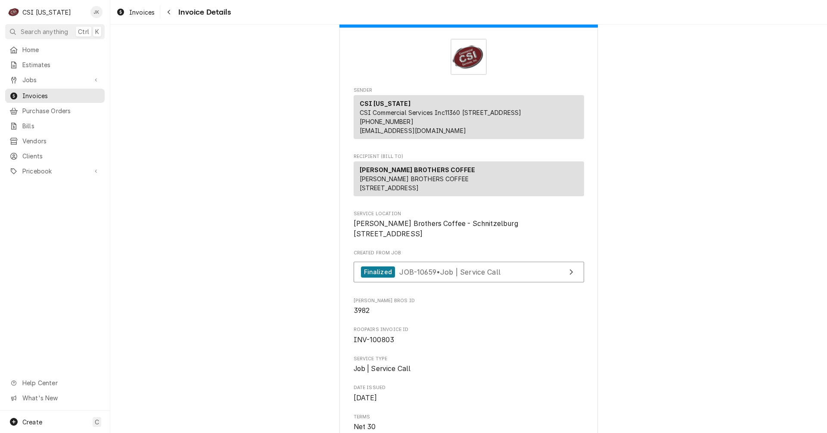
scroll to position [0, 0]
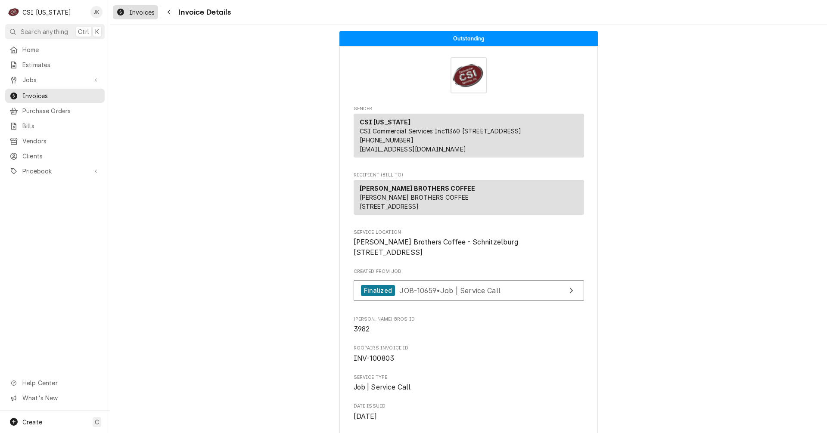
click at [141, 12] on span "Invoices" at bounding box center [141, 12] width 25 height 9
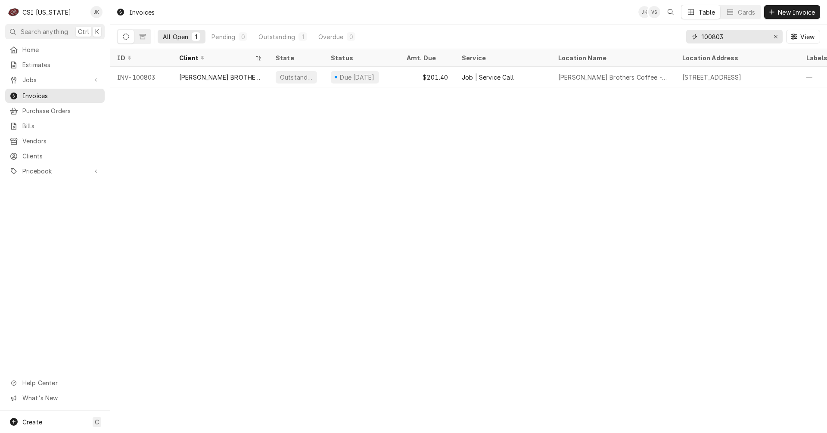
drag, startPoint x: 713, startPoint y: 34, endPoint x: 722, endPoint y: 34, distance: 9.1
click at [722, 34] on input "100803" at bounding box center [734, 37] width 65 height 14
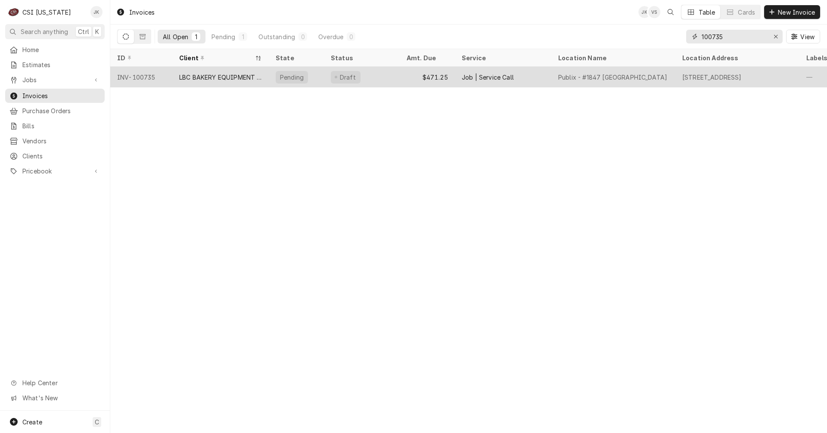
type input "100735"
click at [203, 77] on div "LBC BAKERY EQUIPMENT WARRANTY" at bounding box center [220, 77] width 83 height 9
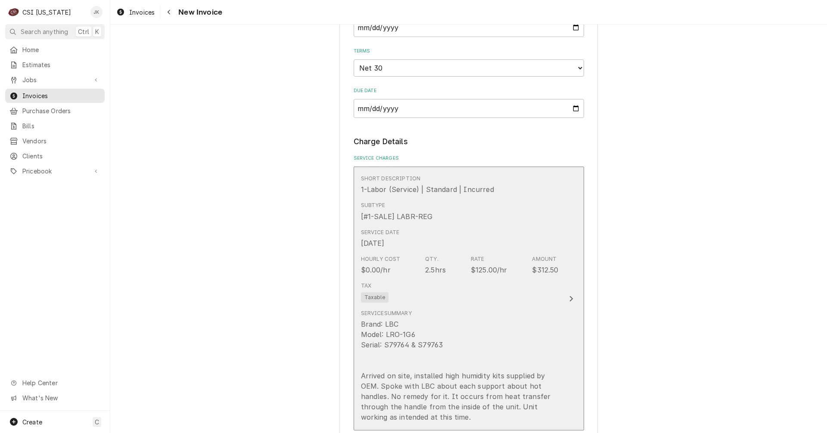
scroll to position [646, 0]
click at [467, 285] on div "Tax Taxable" at bounding box center [460, 291] width 198 height 28
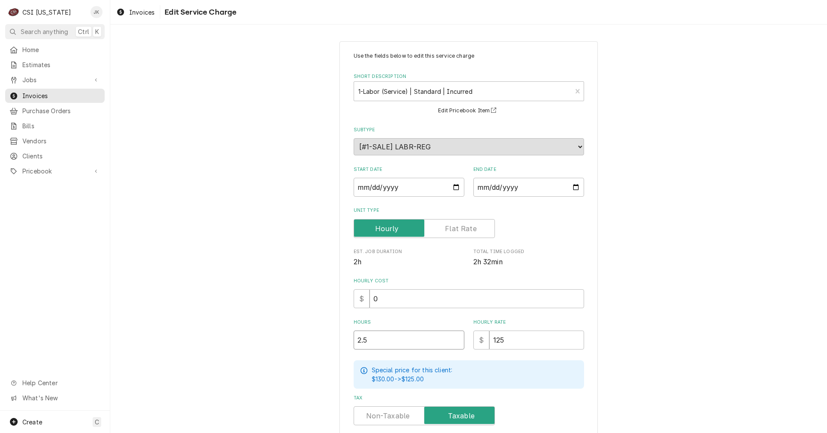
drag, startPoint x: 372, startPoint y: 339, endPoint x: 309, endPoint y: 336, distance: 62.6
click at [327, 336] on div "Use the fields below to edit this service charge Short Description 1-Labor (Ser…" at bounding box center [468, 329] width 717 height 590
type textarea "x"
type input "3"
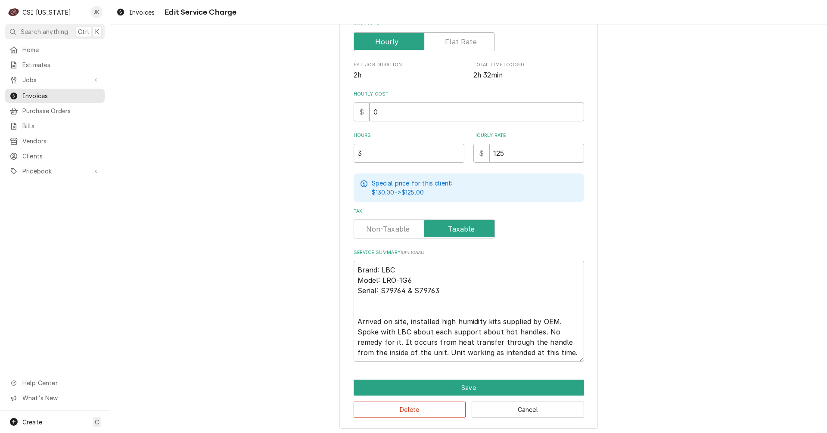
scroll to position [189, 0]
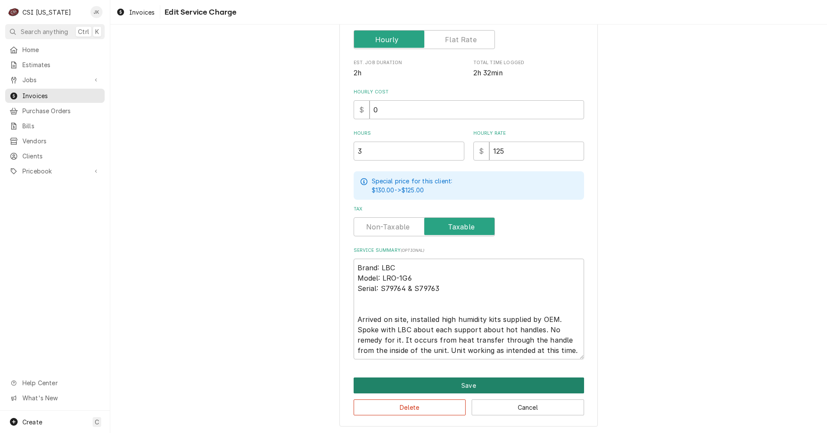
click at [447, 387] on button "Save" at bounding box center [469, 386] width 230 height 16
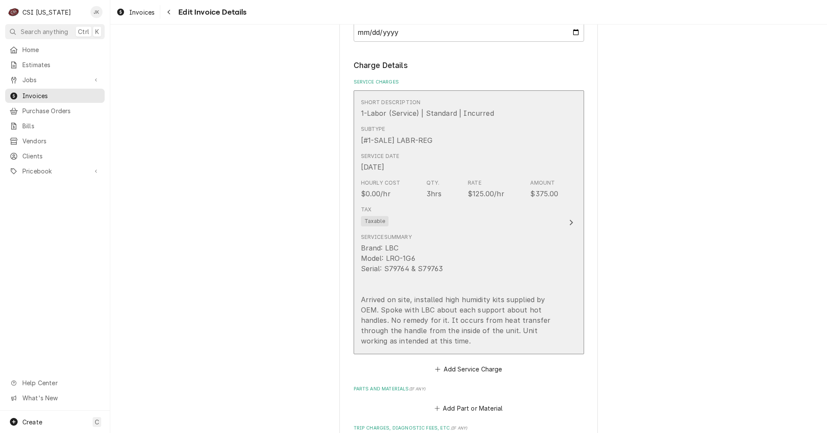
scroll to position [722, 0]
click at [415, 196] on div "Hourly Cost $0.00/hr Qty. 3hrs Rate $125.00/hr Amount $375.00" at bounding box center [460, 187] width 198 height 27
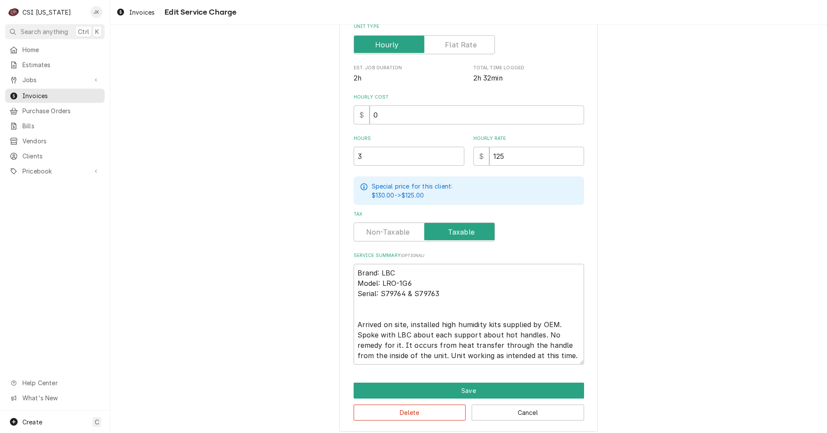
scroll to position [189, 0]
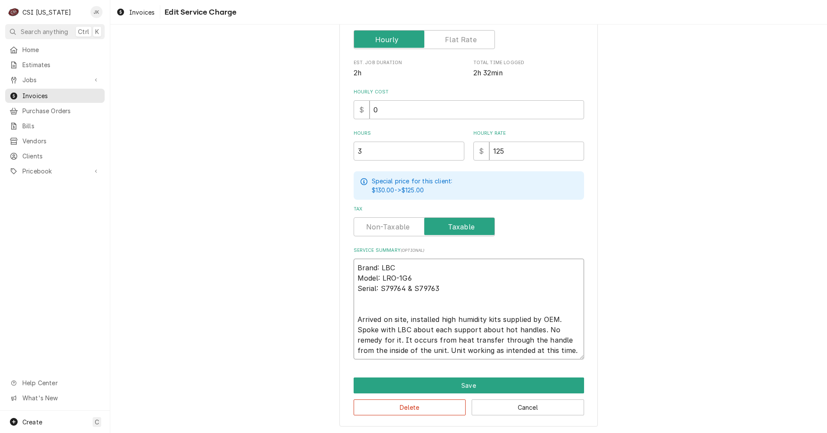
drag, startPoint x: 408, startPoint y: 329, endPoint x: 444, endPoint y: 329, distance: 36.6
click at [444, 329] on textarea "Brand: LBC Model: LRO-1G6 Serial: S79764 & S79763 Arrived on site, installed hi…" at bounding box center [469, 309] width 230 height 101
type textarea "x"
type textarea "Brand: LBC Model: LRO-1G6 Serial: S79764 & S79763 Arrived on site, installed hi…"
type textarea "x"
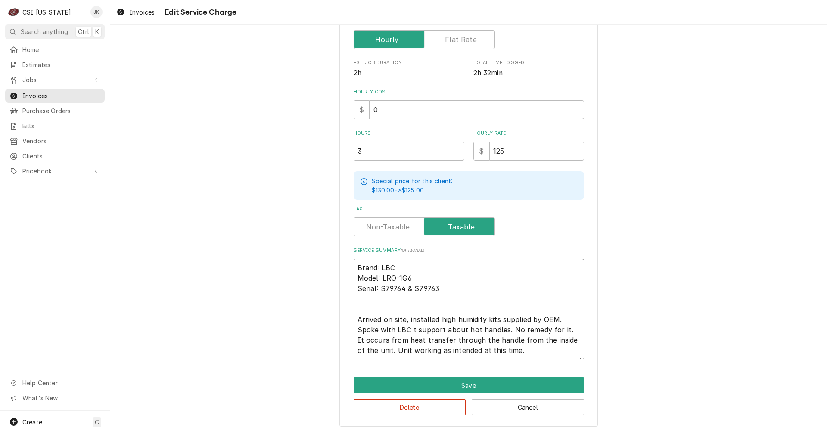
type textarea "Brand: LBC Model: LRO-1G6 Serial: S79764 & S79763 Arrived on site, installed hi…"
type textarea "x"
type textarea "Brand: LBC Model: LRO-1G6 Serial: S79764 & S79763 Arrived on site, installed hi…"
type textarea "x"
type textarea "Brand: LBC Model: LRO-1G6 Serial: S79764 & S79763 Arrived on site, installed hi…"
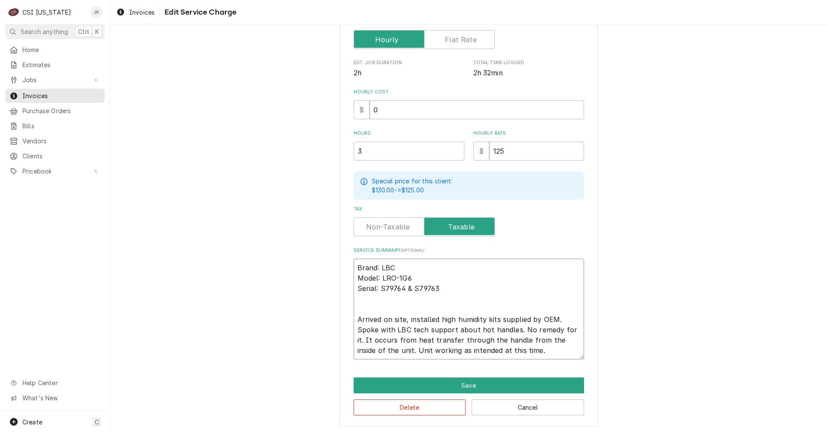
click at [569, 330] on textarea "Brand: LBC Model: LRO-1G6 Serial: S79764 & S79763 Arrived on site, installed hi…" at bounding box center [469, 309] width 230 height 101
type textarea "x"
type textarea "Brand: LBC Model: LRO-1G6 Serial: S79764 & S79763 Arrived on site, installed hi…"
type textarea "x"
type textarea "Brand: LBC Model: LRO-1G6 Serial: S79764 & S79763 Arrived on site, installed hi…"
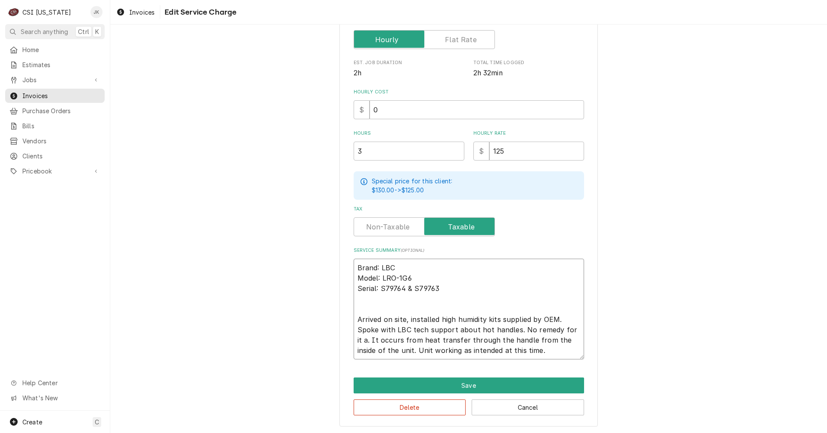
type textarea "x"
type textarea "Brand: LBC Model: LRO-1G6 Serial: S79764 & S79763 Arrived on site, installed hi…"
type textarea "x"
type textarea "Brand: LBC Model: LRO-1G6 Serial: S79764 & S79763 Arrived on site, installed hi…"
type textarea "x"
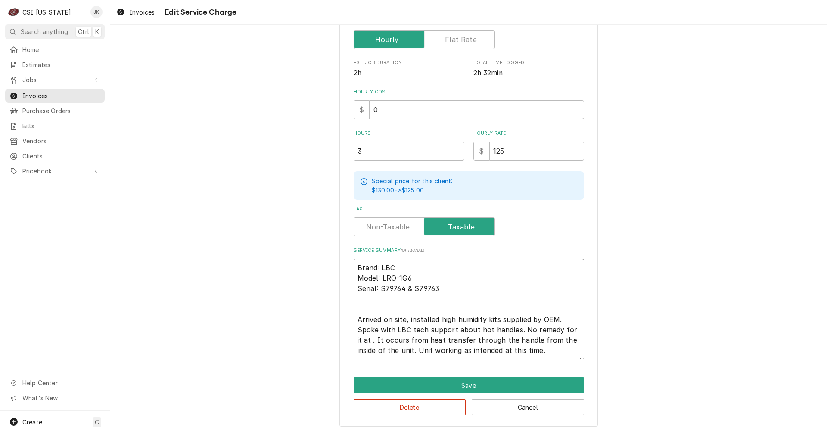
type textarea "Brand: LBC Model: LRO-1G6 Serial: S79764 & S79763 Arrived on site, installed hi…"
type textarea "x"
type textarea "Brand: LBC Model: LRO-1G6 Serial: S79764 & S79763 Arrived on site, installed hi…"
type textarea "x"
type textarea "Brand: LBC Model: LRO-1G6 Serial: S79764 & S79763 Arrived on site, installed hi…"
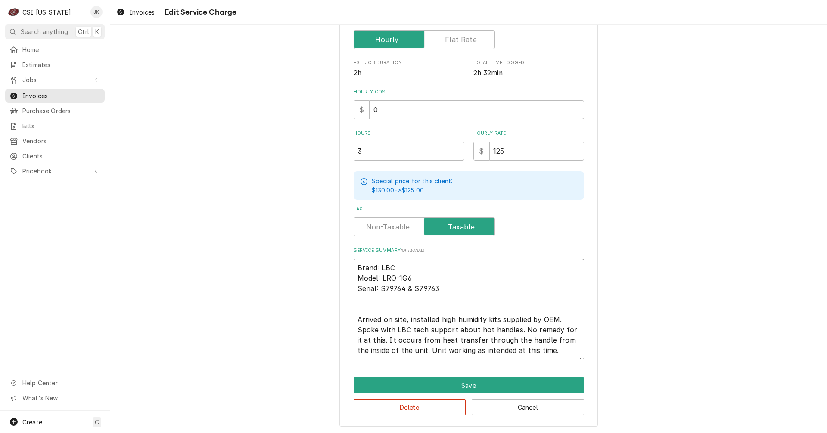
type textarea "x"
type textarea "Brand: LBC Model: LRO-1G6 Serial: S79764 & S79763 Arrived on site, installed hi…"
type textarea "x"
type textarea "Brand: LBC Model: LRO-1G6 Serial: S79764 & S79763 Arrived on site, installed hi…"
type textarea "x"
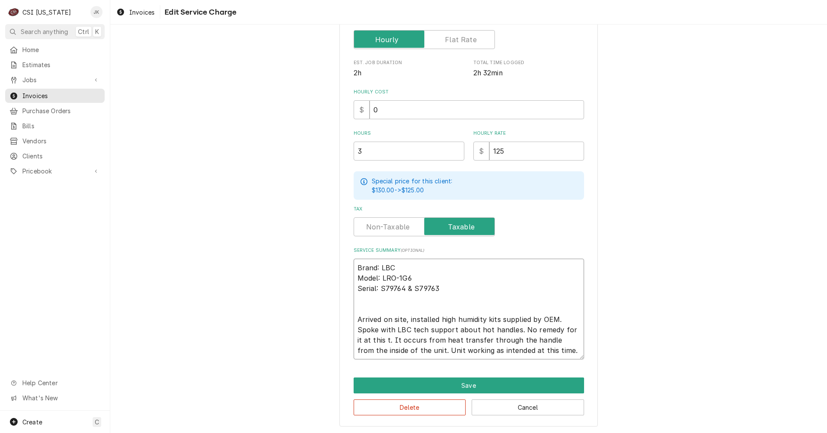
type textarea "Brand: LBC Model: LRO-1G6 Serial: S79764 & S79763 Arrived on site, installed hi…"
type textarea "x"
type textarea "Brand: LBC Model: LRO-1G6 Serial: S79764 & S79763 Arrived on site, installed hi…"
type textarea "x"
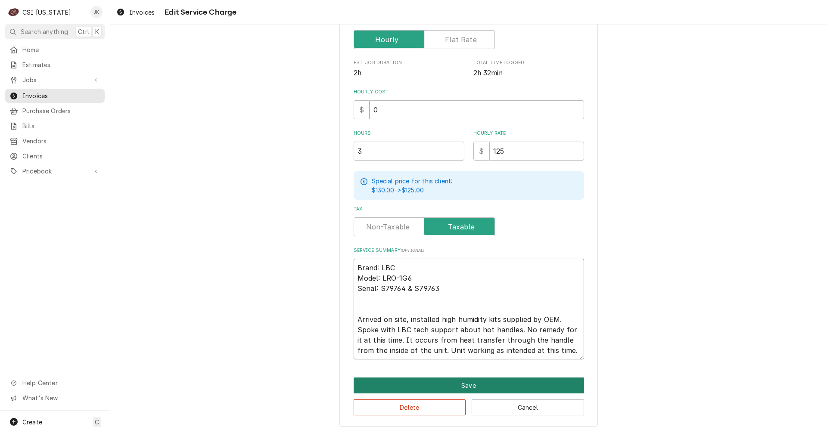
type textarea "Brand: LBC Model: LRO-1G6 Serial: S79764 & S79763 Arrived on site, installed hi…"
click at [462, 385] on button "Save" at bounding box center [469, 386] width 230 height 16
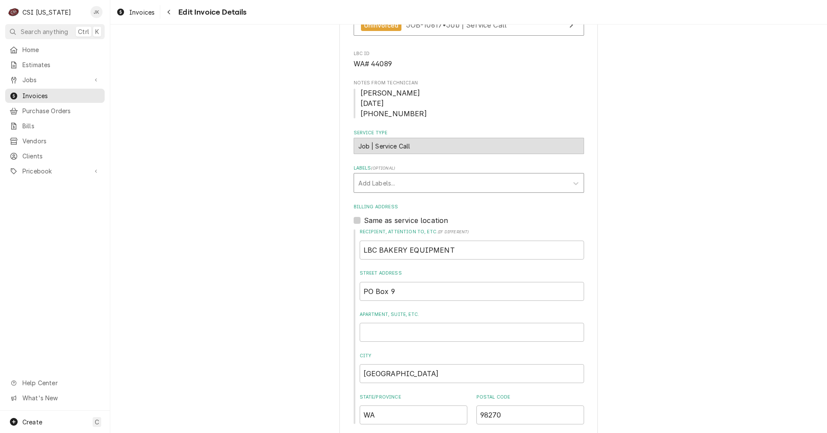
scroll to position [215, 0]
click at [395, 32] on link "Uninvoiced JOB-10617 • Job | Service Call" at bounding box center [469, 25] width 230 height 21
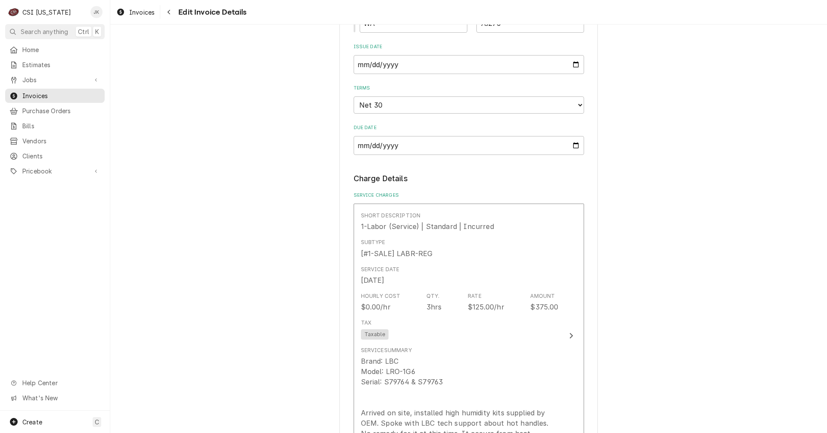
scroll to position [861, 0]
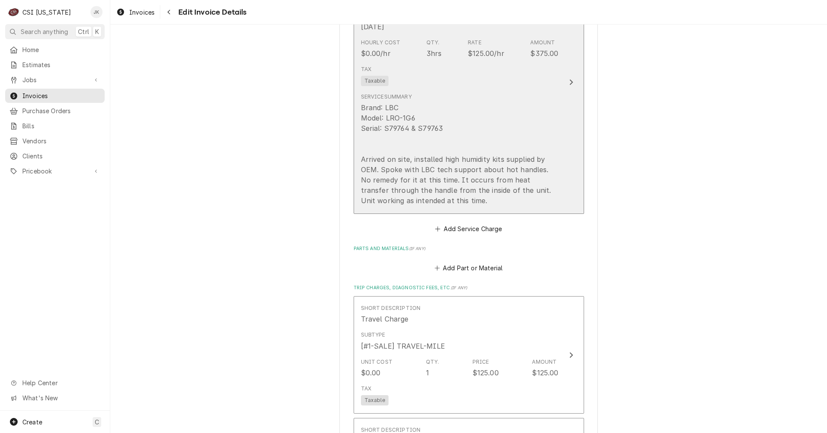
click at [457, 163] on div "Brand: LBC Model: LRO-1G6 Serial: S79764 & S79763 Arrived on site, installed hi…" at bounding box center [460, 154] width 198 height 103
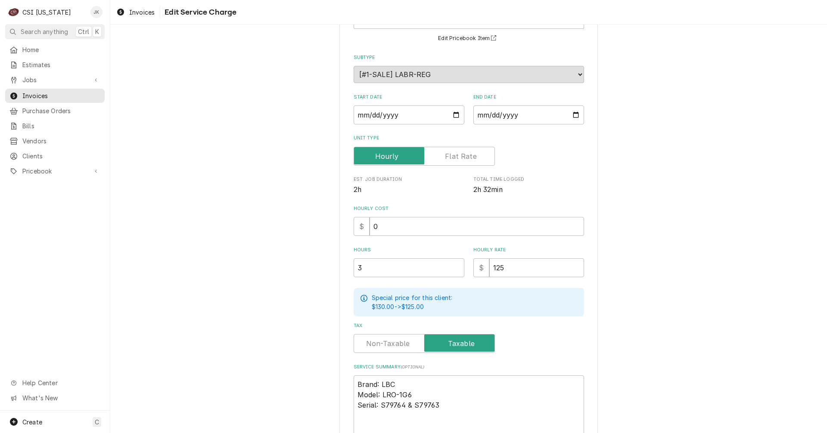
scroll to position [189, 0]
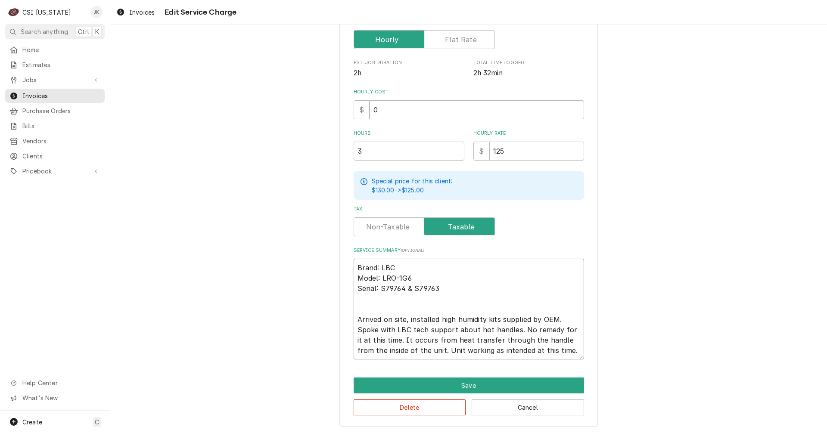
click at [565, 351] on textarea "Brand: LBC Model: LRO-1G6 Serial: S79764 & S79763 Arrived on site, installed hi…" at bounding box center [469, 309] width 230 height 101
type textarea "x"
type textarea "Brand: LBC Model: LRO-1G6 Serial: S79764 & S79763 Arrived on site, installed hi…"
type textarea "x"
type textarea "Brand: LBC Model: LRO-1G6 Serial: S79764 & S79763 Arrived on site, installed hi…"
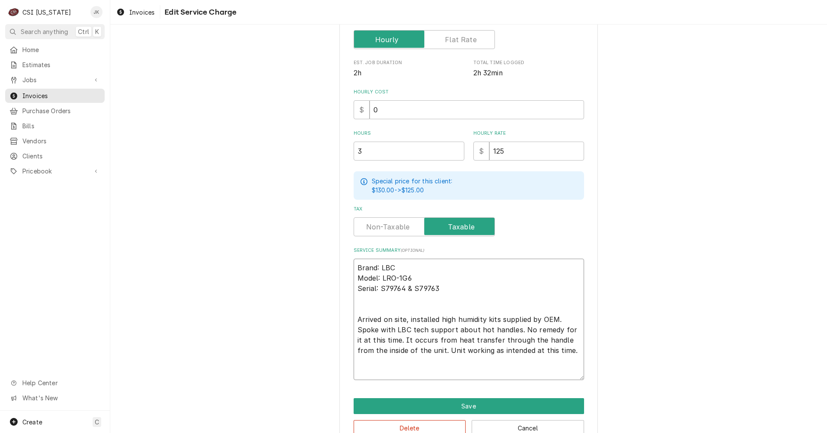
type textarea "x"
type textarea "Brand: LBC Model: LRO-1G6 Serial: S79764 & S79763 Arrived on site, installed hi…"
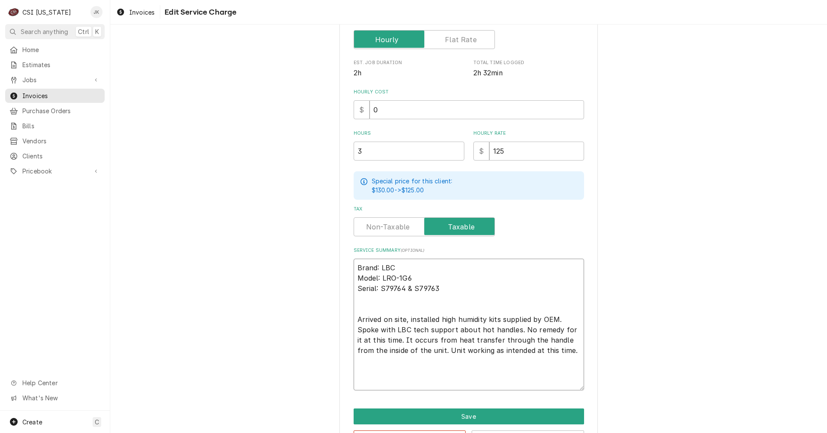
paste textarea "High Humidity Kit Installation for LBC Ovens – Units Fully Operational Our tech…"
type textarea "x"
type textarea "Brand: LBC Model: LRO-1G6 Serial: S79764 & S79763 Arrived on site, installed hi…"
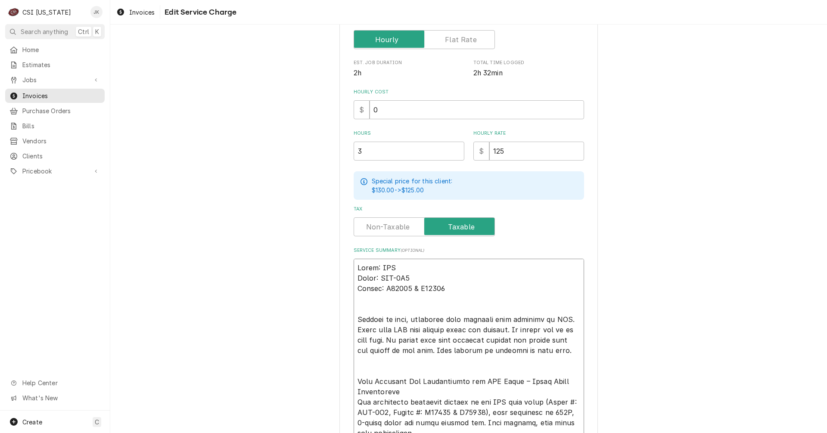
scroll to position [373, 0]
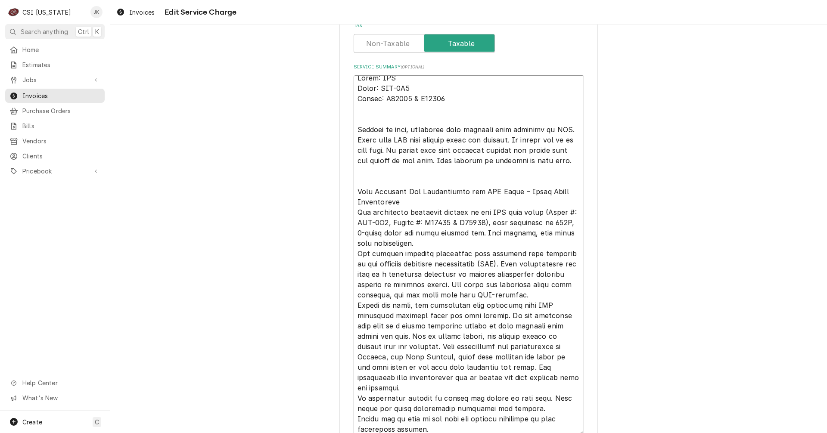
click at [407, 203] on textarea "Service Summary ( optional )" at bounding box center [469, 254] width 230 height 359
type textarea "x"
type textarea "Brand: LBC Model: LRO-1G6 Serial: S79764 & S79763 Arrived on site, installed hi…"
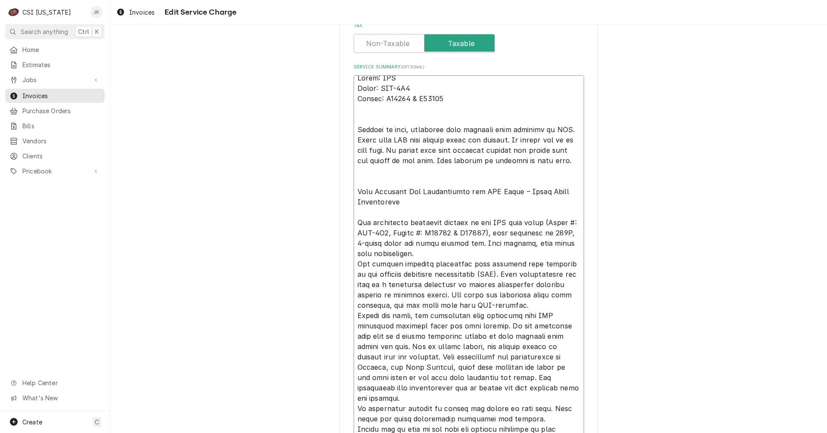
click at [388, 326] on textarea "Service Summary ( optional )" at bounding box center [469, 260] width 230 height 370
type textarea "x"
type textarea "Brand: LBC Model: LRO-1G6 Serial: S79764 & S79763 Arrived on site, installed hi…"
type textarea "x"
type textarea "Brand: LBC Model: LRO-1G6 Serial: S79764 & S79763 Arrived on site, installed hi…"
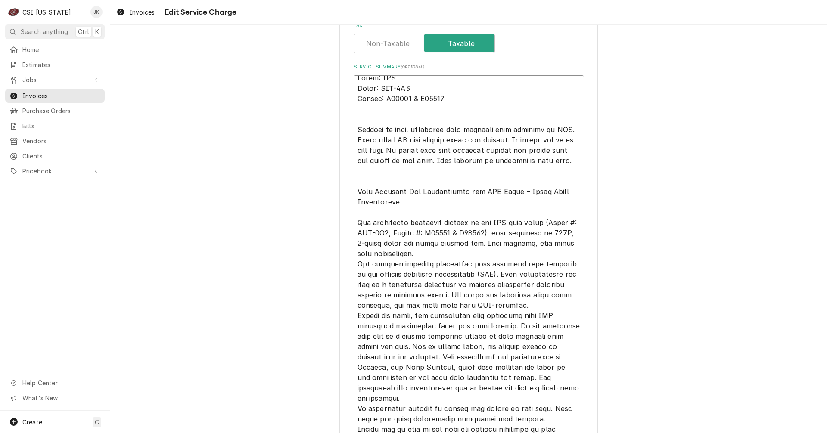
type textarea "x"
type textarea "Brand: LBC Model: LRO-1G6 Serial: S79764 & S79763 Arrived on site, installed hi…"
type textarea "x"
type textarea "Brand: LBC Model: LRO-1G6 Serial: S79764 & S79763 Arrived on site, installed hi…"
type textarea "x"
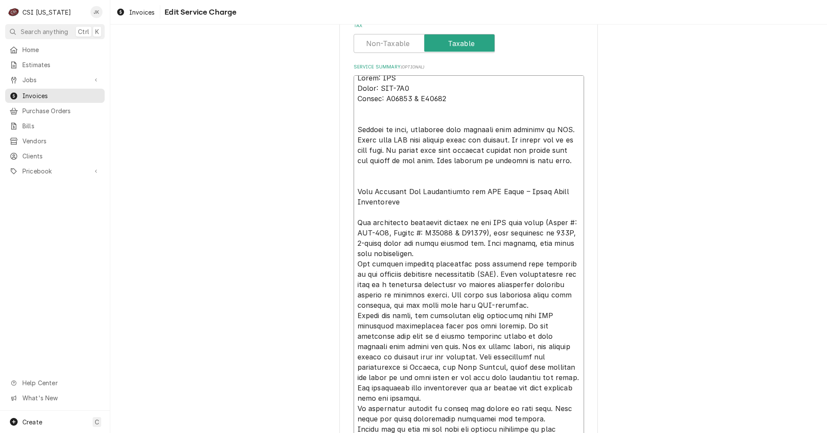
type textarea "Brand: LBC Model: LRO-1G6 Serial: S79764 & S79763 Arrived on site, installed hi…"
type textarea "x"
type textarea "Brand: LBC Model: LRO-1G6 Serial: S79764 & S79763 Arrived on site, installed hi…"
type textarea "x"
type textarea "Brand: LBC Model: LRO-1G6 Serial: S79764 & S79763 Arrived on site, installed hi…"
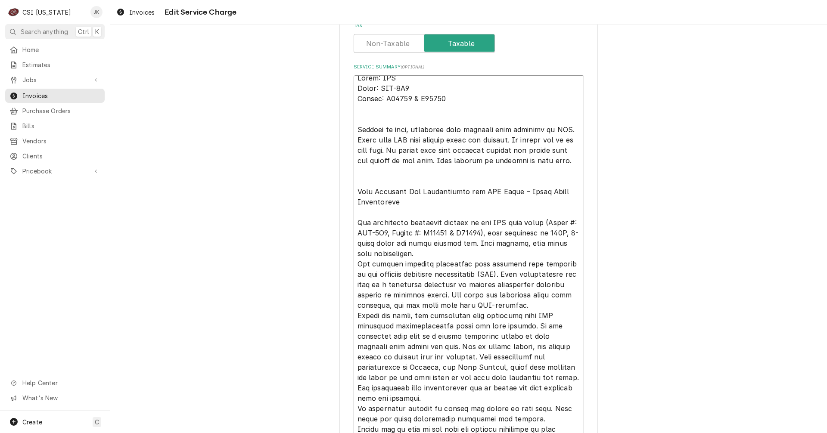
type textarea "x"
type textarea "Brand: LBC Model: LRO-1G6 Serial: S79764 & S79763 Arrived on site, installed hi…"
type textarea "x"
type textarea "Brand: LBC Model: LRO-1G6 Serial: S79764 & S79763 Arrived on site, installed hi…"
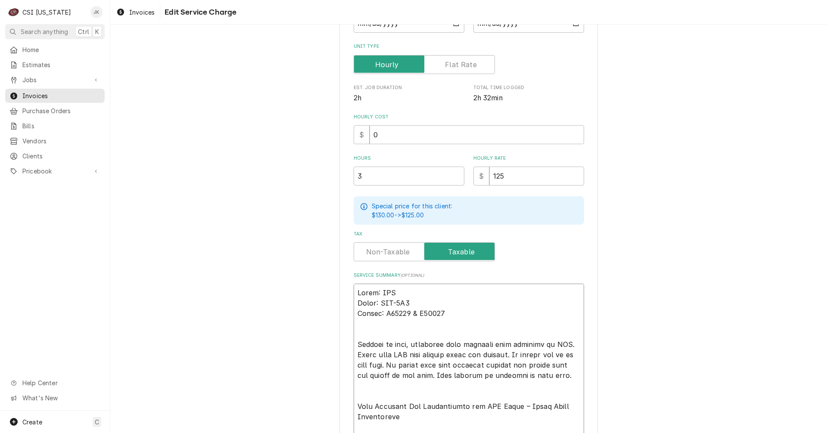
scroll to position [130, 0]
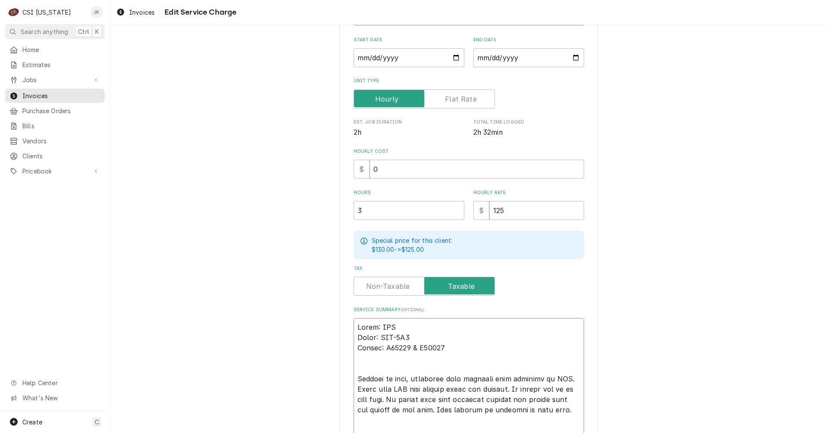
drag, startPoint x: 378, startPoint y: 96, endPoint x: 353, endPoint y: 301, distance: 206.6
click at [354, 301] on div "Use the fields below to edit this service charge Short Description 1-Labor (Ser…" at bounding box center [469, 304] width 230 height 765
type textarea "x"
type textarea "High Humidity Kit Installation for LBC Ovens – Units Fully Operational Our tech…"
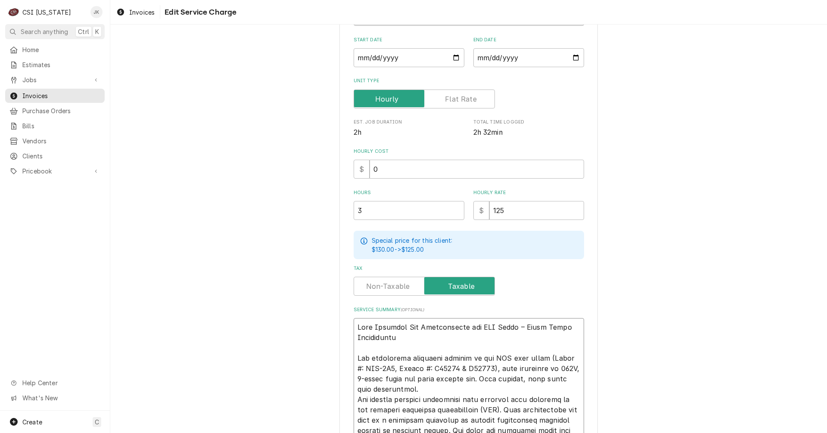
type textarea "x"
type textarea "High Humidity Kit Installation for LBC Ovens – Units Fully Operational Our tech…"
type textarea "x"
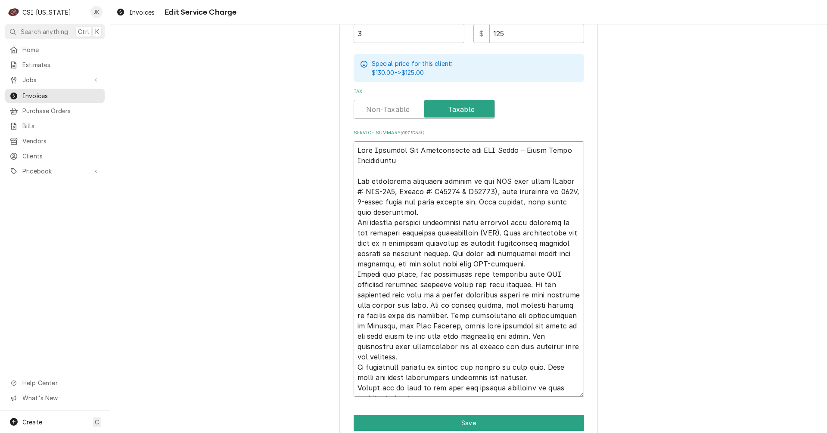
scroll to position [344, 0]
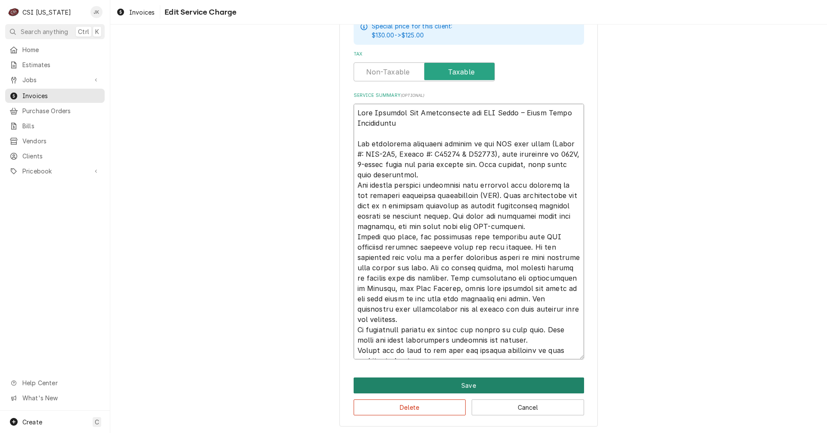
type textarea "High Humidity Kit Installation for LBC Ovens – Units Fully Operational Our tech…"
click at [442, 384] on button "Save" at bounding box center [469, 386] width 230 height 16
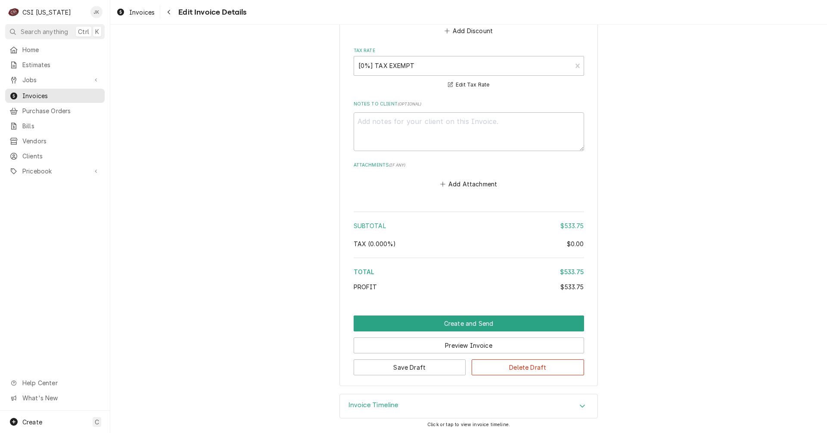
scroll to position [1597, 0]
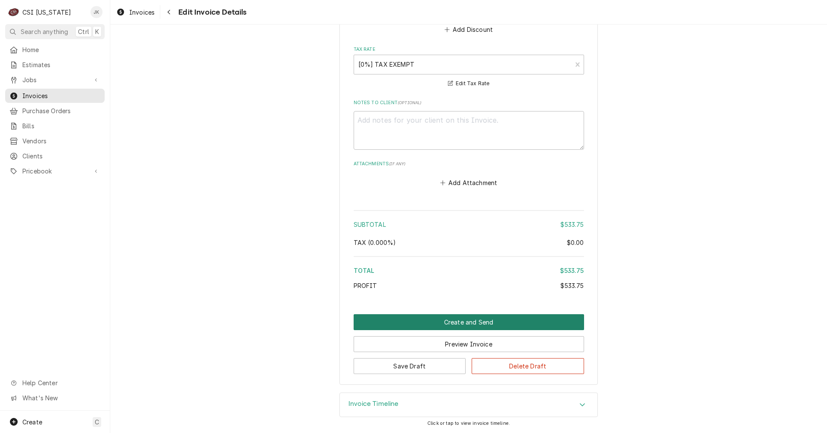
click at [480, 321] on button "Create and Send" at bounding box center [469, 322] width 230 height 16
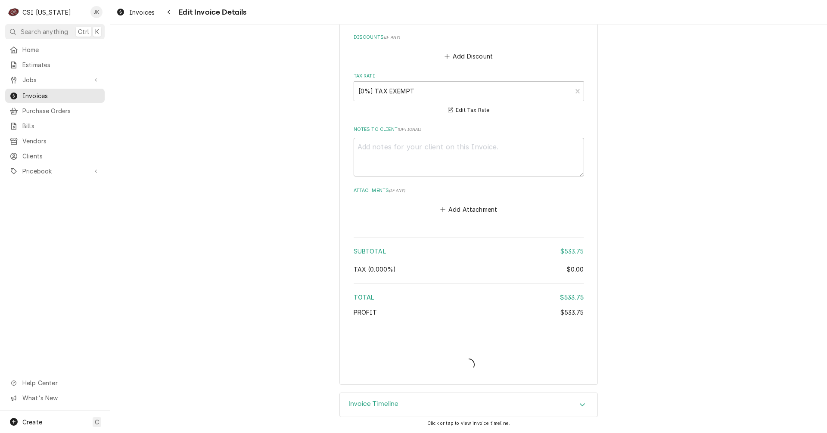
type textarea "x"
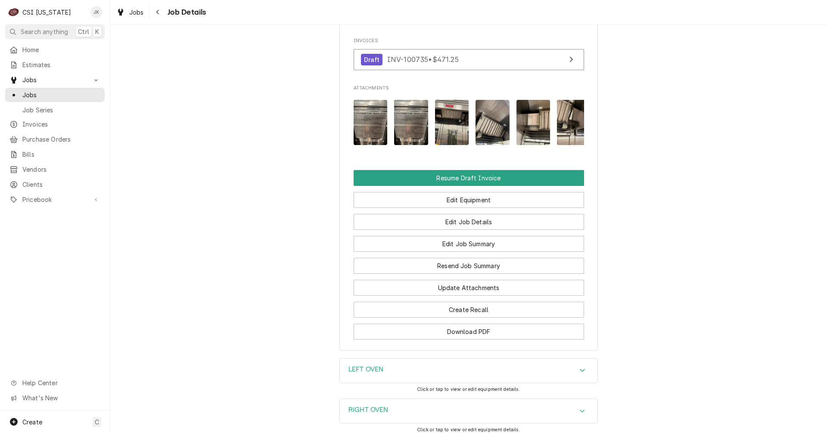
scroll to position [861, 0]
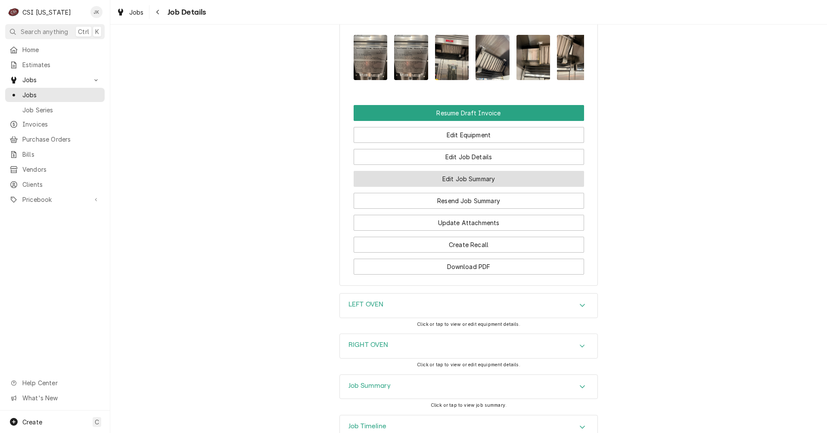
click at [444, 187] on button "Edit Job Summary" at bounding box center [469, 179] width 230 height 16
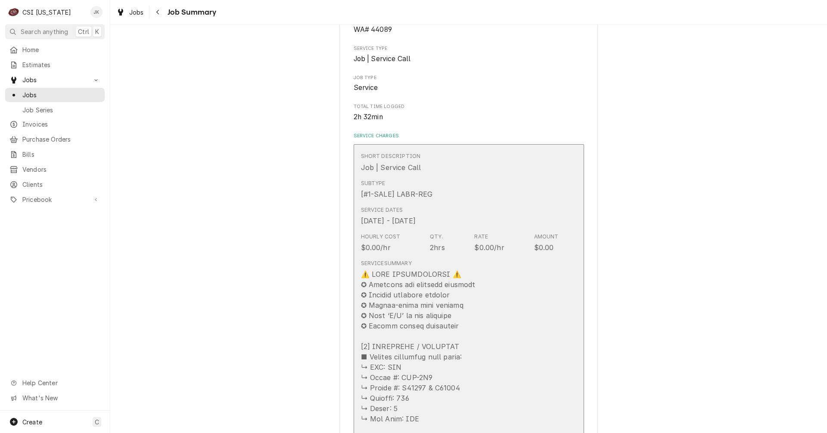
scroll to position [172, 0]
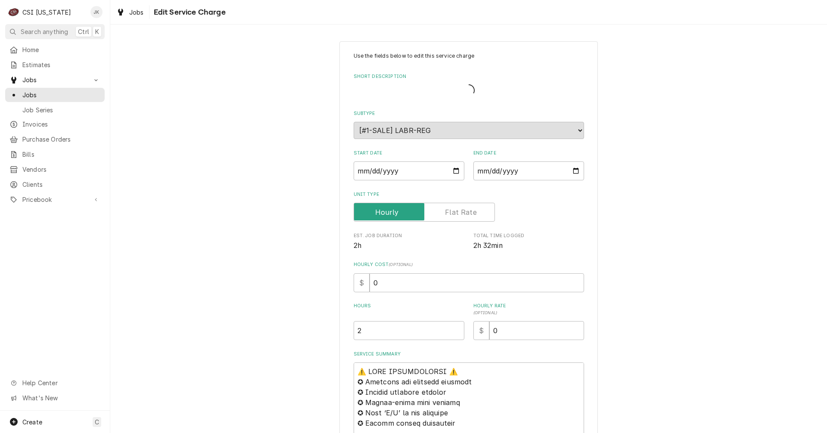
type textarea "x"
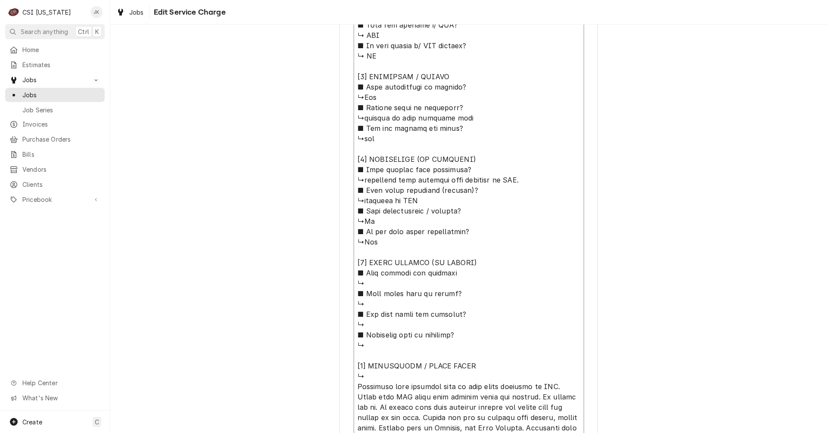
scroll to position [10, 0]
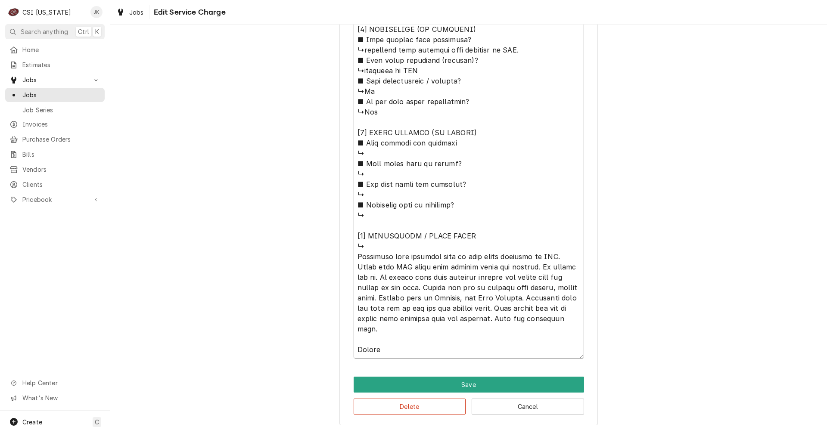
drag, startPoint x: 353, startPoint y: 159, endPoint x: 480, endPoint y: 353, distance: 231.4
click at [480, 353] on textarea "Service Summary" at bounding box center [469, 23] width 230 height 669
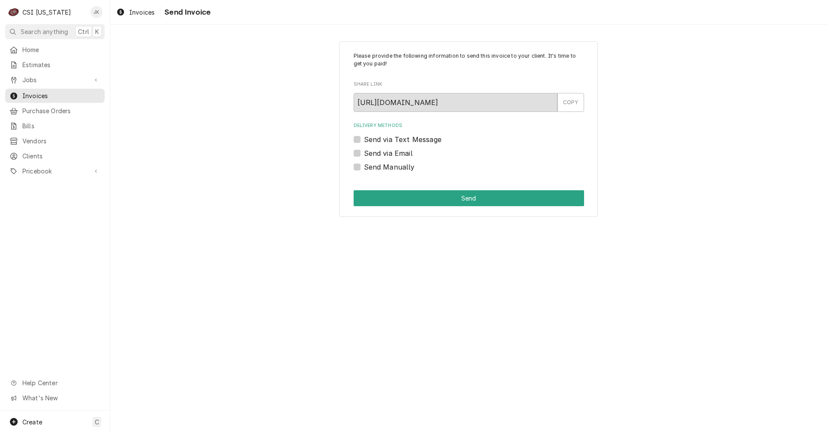
click at [395, 168] on label "Send Manually" at bounding box center [389, 167] width 51 height 10
click at [395, 168] on input "Send Manually" at bounding box center [479, 171] width 230 height 19
checkbox input "true"
click at [407, 193] on button "Send" at bounding box center [469, 198] width 230 height 16
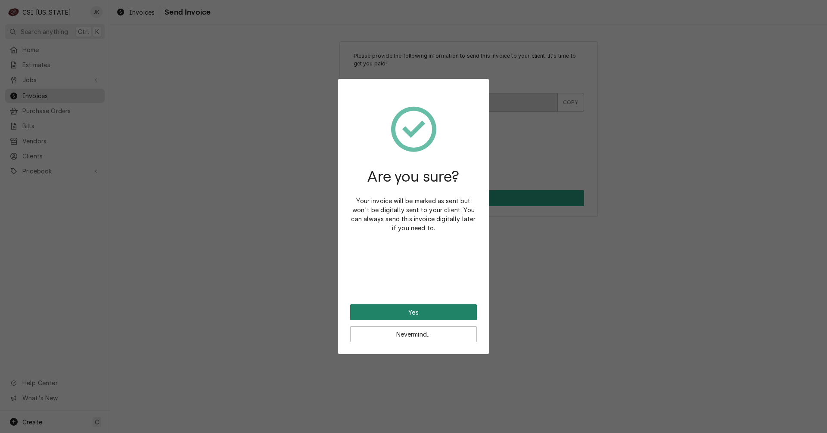
click at [442, 313] on button "Yes" at bounding box center [413, 313] width 127 height 16
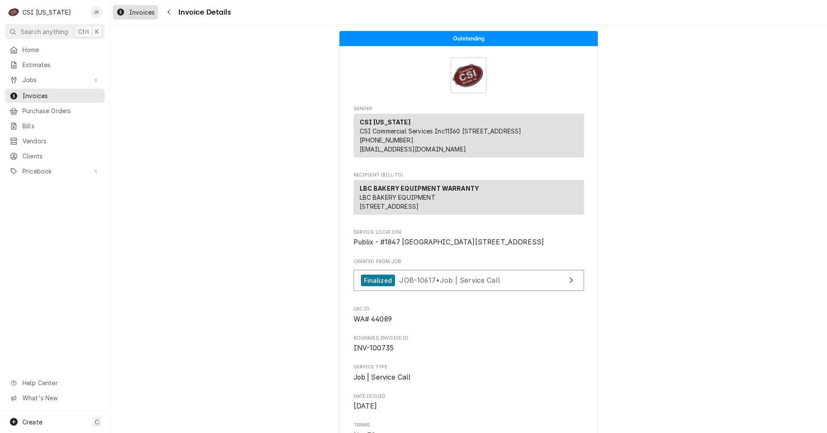
click at [128, 13] on div "Invoices" at bounding box center [136, 12] width 42 height 11
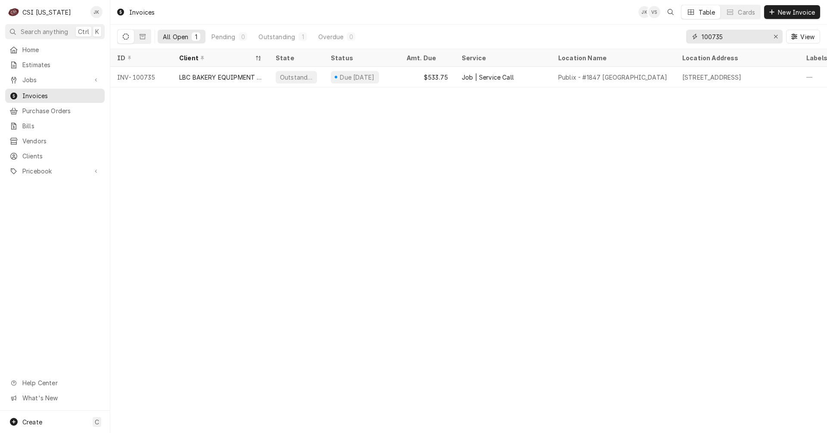
drag, startPoint x: 736, startPoint y: 35, endPoint x: 673, endPoint y: 35, distance: 62.9
click at [676, 35] on div "All Open 1 Pending 0 Outstanding 1 Overdue 0 100735 View" at bounding box center [468, 37] width 703 height 24
type input "100827"
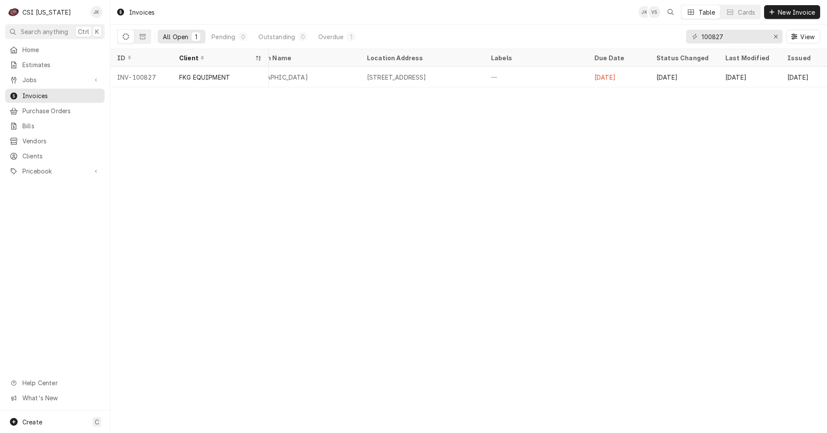
scroll to position [0, 331]
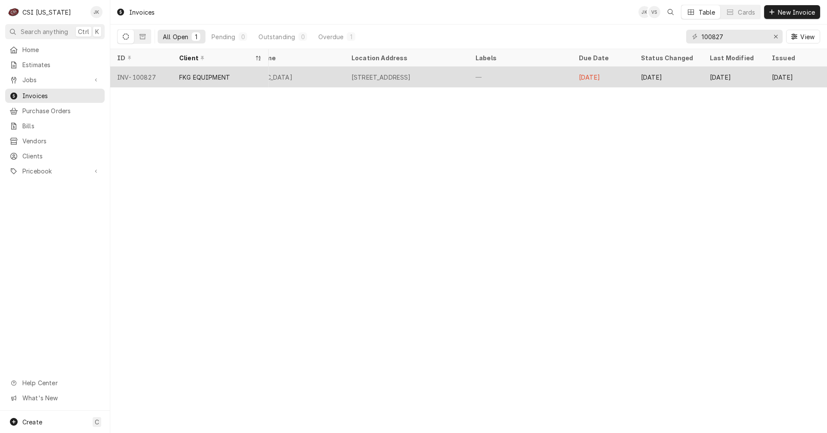
click at [239, 80] on div "FKG EQUIPMENT" at bounding box center [220, 77] width 96 height 21
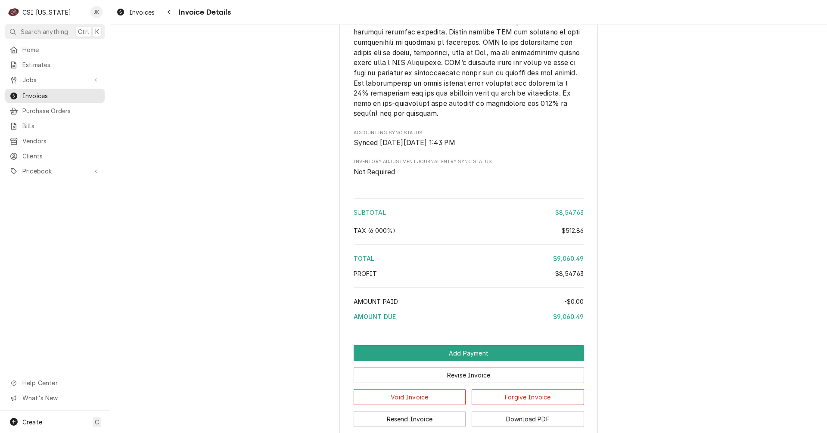
scroll to position [1436, 0]
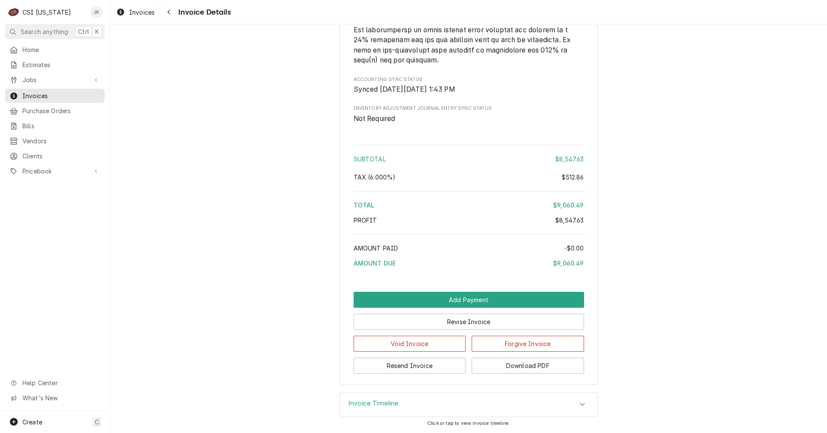
click at [386, 401] on h3 "Invoice Timeline" at bounding box center [373, 404] width 50 height 8
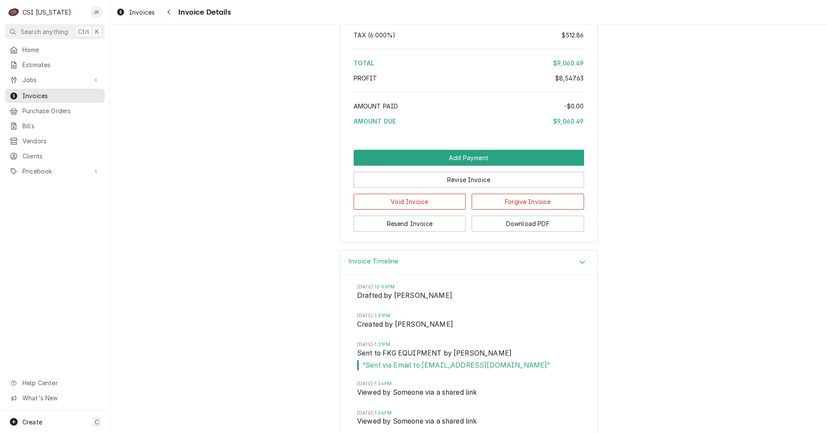
scroll to position [1565, 0]
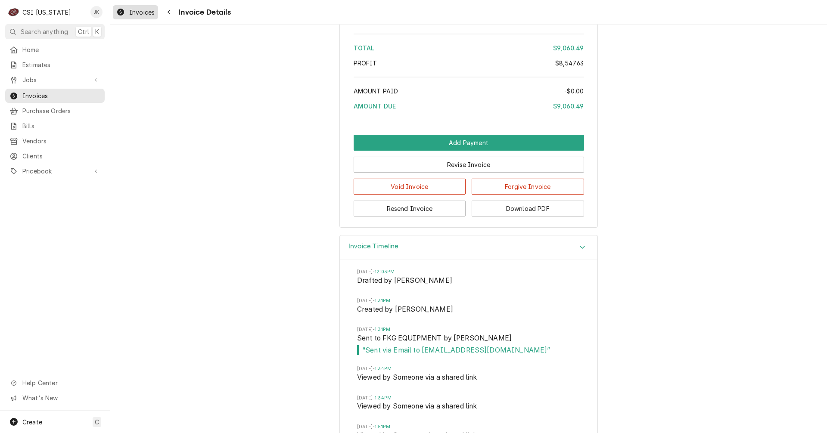
drag, startPoint x: 150, startPoint y: 12, endPoint x: 145, endPoint y: 13, distance: 5.2
click at [150, 12] on span "Invoices" at bounding box center [141, 12] width 25 height 9
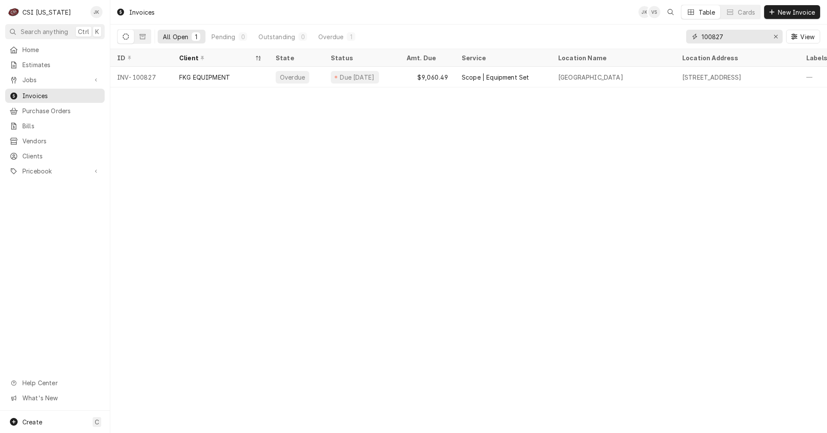
drag, startPoint x: 712, startPoint y: 38, endPoint x: 725, endPoint y: 38, distance: 12.9
click at [725, 38] on input "100827" at bounding box center [734, 37] width 65 height 14
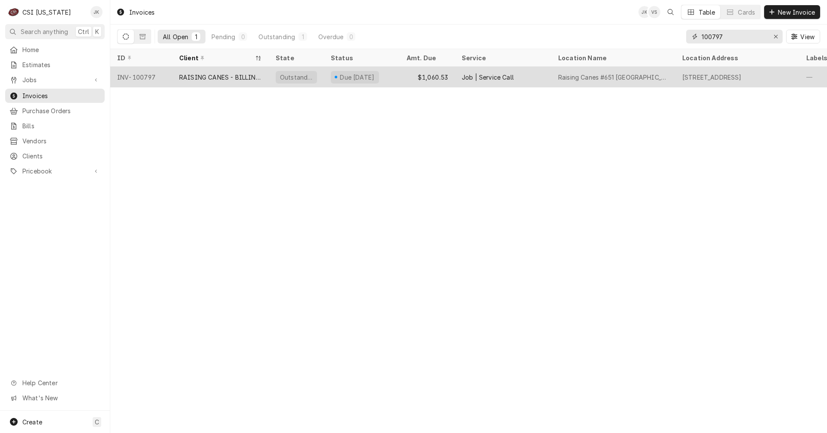
type input "100797"
click at [478, 73] on div "Job | Service Call" at bounding box center [488, 77] width 52 height 9
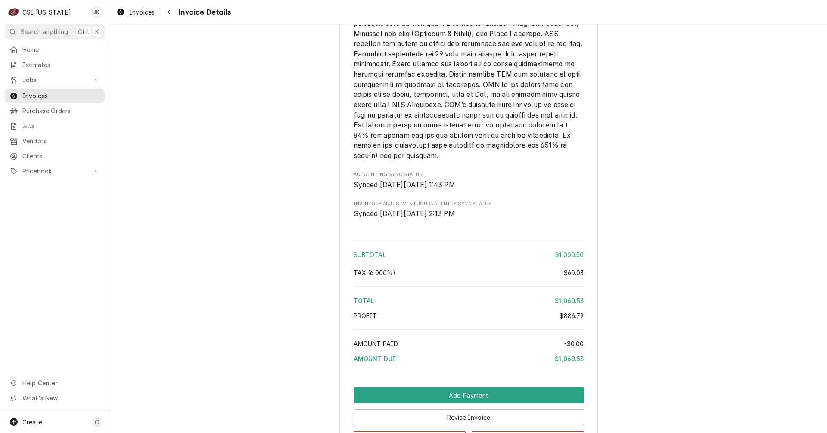
scroll to position [1858, 0]
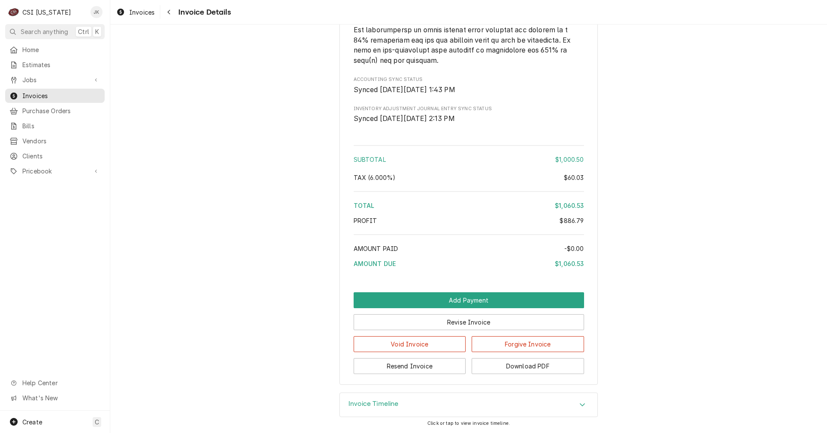
click at [380, 402] on h3 "Invoice Timeline" at bounding box center [373, 404] width 50 height 8
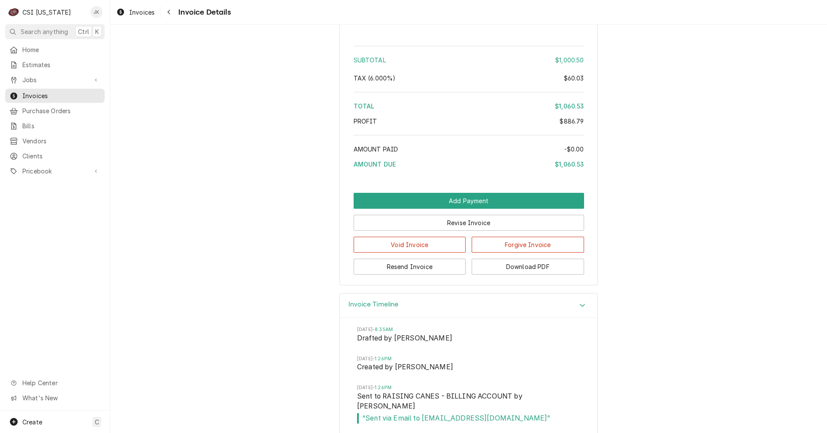
scroll to position [1958, 0]
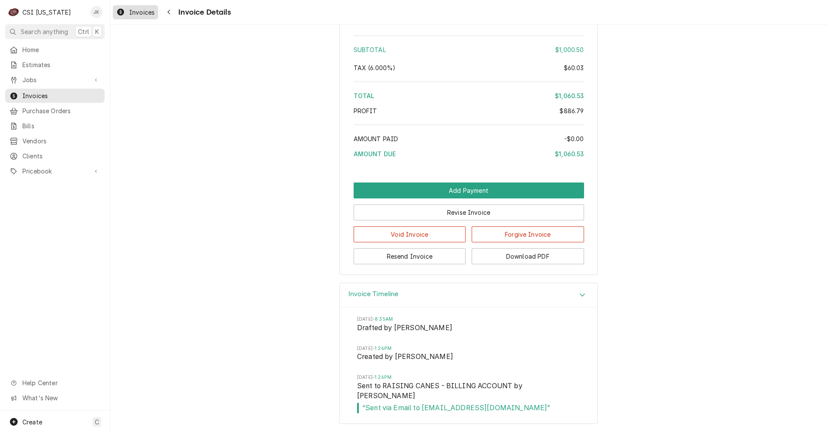
click at [140, 11] on span "Invoices" at bounding box center [141, 12] width 25 height 9
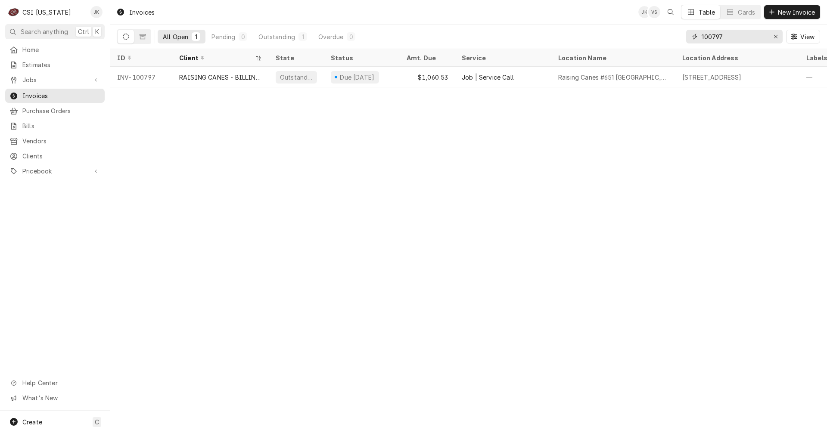
click at [723, 36] on input "100797" at bounding box center [734, 37] width 65 height 14
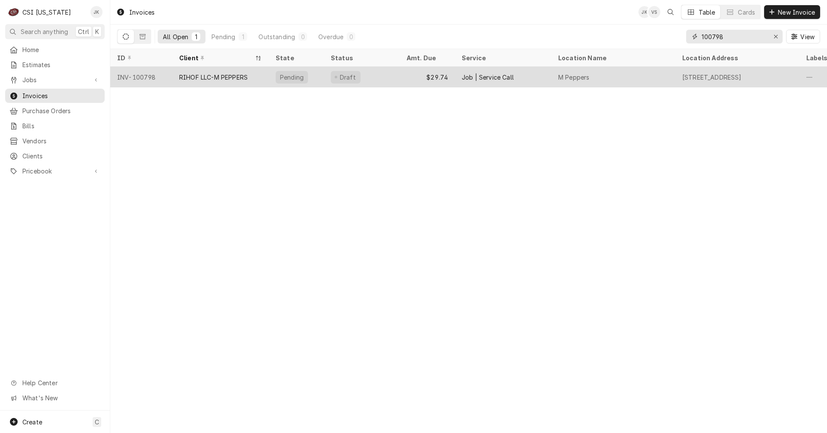
type input "100798"
click at [235, 77] on div "RIHOF LLC-M PEPPERS" at bounding box center [213, 77] width 68 height 9
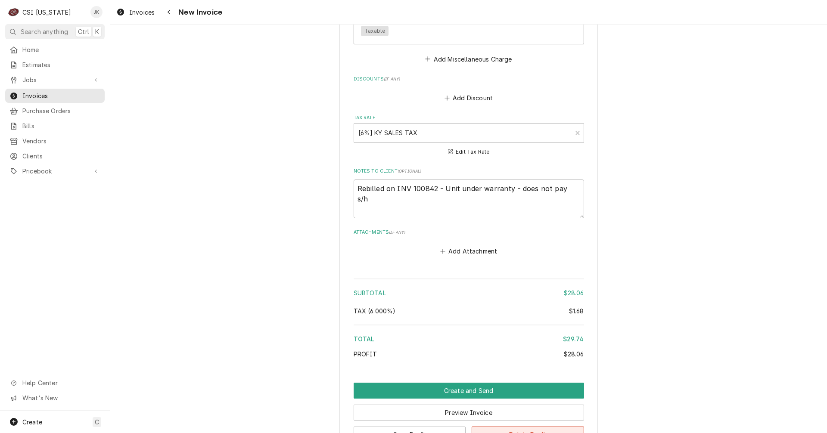
scroll to position [1781, 0]
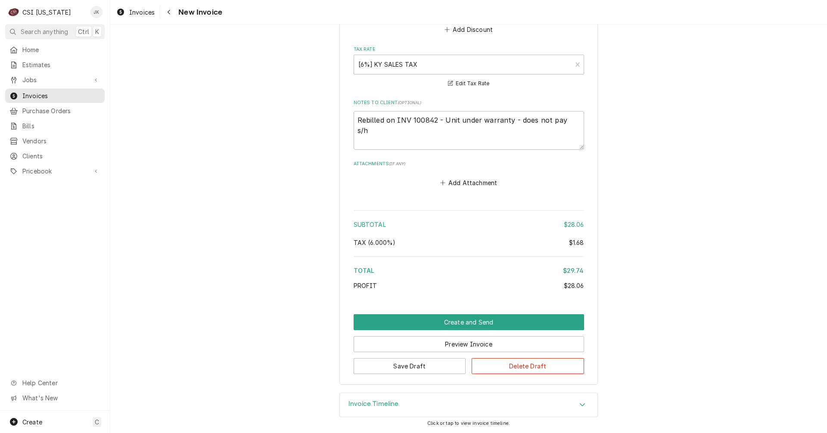
click at [389, 404] on h3 "Invoice Timeline" at bounding box center [373, 404] width 50 height 8
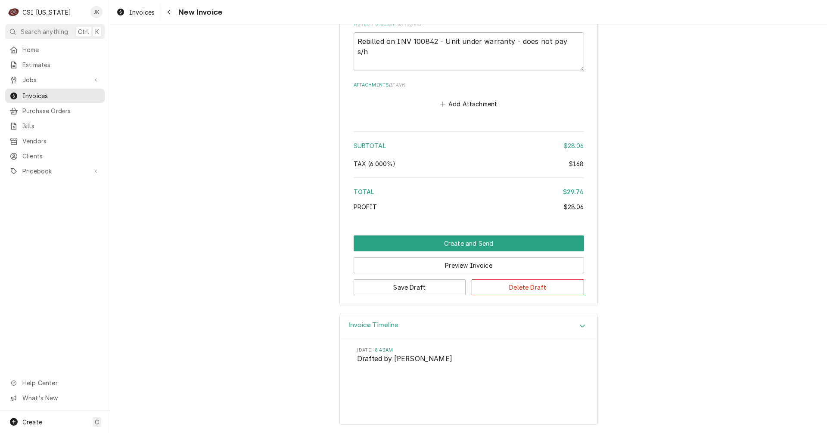
scroll to position [1861, 0]
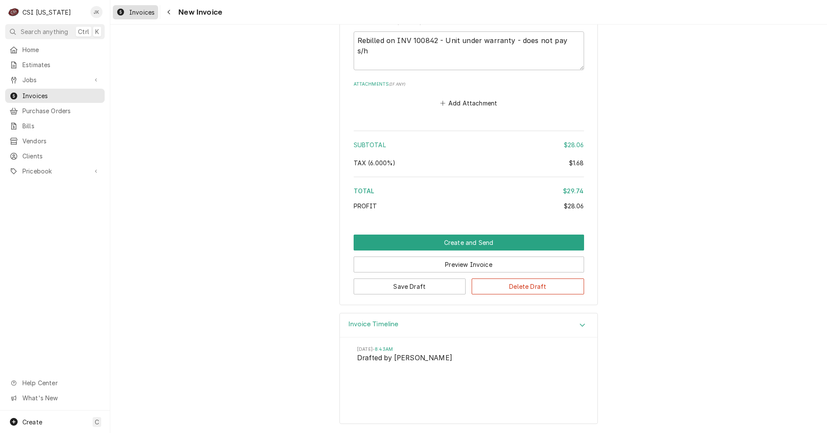
click at [132, 10] on span "Invoices" at bounding box center [141, 12] width 25 height 9
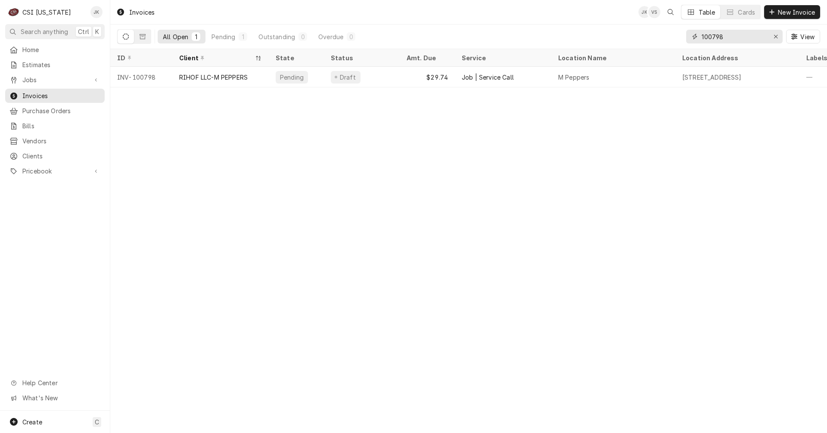
click at [721, 38] on input "100798" at bounding box center [734, 37] width 65 height 14
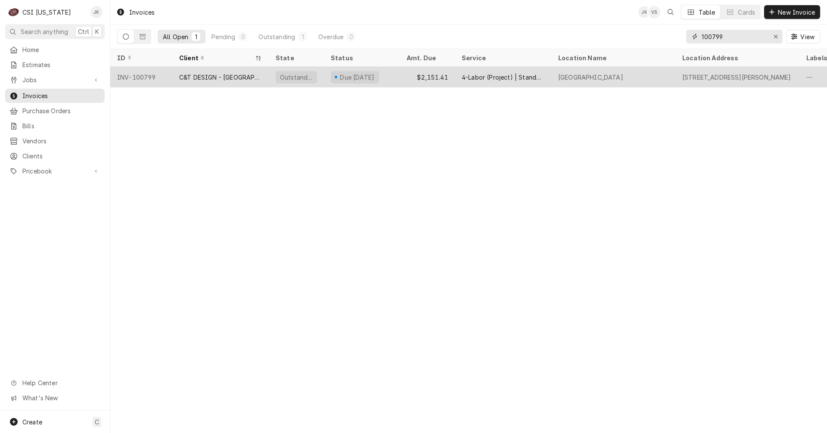
type input "100799"
click at [165, 84] on div "INV-100799" at bounding box center [141, 77] width 62 height 21
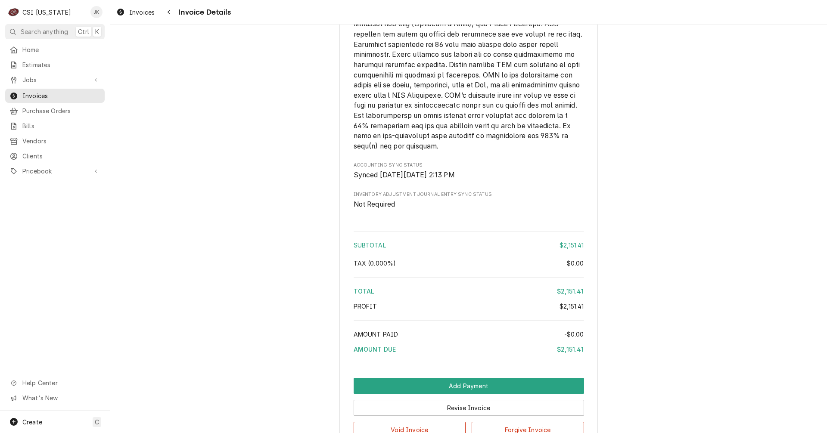
scroll to position [1488, 0]
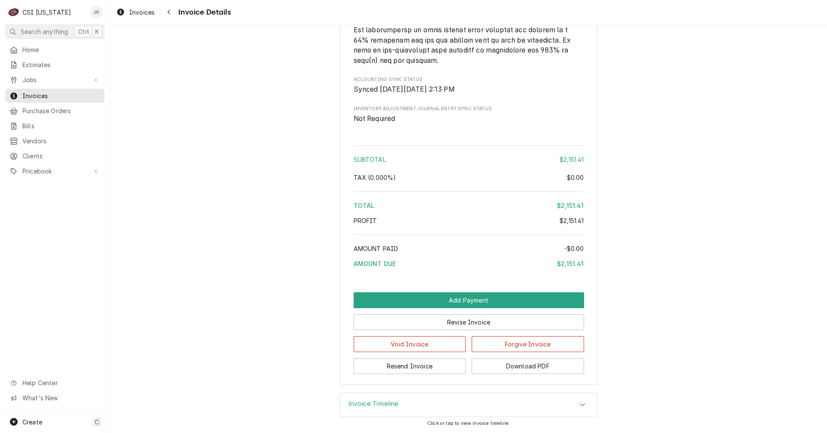
click at [392, 406] on h3 "Invoice Timeline" at bounding box center [373, 404] width 50 height 8
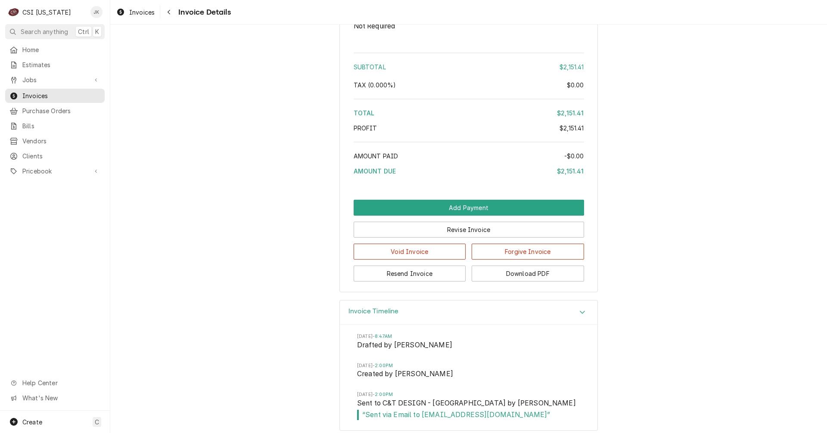
scroll to position [1575, 0]
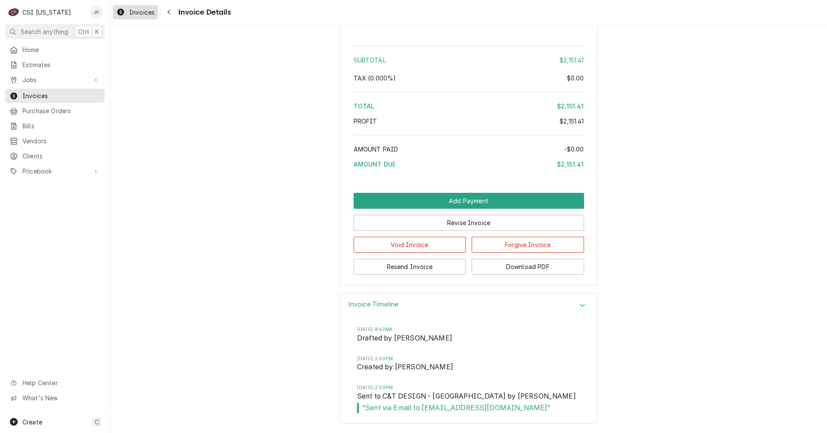
click at [138, 16] on span "Invoices" at bounding box center [141, 12] width 25 height 9
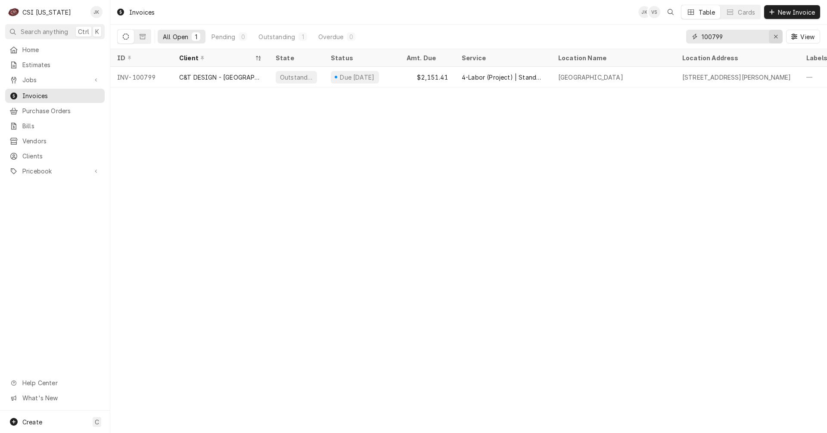
drag, startPoint x: 712, startPoint y: 37, endPoint x: 774, endPoint y: 37, distance: 62.5
click at [774, 37] on div "100799" at bounding box center [734, 37] width 96 height 14
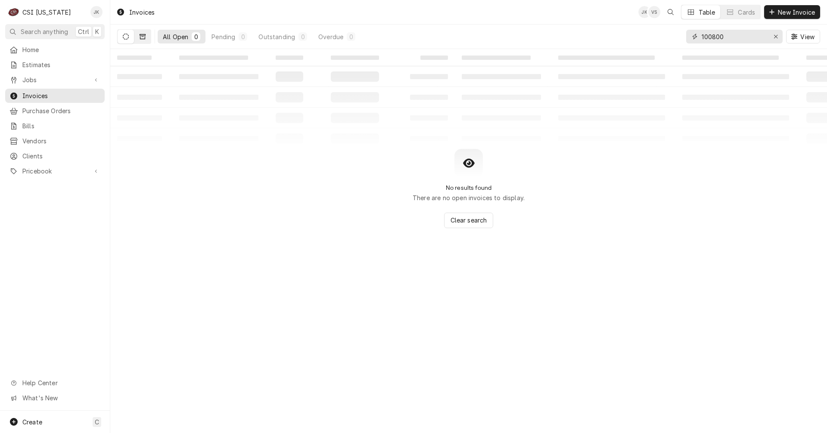
type input "100800"
click at [146, 36] on button "Dynamic Content Wrapper" at bounding box center [142, 37] width 16 height 14
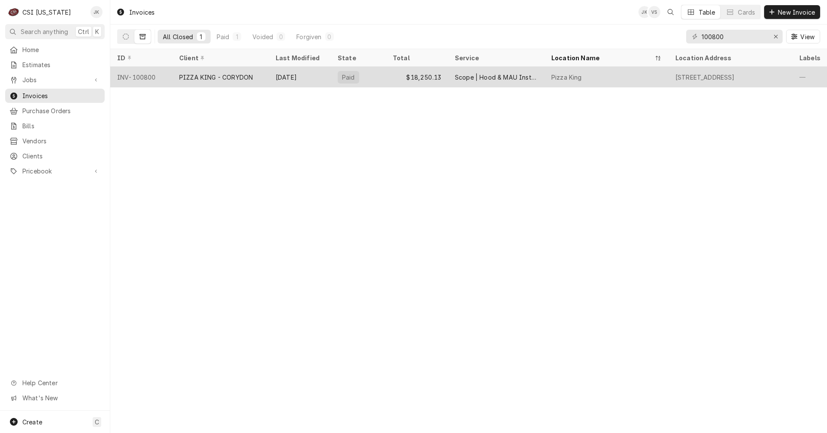
click at [234, 76] on div "PIZZA KING - CORYDON" at bounding box center [216, 77] width 74 height 9
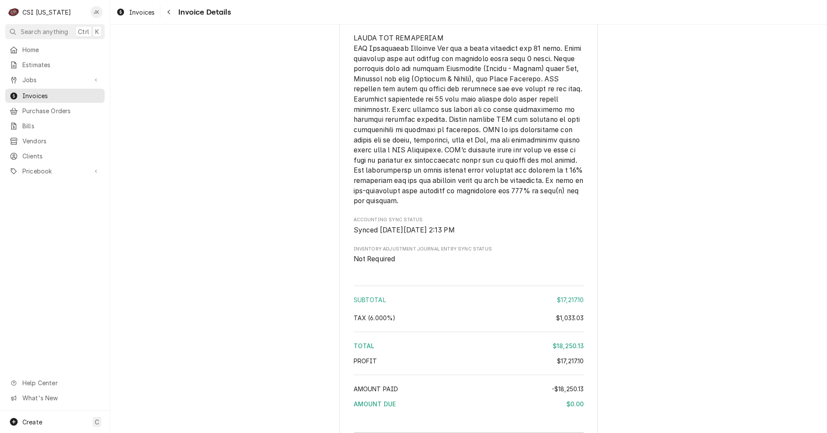
scroll to position [1632, 0]
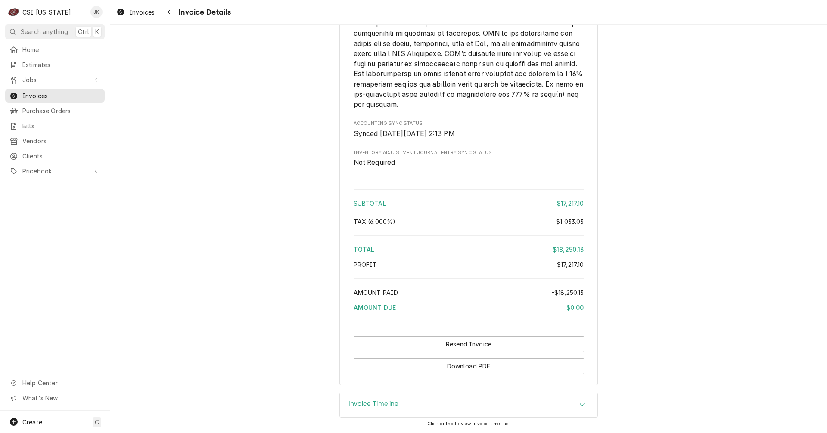
click at [394, 402] on h3 "Invoice Timeline" at bounding box center [373, 404] width 50 height 8
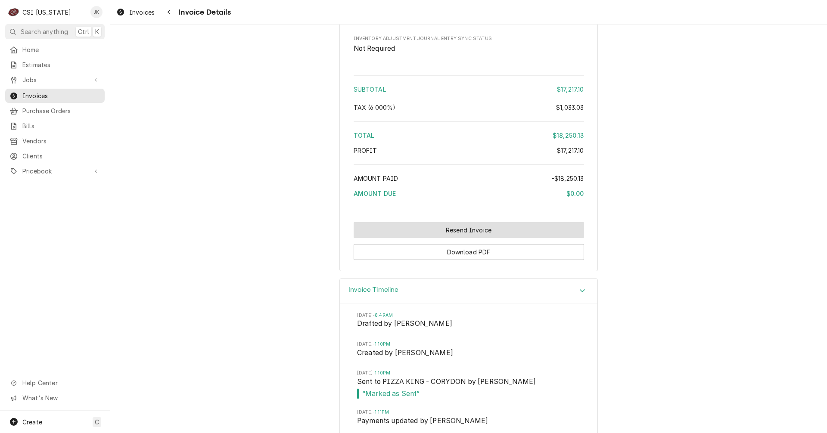
scroll to position [1718, 0]
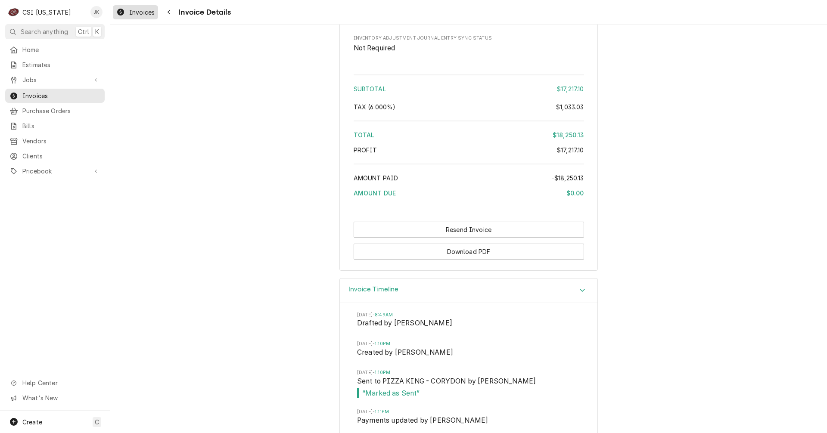
click at [139, 16] on span "Invoices" at bounding box center [141, 12] width 25 height 9
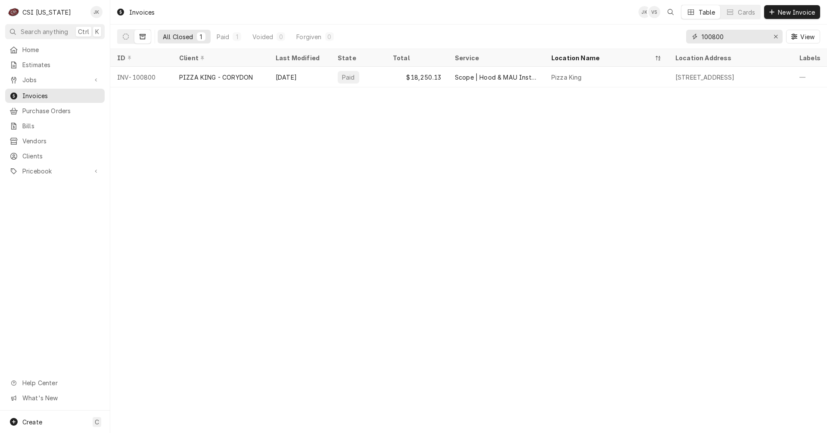
drag, startPoint x: 720, startPoint y: 36, endPoint x: 736, endPoint y: 36, distance: 15.9
click at [735, 36] on input "100800" at bounding box center [734, 37] width 65 height 14
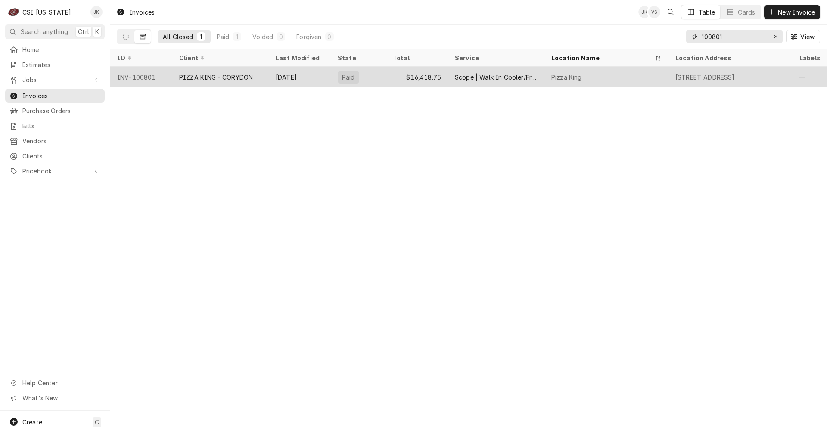
type input "100801"
click at [273, 74] on div "Oct 15" at bounding box center [300, 77] width 62 height 21
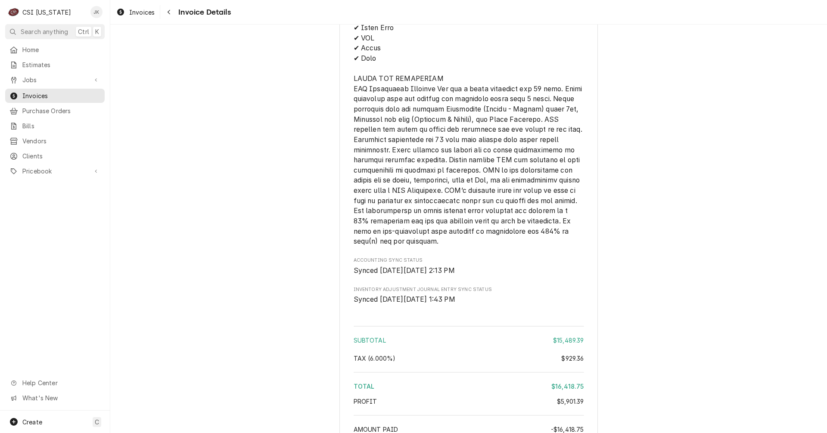
scroll to position [1715, 0]
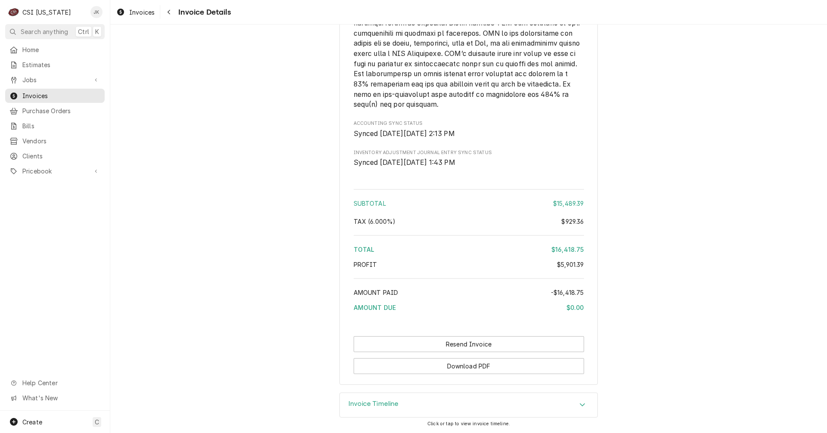
click at [370, 401] on h3 "Invoice Timeline" at bounding box center [373, 404] width 50 height 8
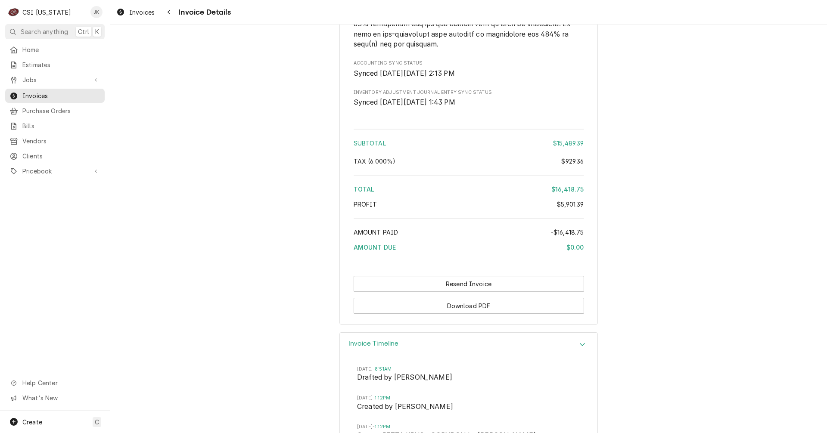
scroll to position [1844, 0]
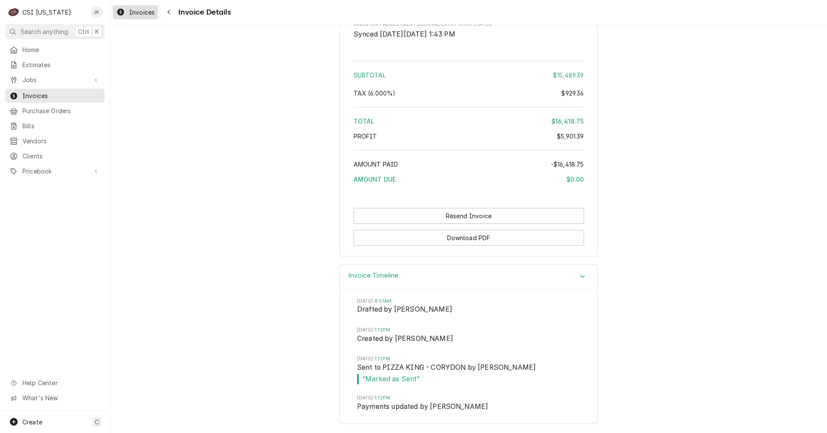
drag, startPoint x: 134, startPoint y: 12, endPoint x: 149, endPoint y: 12, distance: 15.1
click at [134, 12] on span "Invoices" at bounding box center [141, 12] width 25 height 9
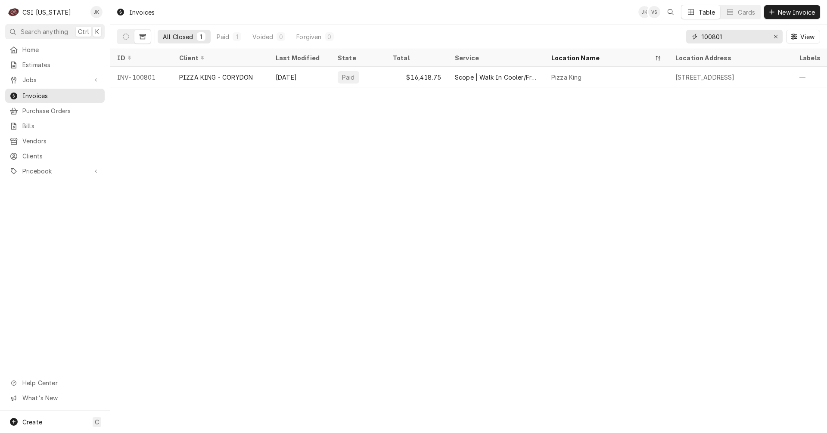
drag, startPoint x: 719, startPoint y: 38, endPoint x: 731, endPoint y: 36, distance: 11.8
click at [731, 36] on input "100801" at bounding box center [734, 37] width 65 height 14
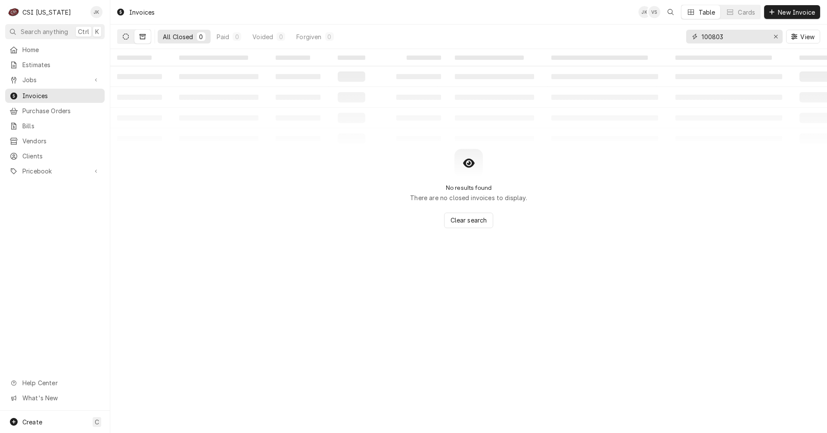
type input "100803"
click at [123, 40] on button "Dynamic Content Wrapper" at bounding box center [126, 37] width 16 height 14
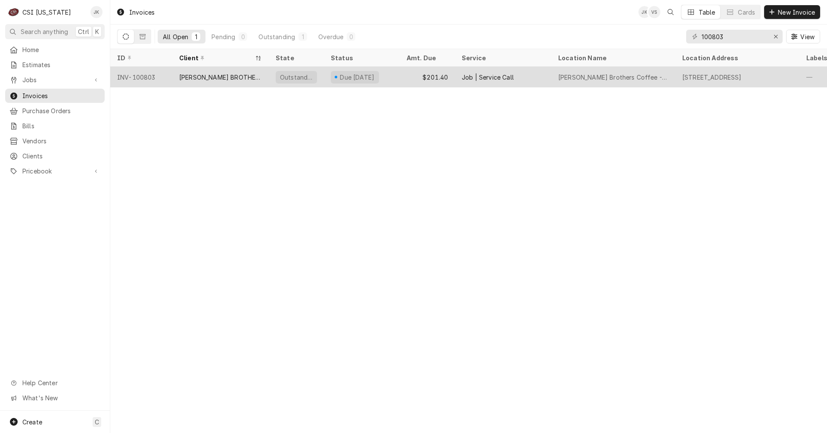
click at [389, 73] on div "Due [DATE]" at bounding box center [362, 77] width 76 height 21
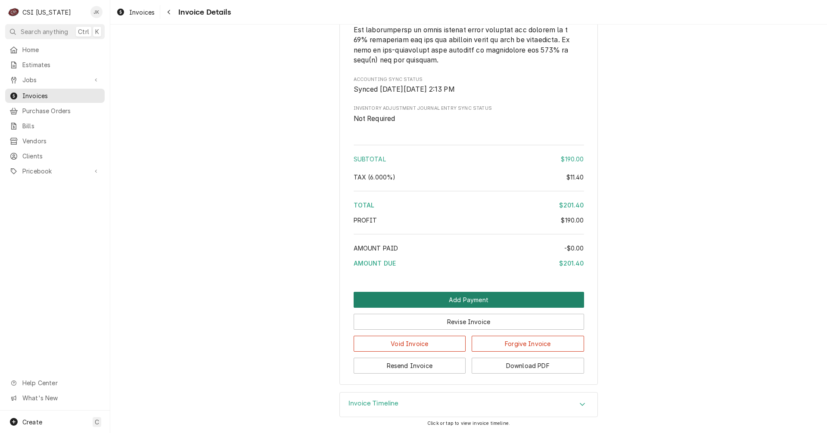
scroll to position [1383, 0]
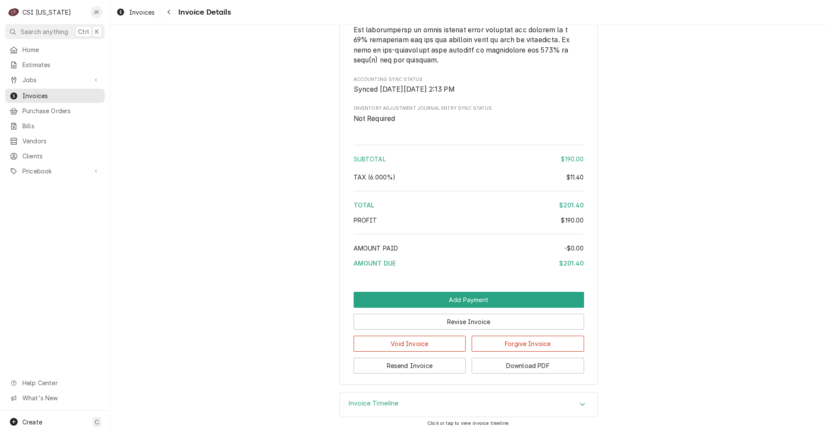
click at [379, 404] on h3 "Invoice Timeline" at bounding box center [373, 404] width 50 height 8
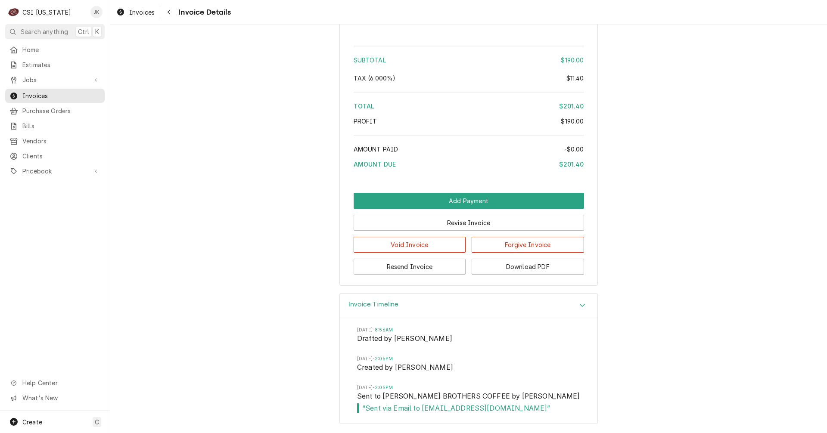
scroll to position [1470, 0]
click at [130, 12] on span "Invoices" at bounding box center [141, 12] width 25 height 9
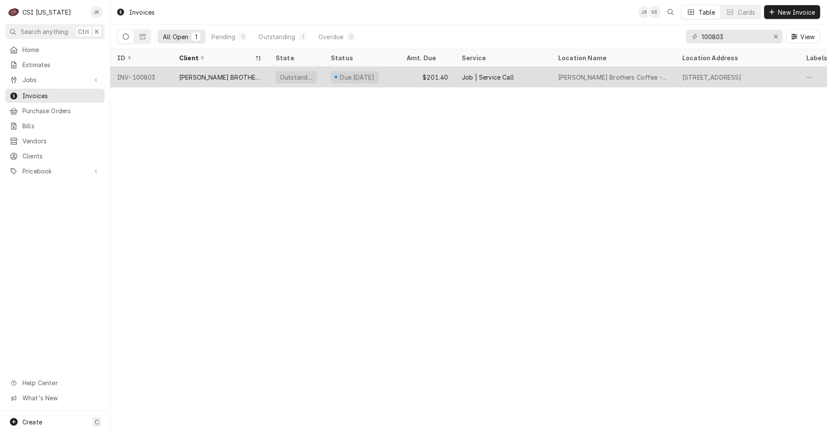
click at [433, 74] on div "$201.40" at bounding box center [427, 77] width 55 height 21
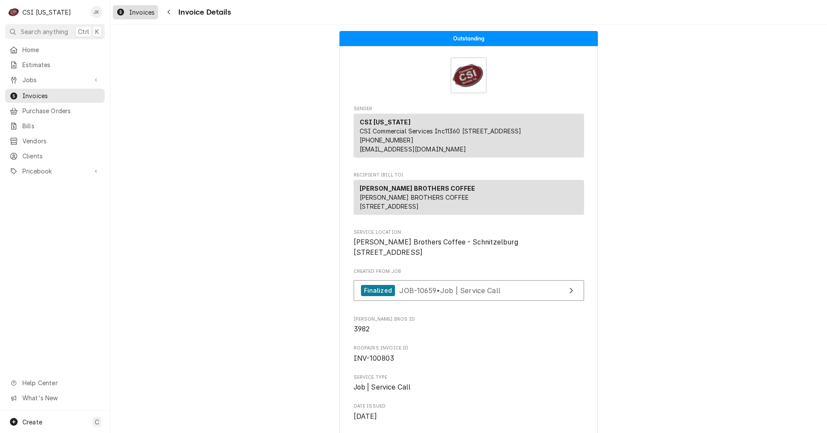
click at [141, 16] on span "Invoices" at bounding box center [141, 12] width 25 height 9
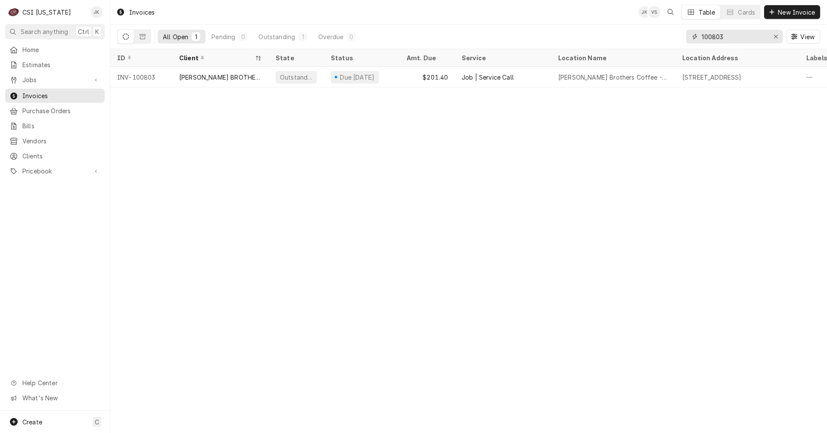
drag, startPoint x: 713, startPoint y: 38, endPoint x: 738, endPoint y: 37, distance: 25.0
click at [738, 37] on input "100803" at bounding box center [734, 37] width 65 height 14
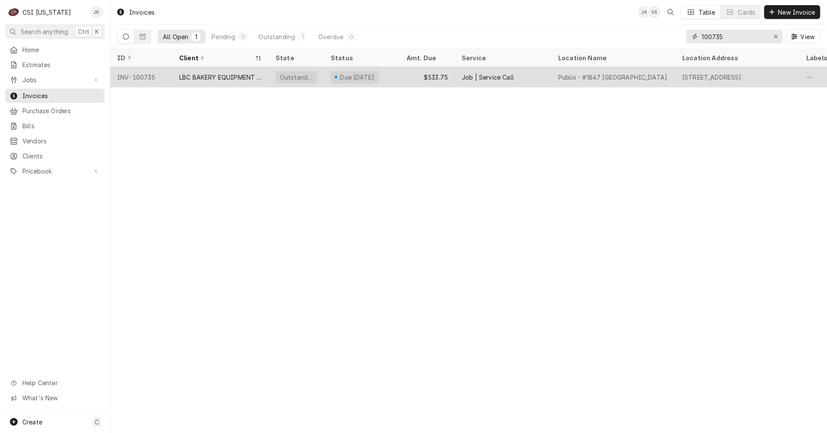
type input "100735"
click at [249, 74] on div "LBC BAKERY EQUIPMENT WARRANTY" at bounding box center [220, 77] width 83 height 9
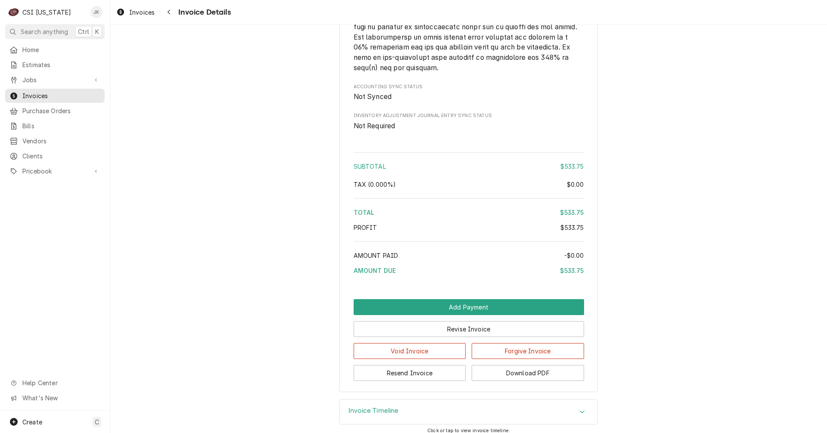
scroll to position [1593, 0]
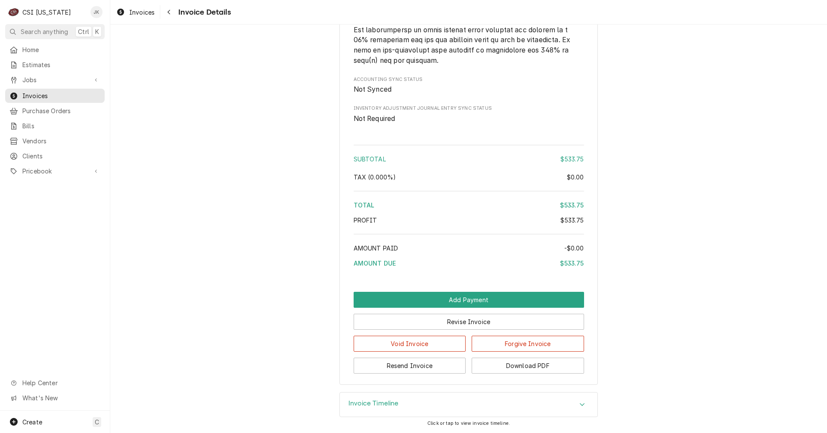
click at [360, 406] on h3 "Invoice Timeline" at bounding box center [373, 404] width 50 height 8
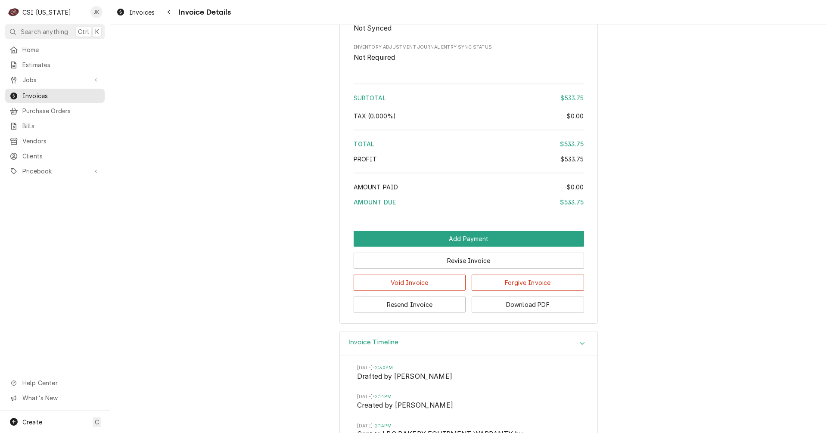
scroll to position [1693, 0]
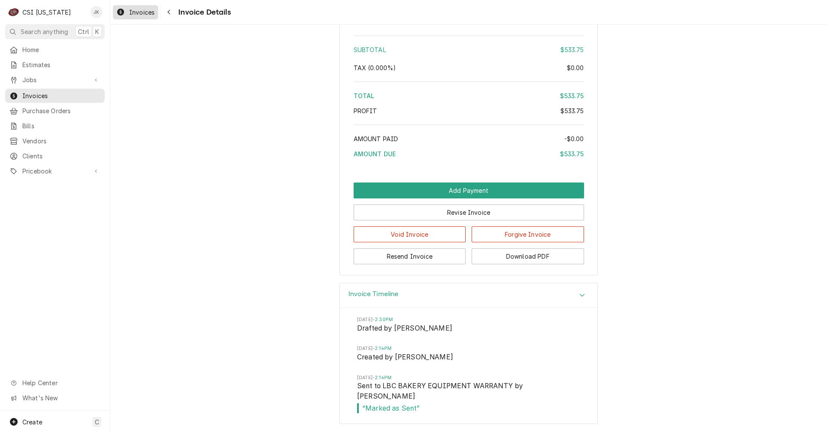
click at [144, 7] on div "Invoices" at bounding box center [136, 12] width 42 height 11
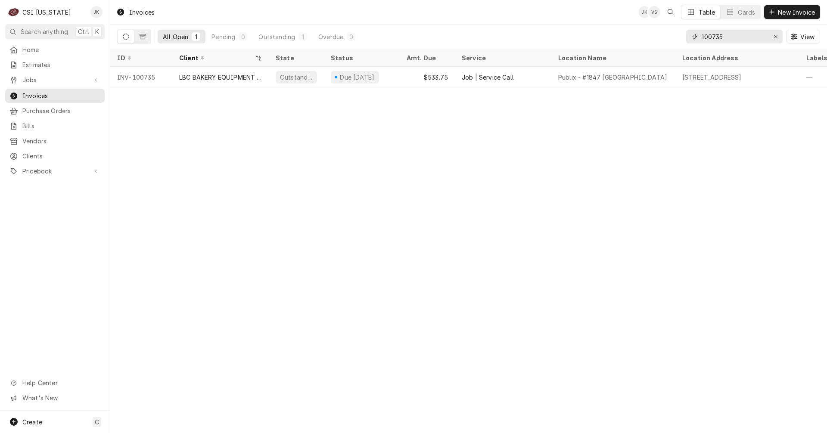
drag, startPoint x: 717, startPoint y: 38, endPoint x: 724, endPoint y: 38, distance: 6.9
click at [724, 38] on input "100735" at bounding box center [734, 37] width 65 height 14
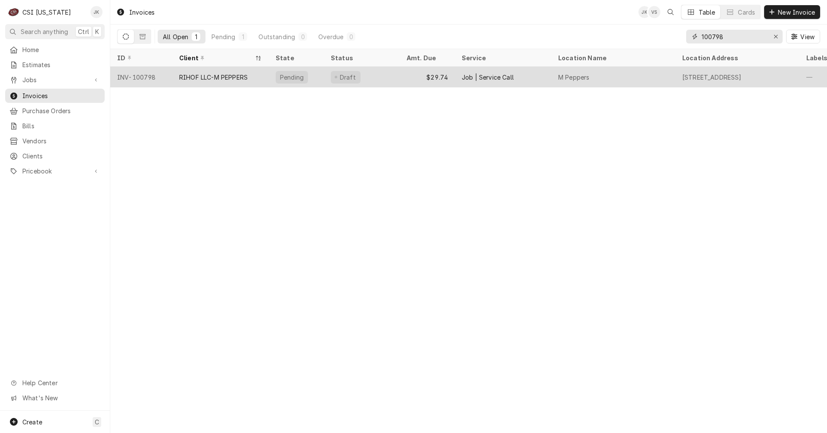
type input "100798"
click at [248, 78] on div "RIHOF LLC-M PEPPERS" at bounding box center [213, 77] width 68 height 9
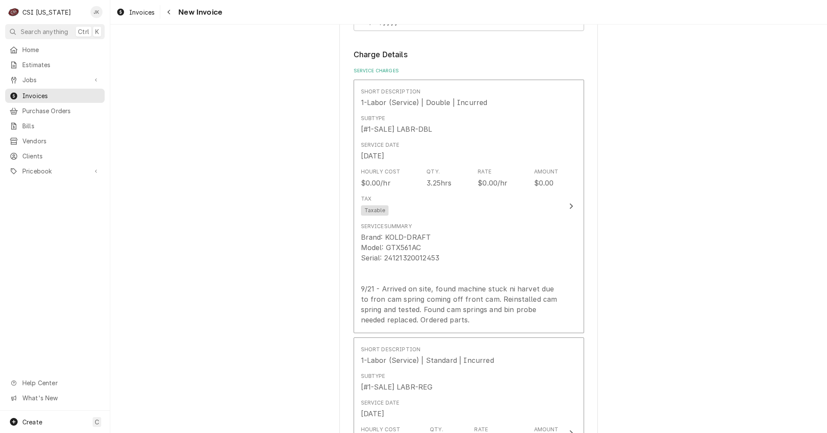
scroll to position [732, 0]
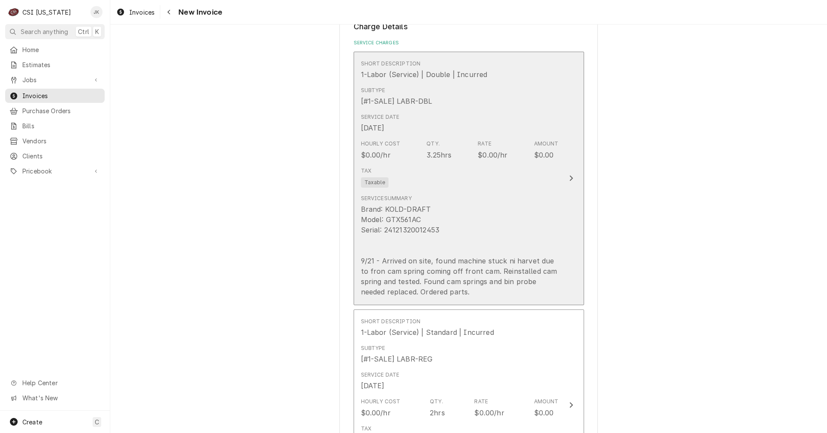
click at [492, 265] on div "Brand: KOLD-DRAFT Model: GTX561AC Serial: 24121320012453 9/21 - Arrived on site…" at bounding box center [460, 250] width 198 height 93
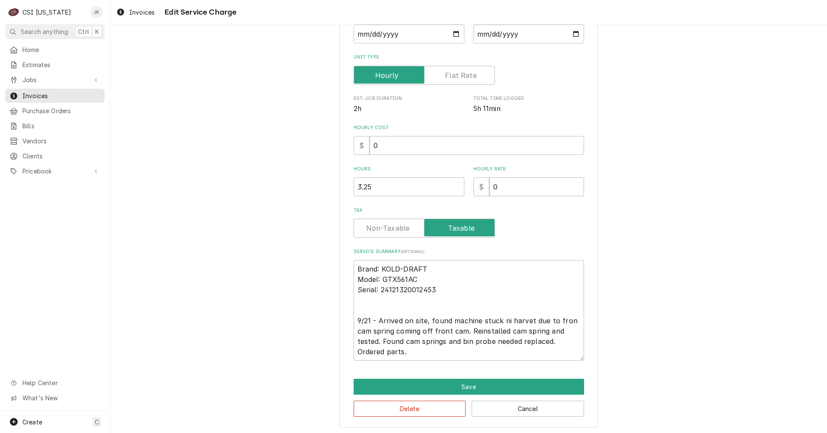
scroll to position [155, 0]
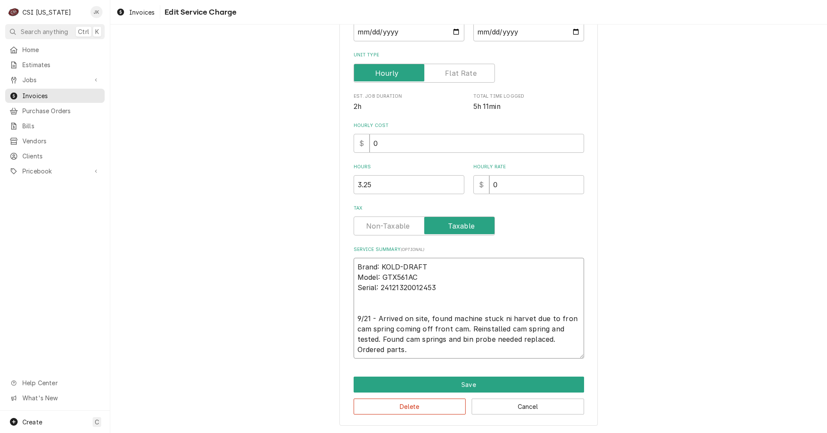
drag, startPoint x: 499, startPoint y: 319, endPoint x: 506, endPoint y: 319, distance: 6.9
click at [506, 319] on textarea "Brand: KOLD-DRAFT Model: GTX561AC Serial: 24121320012453 9/21 - Arrived on site…" at bounding box center [469, 308] width 230 height 101
type textarea "x"
type textarea "Brand: KOLD-DRAFT Model: GTX561AC Serial: 24121320012453 9/21 - Arrived on site…"
type textarea "x"
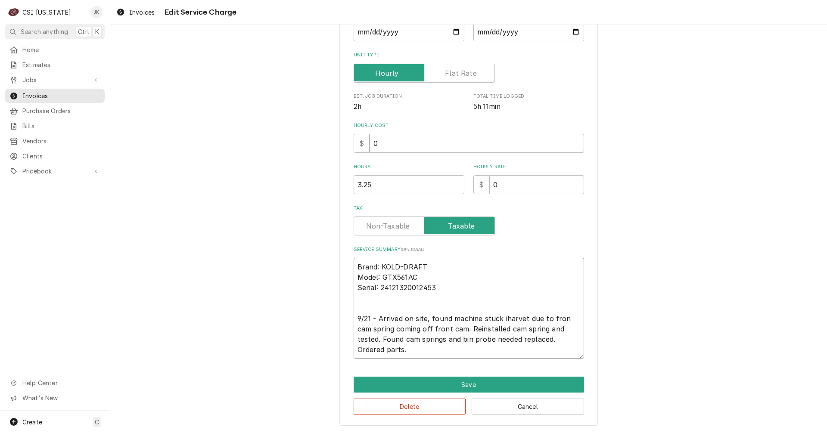
type textarea "Brand: KOLD-DRAFT Model: GTX561AC Serial: 24121320012453 9/21 - Arrived on site…"
type textarea "x"
type textarea "Brand: KOLD-DRAFT Model: GTX561AC Serial: 24121320012453 9/21 - Arrived on site…"
type textarea "x"
type textarea "Brand: KOLD-DRAFT Model: GTX561AC Serial: 24121320012453 9/21 - Arrived on site…"
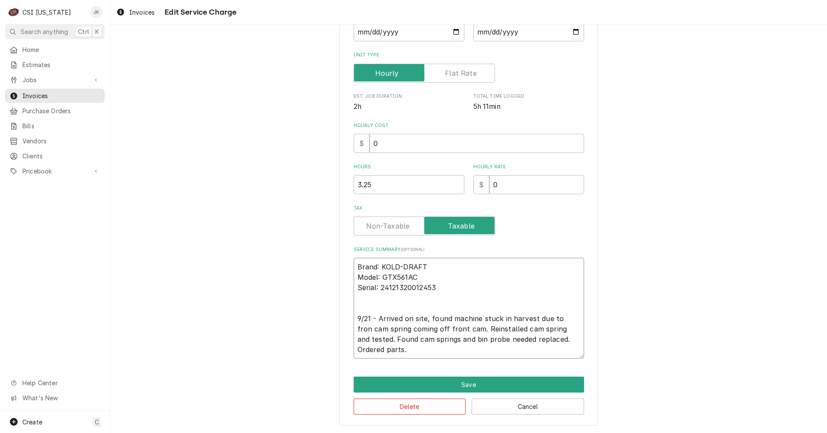
type textarea "x"
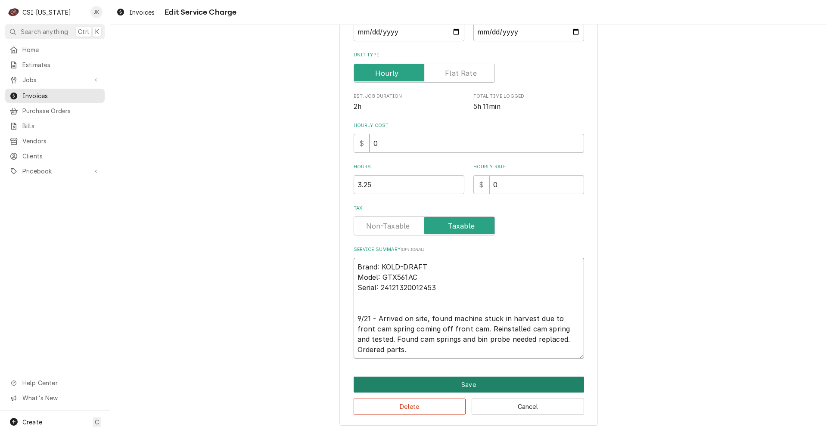
type textarea "Brand: KOLD-DRAFT Model: GTX561AC Serial: 24121320012453 9/21 - Arrived on site…"
click at [463, 381] on button "Save" at bounding box center [469, 385] width 230 height 16
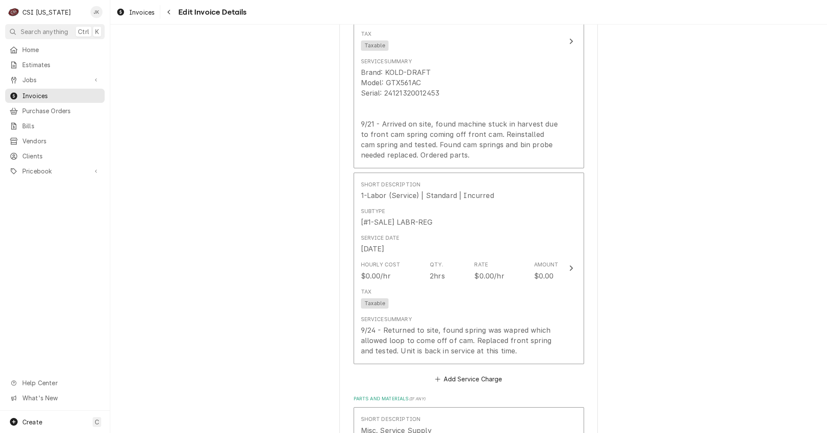
scroll to position [894, 0]
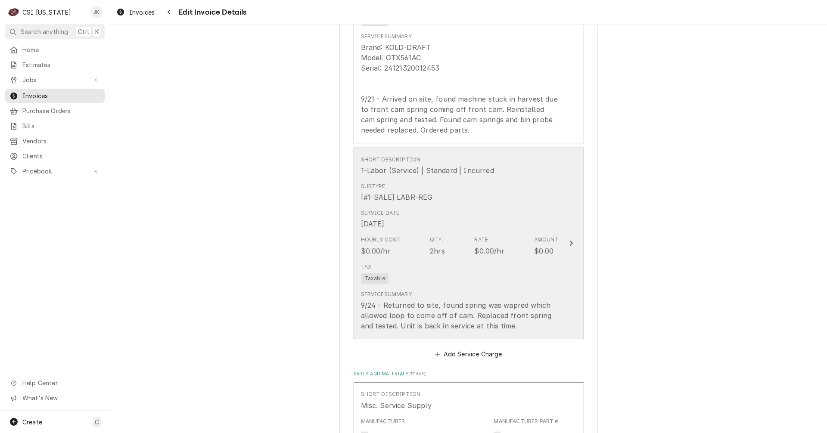
click at [493, 267] on div "Tax Taxable" at bounding box center [460, 274] width 198 height 28
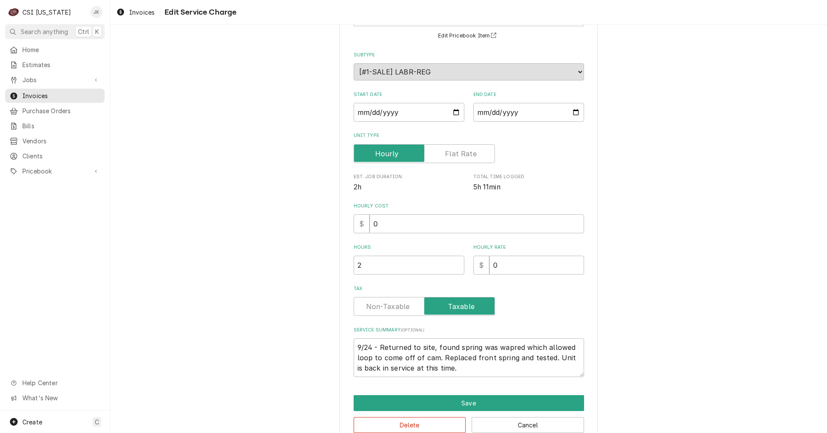
scroll to position [93, 0]
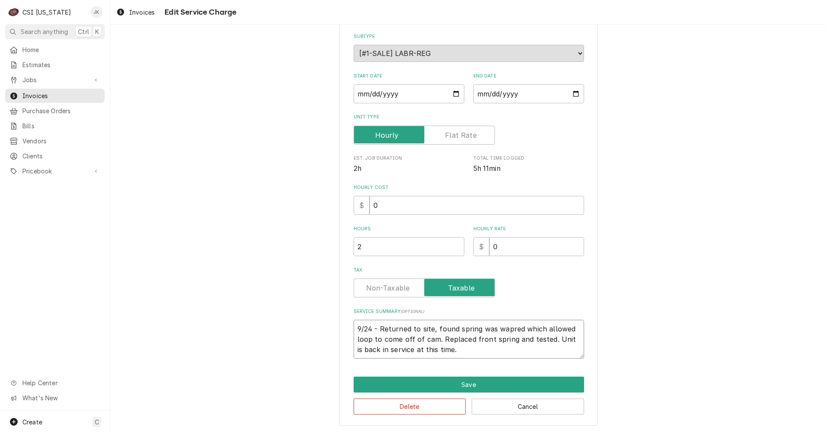
drag, startPoint x: 503, startPoint y: 330, endPoint x: 512, endPoint y: 330, distance: 8.6
click at [512, 330] on textarea "9/24 - Returned to site, found spring was wapred which allowed loop to come off…" at bounding box center [469, 339] width 230 height 39
drag, startPoint x: 512, startPoint y: 330, endPoint x: 655, endPoint y: 304, distance: 145.8
click at [671, 291] on div "Use the fields below to edit this service charge Short Description 1-Labor (Ser…" at bounding box center [468, 186] width 717 height 493
type textarea "x"
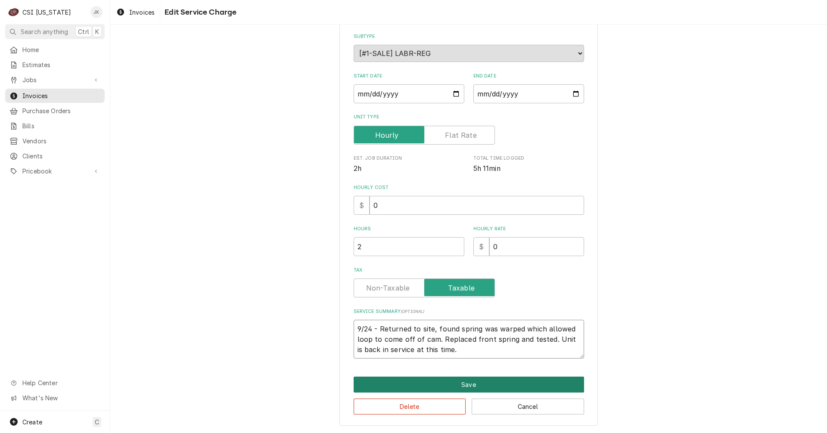
type textarea "9/24 - Returned to site, found spring was warped which allowed loop to come off…"
click at [475, 384] on button "Save" at bounding box center [469, 385] width 230 height 16
type textarea "x"
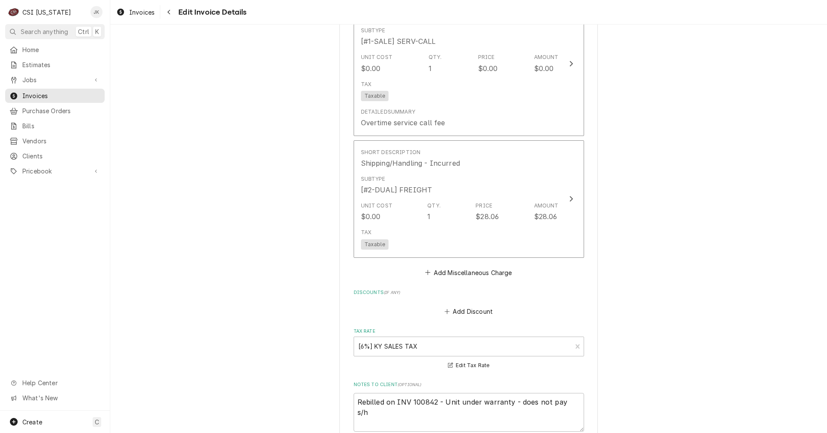
scroll to position [1557, 0]
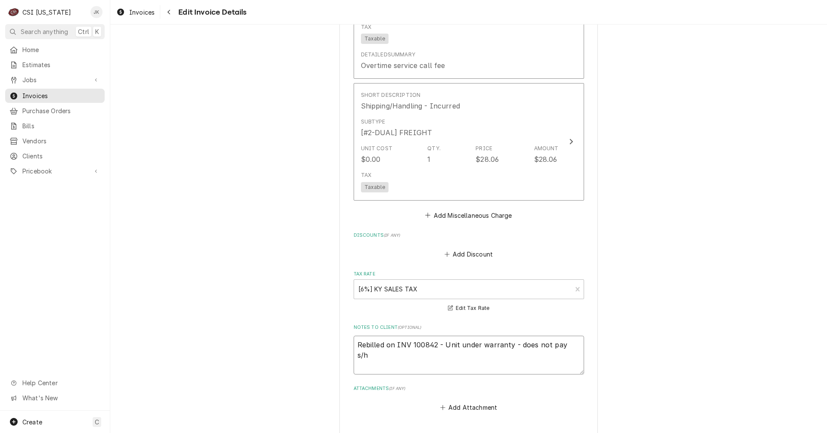
drag, startPoint x: 441, startPoint y: 344, endPoint x: 326, endPoint y: 343, distance: 115.0
type textarea "Unit under warranty - does not pay s/h"
click at [422, 347] on textarea "Unit under warranty - does not pay s/h" at bounding box center [469, 355] width 230 height 39
type textarea "x"
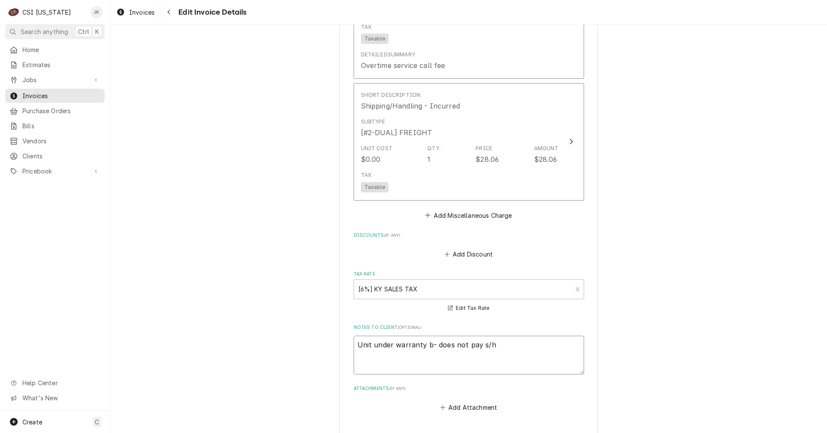
type textarea "Unit under warranty bu- does not pay s/h"
type textarea "x"
type textarea "Unit under warranty but- does not pay s/h"
type textarea "x"
type textarea "Unit under warranty but - does not pay s/h"
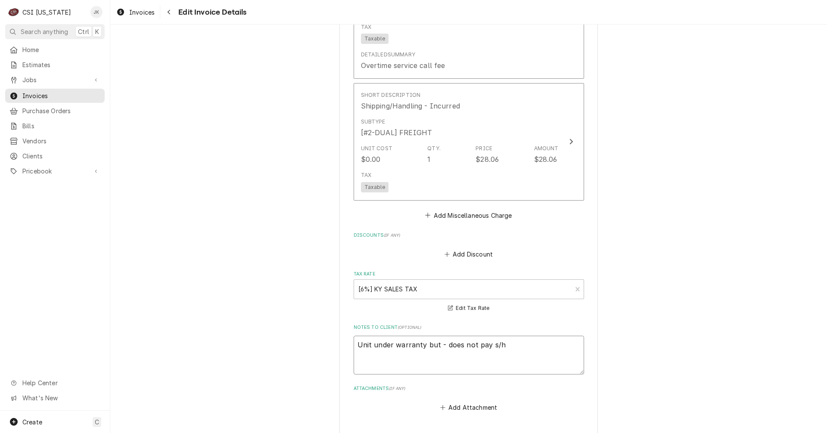
type textarea "x"
type textarea "Unit under warranty but m- does not pay s/h"
type textarea "x"
type textarea "Unit under warranty but ma- does not pay s/h"
type textarea "x"
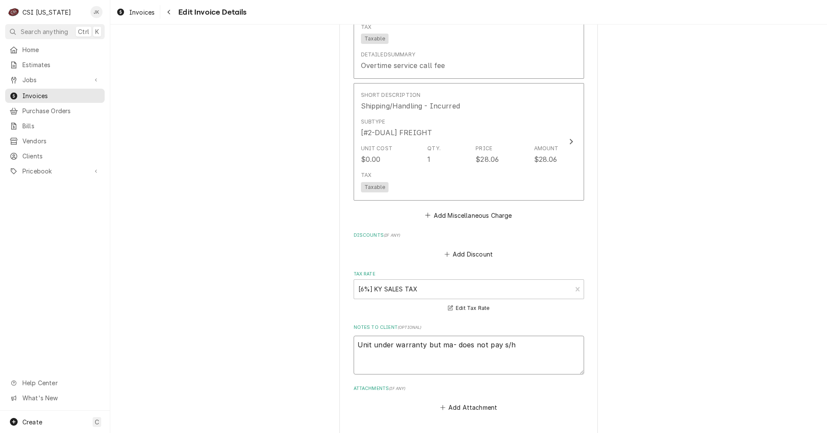
type textarea "Unit under warranty but man- does not pay s/h"
type textarea "x"
type textarea "Unit under warranty but manu- does not pay s/h"
type textarea "x"
type textarea "Unit under warranty but manuf- does not pay s/h"
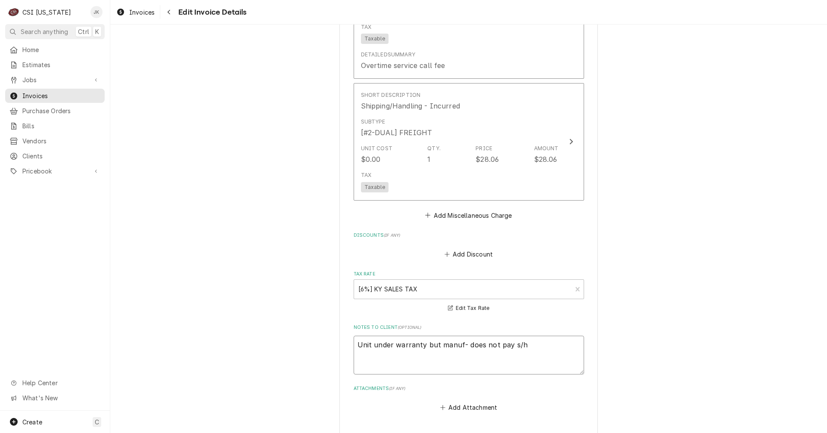
type textarea "x"
type textarea "Unit under warranty but manufa- does not pay s/h"
type textarea "x"
type textarea "Unit under warranty but manufac- does not pay s/h"
type textarea "x"
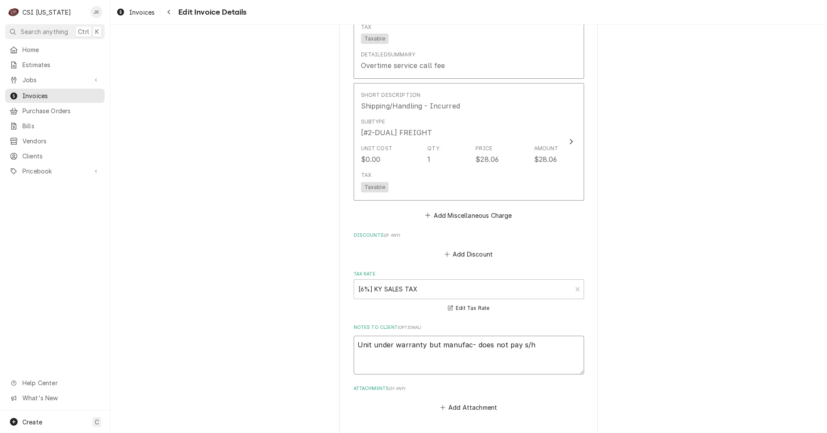
type textarea "Unit under warranty but manufact- does not pay s/h"
type textarea "x"
type textarea "Unit under warranty but manufactu- does not pay s/h"
type textarea "x"
type textarea "Unit under warranty but manufactur- does not pay s/h"
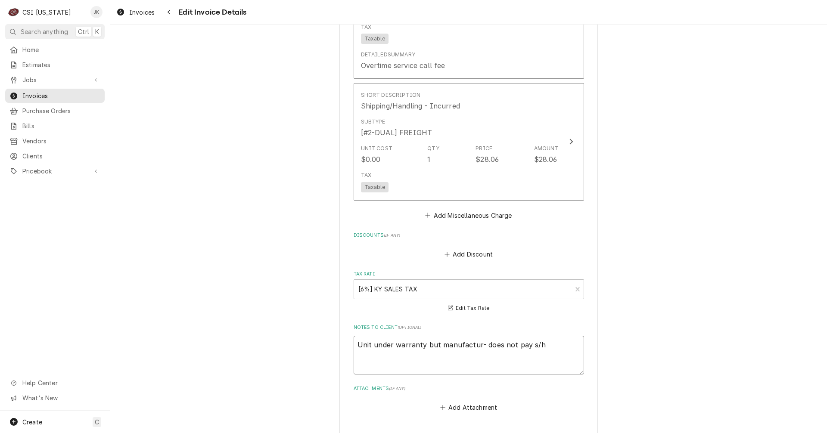
type textarea "x"
type textarea "Unit under warranty but manufacture- does not pay s/h"
type textarea "x"
type textarea "Unit under warranty but manufacturer- does not pay s/h"
type textarea "x"
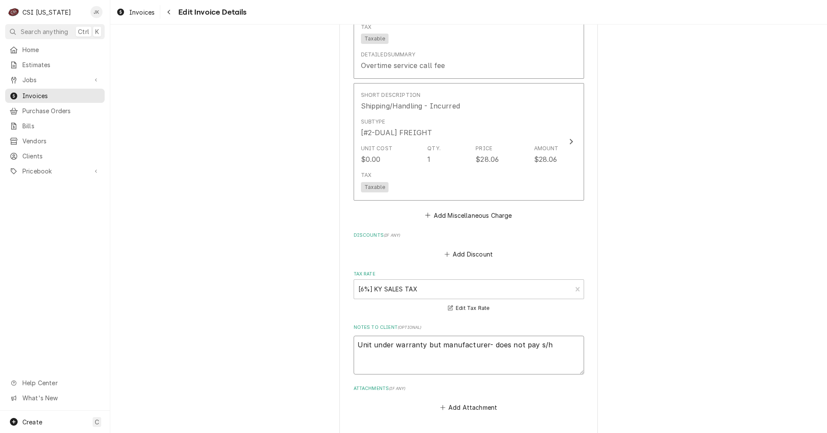
type textarea "Unit under warranty but manufacturer - does not pay s/h"
type textarea "x"
type textarea "Unit under warranty but manufacturer d- does not pay s/h"
type textarea "x"
type textarea "Unit under warranty but manufacturer do- does not pay s/h"
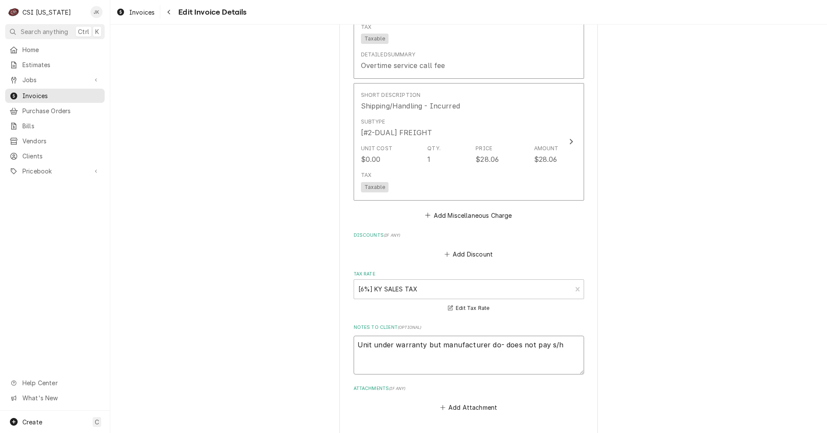
type textarea "x"
type textarea "Unit under warranty but manufacturer doe- does not pay s/h"
type textarea "x"
type textarea "Unit under warranty but manufacturer does- does not pay s/h"
type textarea "x"
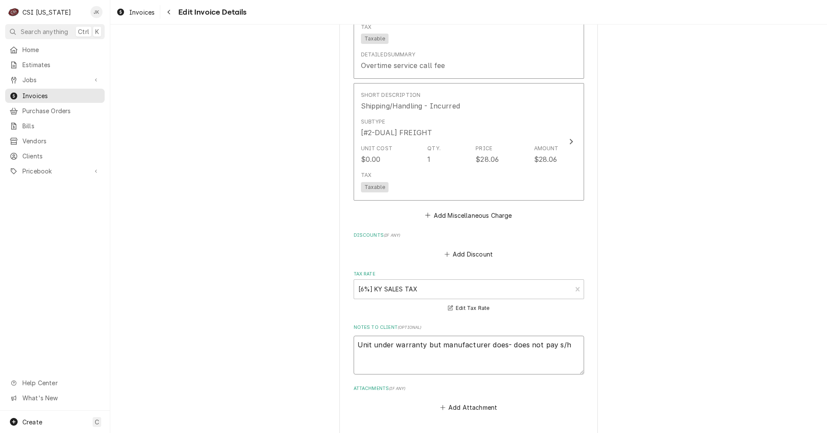
type textarea "Unit under warranty but manufacturer does - does not pay s/h"
type textarea "x"
type textarea "Unit under warranty but manufacturer does n- does not pay s/h"
type textarea "x"
type textarea "Unit under warranty but manufacturer does no- does not pay s/h"
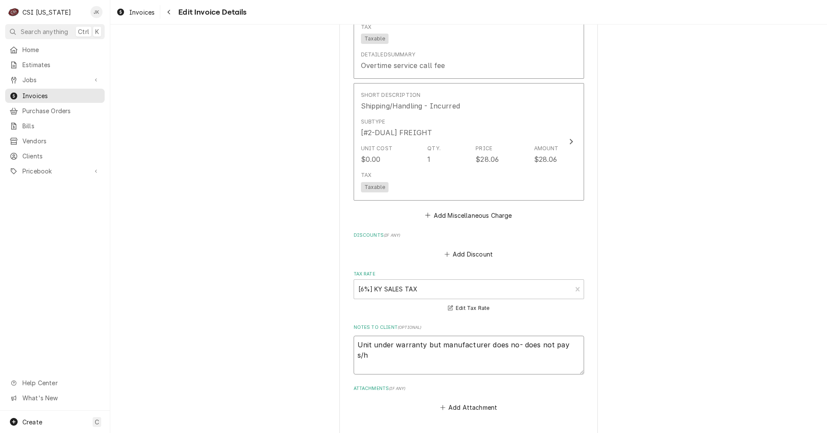
type textarea "x"
type textarea "Unit under warranty but manufacturer does not- does not pay s/h"
type textarea "x"
type textarea "Unit under warranty but manufacturer does not p- does not pay s/h"
type textarea "x"
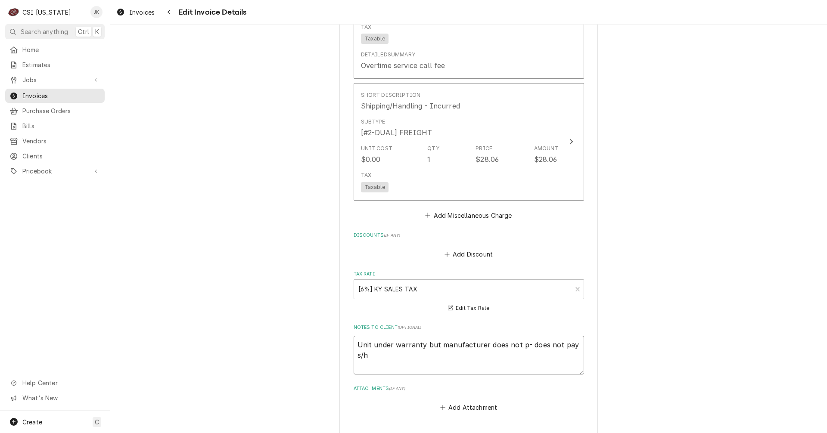
type textarea "Unit under warranty but manufacturer does not pa- does not pay s/h"
type textarea "x"
type textarea "Unit under warranty but manufacturer does not pay- does not pay s/h"
type textarea "x"
type textarea "Unit under warranty but manufacturer does not pa- does not pay s/h"
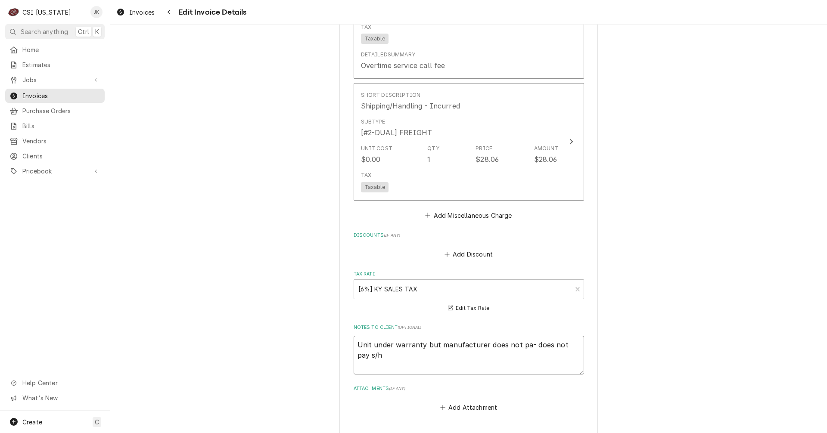
type textarea "x"
type textarea "Unit under warranty but manufacturer does not pat- does not pay s/h"
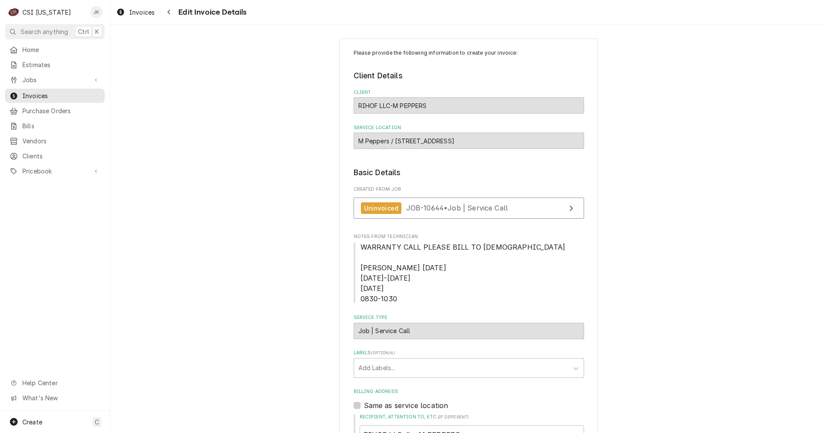
scroll to position [0, 0]
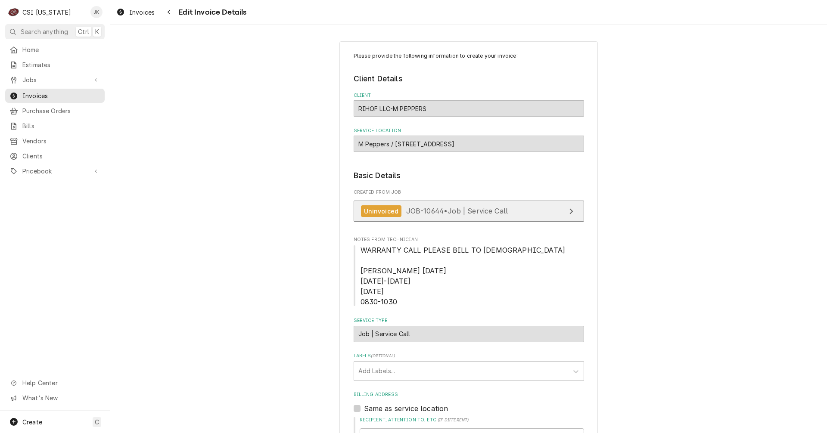
click at [463, 213] on span "JOB-10644 • Job | Service Call" at bounding box center [457, 211] width 102 height 9
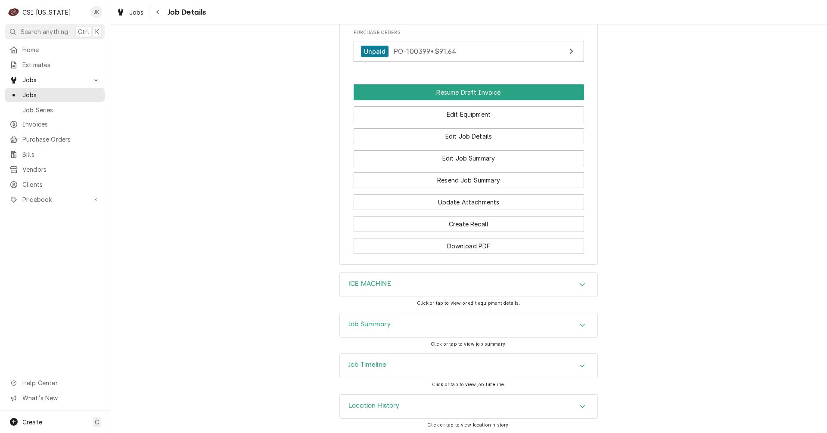
scroll to position [740, 0]
click at [363, 367] on h3 "Job Timeline" at bounding box center [367, 363] width 38 height 8
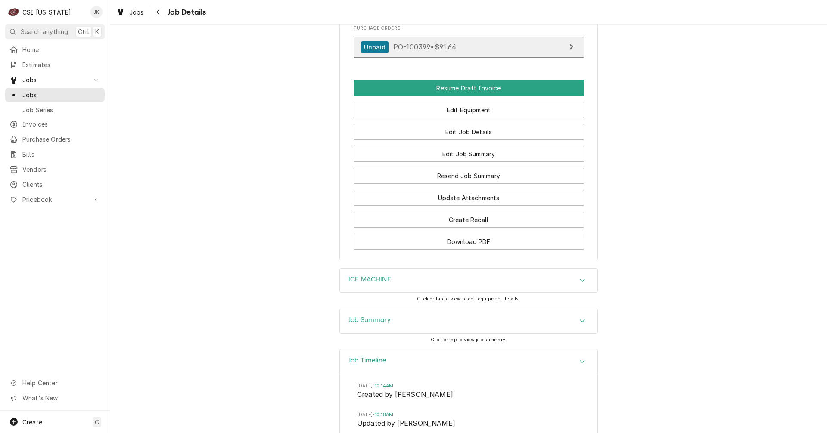
scroll to position [603, 0]
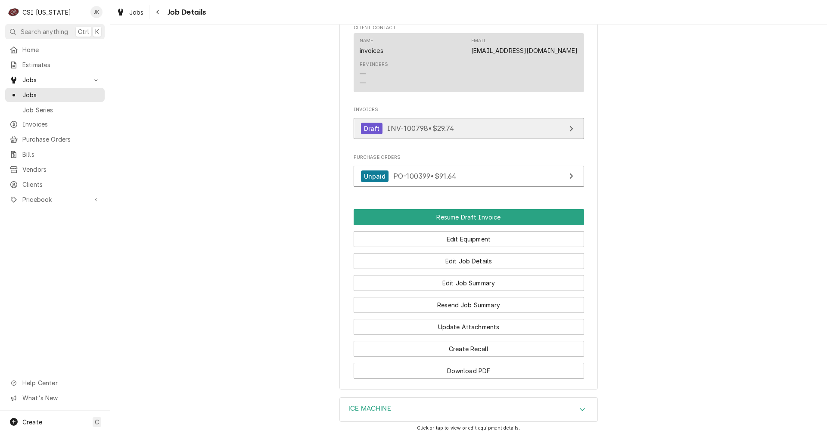
click at [429, 133] on span "INV-100798 • $29.74" at bounding box center [420, 128] width 67 height 9
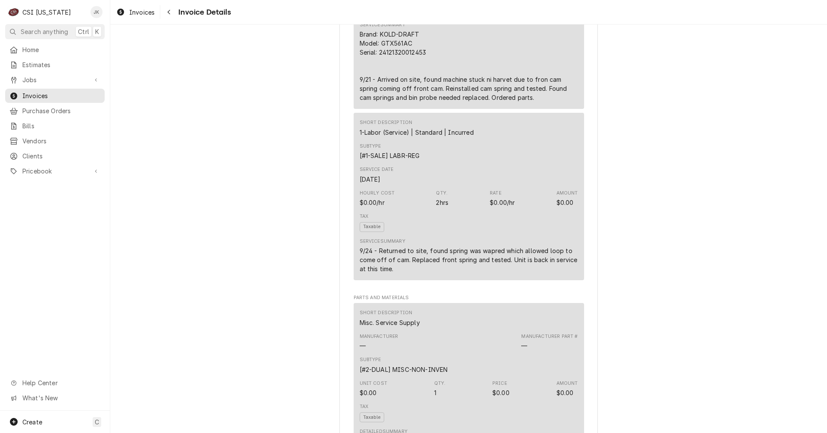
scroll to position [258, 0]
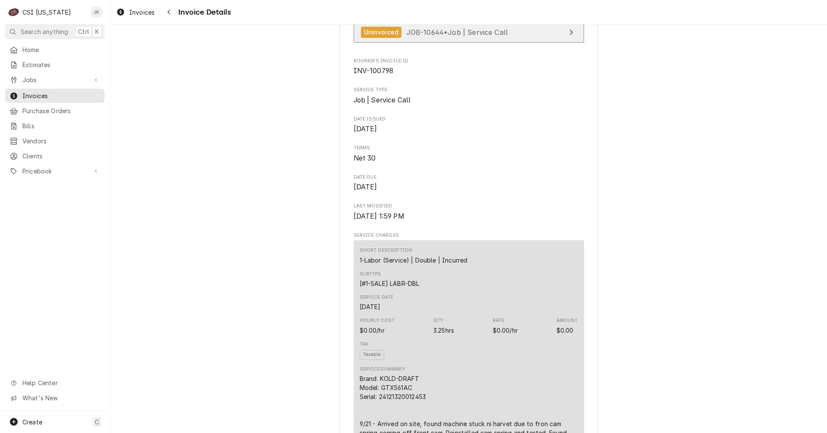
click at [428, 36] on span "JOB-10644 • Job | Service Call" at bounding box center [457, 32] width 102 height 9
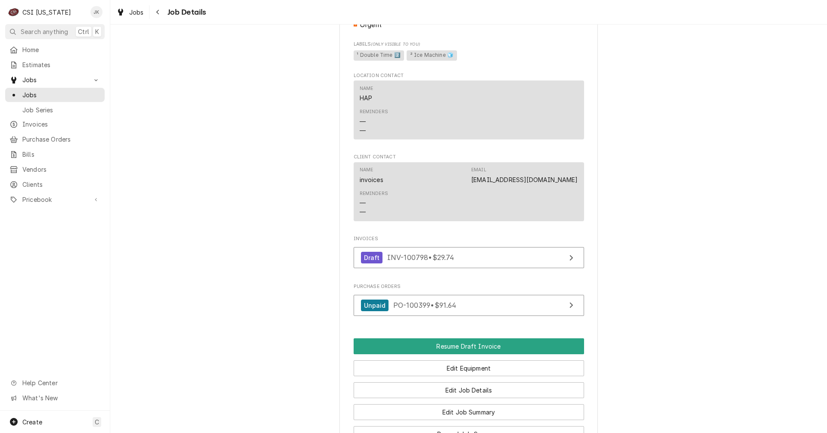
scroll to position [517, 0]
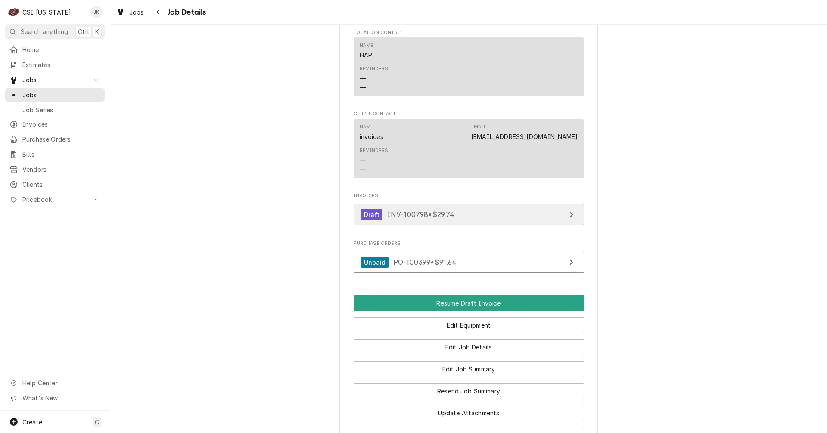
click at [442, 219] on span "INV-100798 • $29.74" at bounding box center [420, 214] width 67 height 9
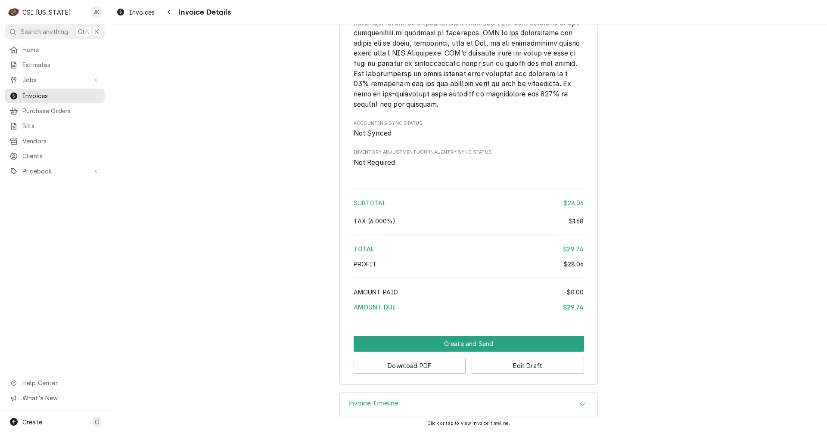
scroll to position [1431, 0]
